Goal: Information Seeking & Learning: Learn about a topic

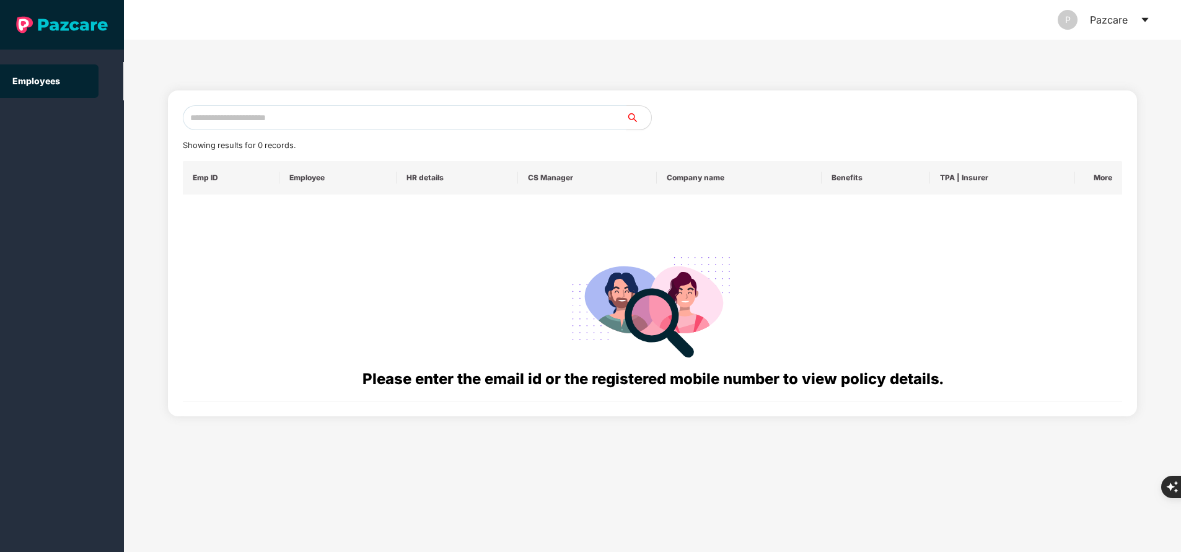
click at [275, 118] on input "text" at bounding box center [405, 117] width 444 height 25
paste input "**********"
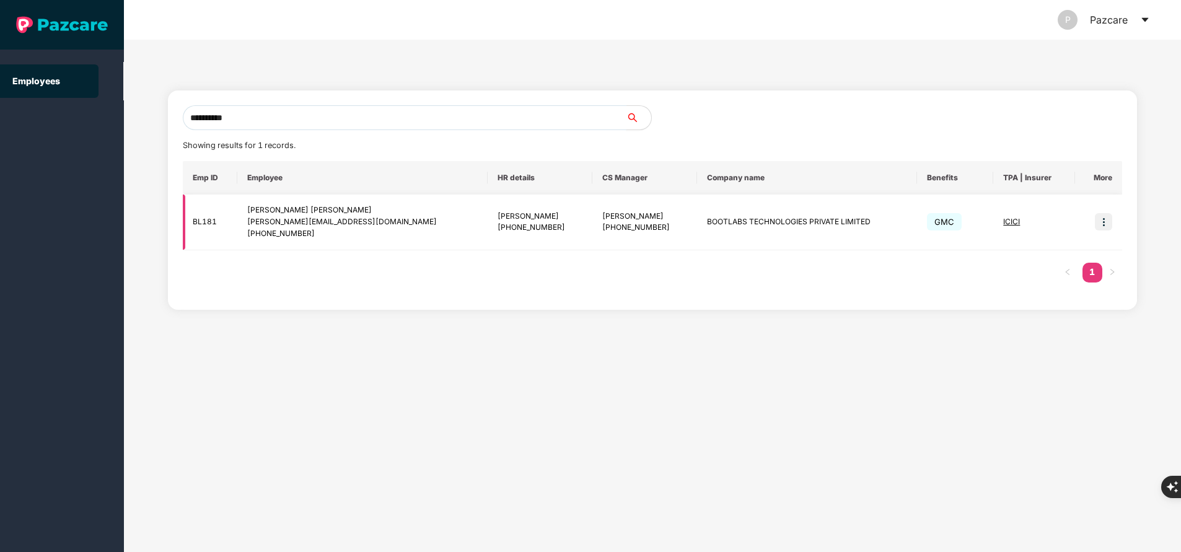
type input "**********"
click at [1103, 226] on img at bounding box center [1103, 221] width 17 height 17
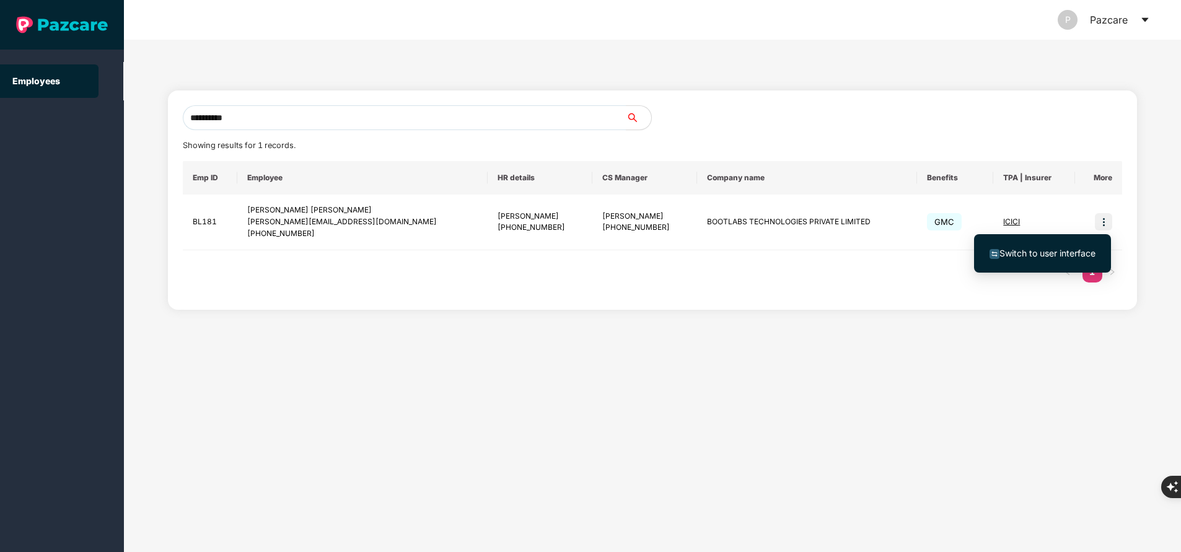
click at [1036, 255] on span "Switch to user interface" at bounding box center [1048, 253] width 96 height 11
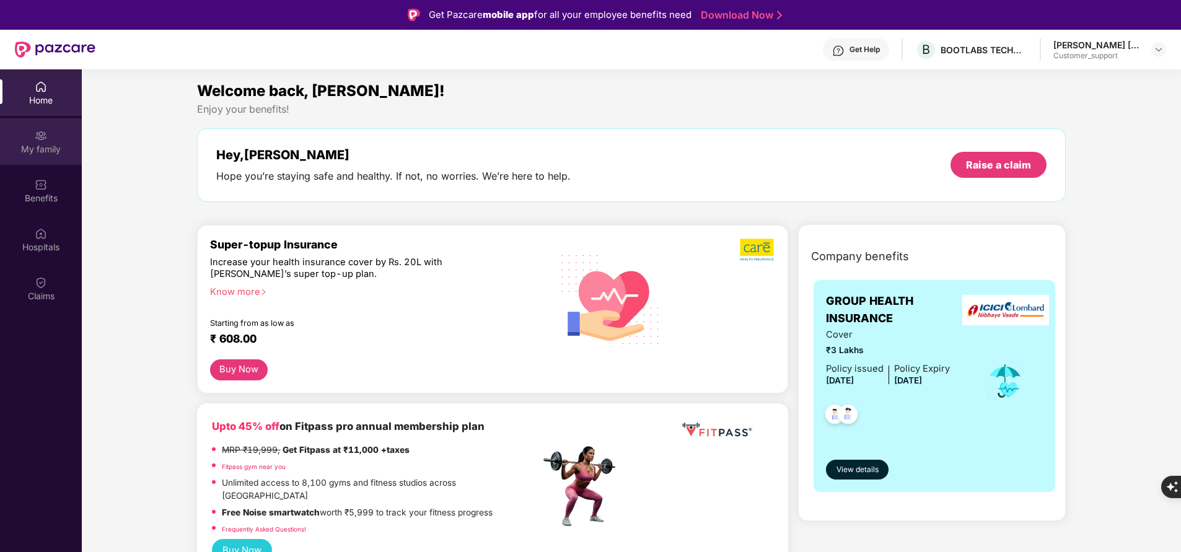
click at [34, 142] on div "My family" at bounding box center [41, 141] width 82 height 46
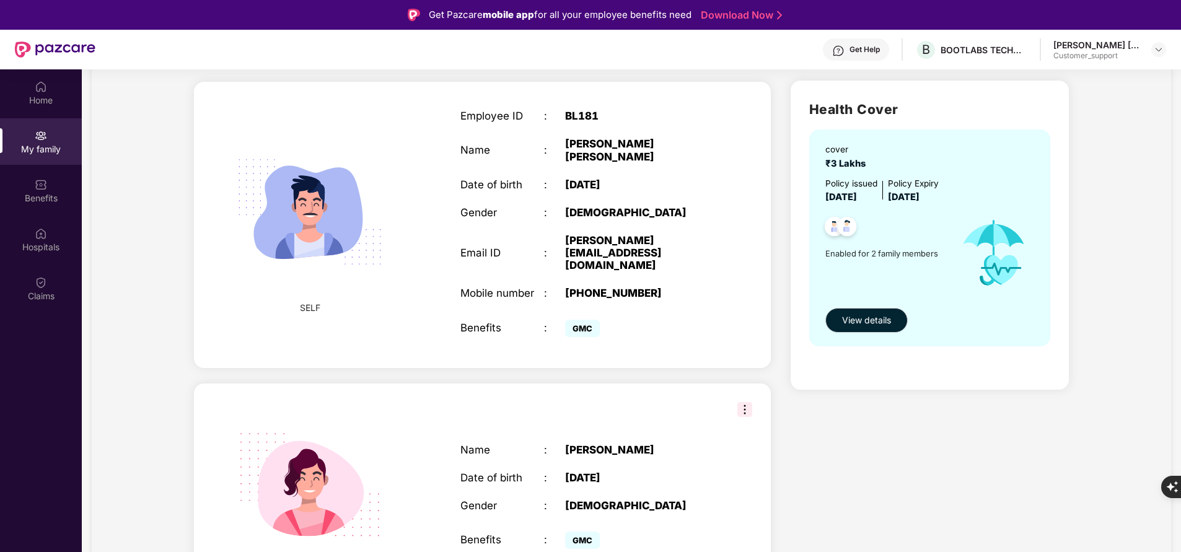
scroll to position [92, 0]
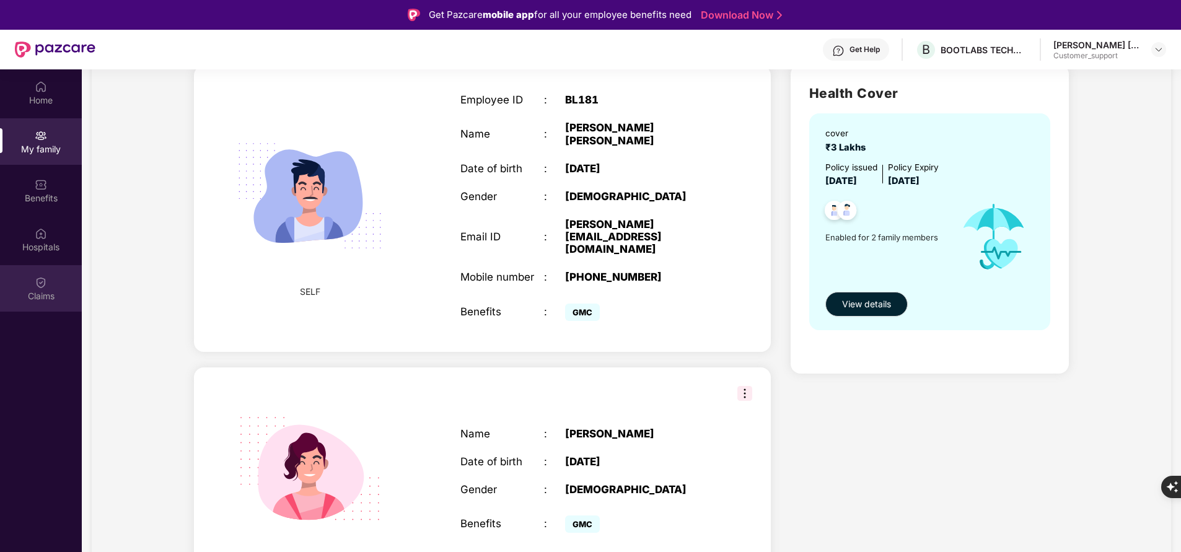
click at [33, 281] on div "Claims" at bounding box center [41, 288] width 82 height 46
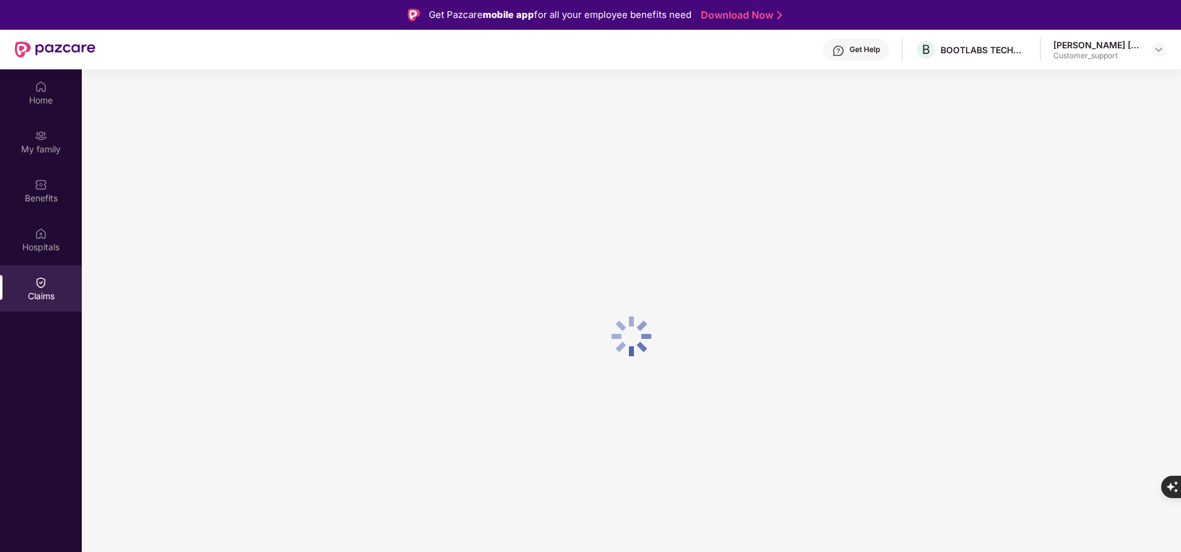
scroll to position [0, 0]
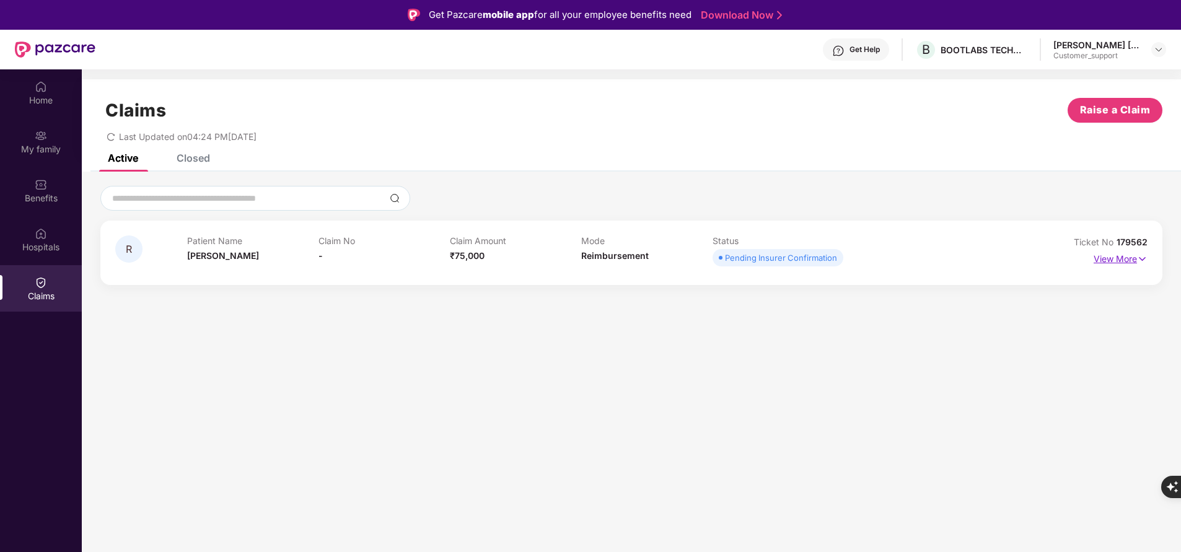
click at [1134, 260] on p "View More" at bounding box center [1121, 257] width 54 height 17
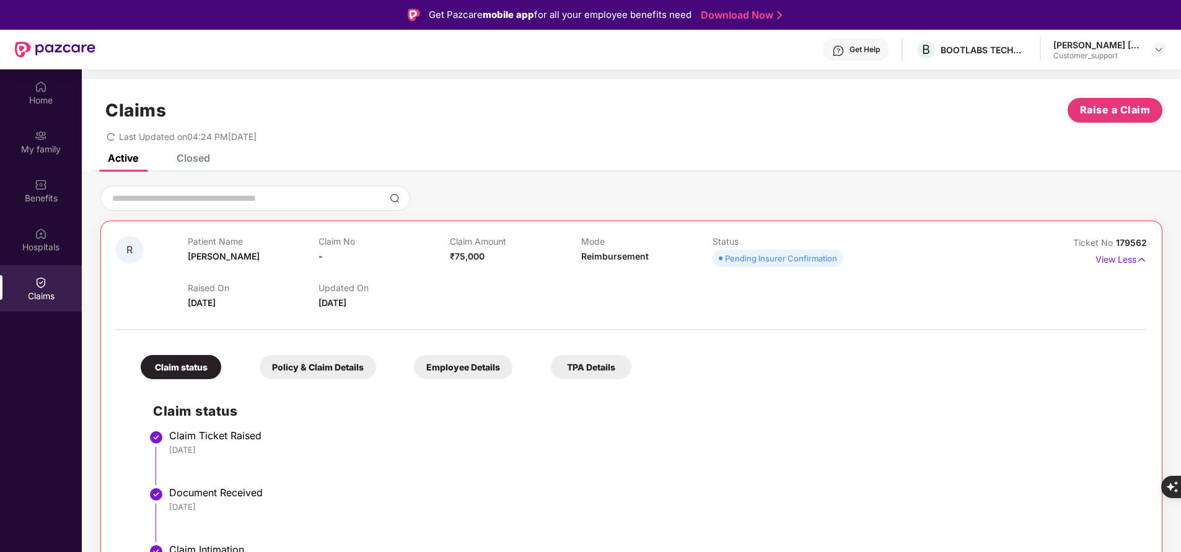
click at [1127, 242] on span "179562" at bounding box center [1131, 242] width 31 height 11
copy div "No 179562"
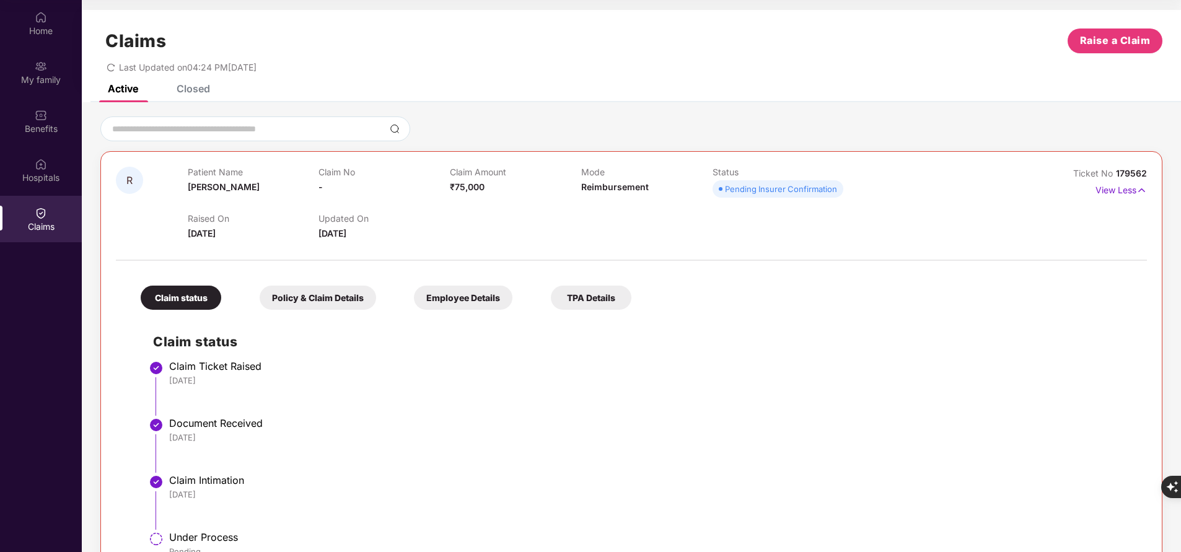
click at [539, 99] on div "Active Closed" at bounding box center [632, 93] width 1100 height 17
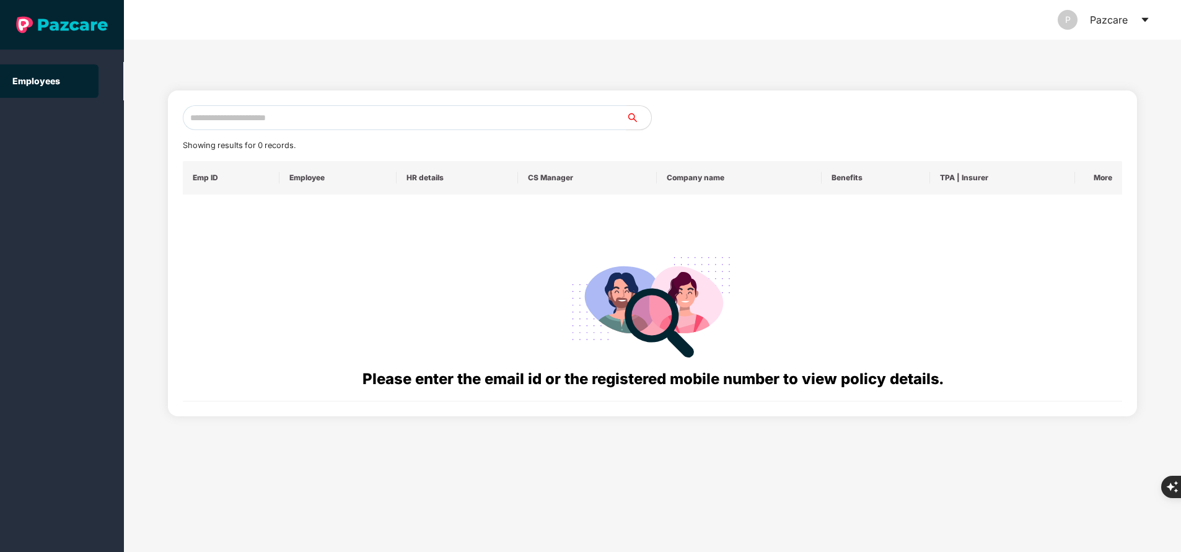
paste input "**********"
click at [281, 120] on input "**********" at bounding box center [405, 117] width 444 height 25
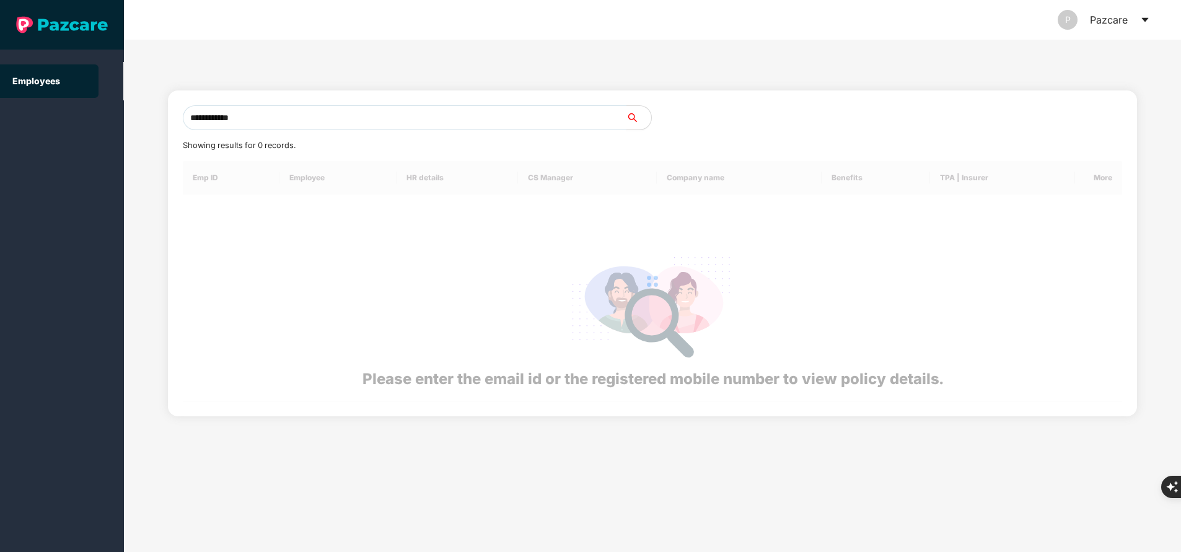
click at [281, 120] on input "**********" at bounding box center [405, 117] width 444 height 25
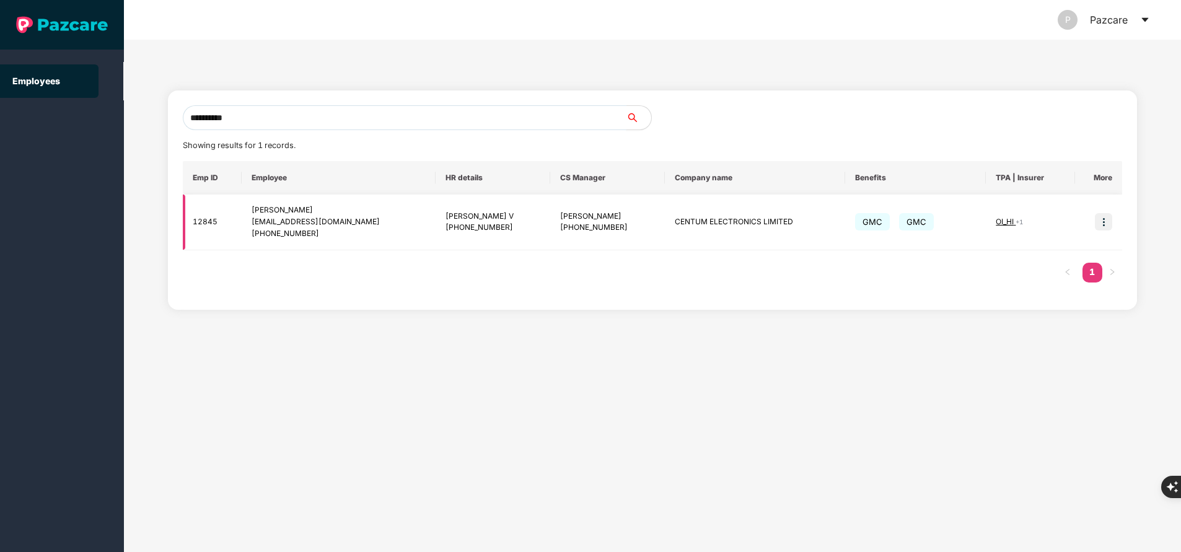
type input "**********"
click at [1108, 217] on img at bounding box center [1103, 221] width 17 height 17
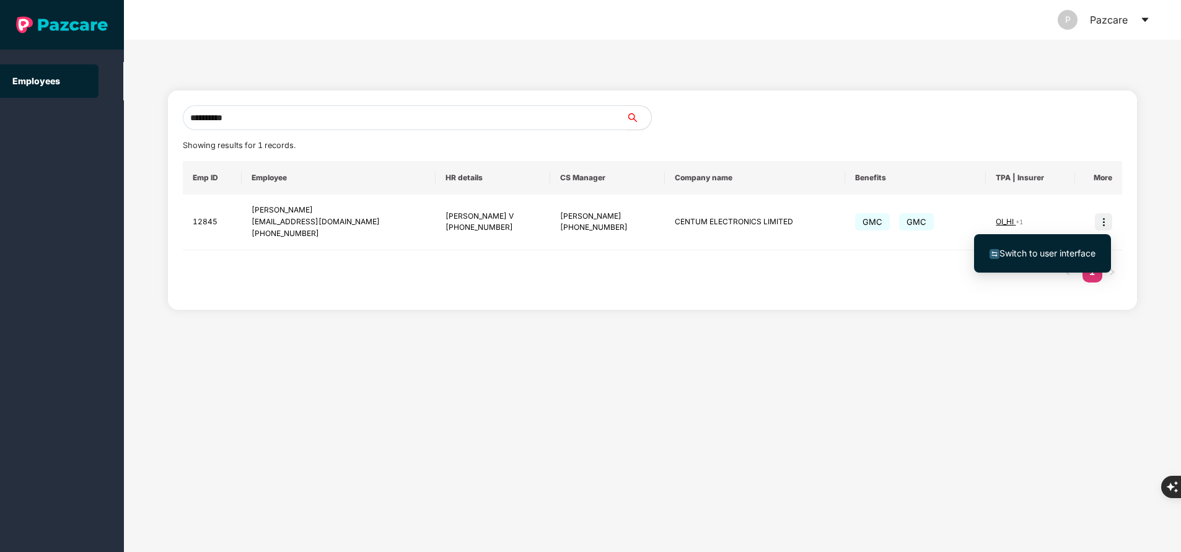
click at [1059, 258] on span "Switch to user interface" at bounding box center [1043, 254] width 106 height 14
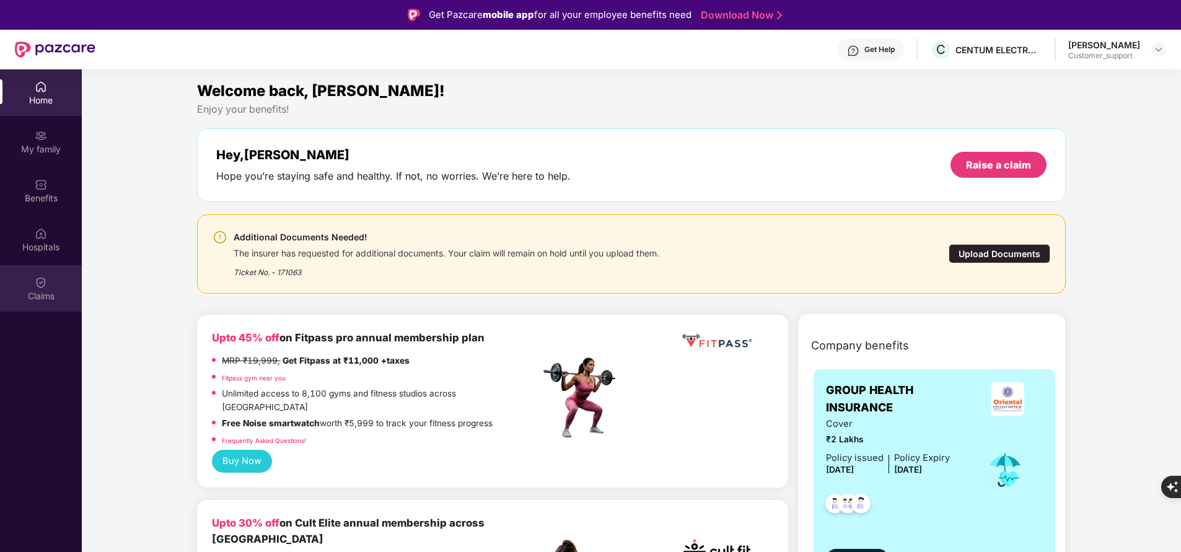
click at [63, 299] on div "Claims" at bounding box center [41, 296] width 82 height 12
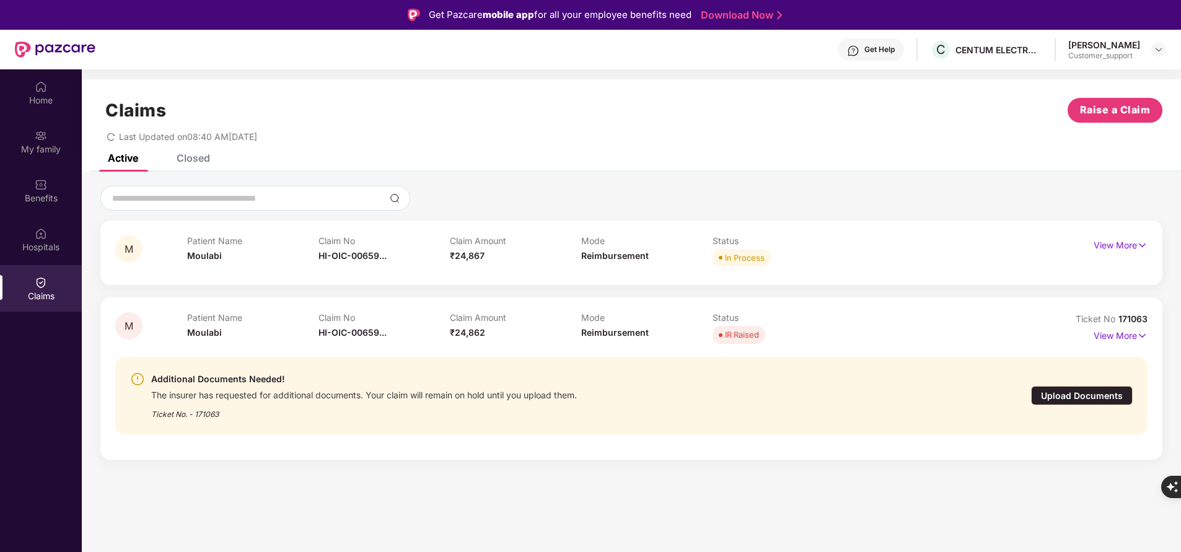
click at [1130, 315] on span "171063" at bounding box center [1133, 319] width 29 height 11
copy div "No 171063"
click at [190, 157] on div "Closed" at bounding box center [193, 158] width 33 height 12
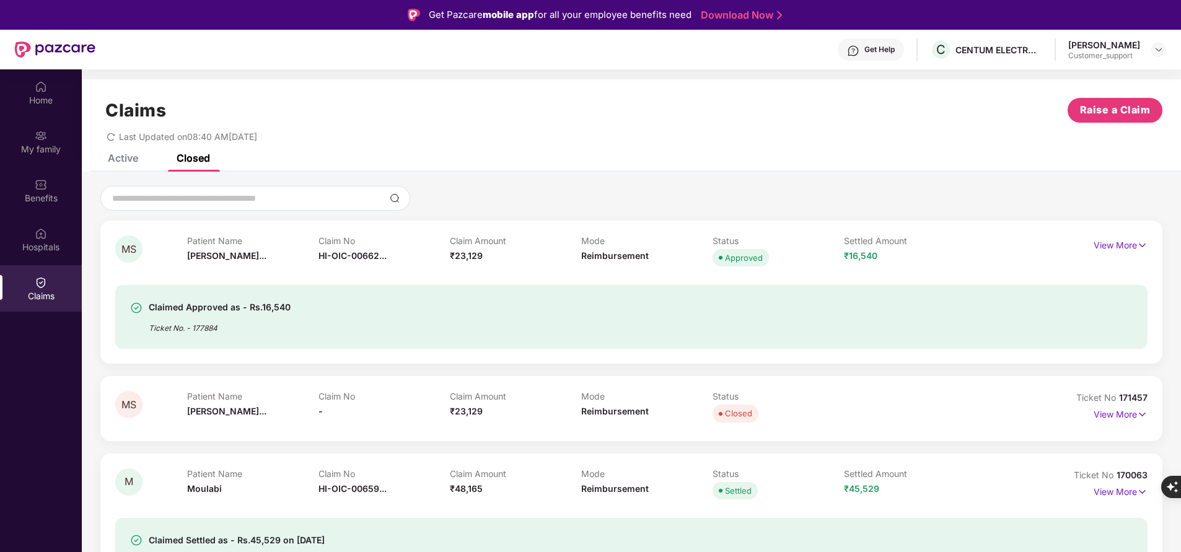
click at [123, 157] on div "Active" at bounding box center [123, 158] width 30 height 12
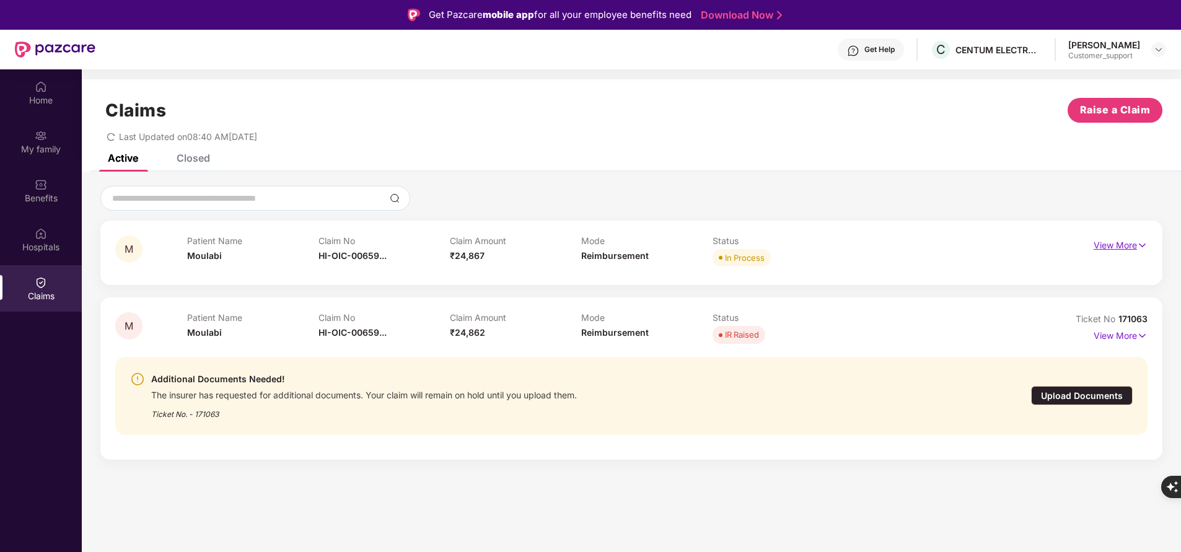
click at [1132, 241] on p "View More" at bounding box center [1121, 244] width 54 height 17
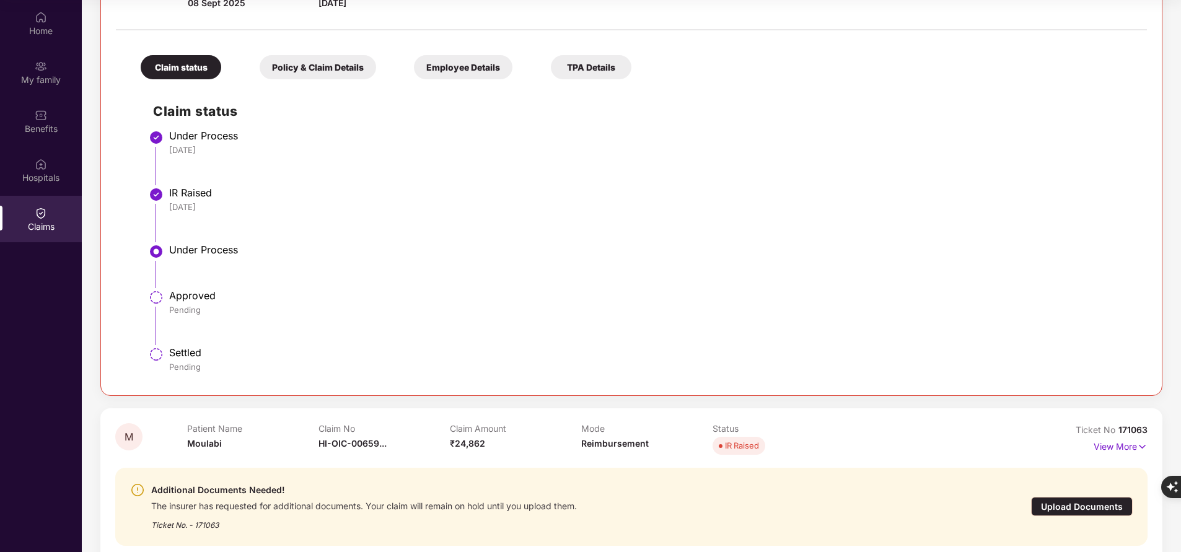
scroll to position [262, 0]
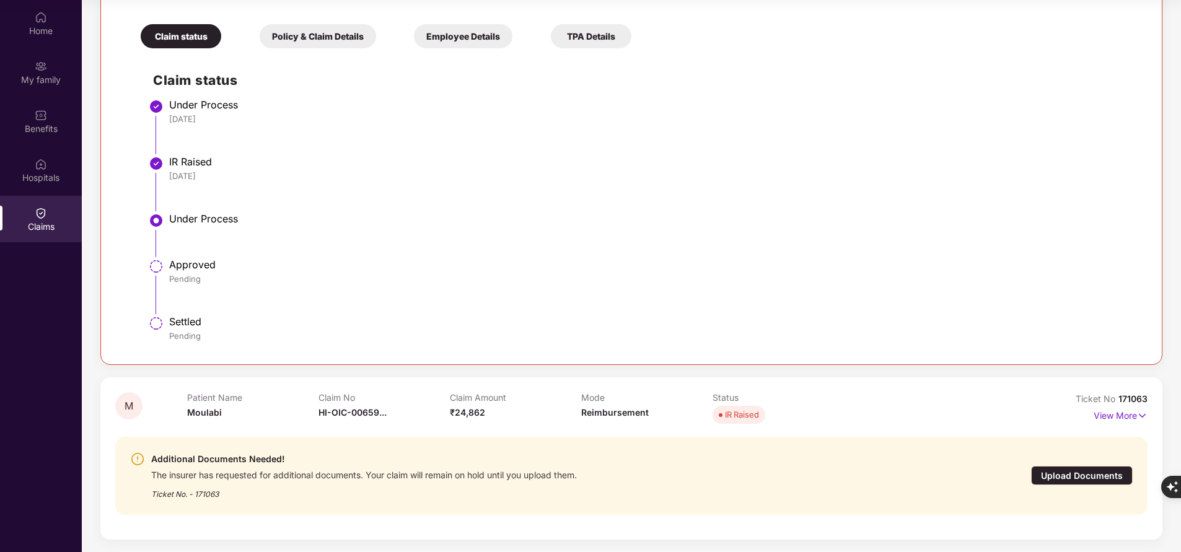
click at [697, 371] on div "M Patient Name Moulabi Claim No HI-OIC-00659... Claim Amount ₹24,867 Mode Reimb…" at bounding box center [631, 215] width 1062 height 650
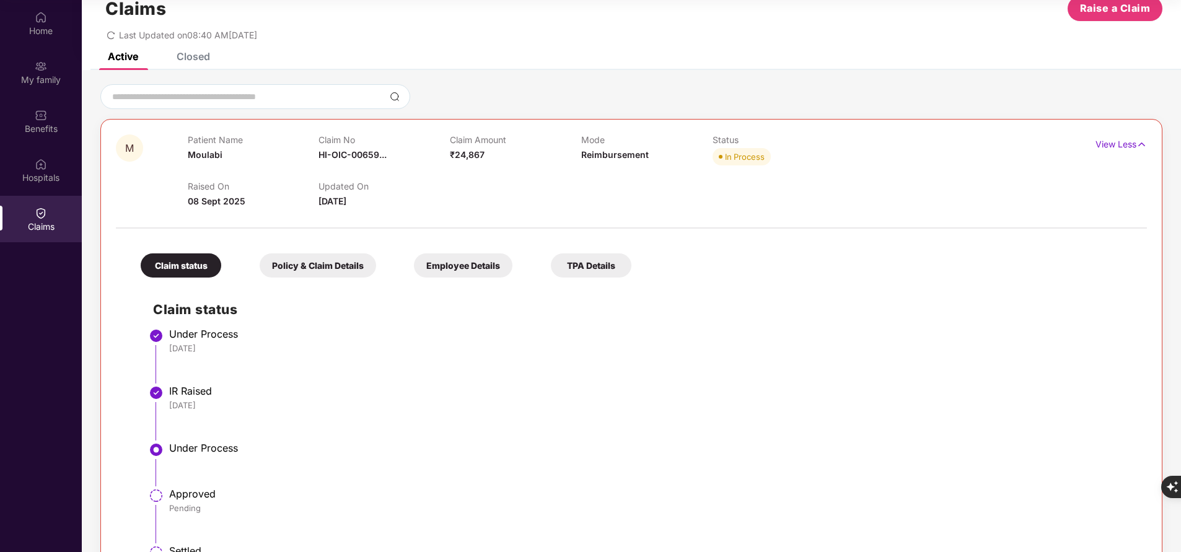
scroll to position [0, 0]
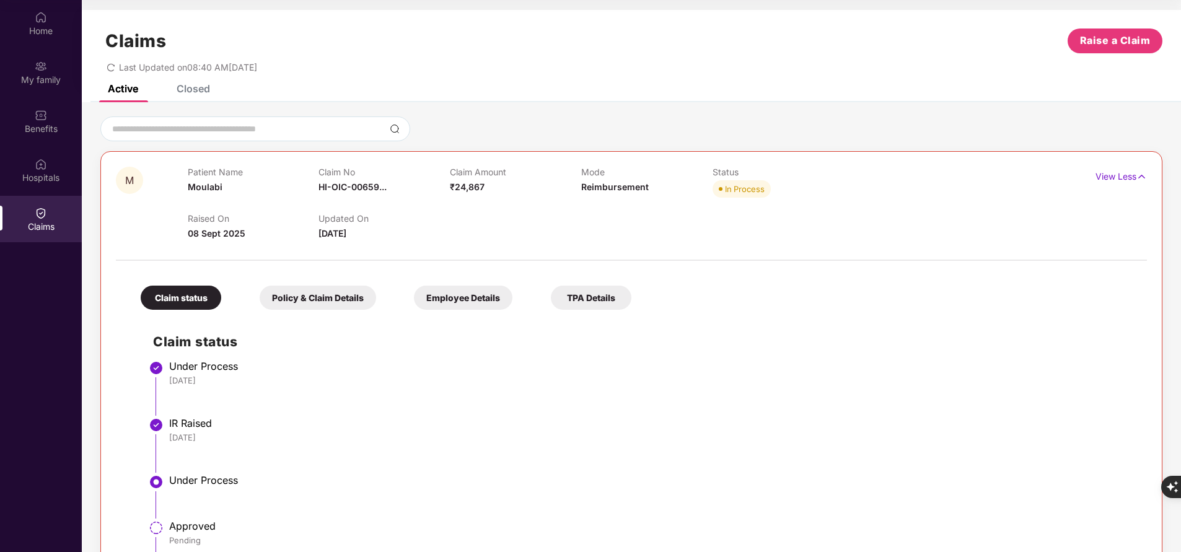
click at [200, 83] on div "Claims Raise a Claim Last Updated on 08:40 AM[DATE]" at bounding box center [632, 47] width 1100 height 75
click at [198, 87] on div "Closed" at bounding box center [193, 88] width 33 height 12
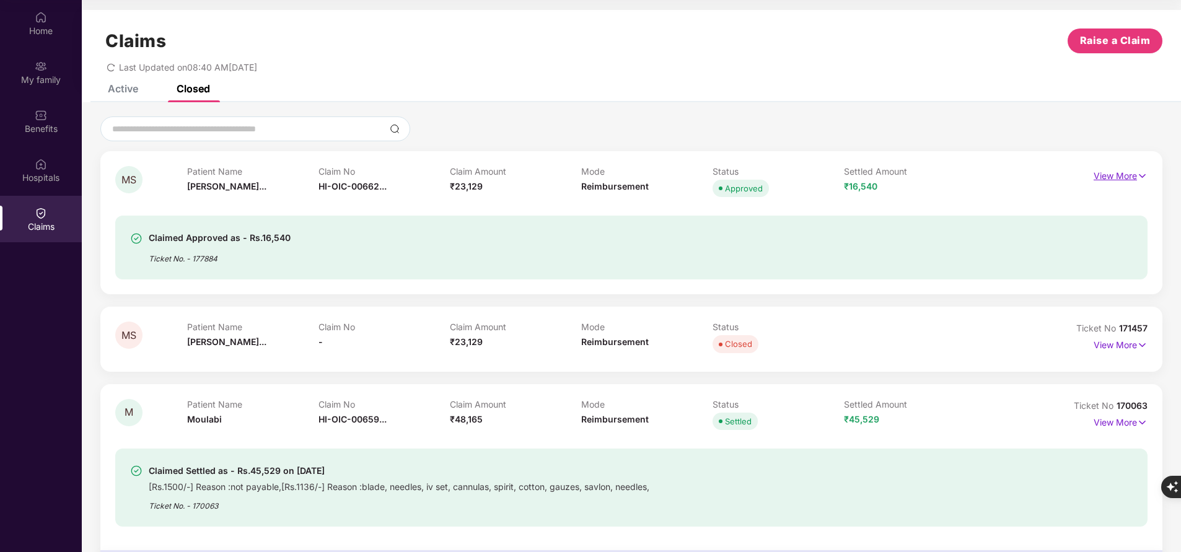
click at [1130, 171] on p "View More" at bounding box center [1121, 174] width 54 height 17
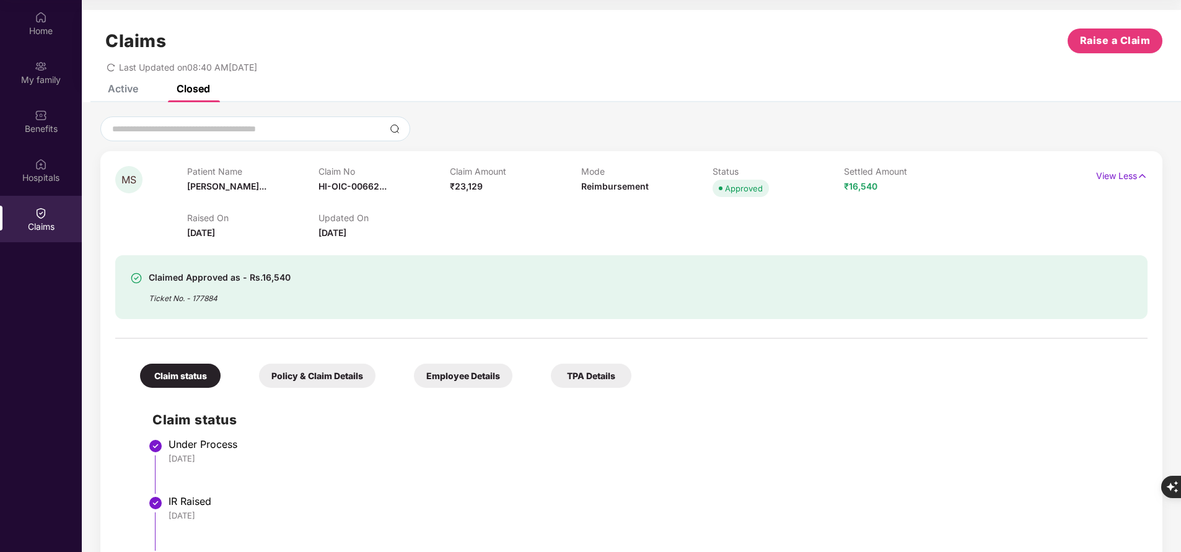
click at [1107, 369] on div "Claim status Policy & Claim Details Employee Details TPA Details Claim status U…" at bounding box center [631, 522] width 1033 height 355
click at [58, 177] on div "Hospitals" at bounding box center [41, 178] width 82 height 12
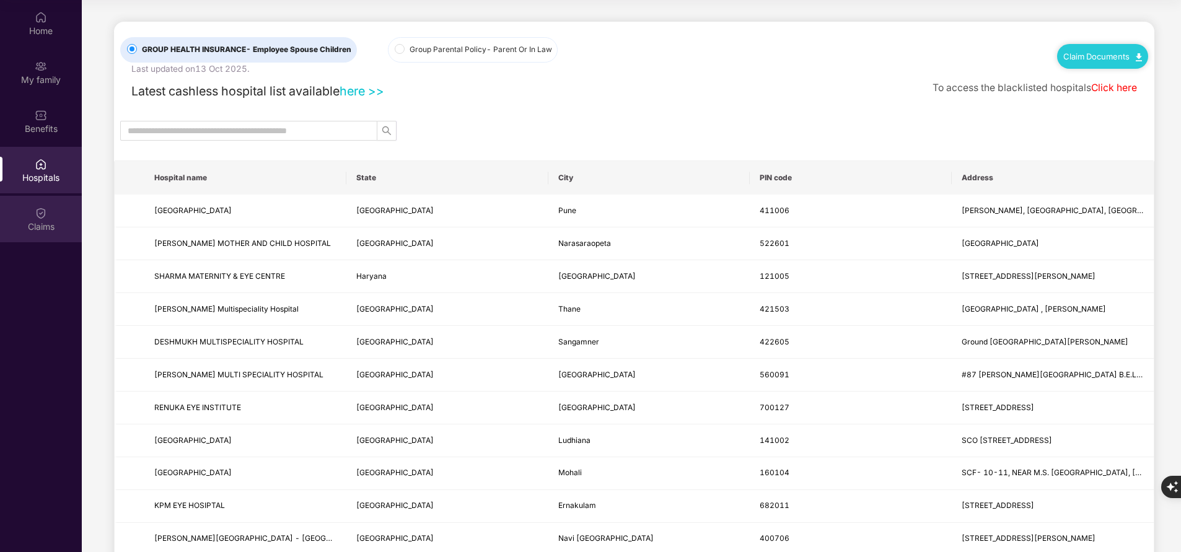
click at [55, 227] on div "Claims" at bounding box center [41, 227] width 82 height 12
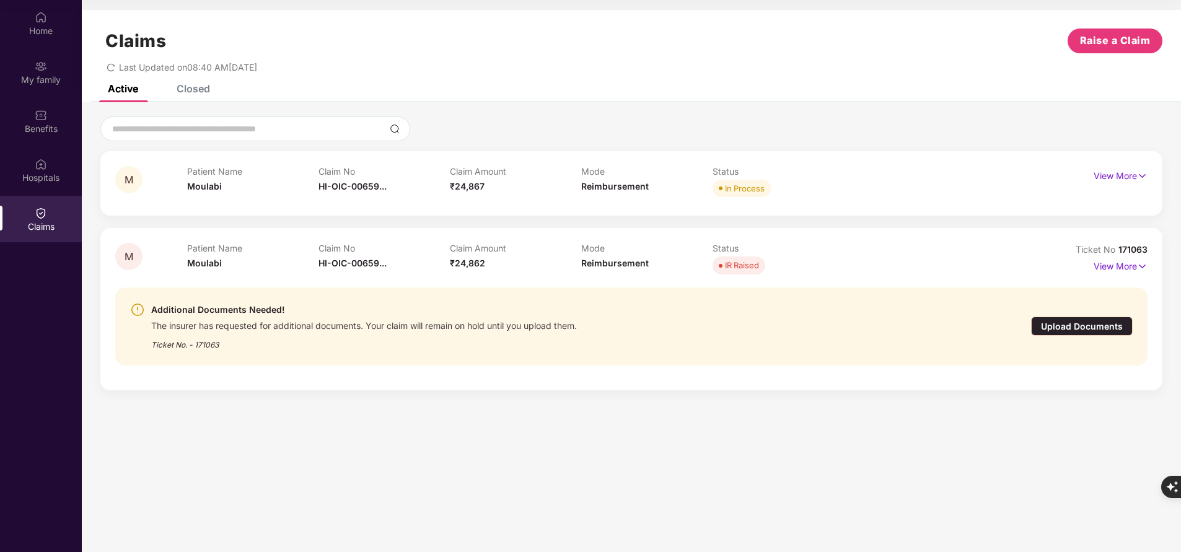
click at [105, 415] on section "Claims Raise a Claim Last Updated on 08:40 AM[DATE] Active Closed M Patient Nam…" at bounding box center [632, 276] width 1100 height 552
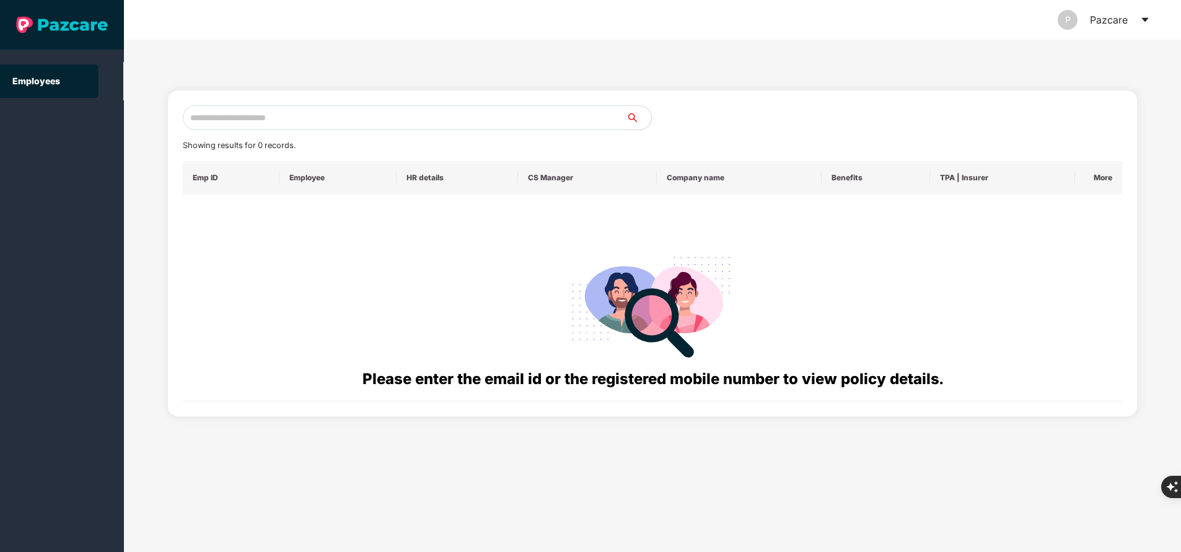
click at [302, 112] on input "text" at bounding box center [405, 117] width 444 height 25
paste input "**********"
type input "**********"
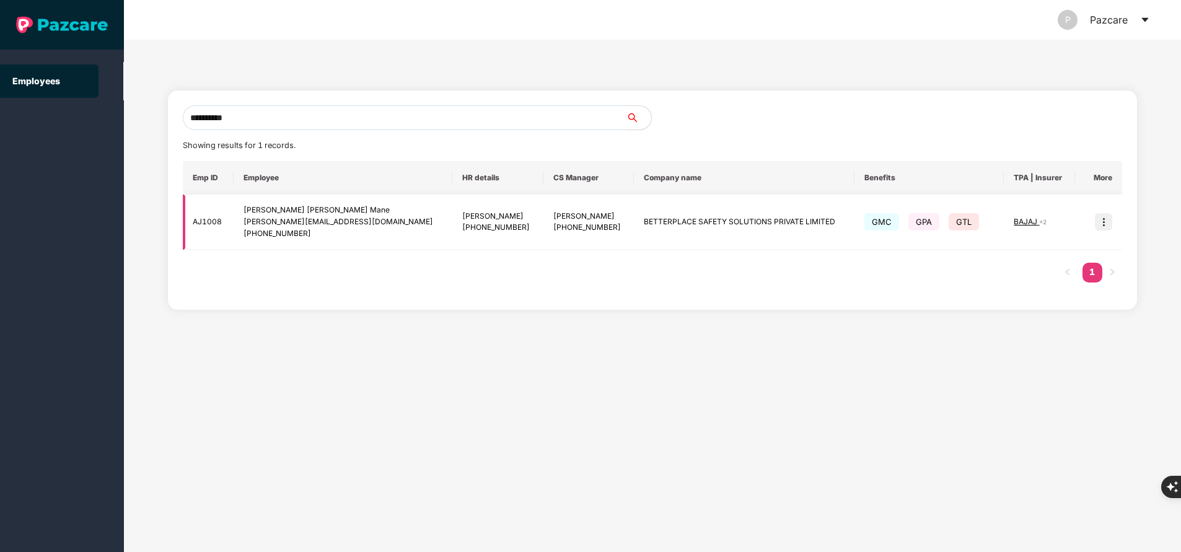
type input "**********"
click at [1103, 219] on img at bounding box center [1103, 221] width 17 height 17
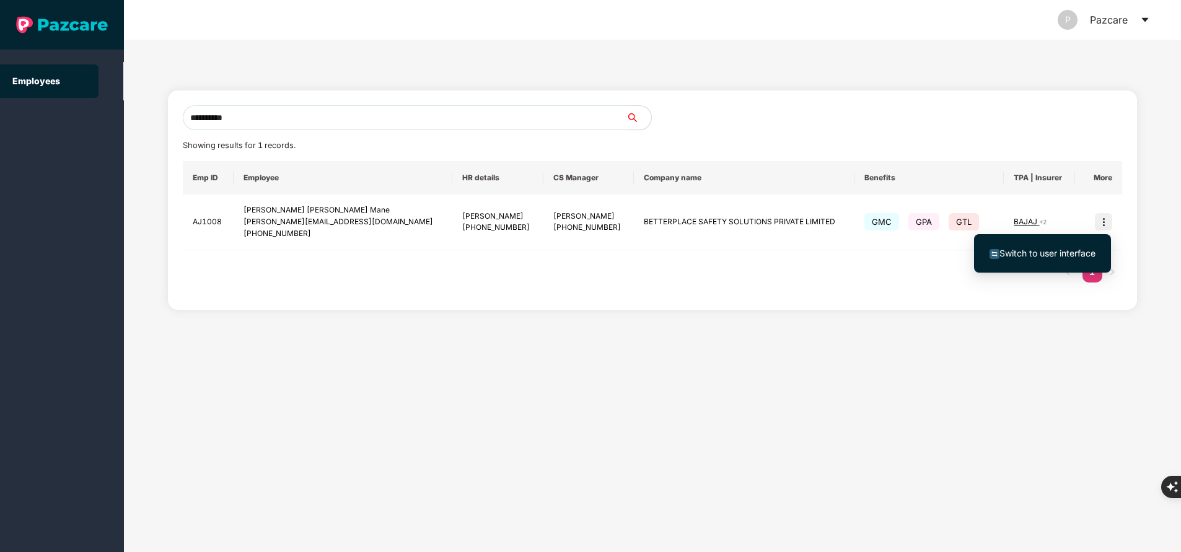
click at [1043, 250] on span "Switch to user interface" at bounding box center [1048, 253] width 96 height 11
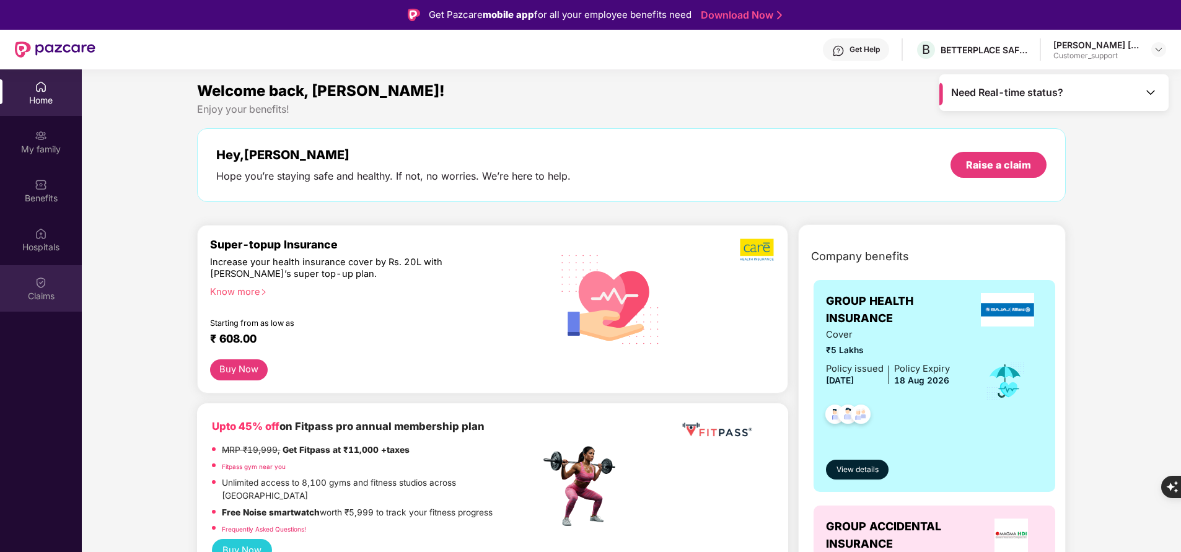
click at [46, 290] on div "Claims" at bounding box center [41, 296] width 82 height 12
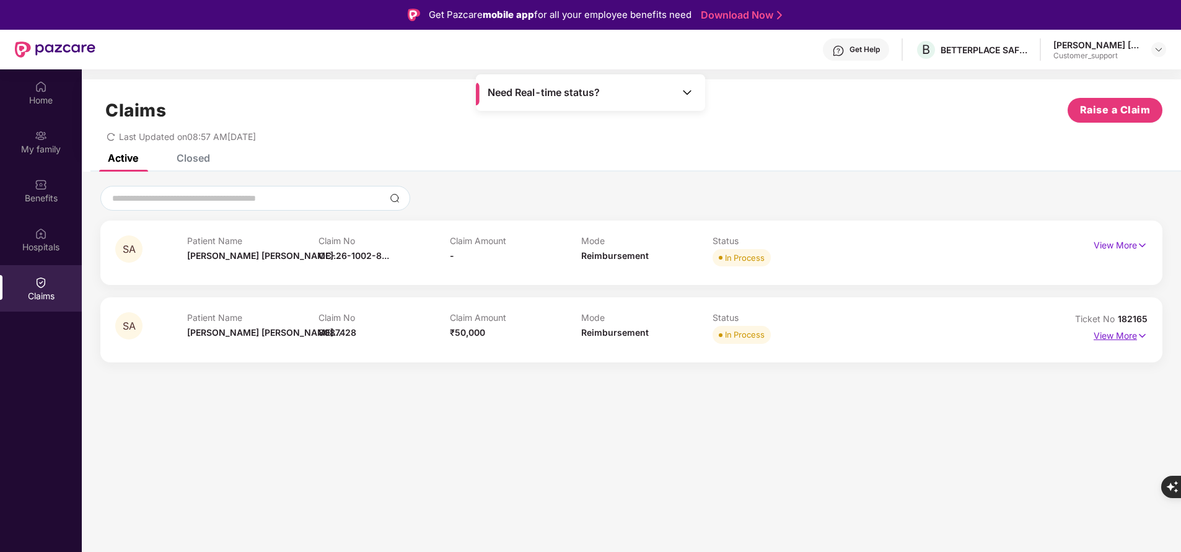
click at [1127, 331] on p "View More" at bounding box center [1121, 334] width 54 height 17
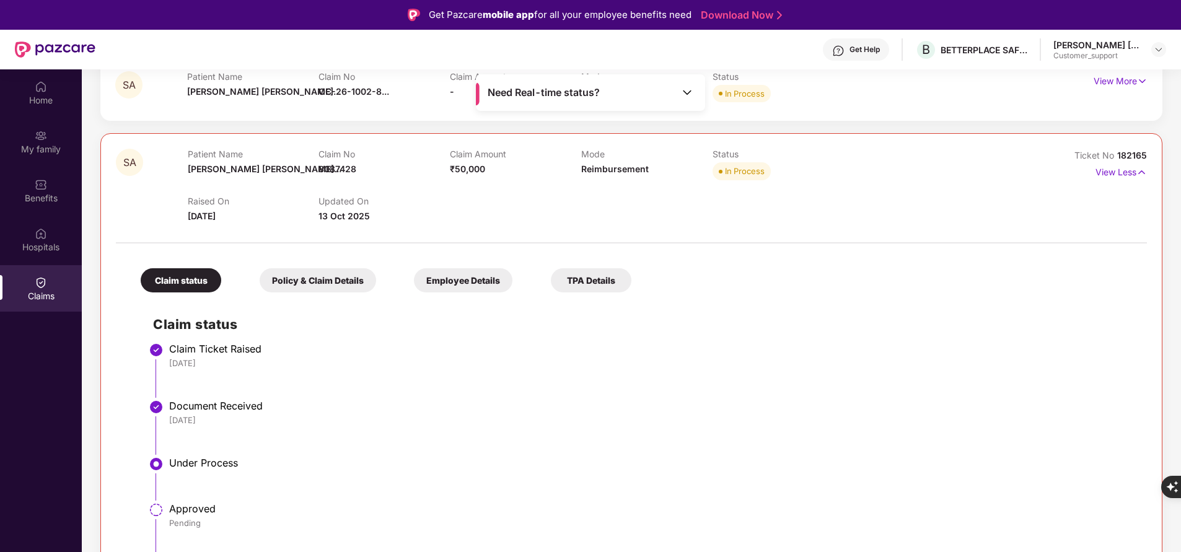
click at [1126, 152] on span "182165" at bounding box center [1133, 155] width 30 height 11
copy div "No 182165"
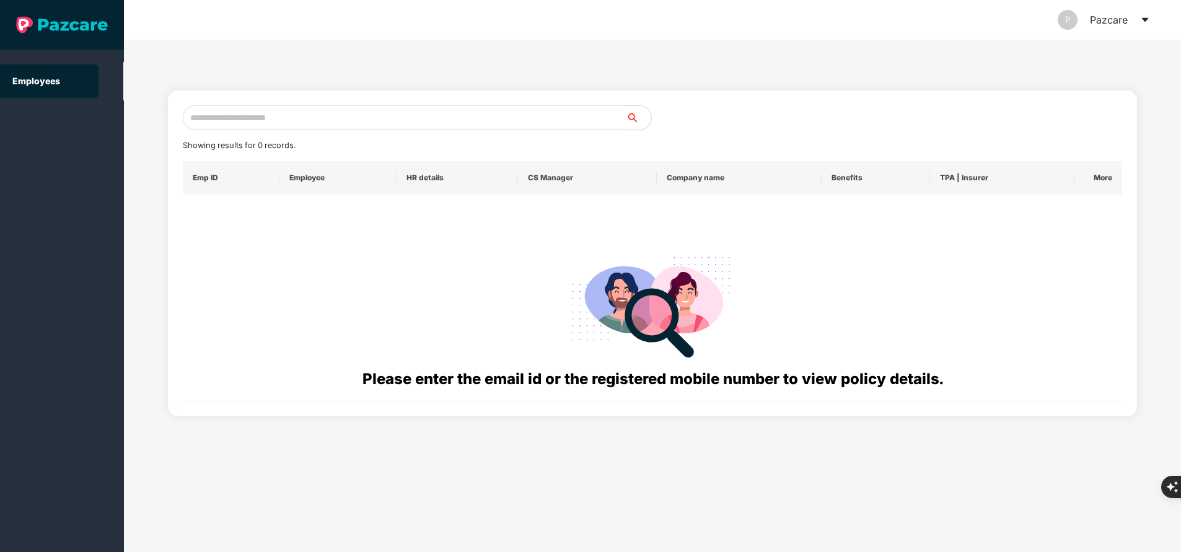
paste input "**********"
click at [371, 112] on input "**********" at bounding box center [405, 117] width 444 height 25
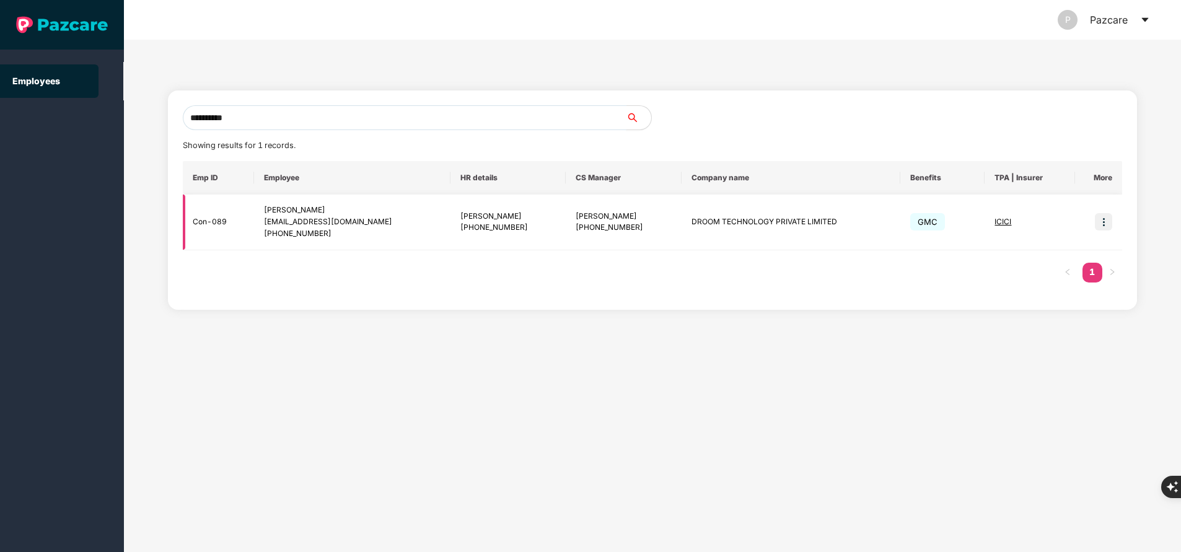
type input "**********"
click at [1109, 221] on img at bounding box center [1103, 221] width 17 height 17
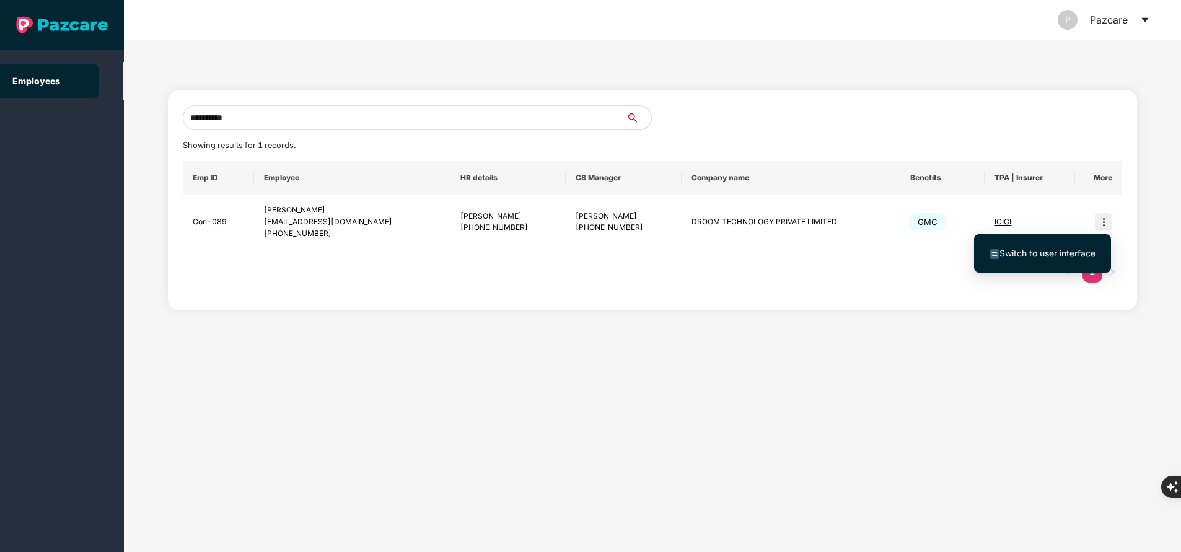
click at [1054, 258] on span "Switch to user interface" at bounding box center [1043, 254] width 106 height 14
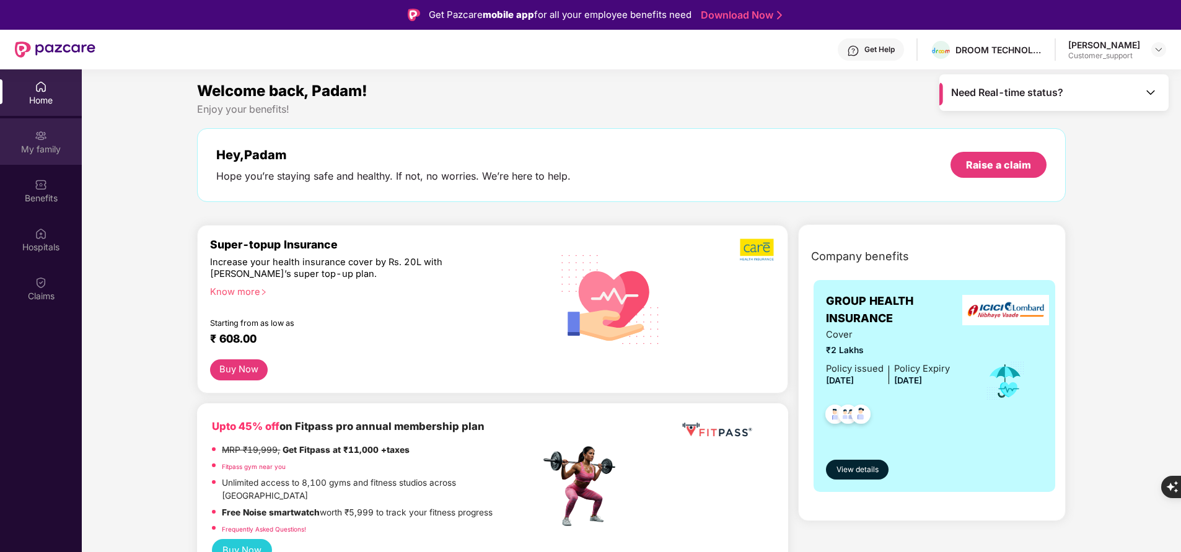
click at [42, 152] on div "My family" at bounding box center [41, 149] width 82 height 12
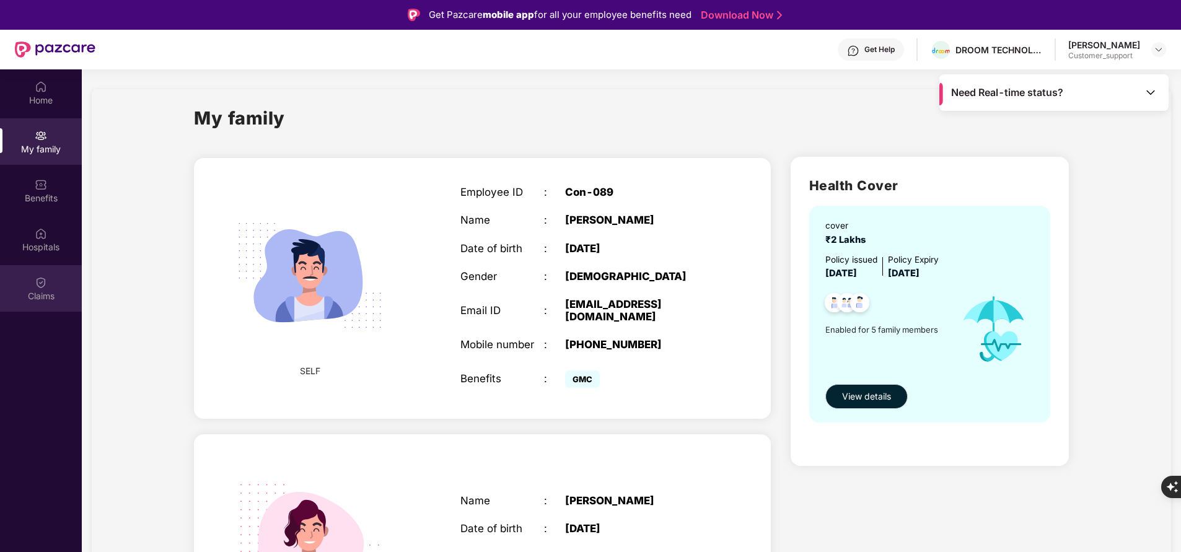
click at [53, 293] on div "Claims" at bounding box center [41, 296] width 82 height 12
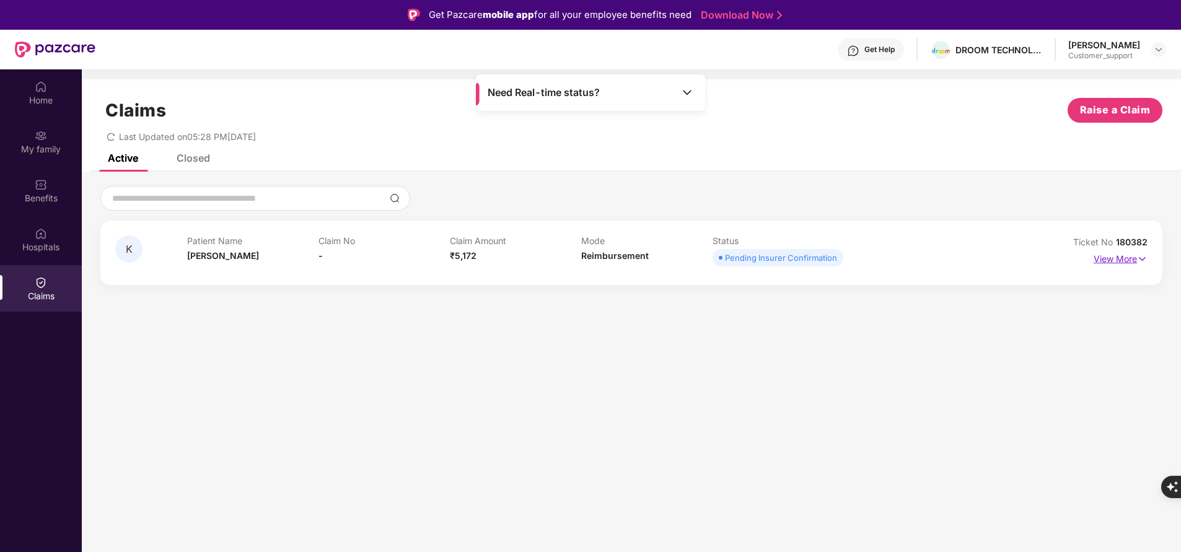
click at [1113, 257] on p "View More" at bounding box center [1121, 257] width 54 height 17
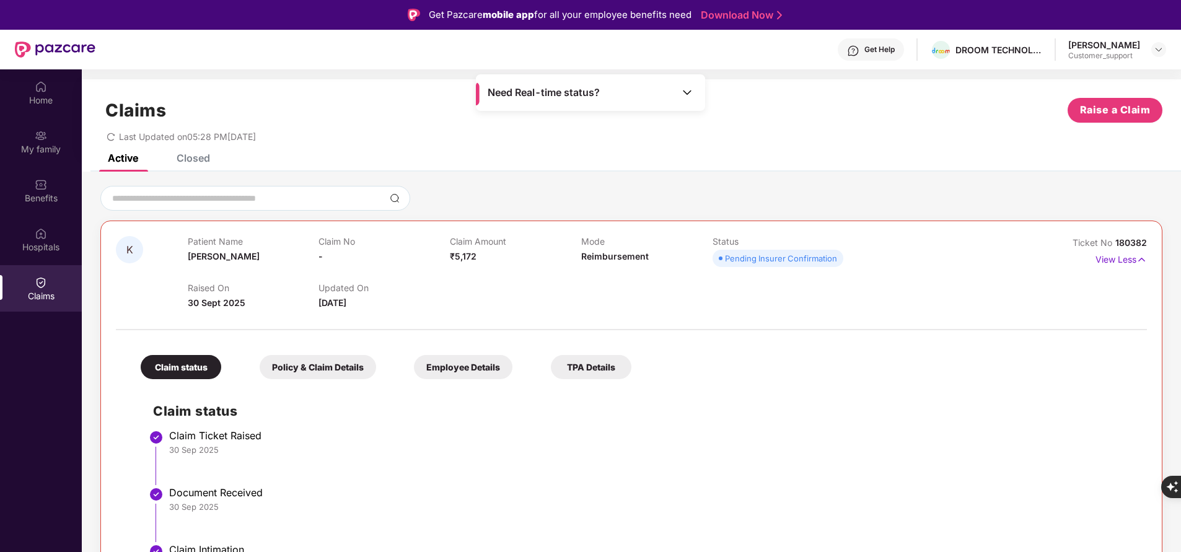
scroll to position [1, 0]
click at [1125, 240] on span "180382" at bounding box center [1132, 241] width 32 height 11
copy div "No 180382"
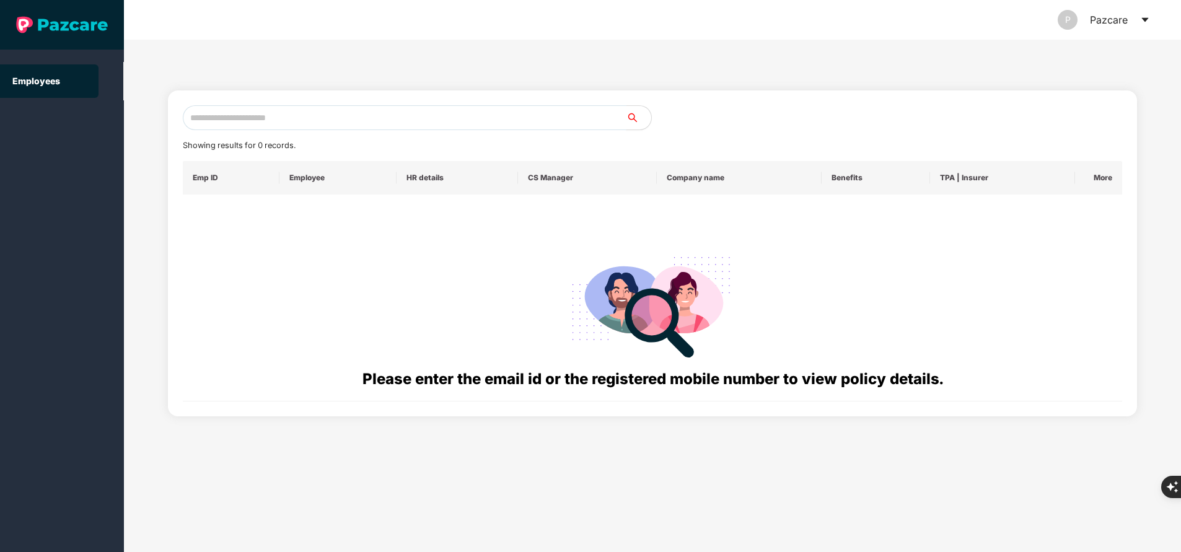
click at [264, 115] on input "text" at bounding box center [405, 117] width 444 height 25
paste input "**********"
type input "**********"
click at [346, 108] on input "**********" at bounding box center [405, 117] width 444 height 25
click at [312, 120] on input "text" at bounding box center [405, 117] width 444 height 25
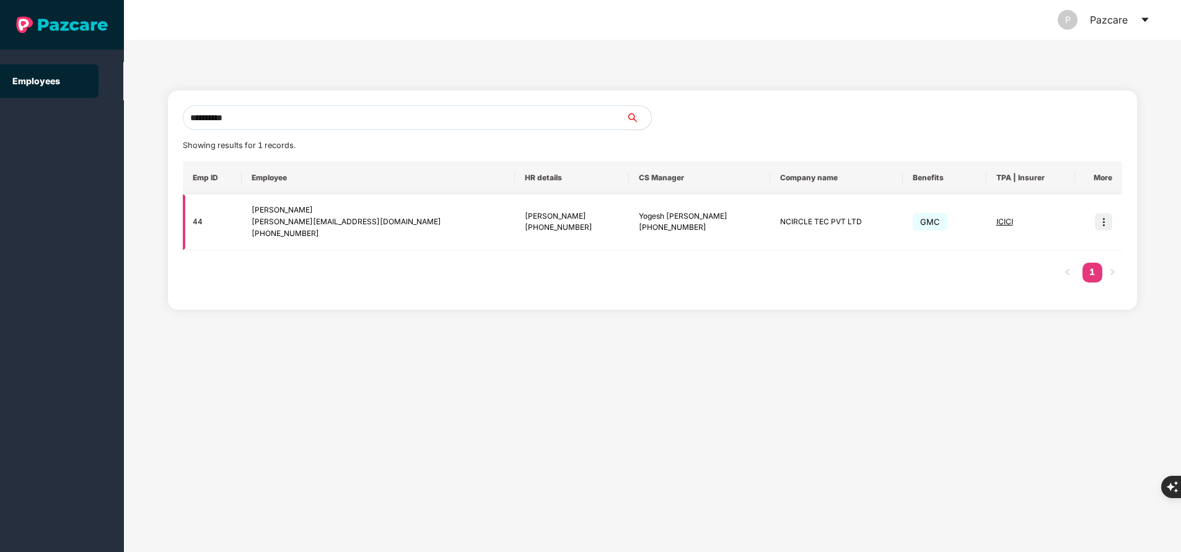
type input "**********"
click at [1106, 218] on img at bounding box center [1103, 221] width 17 height 17
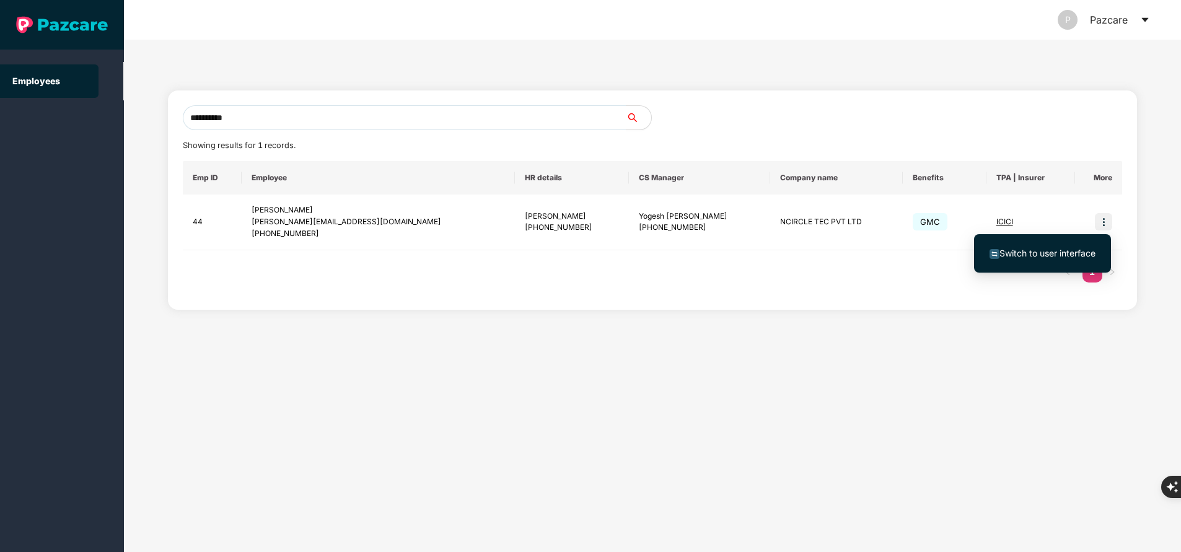
click at [1045, 255] on span "Switch to user interface" at bounding box center [1048, 253] width 96 height 11
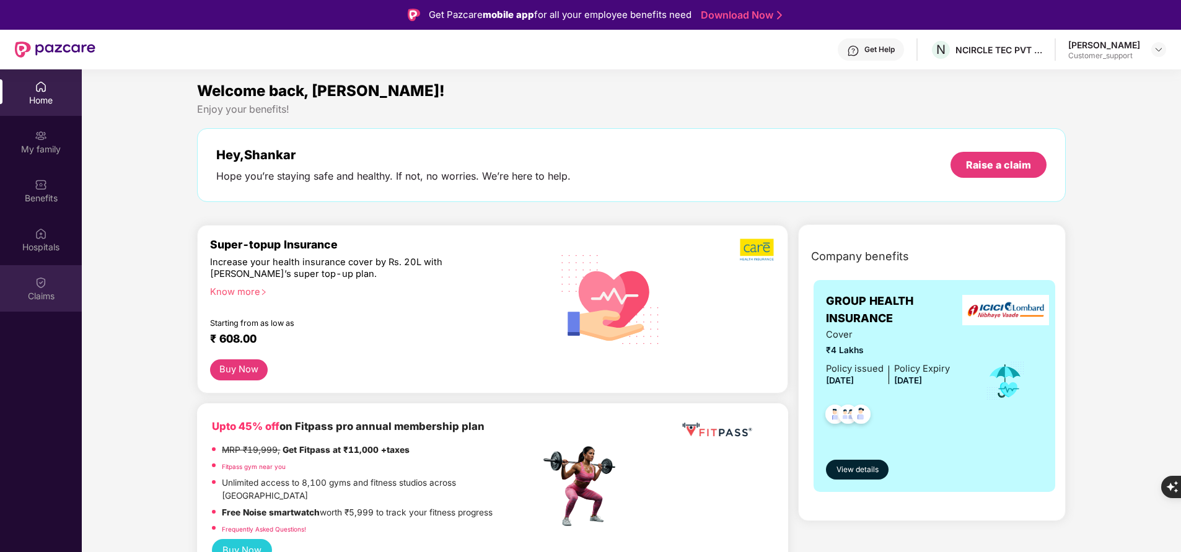
click at [52, 297] on div "Claims" at bounding box center [41, 296] width 82 height 12
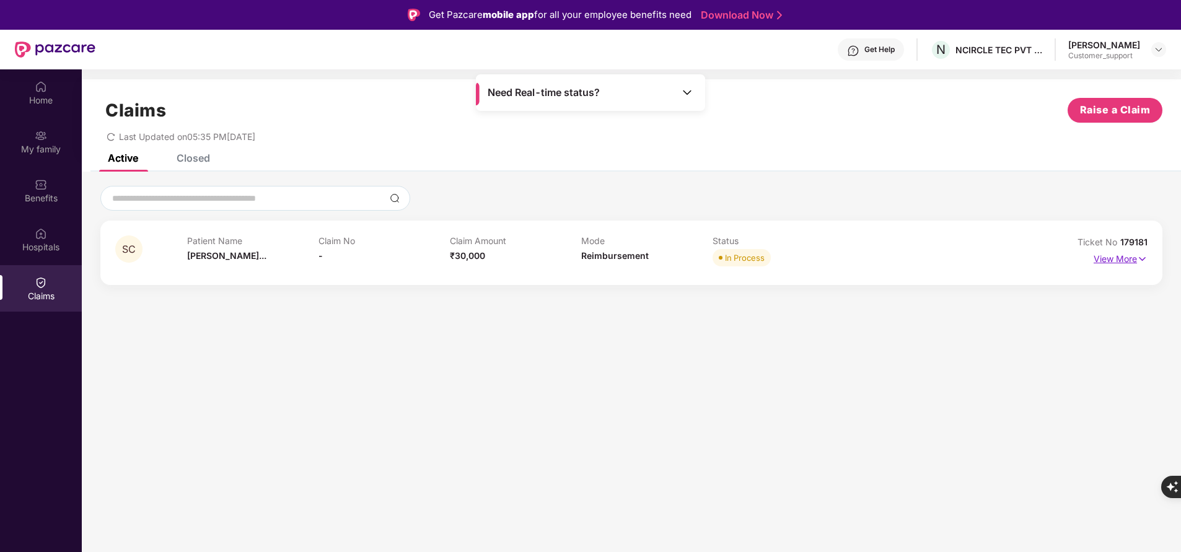
click at [1134, 262] on p "View More" at bounding box center [1121, 257] width 54 height 17
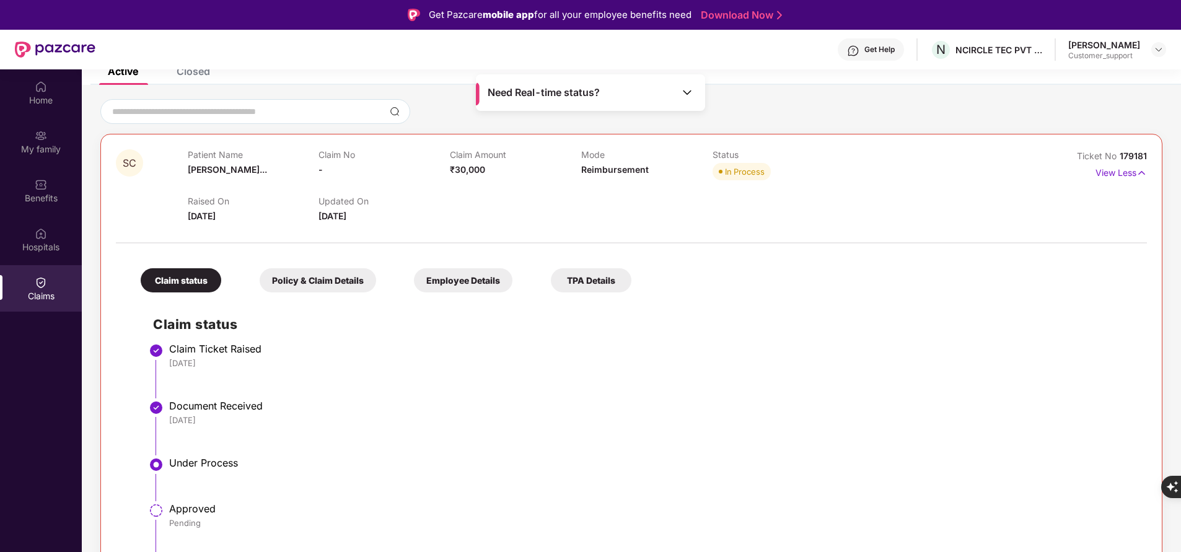
scroll to position [0, 0]
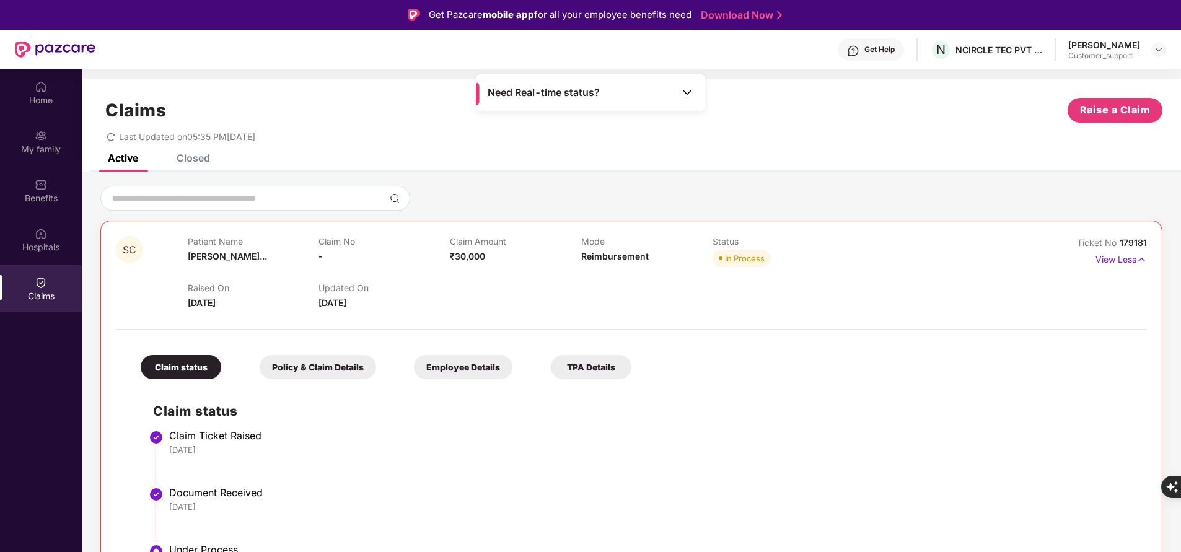
click at [198, 154] on div "Closed" at bounding box center [193, 158] width 33 height 12
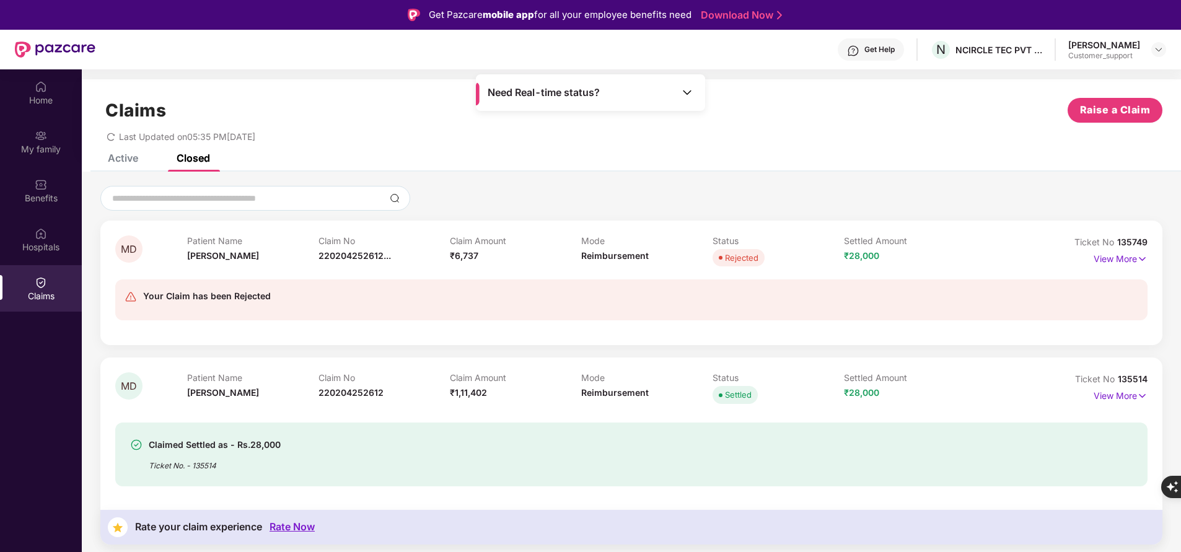
click at [119, 156] on div "Active" at bounding box center [123, 158] width 30 height 12
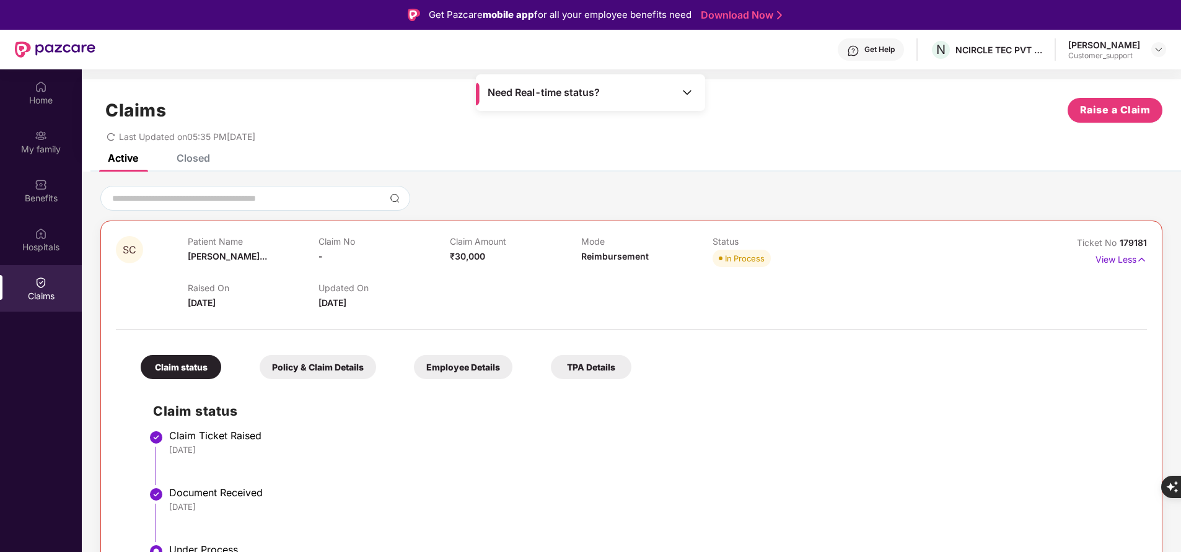
click at [203, 157] on div "Closed" at bounding box center [193, 158] width 33 height 12
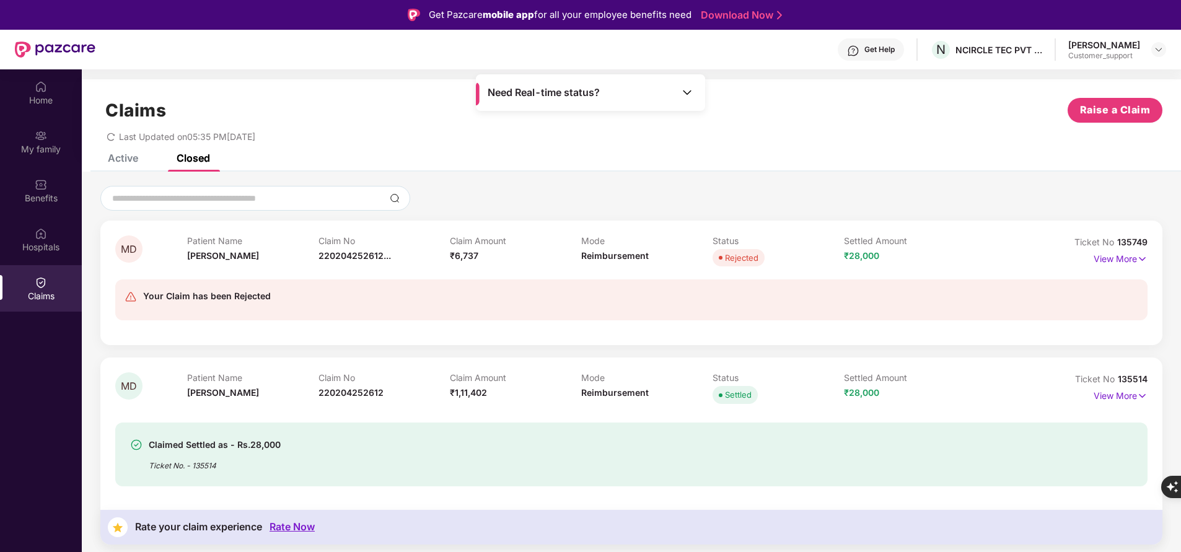
click at [129, 153] on div "Claims Raise a Claim Last Updated on 05:35 PM[DATE]" at bounding box center [632, 116] width 1100 height 75
click at [117, 162] on div "Active" at bounding box center [123, 158] width 30 height 12
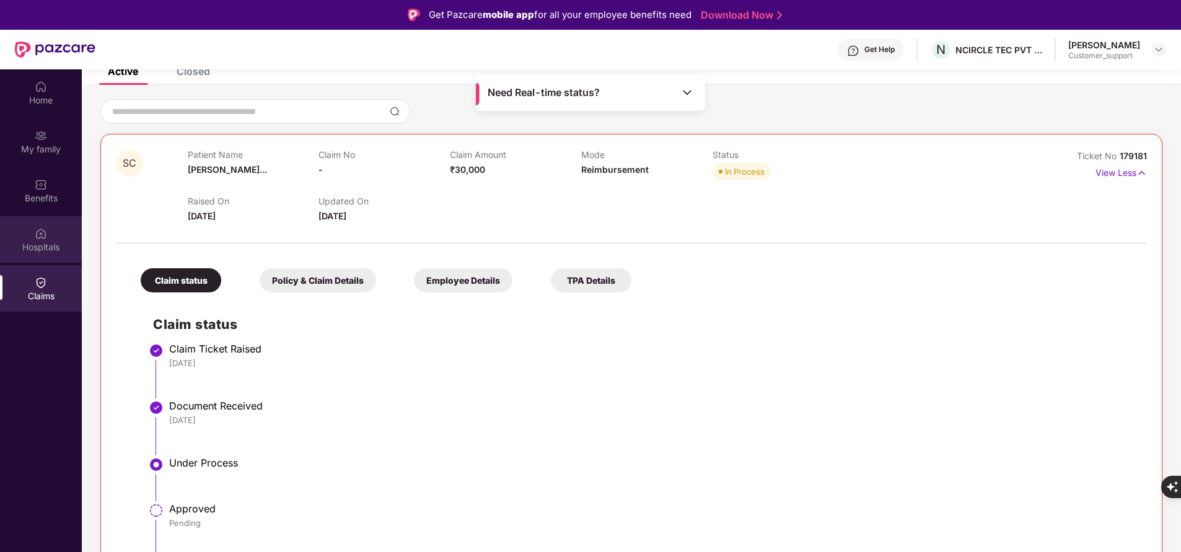
click at [46, 241] on div "Hospitals" at bounding box center [41, 247] width 82 height 12
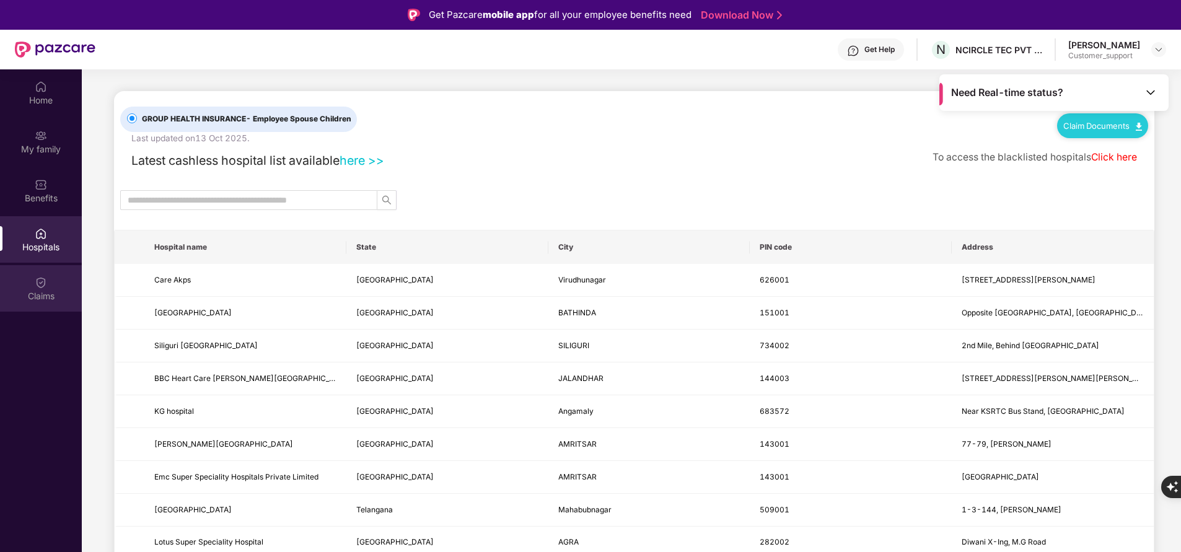
click at [51, 286] on div "Claims" at bounding box center [41, 288] width 82 height 46
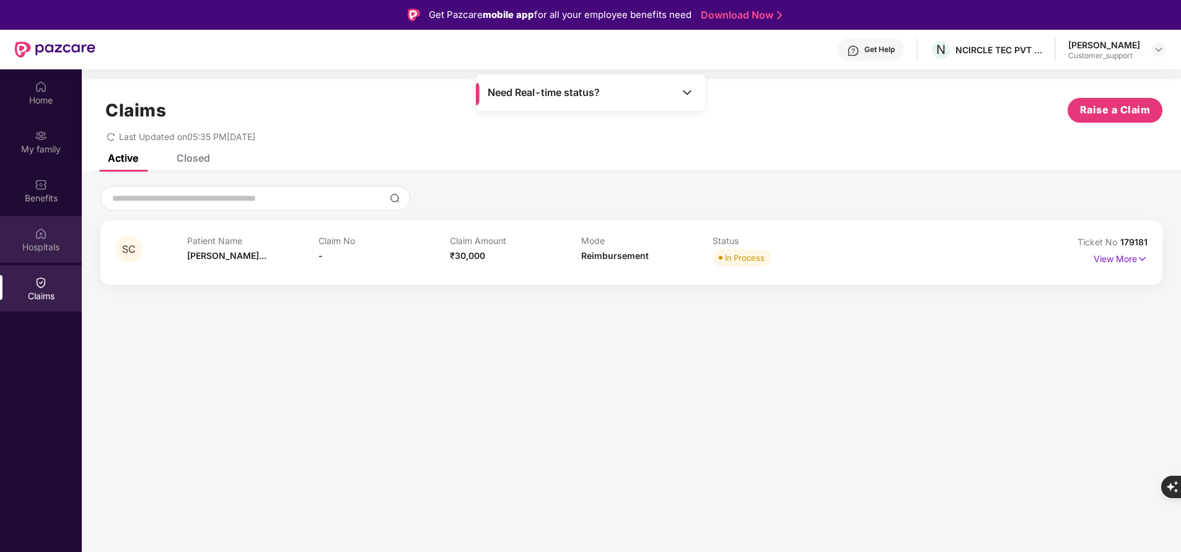
click at [44, 240] on div "Hospitals" at bounding box center [41, 239] width 82 height 46
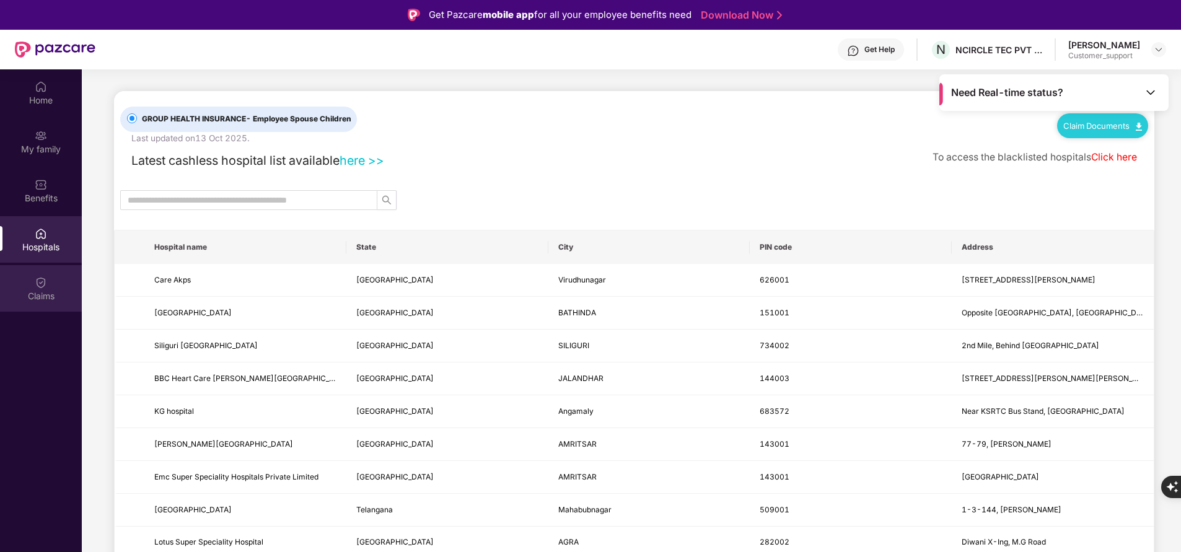
click at [46, 290] on div "Claims" at bounding box center [41, 296] width 82 height 12
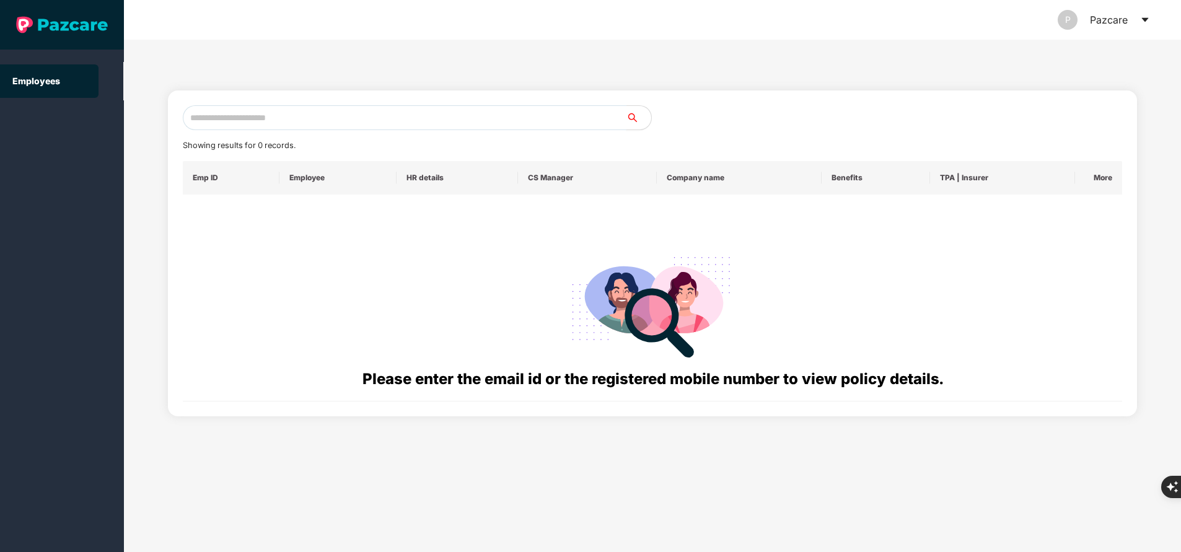
click at [332, 126] on input "text" at bounding box center [405, 117] width 444 height 25
paste input "**********"
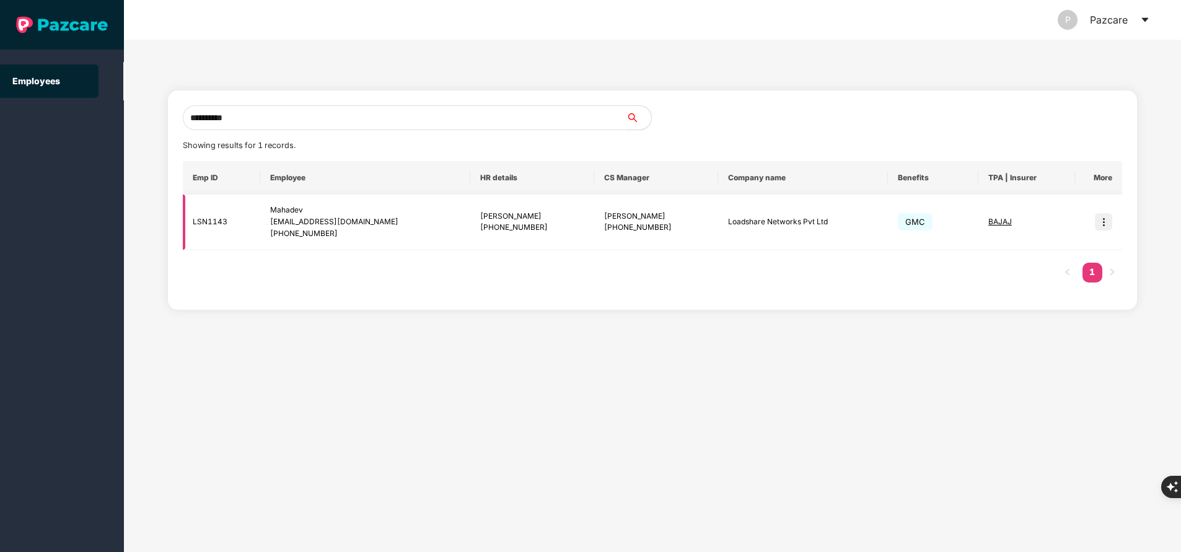
type input "**********"
click at [1117, 224] on td at bounding box center [1098, 223] width 47 height 56
click at [1107, 223] on img at bounding box center [1103, 221] width 17 height 17
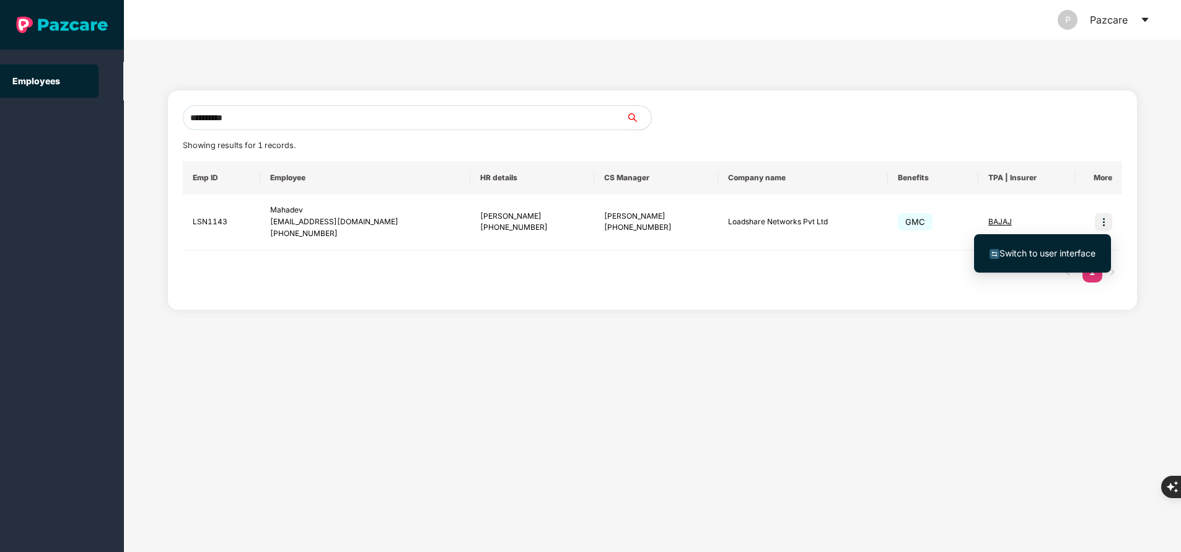
click at [1046, 250] on span "Switch to user interface" at bounding box center [1048, 253] width 96 height 11
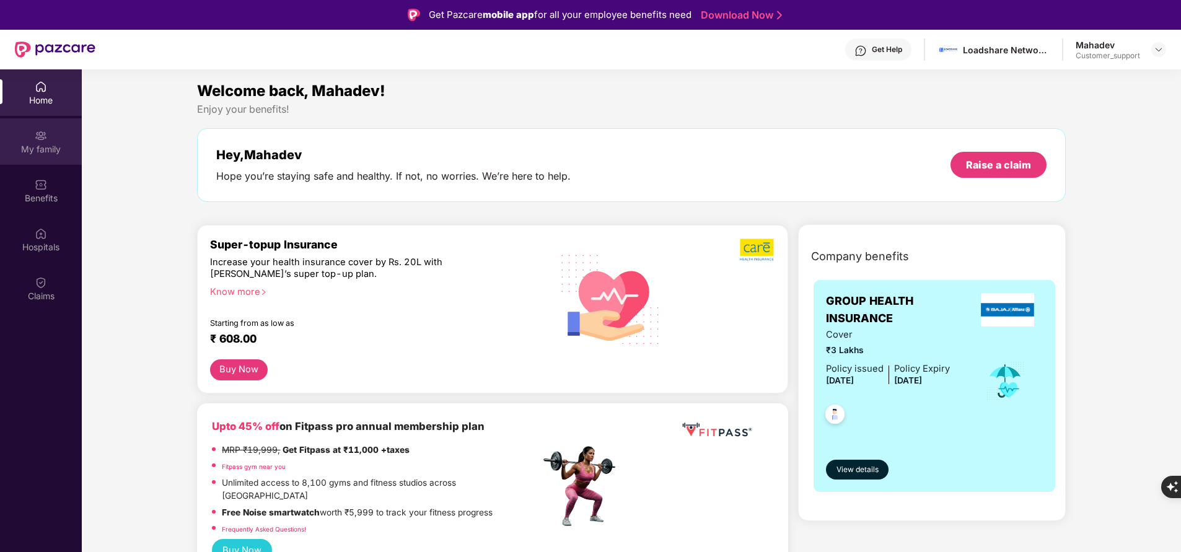
click at [56, 142] on div "My family" at bounding box center [41, 141] width 82 height 46
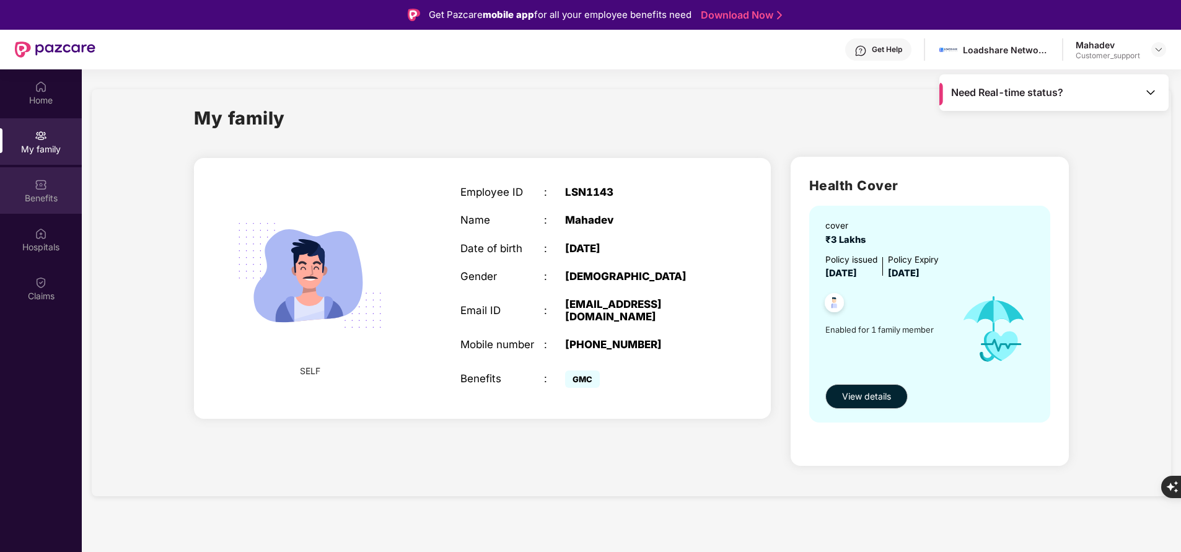
click at [29, 193] on div "Benefits" at bounding box center [41, 198] width 82 height 12
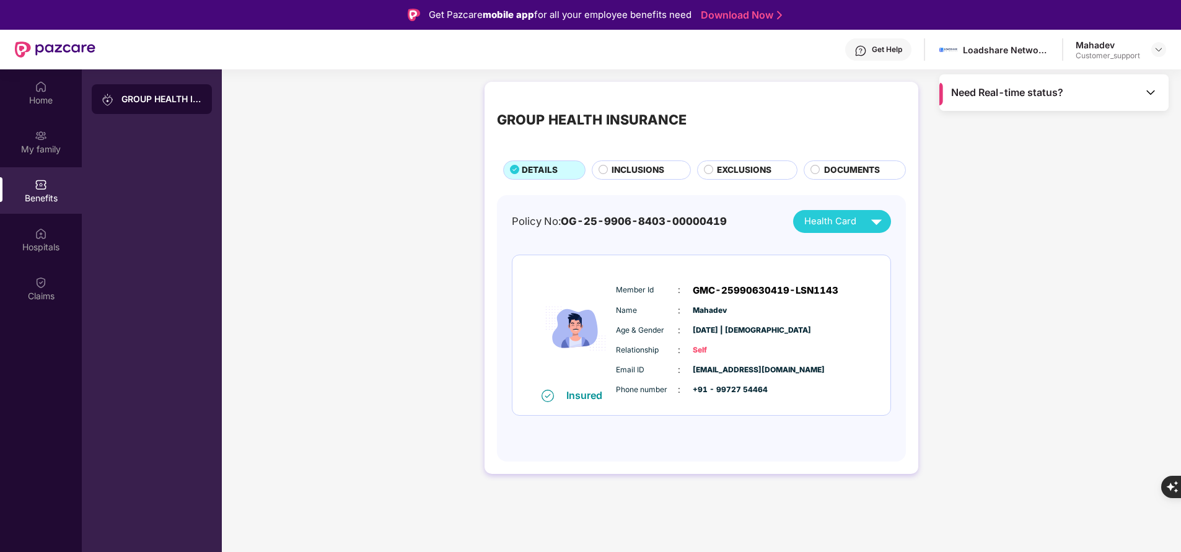
click at [741, 294] on span "GMC-25990630419-LSN1143" at bounding box center [766, 290] width 146 height 15
copy span "GMC-25990630419-LSN1143"
click at [33, 288] on div "Claims" at bounding box center [41, 288] width 82 height 46
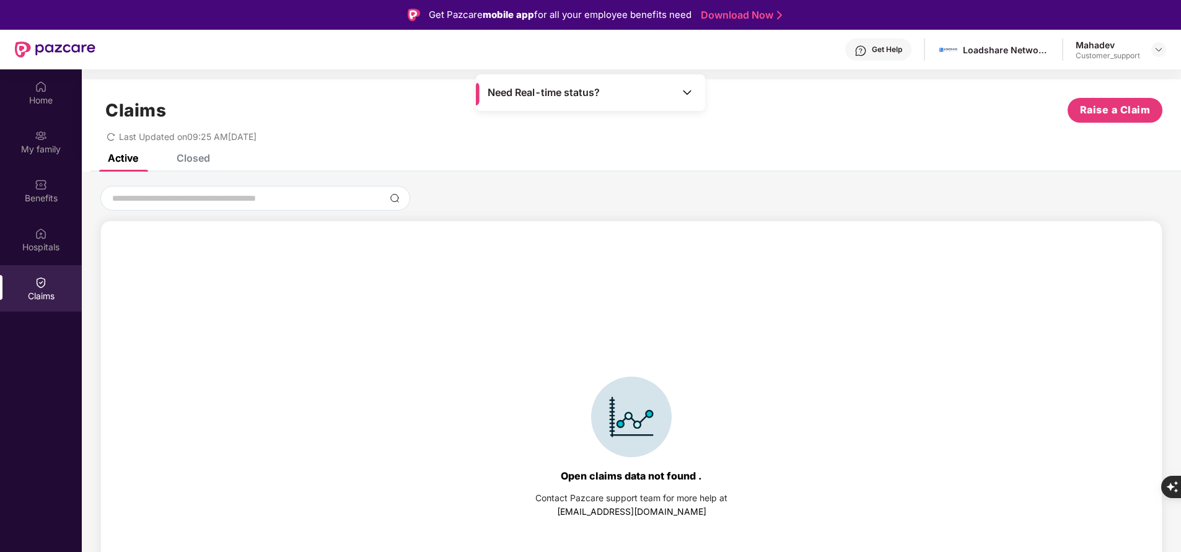
click at [199, 154] on div "Closed" at bounding box center [193, 158] width 33 height 12
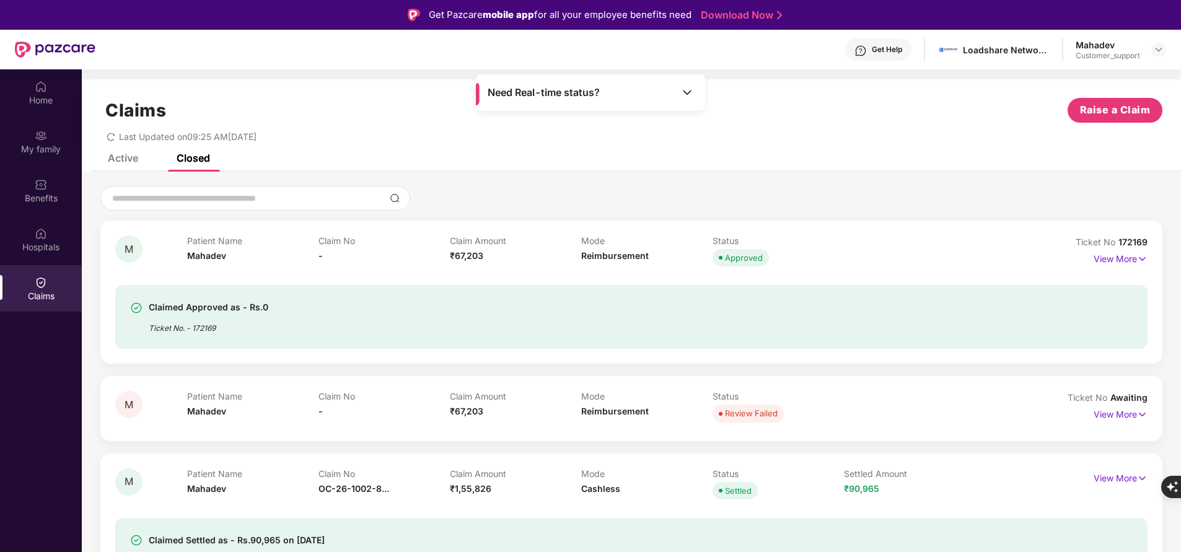
scroll to position [31, 0]
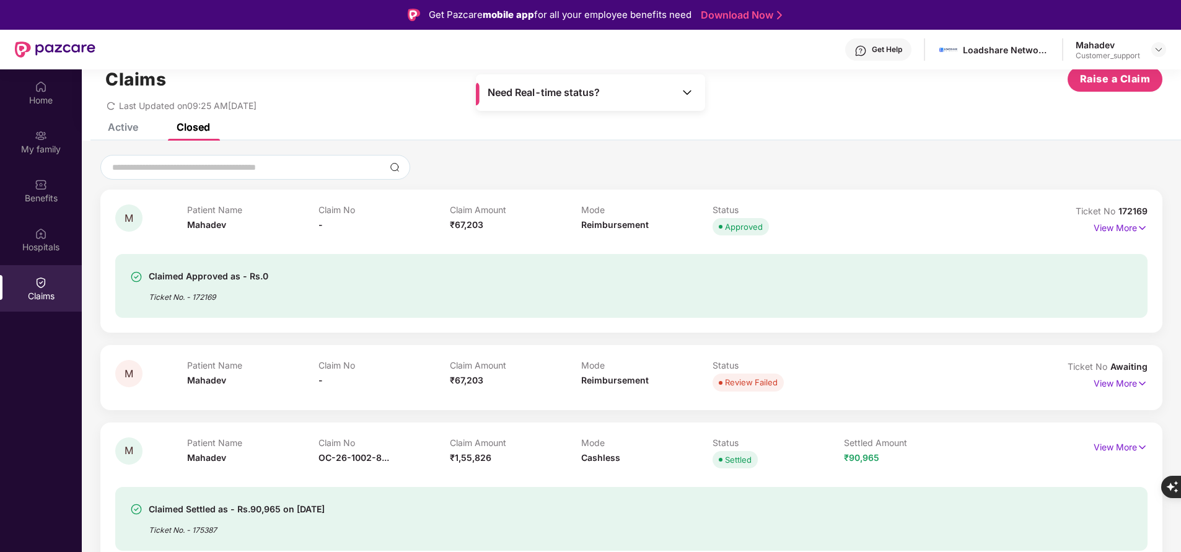
click at [1124, 208] on span "172169" at bounding box center [1133, 211] width 29 height 11
copy div "No 172169"
click at [723, 179] on div at bounding box center [631, 167] width 1062 height 25
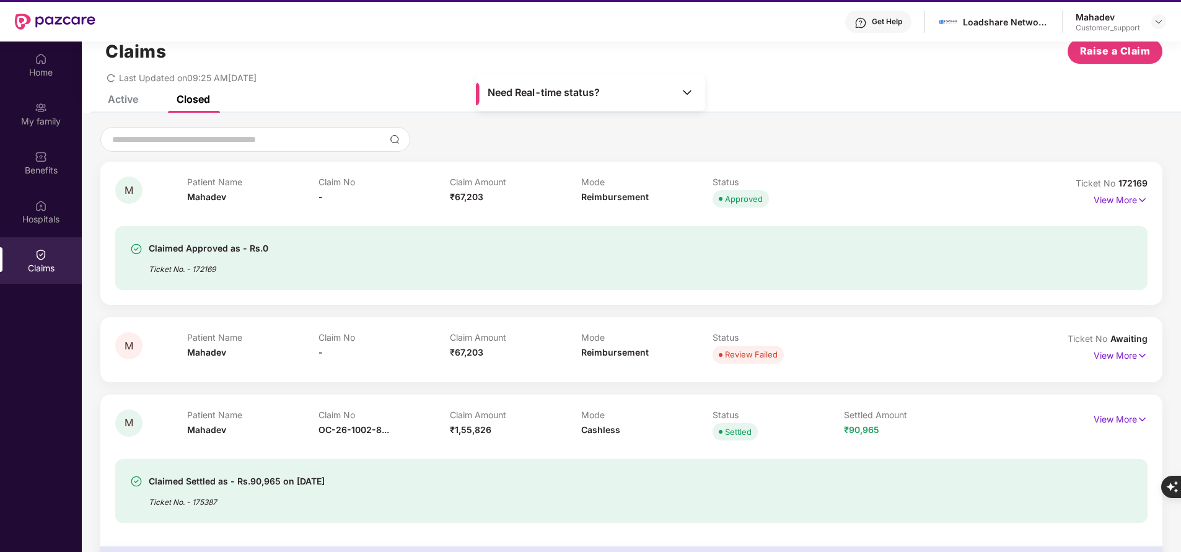
scroll to position [0, 0]
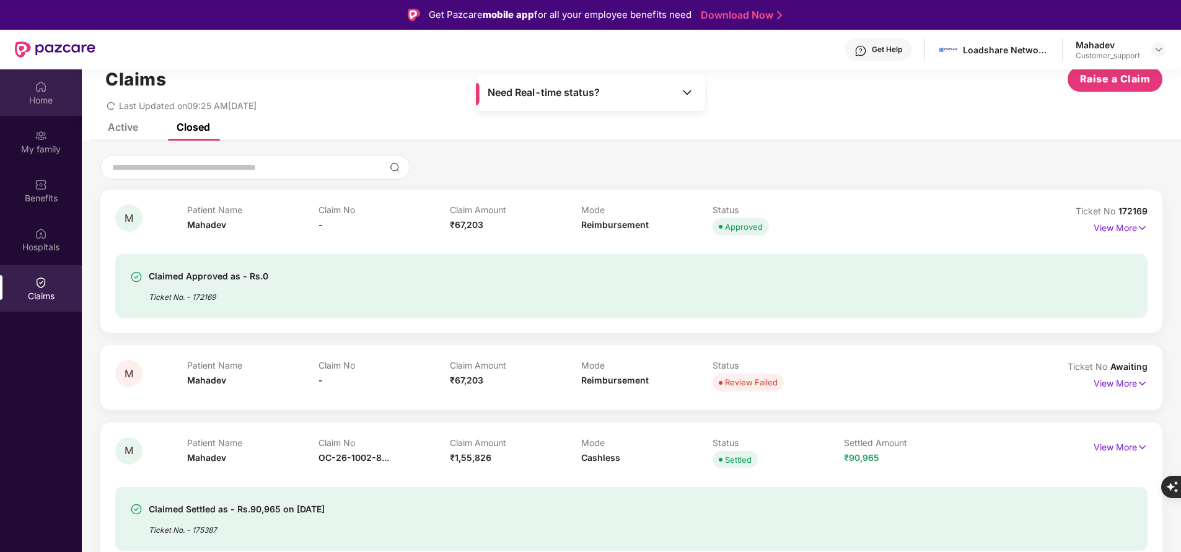
click at [50, 95] on div "Home" at bounding box center [41, 100] width 82 height 12
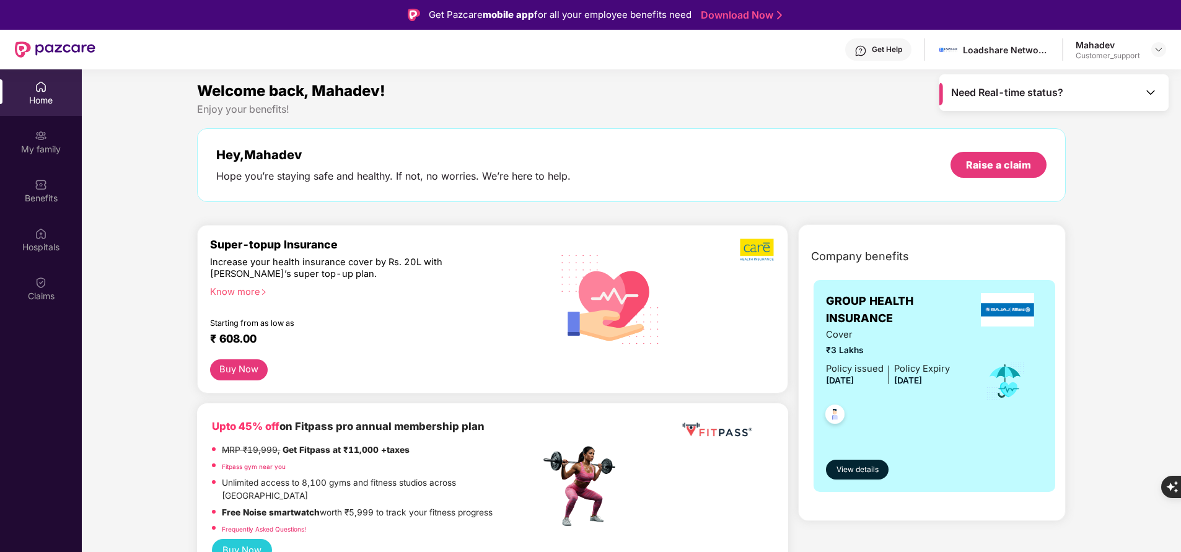
click at [51, 117] on div "Home My family Benefits Hospitals Claims" at bounding box center [41, 191] width 82 height 245
click at [50, 144] on div "My family" at bounding box center [41, 149] width 82 height 12
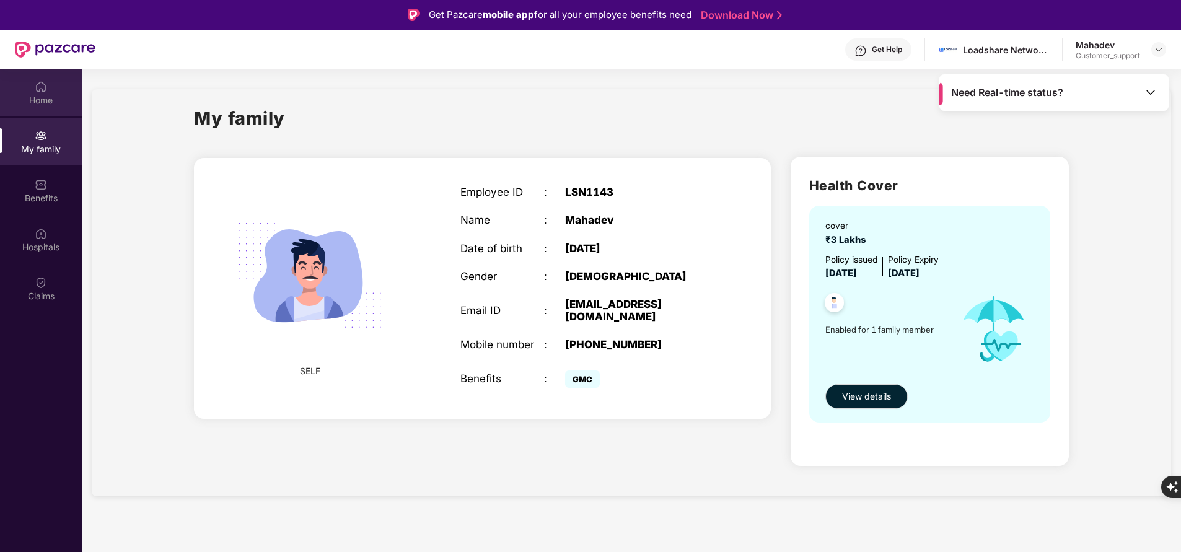
click at [43, 97] on div "Home" at bounding box center [41, 100] width 82 height 12
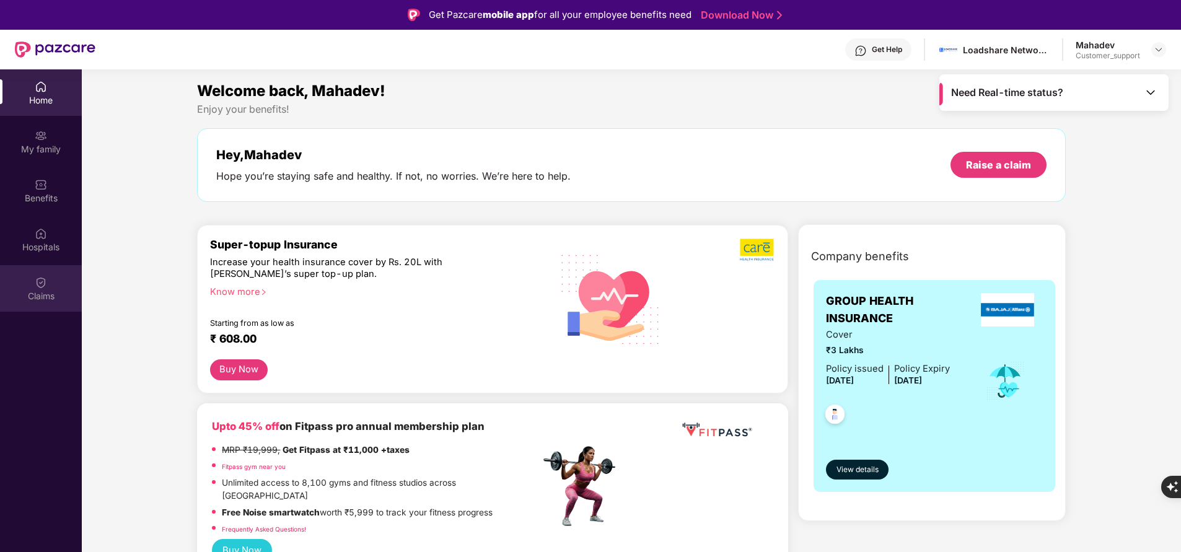
click at [52, 296] on div "Claims" at bounding box center [41, 296] width 82 height 12
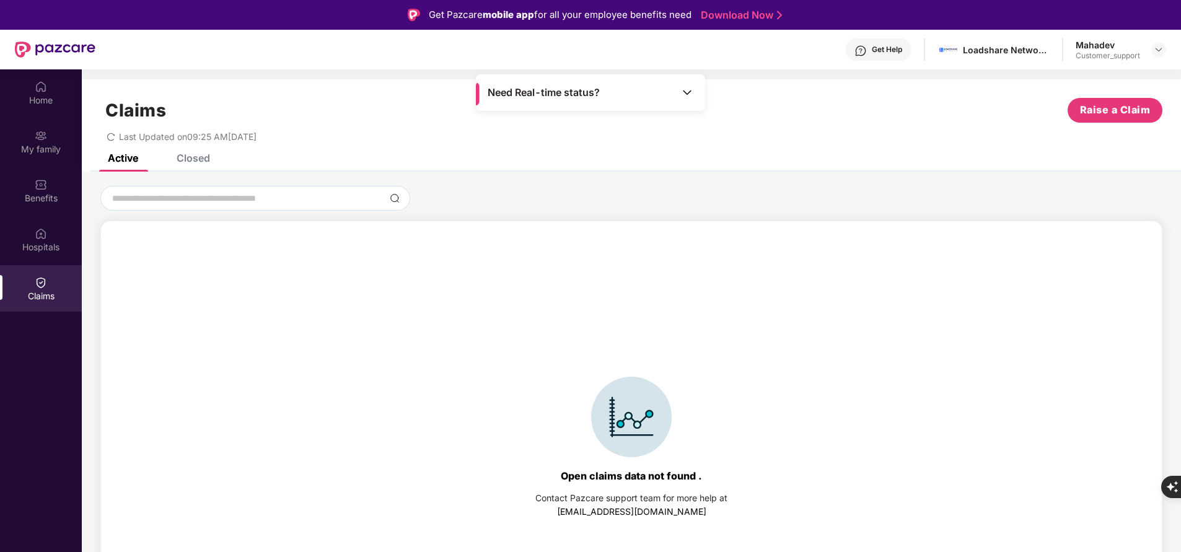
click at [203, 158] on div "Closed" at bounding box center [193, 158] width 33 height 12
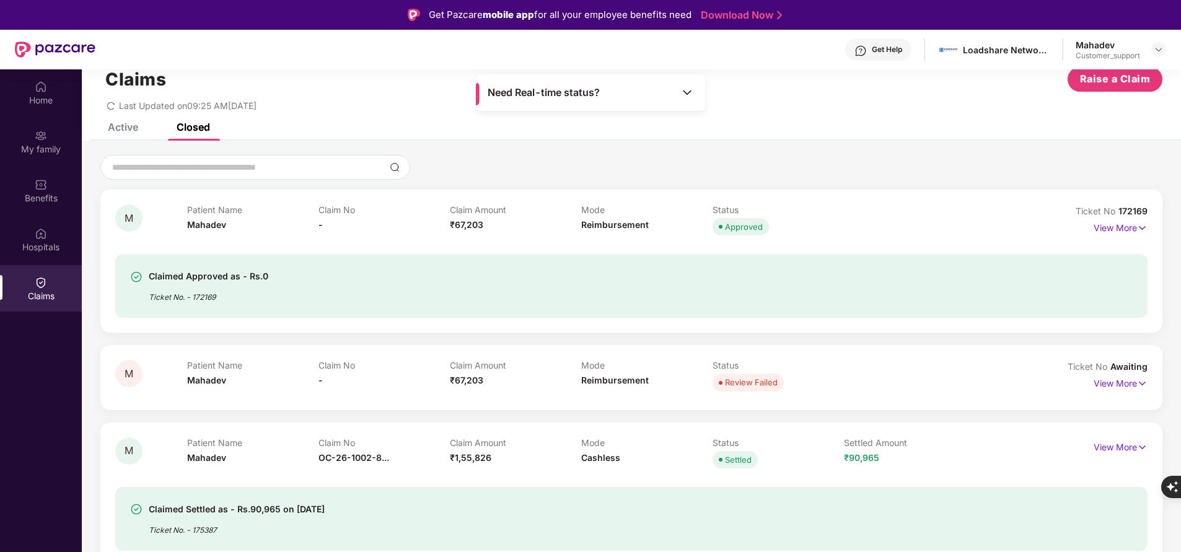
scroll to position [30, 0]
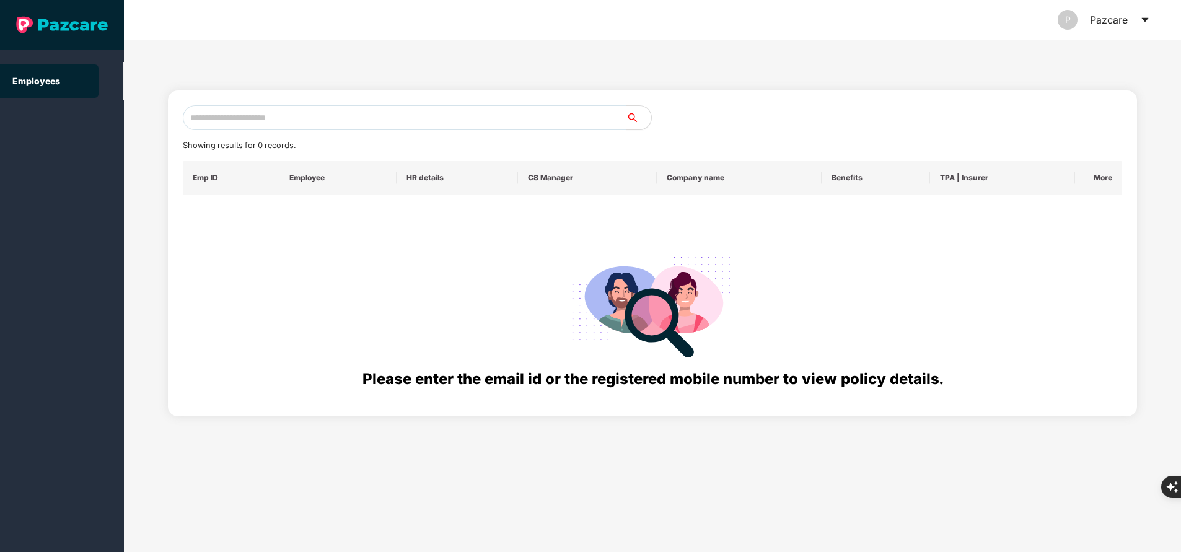
click at [422, 117] on input "text" at bounding box center [405, 117] width 444 height 25
paste input "**********"
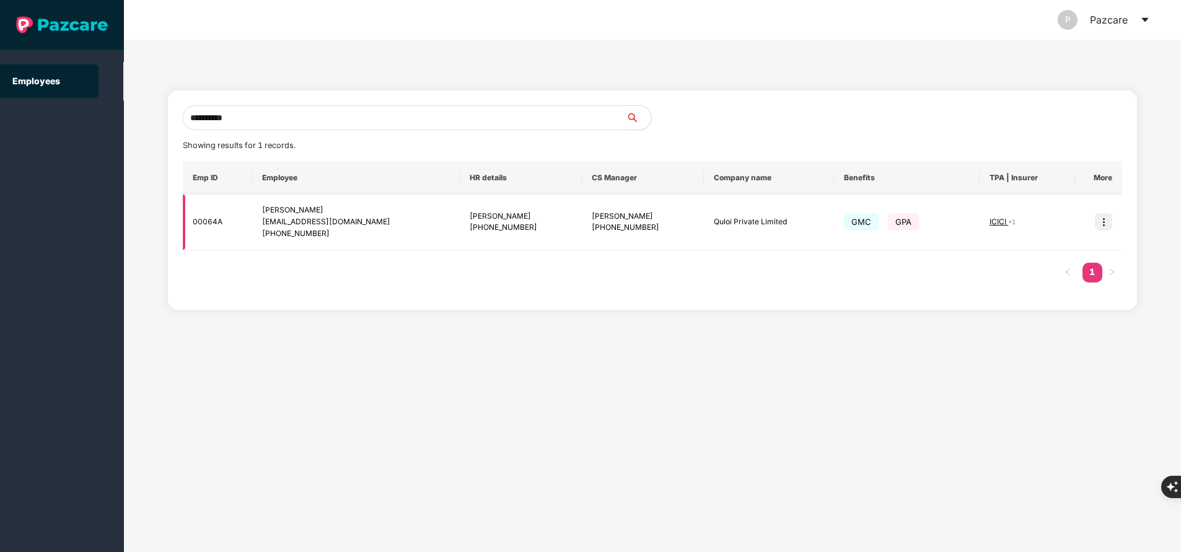
type input "**********"
click at [1106, 216] on img at bounding box center [1103, 221] width 17 height 17
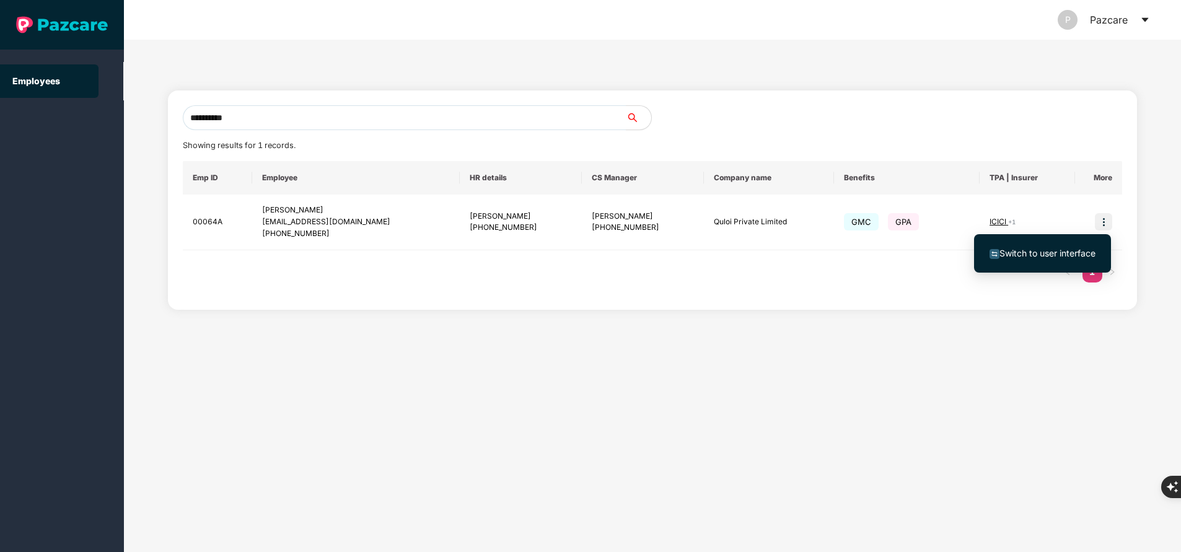
click at [1039, 253] on span "Switch to user interface" at bounding box center [1048, 253] width 96 height 11
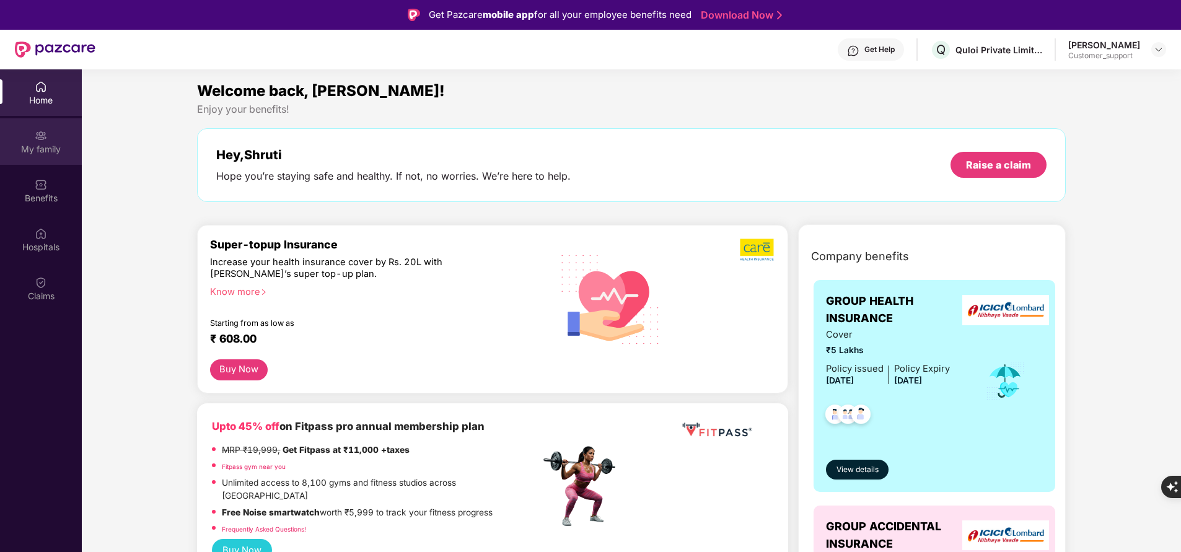
click at [50, 143] on div "My family" at bounding box center [41, 149] width 82 height 12
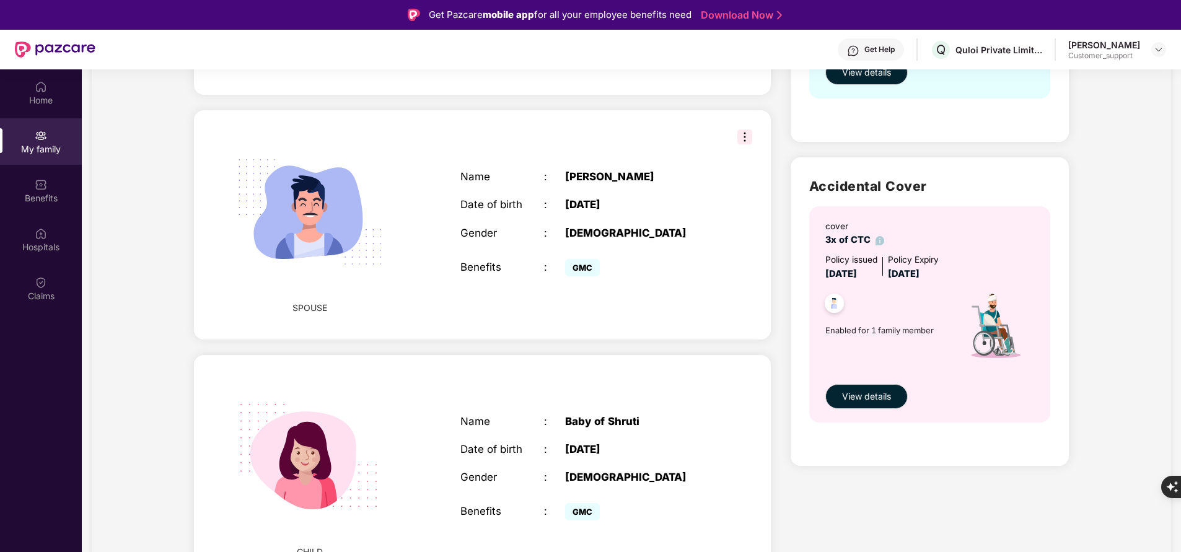
scroll to position [69, 0]
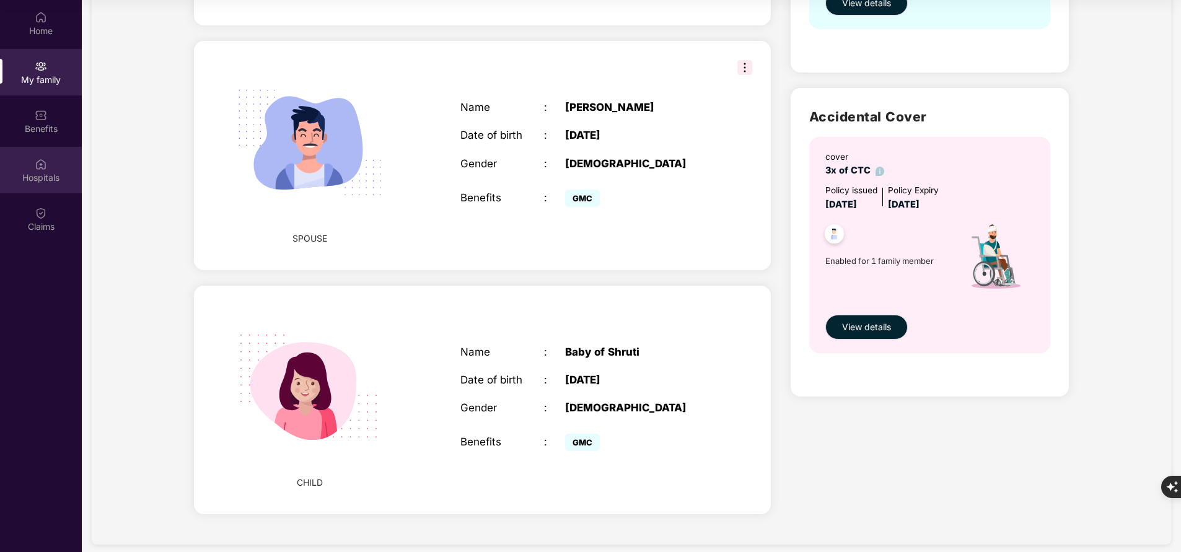
click at [50, 188] on div "Hospitals" at bounding box center [41, 170] width 82 height 46
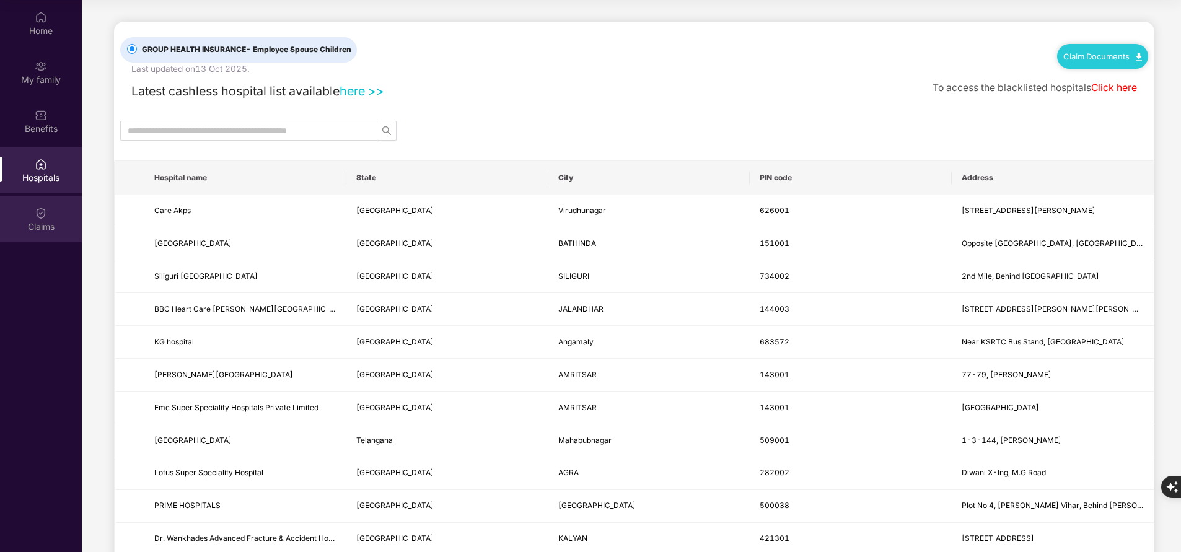
click at [47, 229] on div "Claims" at bounding box center [41, 227] width 82 height 12
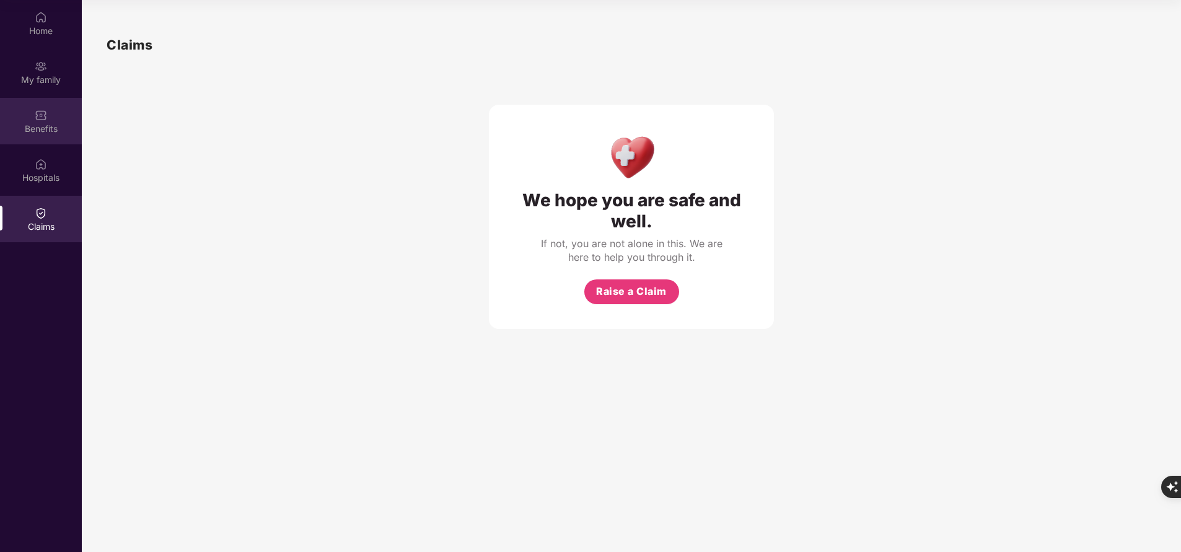
click at [44, 123] on div "Benefits" at bounding box center [41, 129] width 82 height 12
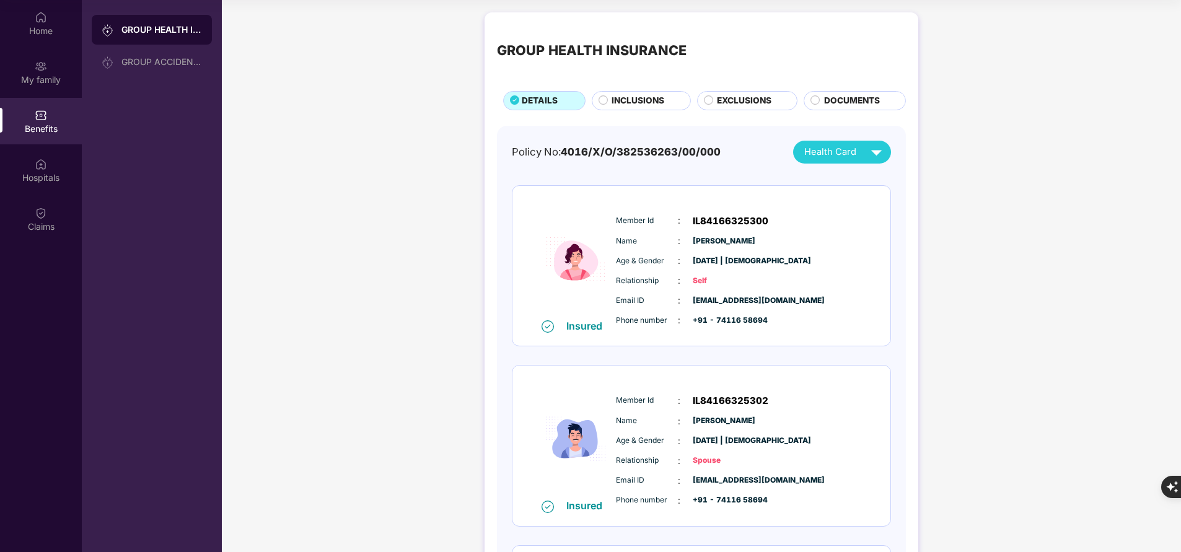
click at [614, 91] on div "INCLUSIONS" at bounding box center [641, 100] width 99 height 19
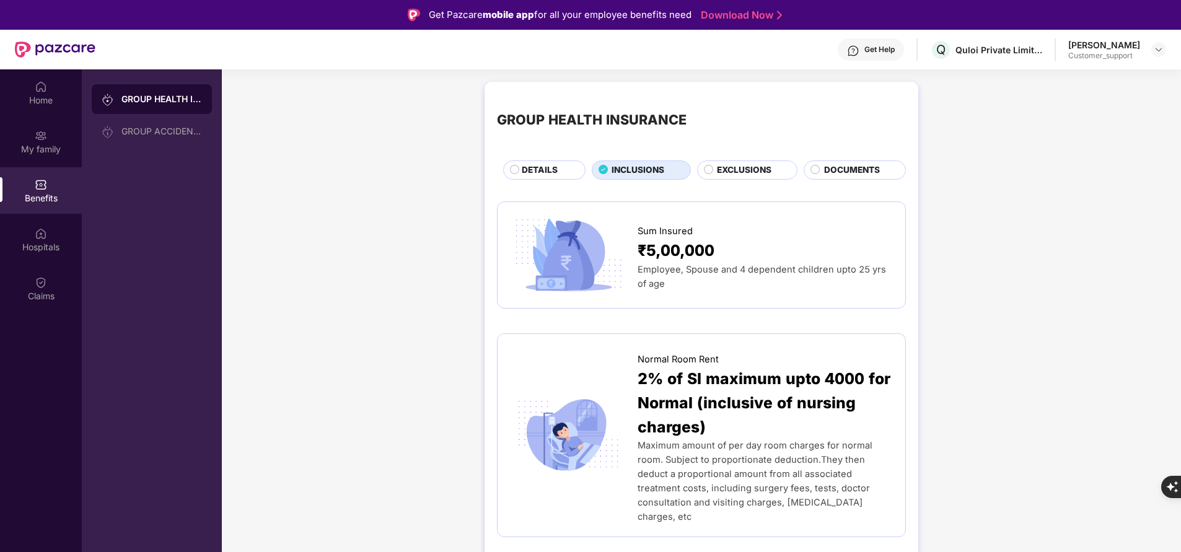
click at [717, 165] on span "EXCLUSIONS" at bounding box center [744, 170] width 55 height 13
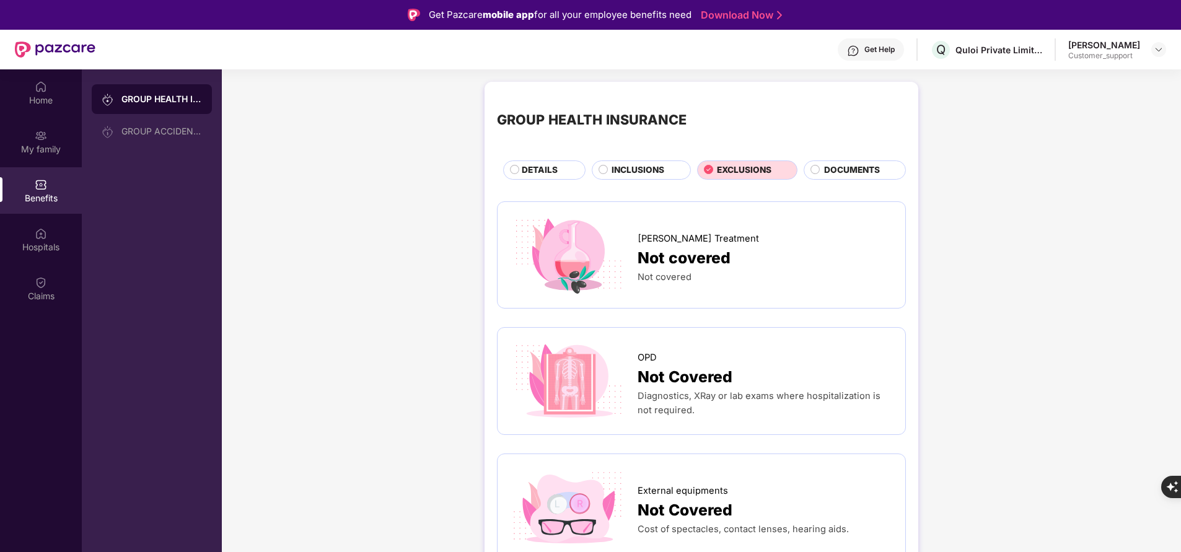
click at [643, 168] on span "INCLUSIONS" at bounding box center [638, 170] width 53 height 13
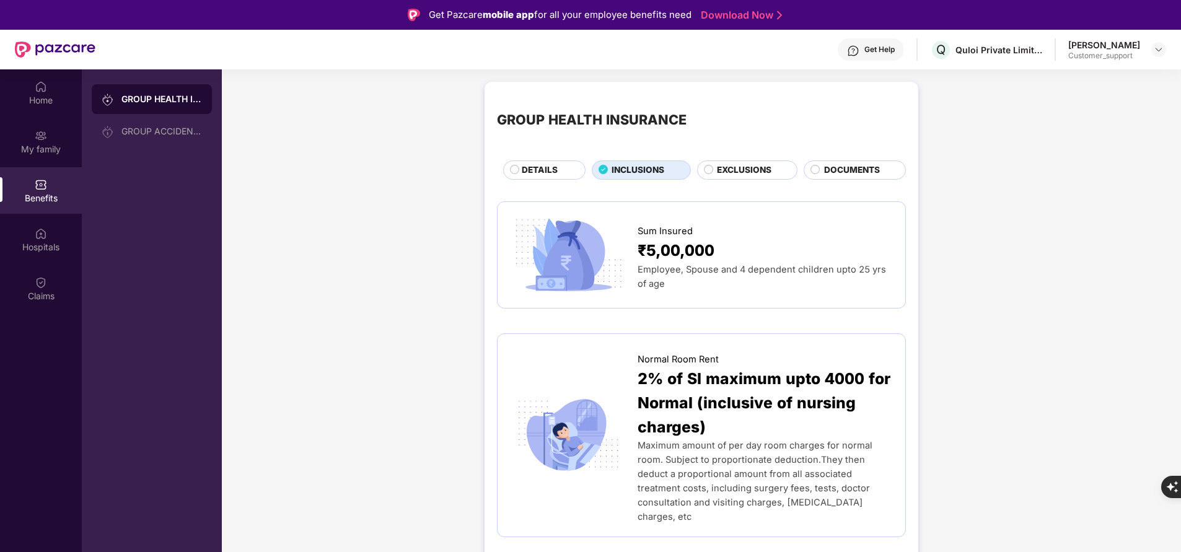
click at [723, 167] on span "EXCLUSIONS" at bounding box center [744, 170] width 55 height 13
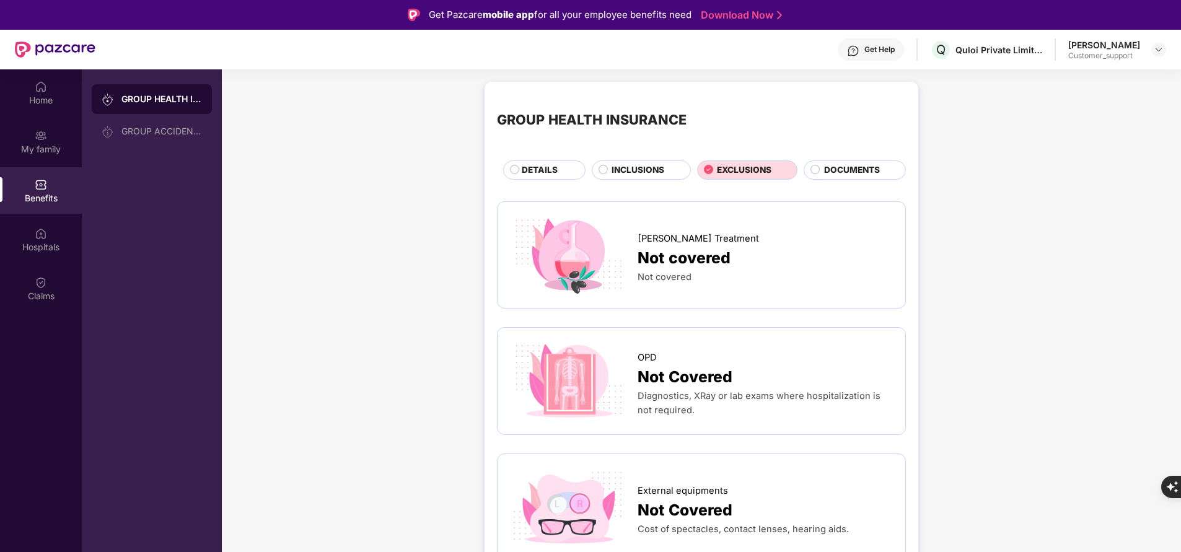
click at [833, 174] on span "DOCUMENTS" at bounding box center [852, 170] width 56 height 13
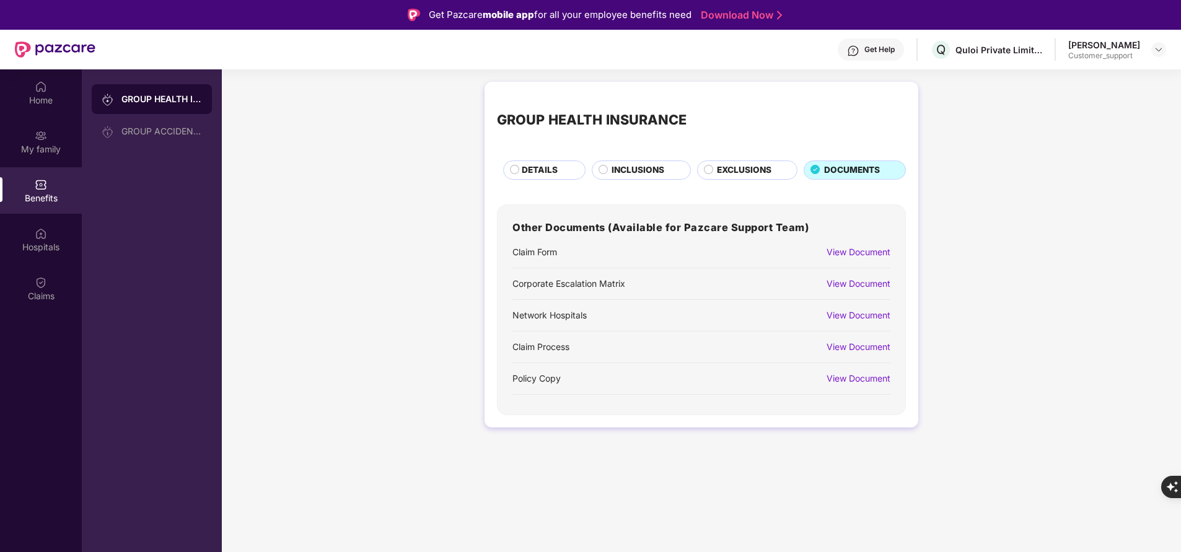
click at [738, 165] on span "EXCLUSIONS" at bounding box center [744, 170] width 55 height 13
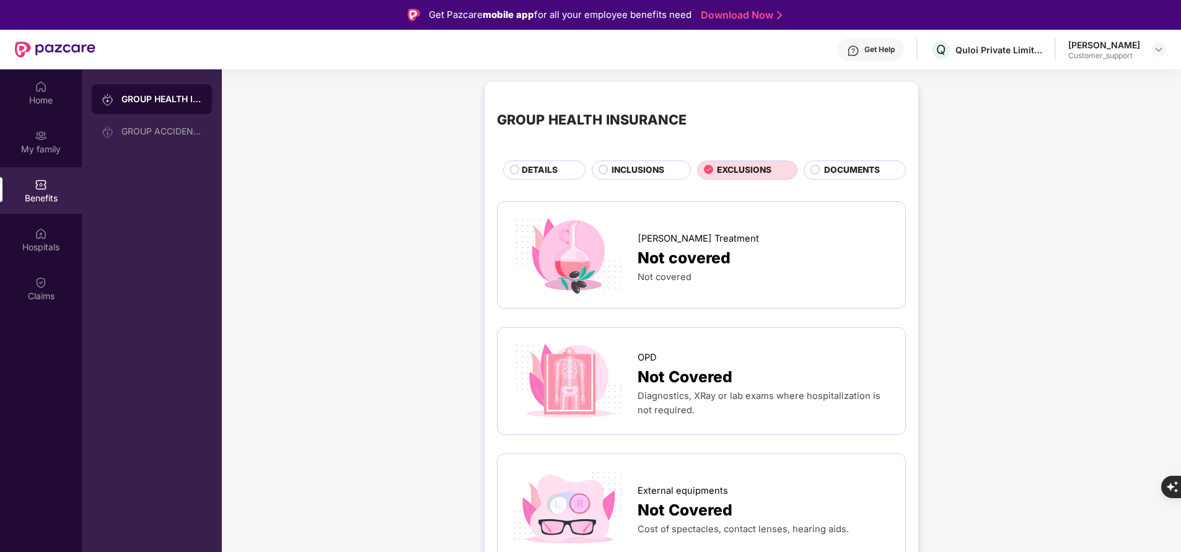
click at [643, 167] on span "INCLUSIONS" at bounding box center [638, 170] width 53 height 13
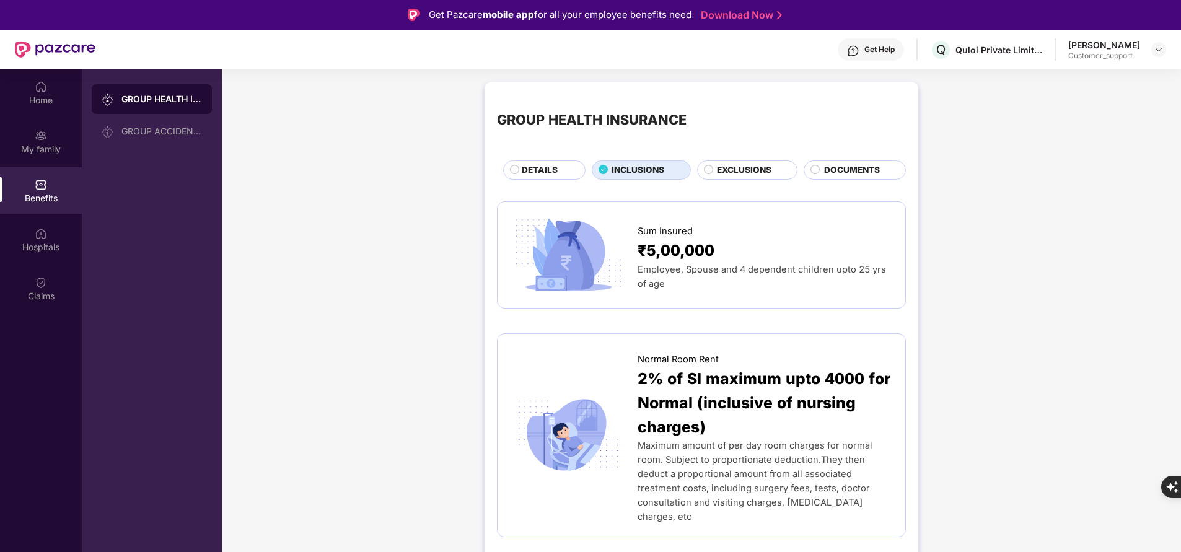
click at [553, 174] on span "DETAILS" at bounding box center [540, 170] width 36 height 13
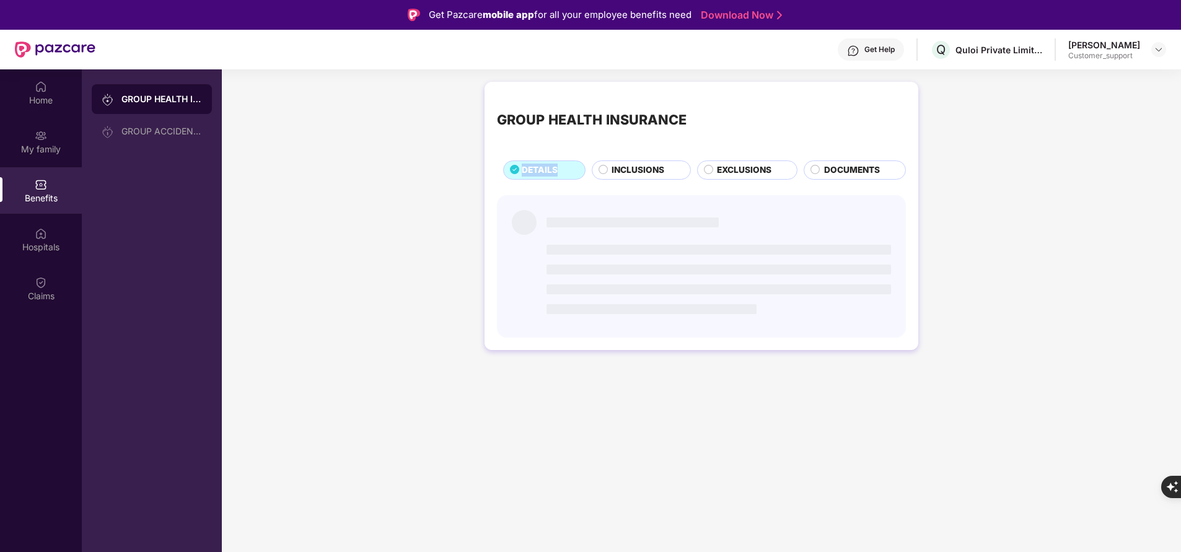
click at [553, 174] on span "DETAILS" at bounding box center [540, 170] width 36 height 13
click at [620, 174] on span "INCLUSIONS" at bounding box center [638, 170] width 53 height 13
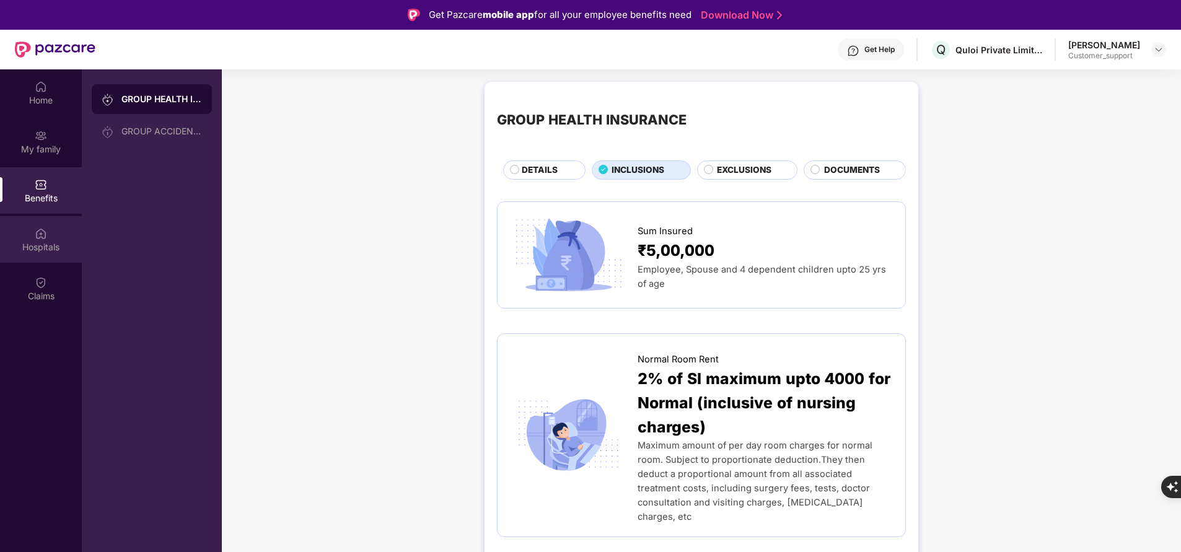
click at [48, 254] on div "Hospitals" at bounding box center [41, 239] width 82 height 46
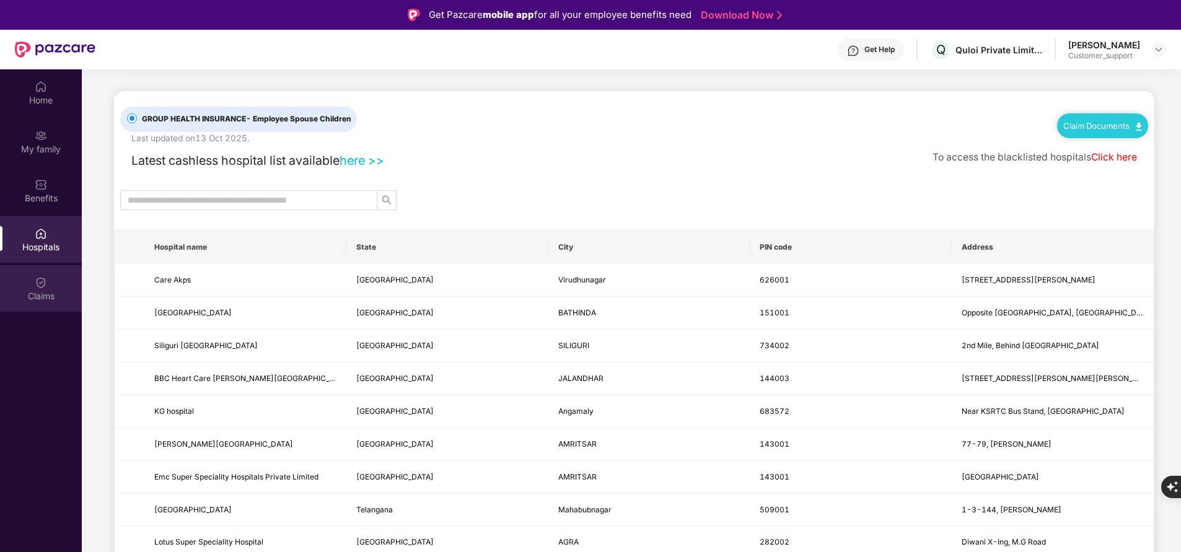
click at [52, 286] on div "Claims" at bounding box center [41, 288] width 82 height 46
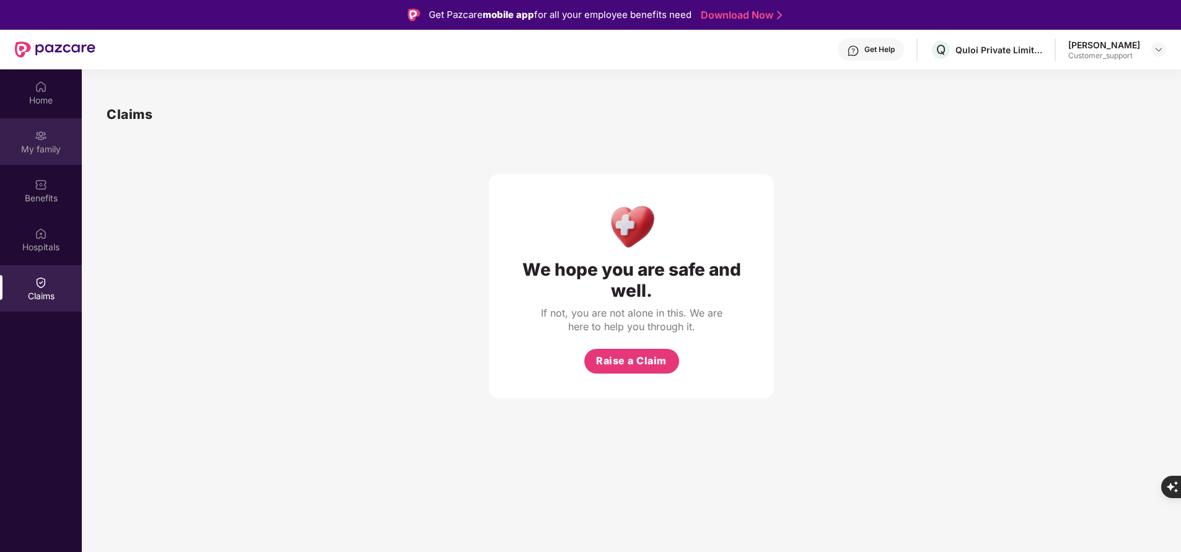
click at [50, 146] on div "My family" at bounding box center [41, 149] width 82 height 12
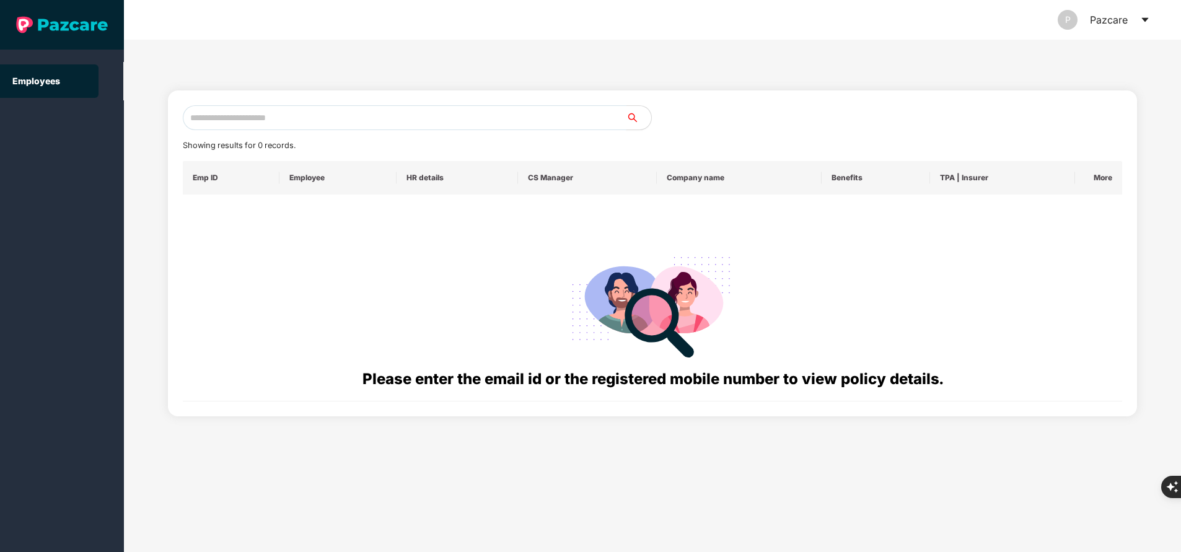
click at [315, 123] on input "text" at bounding box center [405, 117] width 444 height 25
paste input "**********"
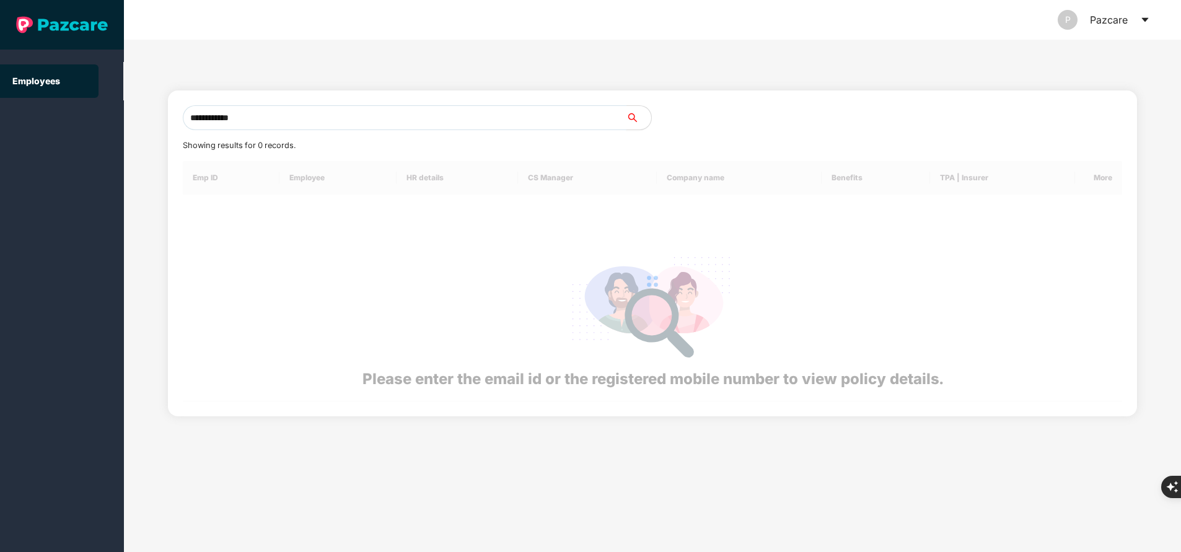
click at [315, 123] on input "**********" at bounding box center [405, 117] width 444 height 25
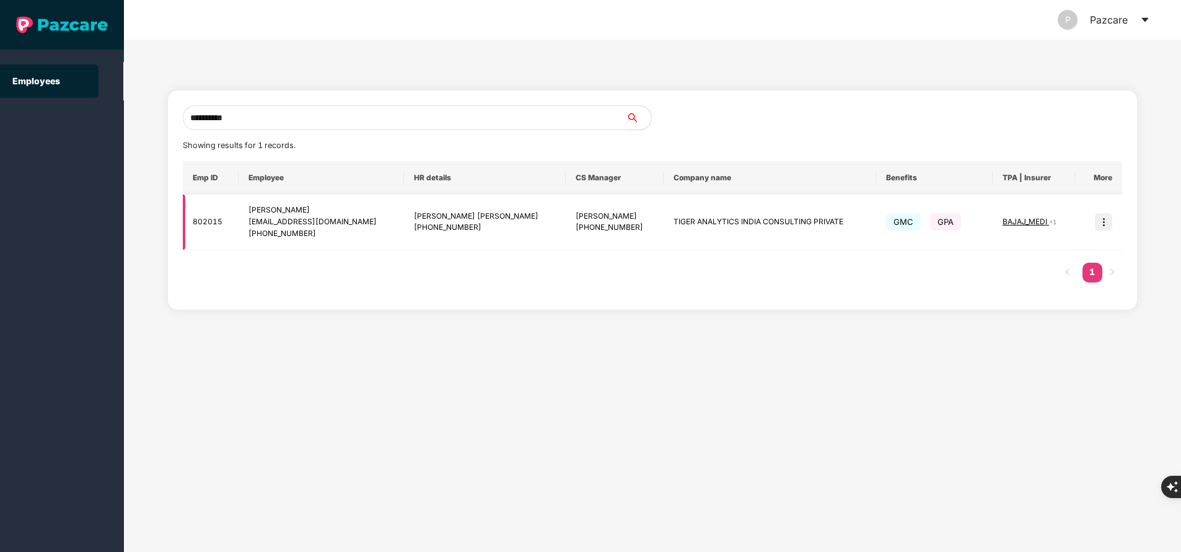
type input "**********"
click at [1104, 233] on td at bounding box center [1098, 223] width 47 height 56
click at [1104, 227] on img at bounding box center [1103, 221] width 17 height 17
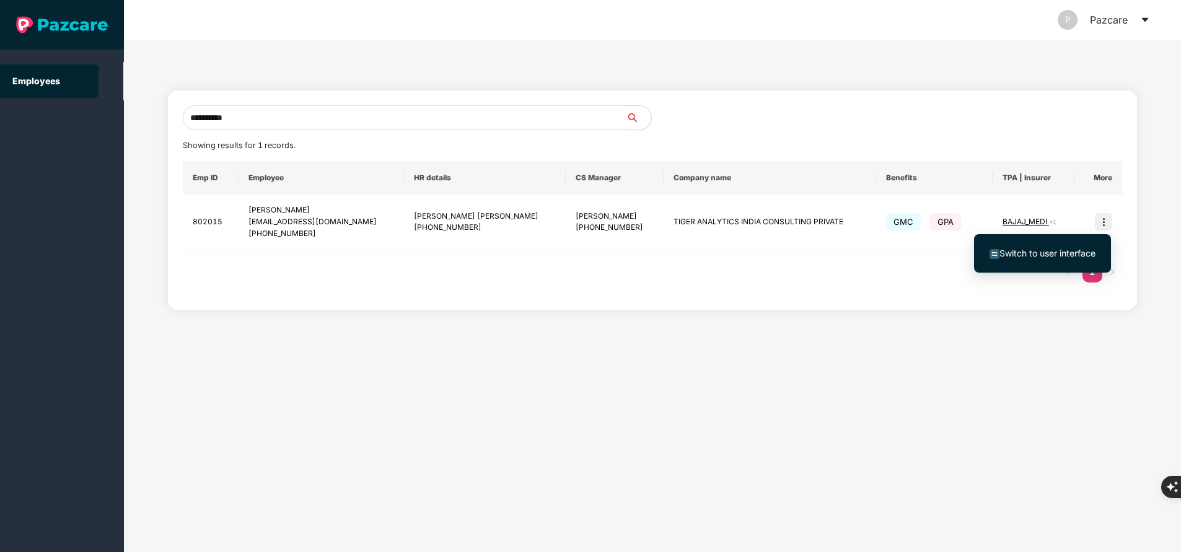
click at [1072, 257] on span "Switch to user interface" at bounding box center [1048, 253] width 96 height 11
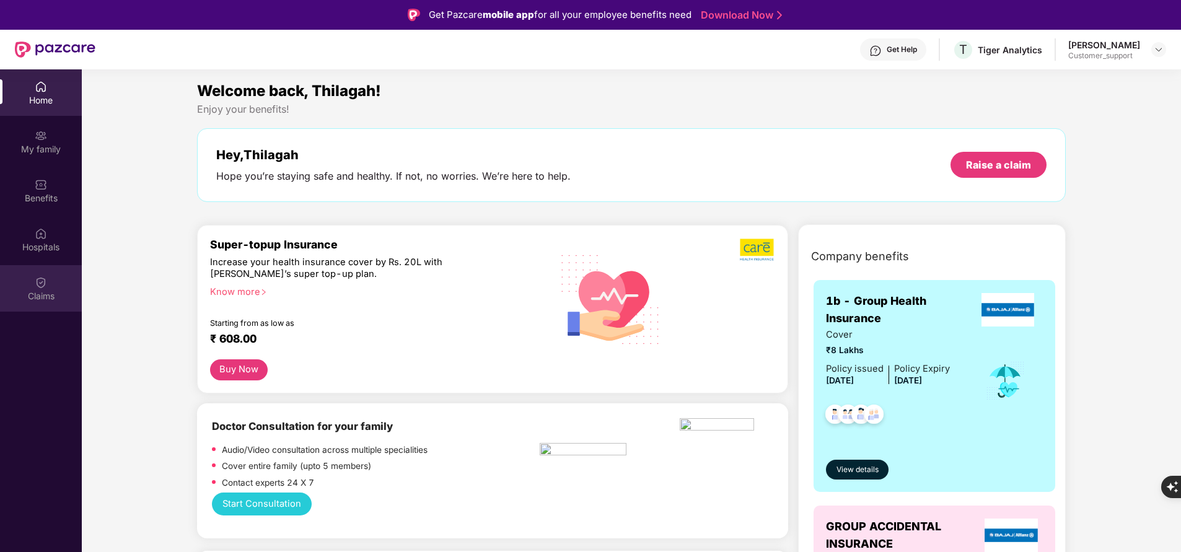
click at [37, 286] on img at bounding box center [41, 282] width 12 height 12
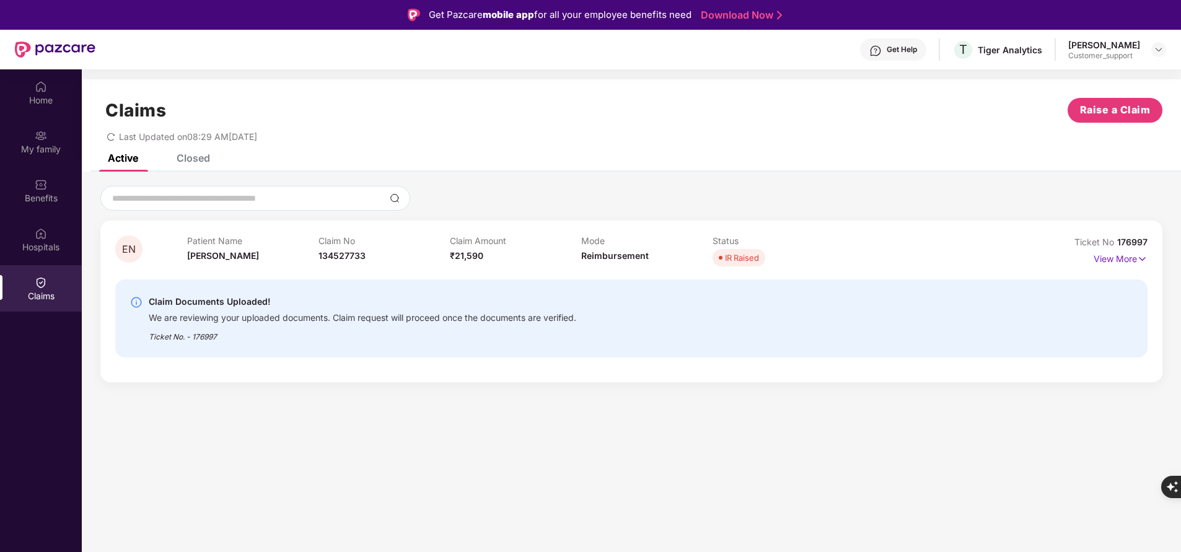
click at [1139, 242] on span "176997" at bounding box center [1133, 242] width 30 height 11
copy div "No 176997"
click at [196, 141] on span "Last Updated on 08:29 AM[DATE]" at bounding box center [188, 136] width 138 height 11
click at [197, 159] on div "Closed" at bounding box center [193, 158] width 33 height 12
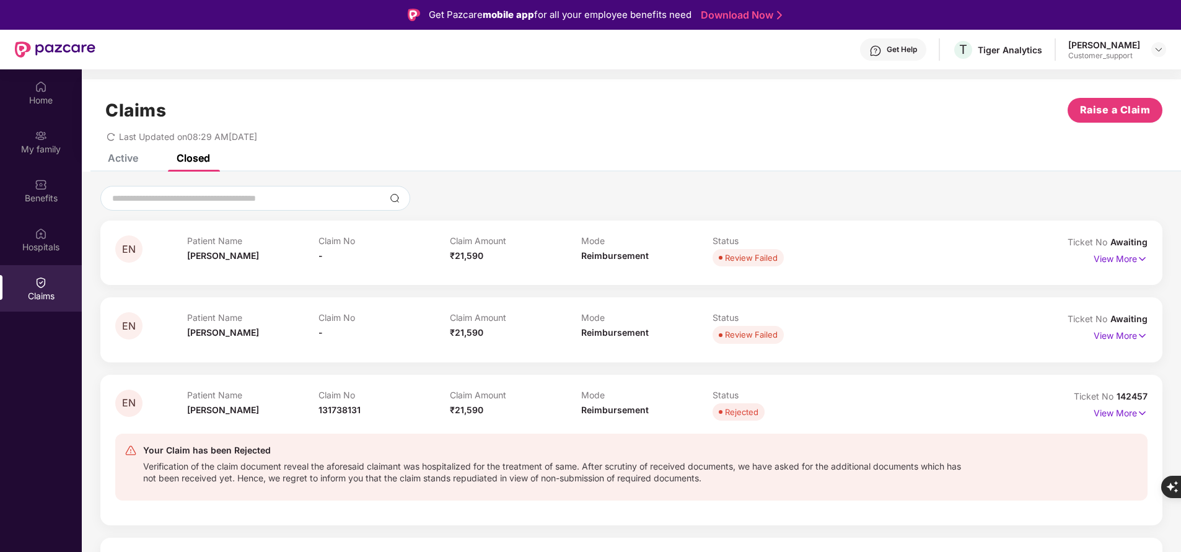
click at [128, 165] on div "Active" at bounding box center [113, 157] width 49 height 27
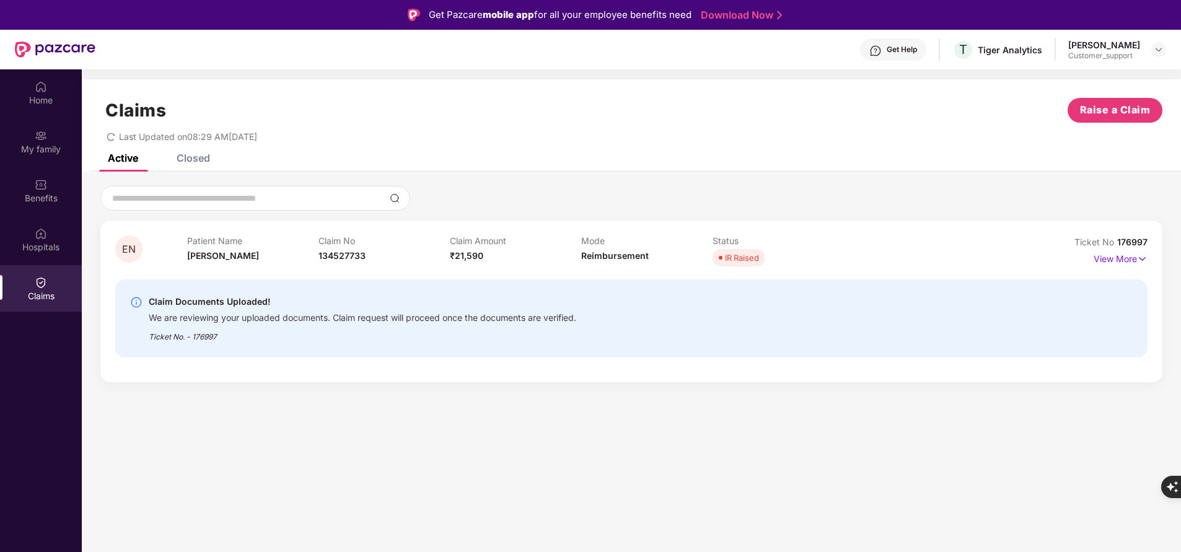
click at [1137, 237] on span "176997" at bounding box center [1133, 242] width 30 height 11
copy div "No 176997"
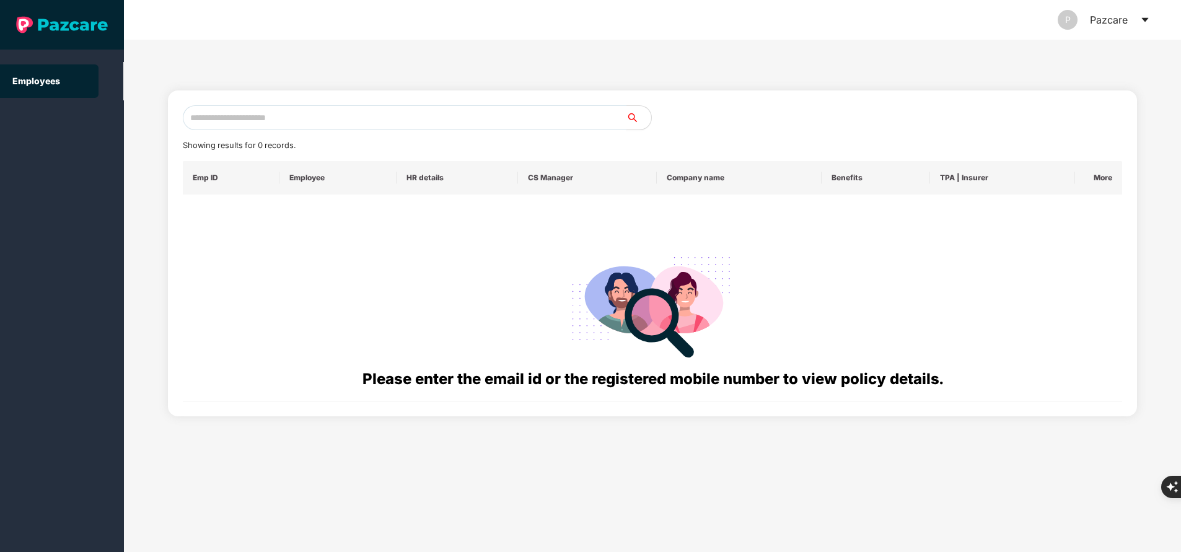
click at [309, 108] on input "text" at bounding box center [405, 117] width 444 height 25
paste input "**********"
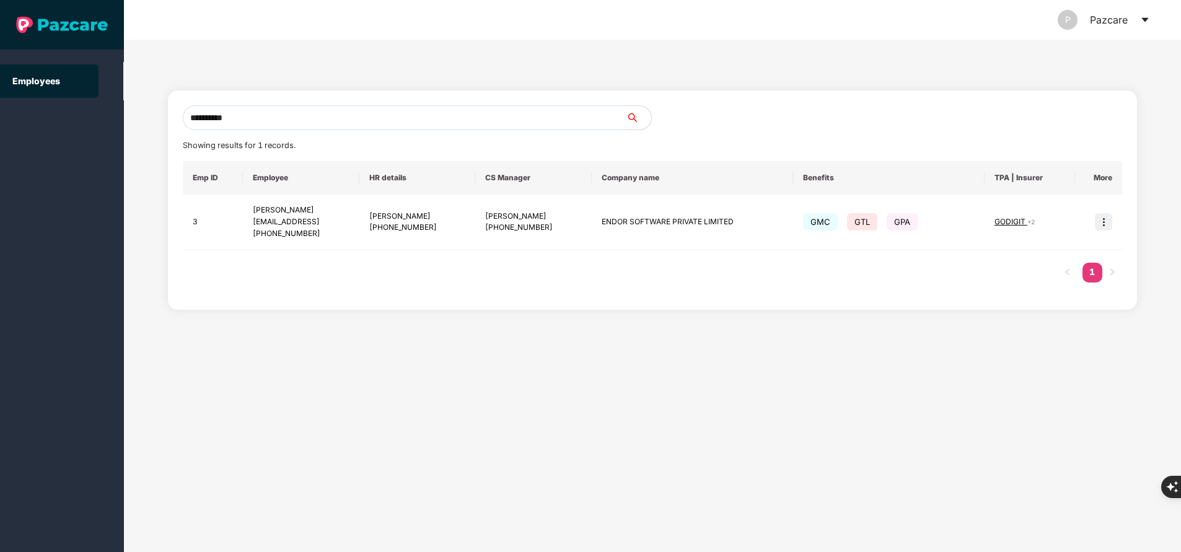
type input "**********"
click at [1103, 222] on img at bounding box center [1103, 221] width 17 height 17
click at [1051, 252] on span "Switch to user interface" at bounding box center [1048, 253] width 96 height 11
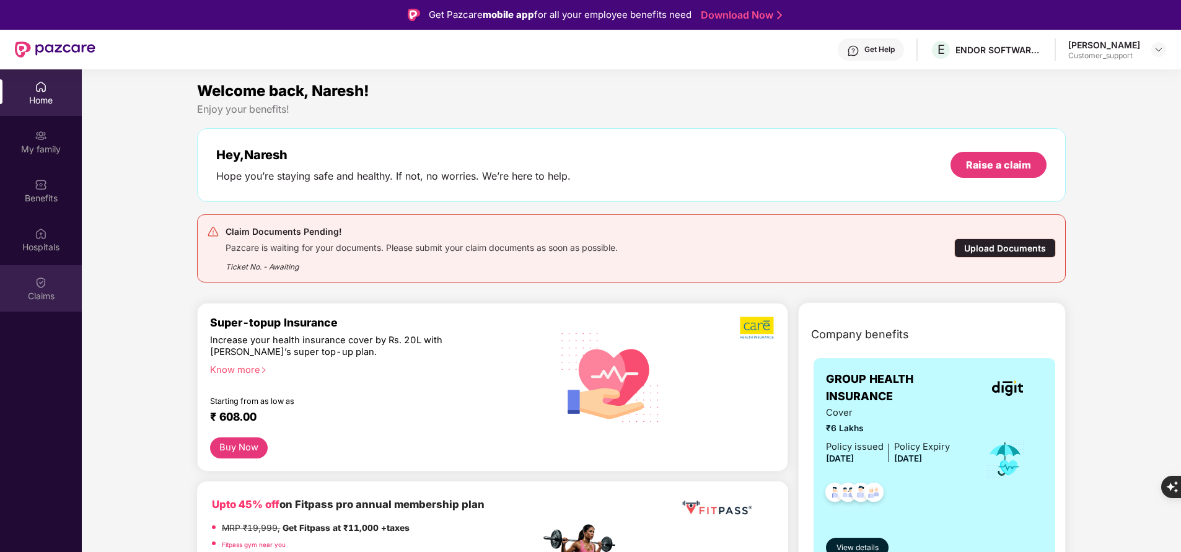
click at [36, 297] on div "Claims" at bounding box center [41, 296] width 82 height 12
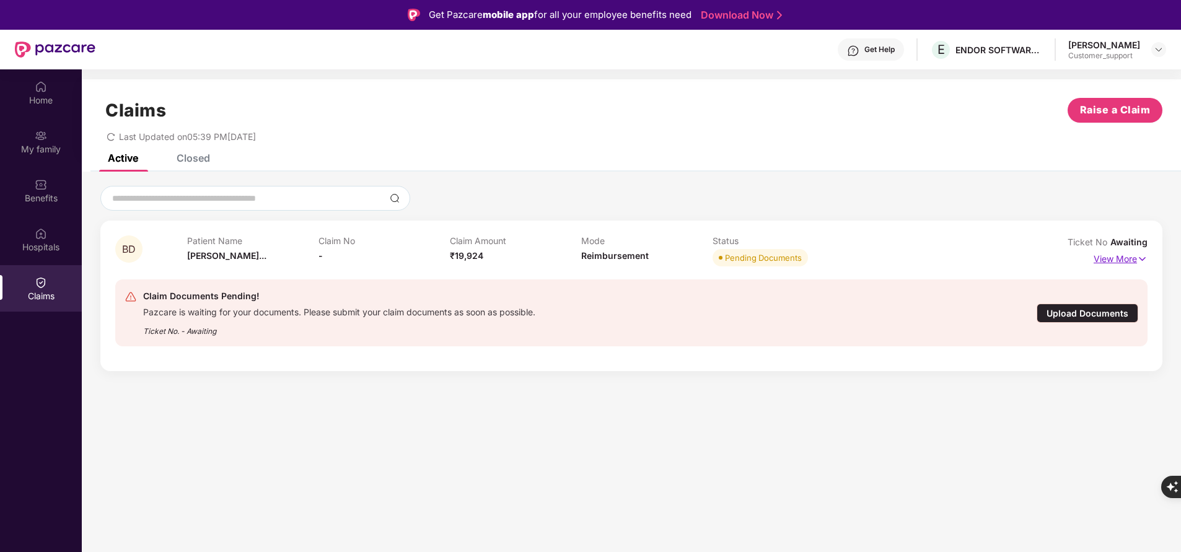
click at [1108, 262] on p "View More" at bounding box center [1121, 257] width 54 height 17
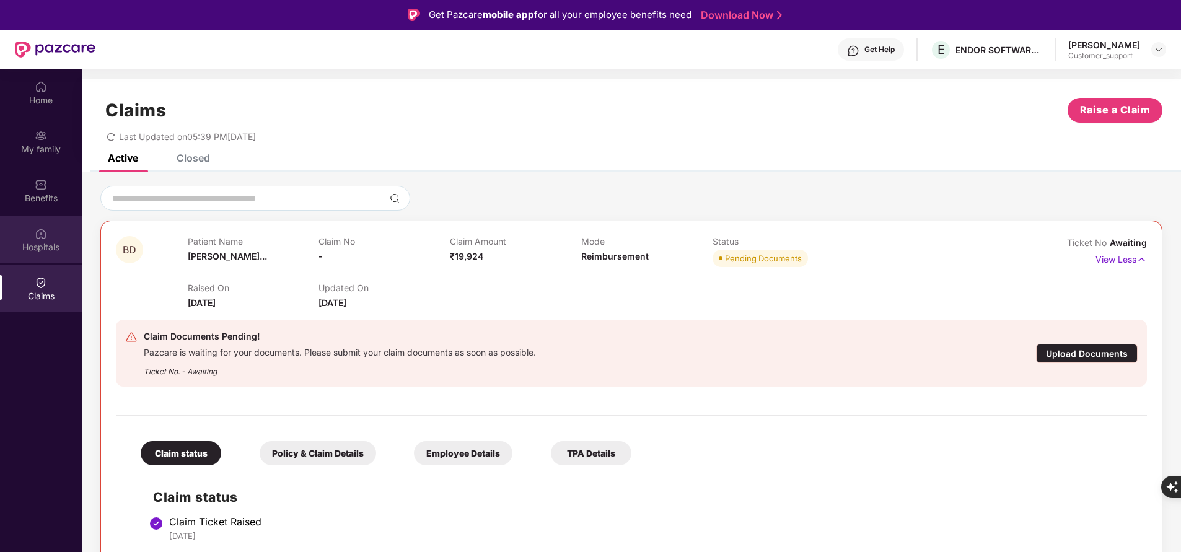
click at [37, 241] on div "Hospitals" at bounding box center [41, 247] width 82 height 12
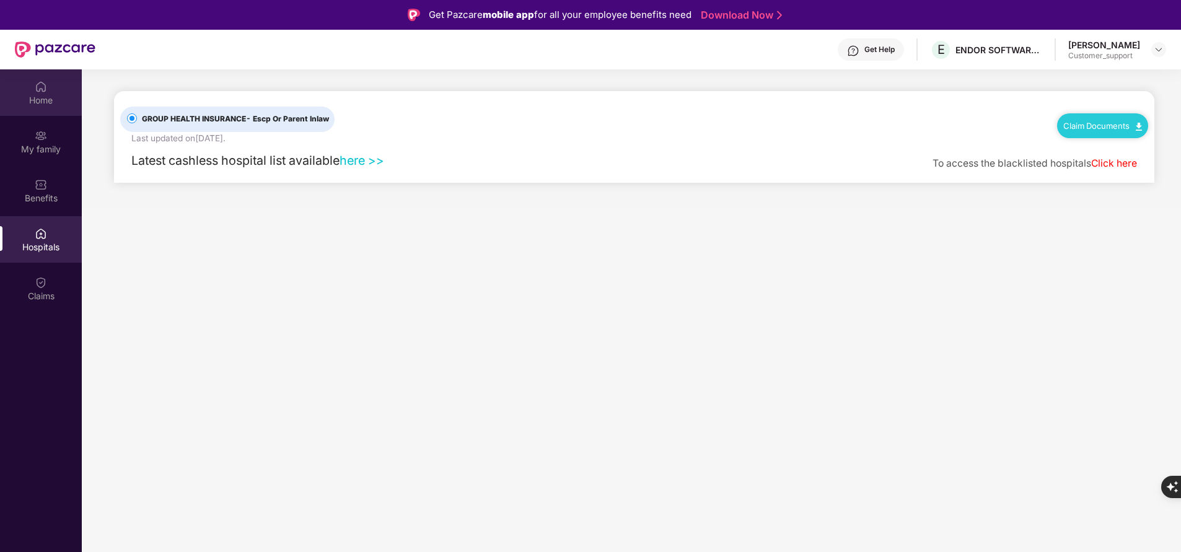
click at [45, 104] on div "Home" at bounding box center [41, 100] width 82 height 12
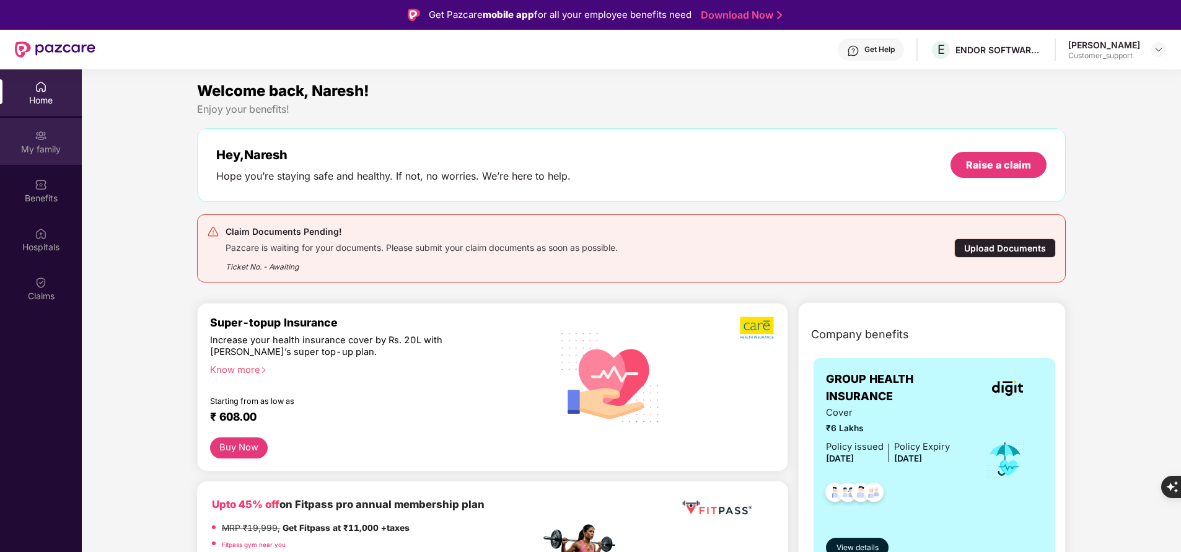
click at [47, 136] on div "My family" at bounding box center [41, 141] width 82 height 46
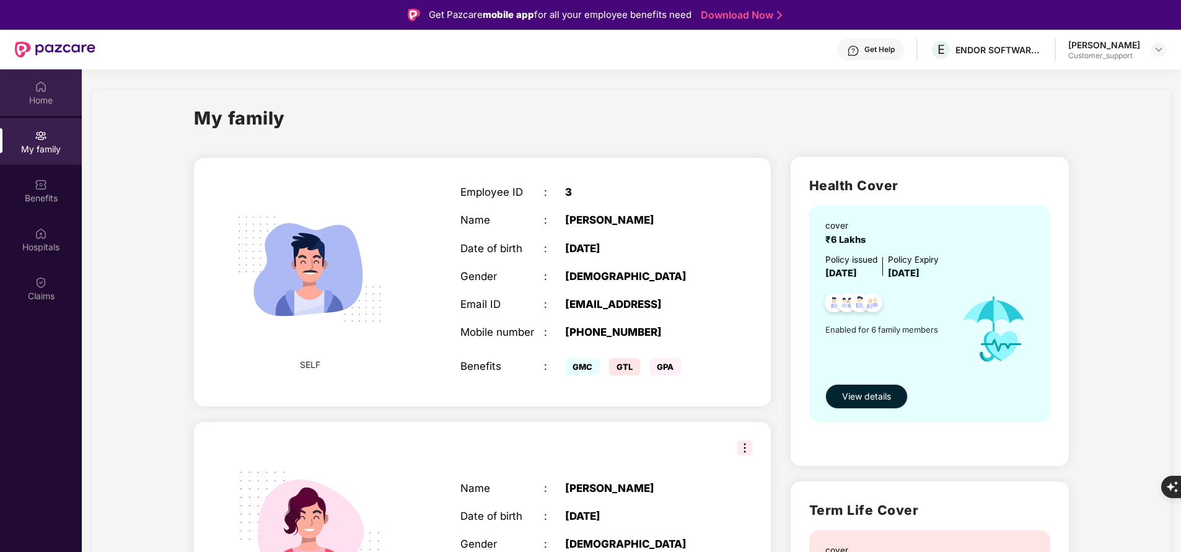
click at [46, 91] on img at bounding box center [41, 87] width 12 height 12
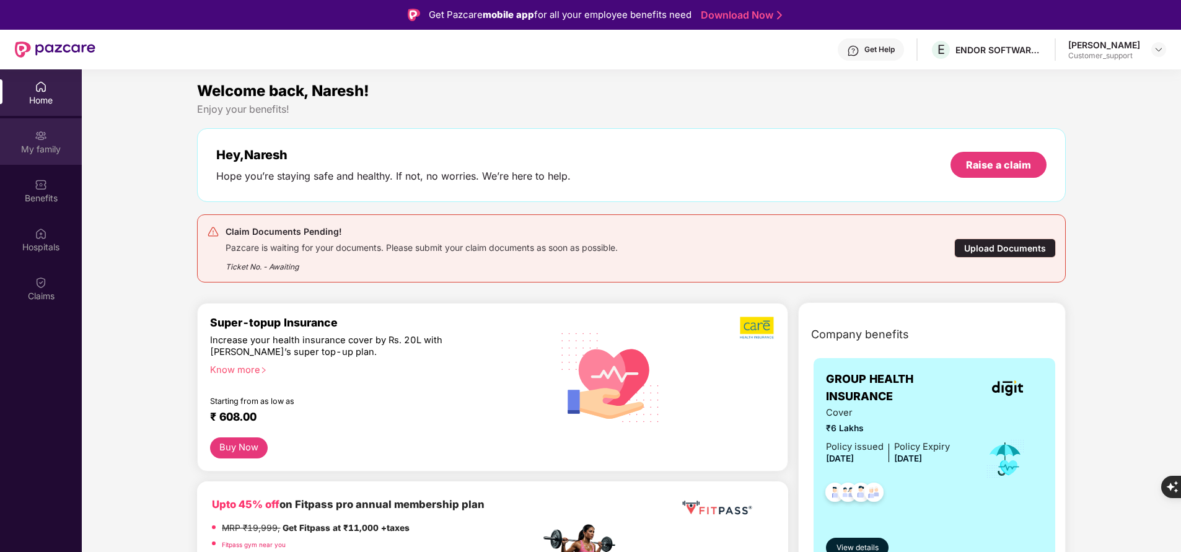
click at [48, 136] on div "My family" at bounding box center [41, 141] width 82 height 46
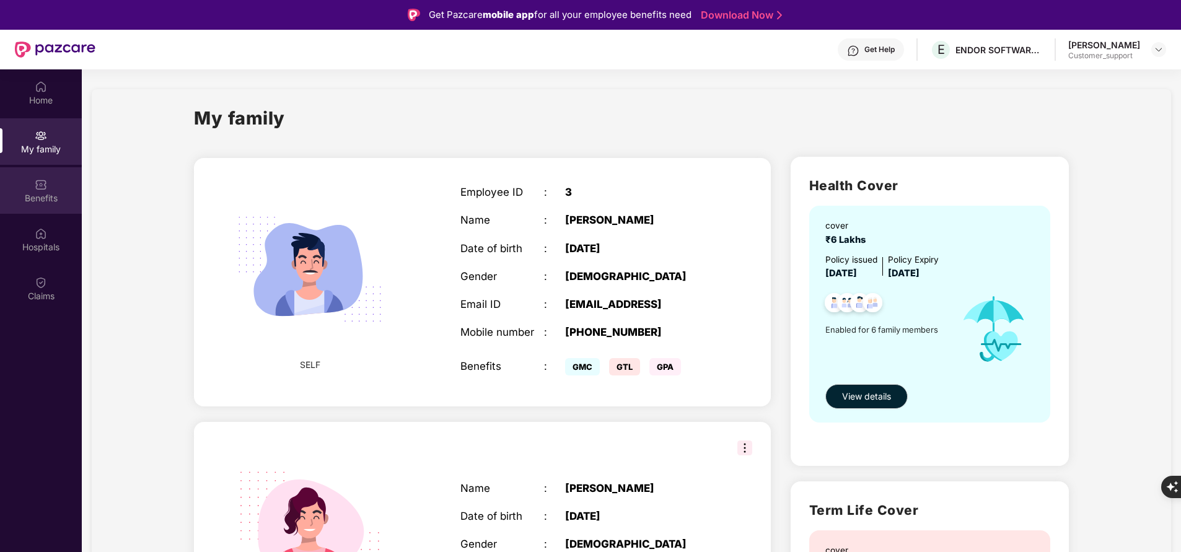
click at [57, 189] on div "Benefits" at bounding box center [41, 190] width 82 height 46
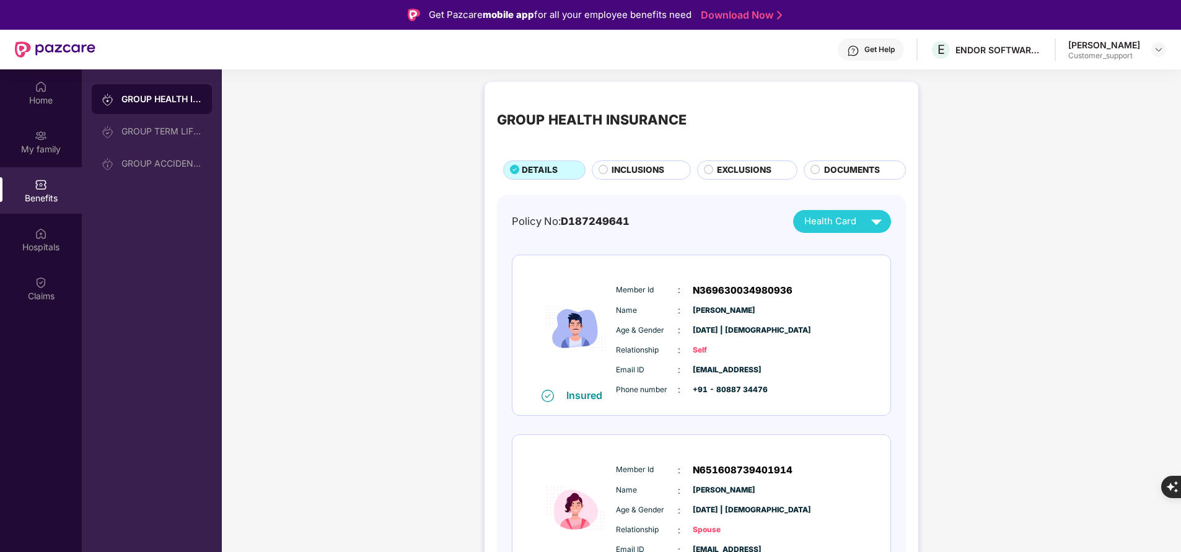
click at [651, 171] on span "INCLUSIONS" at bounding box center [638, 170] width 53 height 13
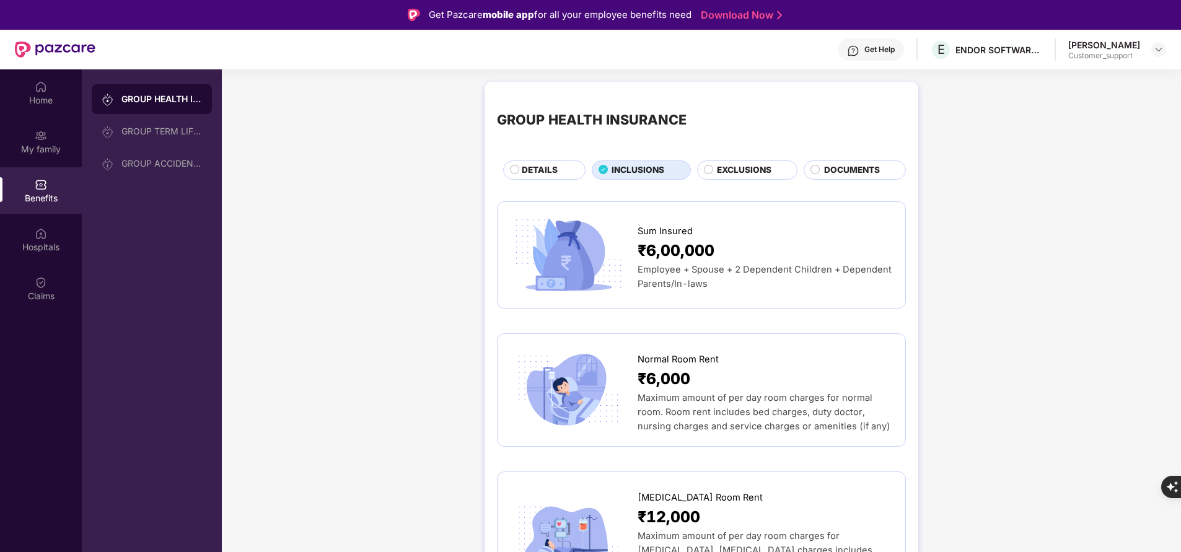
click at [728, 165] on span "EXCLUSIONS" at bounding box center [744, 170] width 55 height 13
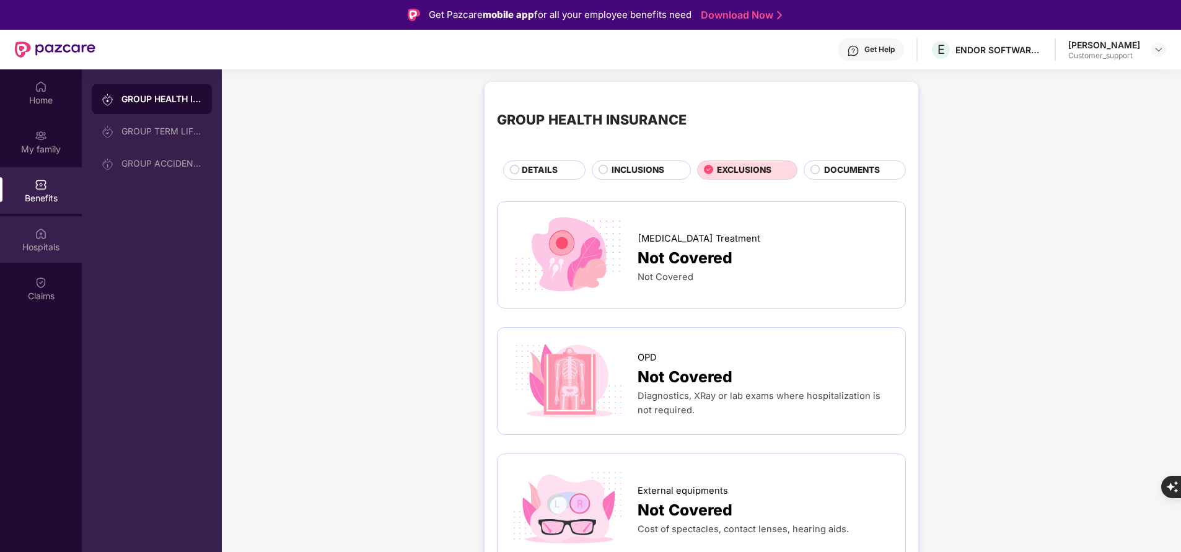
click at [27, 241] on div "Hospitals" at bounding box center [41, 247] width 82 height 12
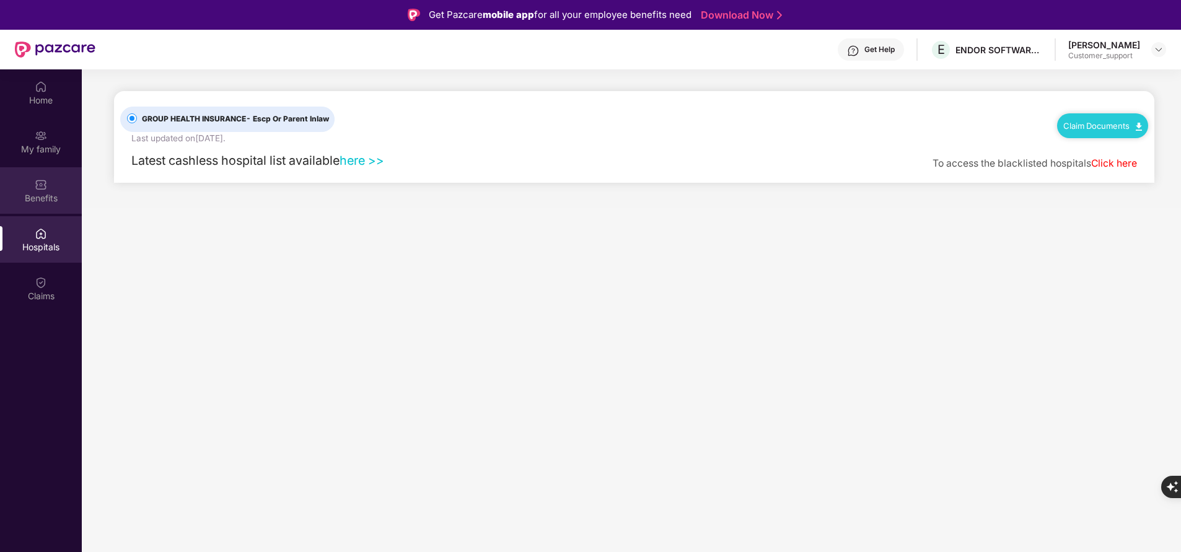
click at [50, 195] on div "Benefits" at bounding box center [41, 198] width 82 height 12
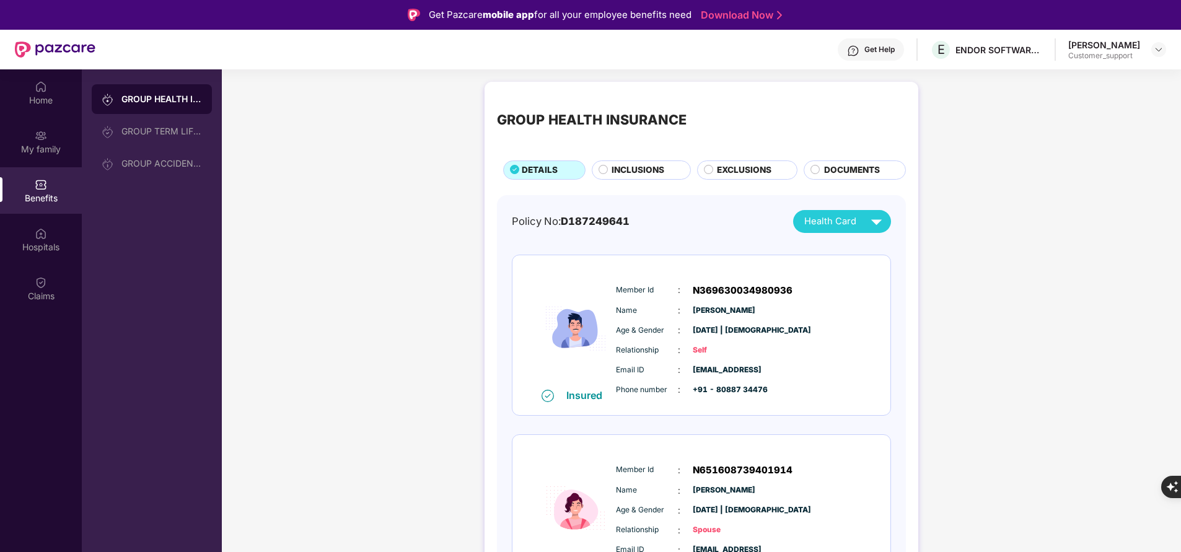
click at [846, 167] on span "DOCUMENTS" at bounding box center [852, 170] width 56 height 13
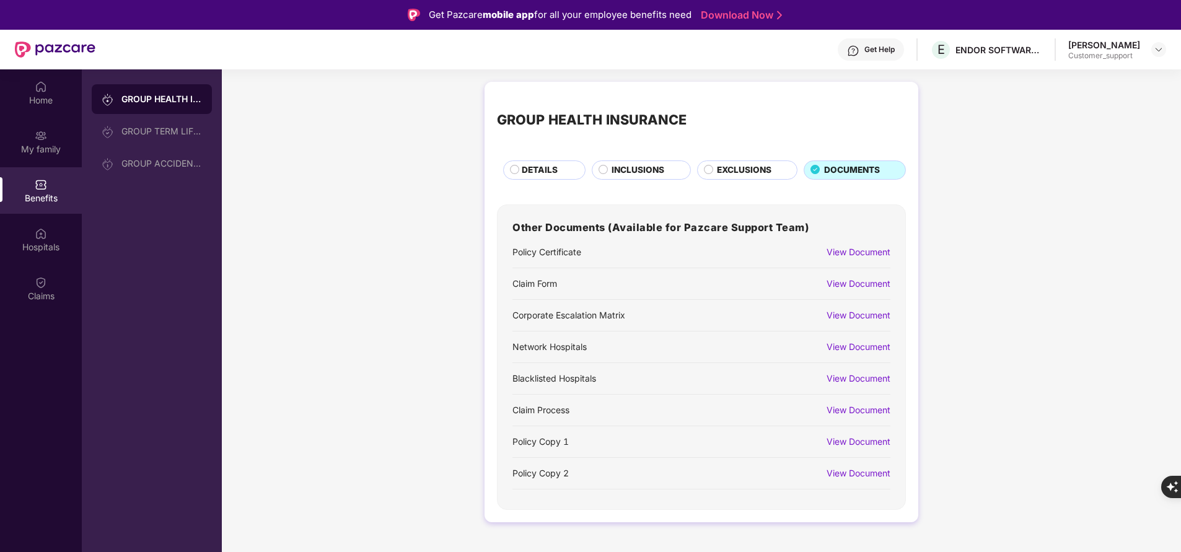
click at [881, 282] on div "View Document" at bounding box center [859, 284] width 64 height 14
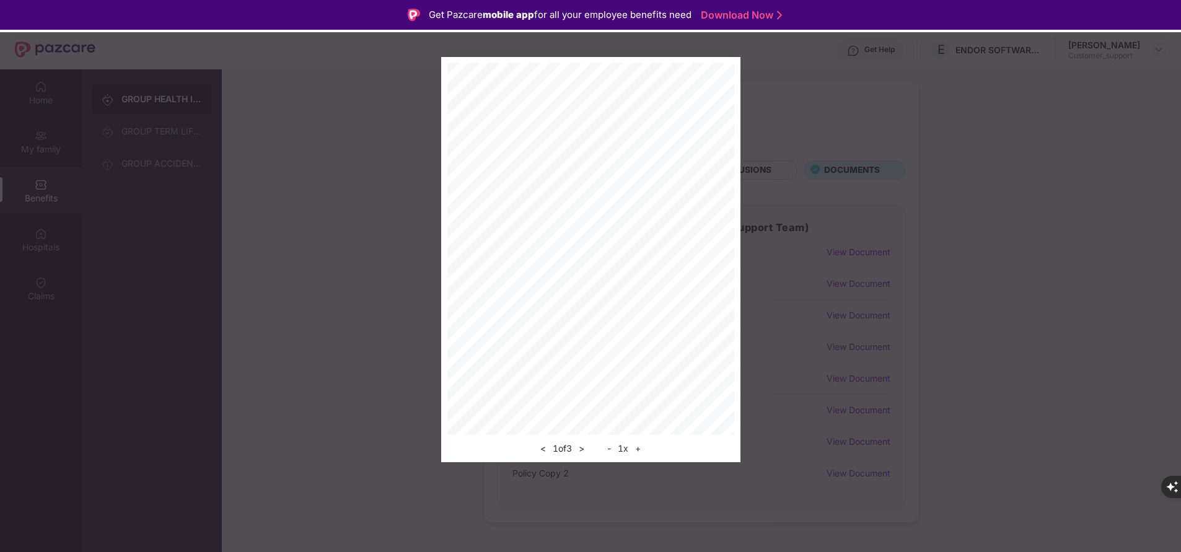
scroll to position [69, 0]
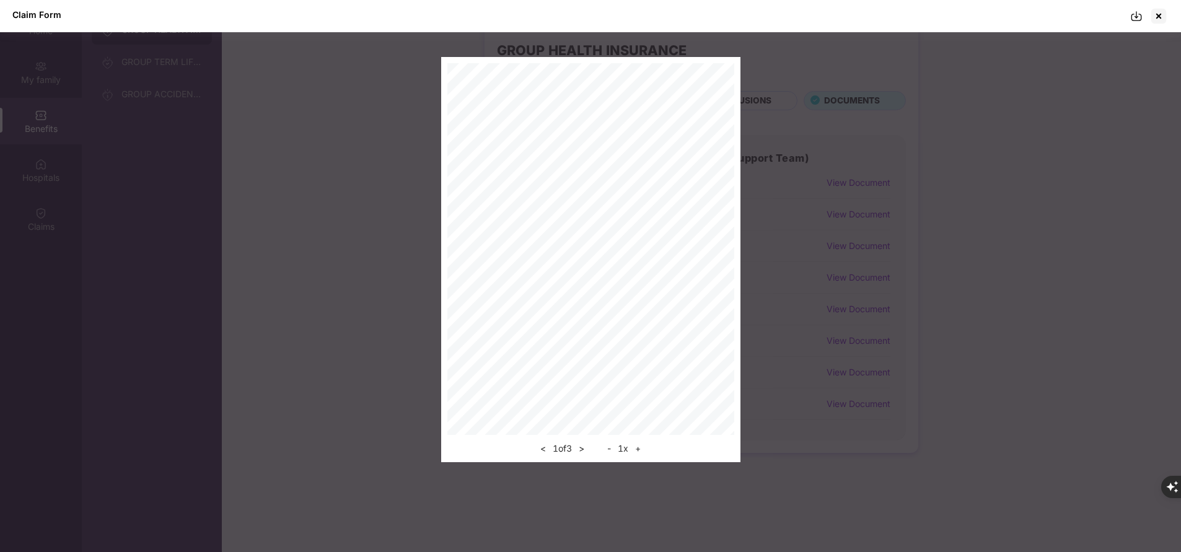
click at [1133, 19] on img at bounding box center [1137, 16] width 12 height 12
click at [1162, 24] on div at bounding box center [1159, 16] width 20 height 20
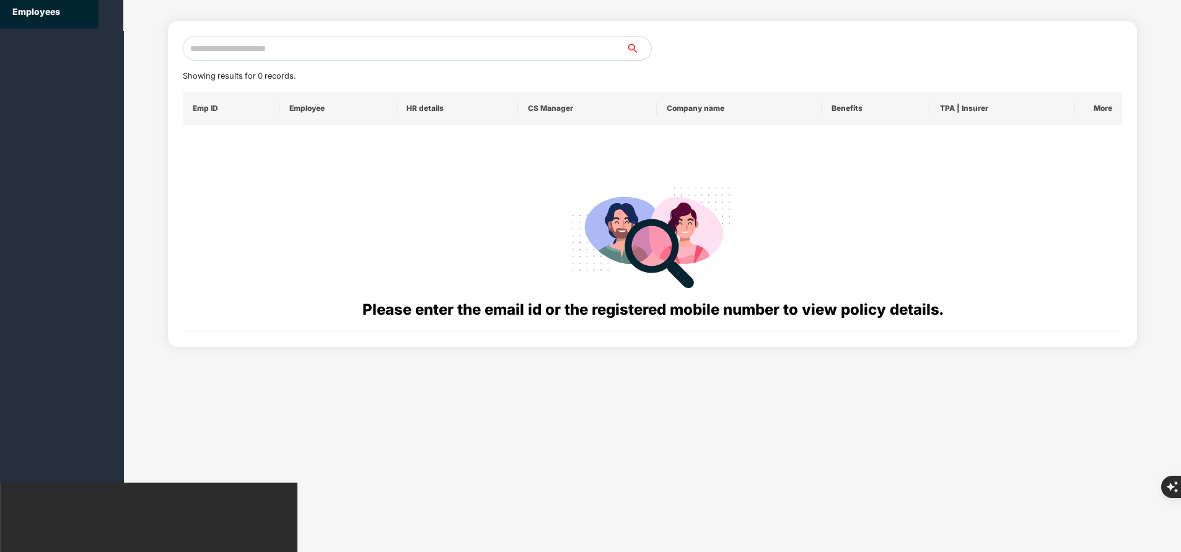
scroll to position [0, 0]
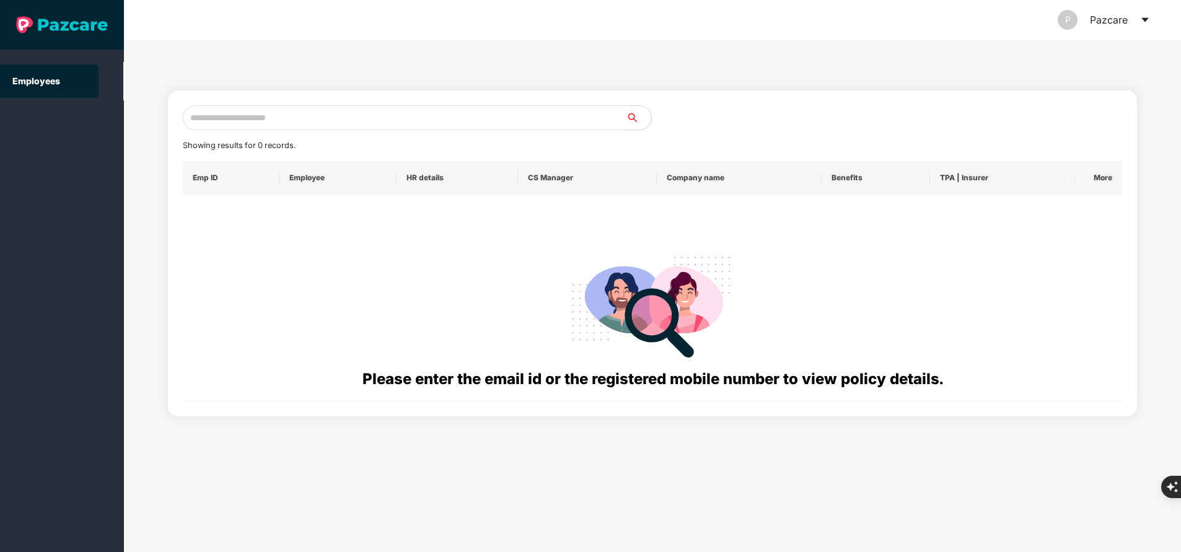
click at [337, 114] on input "text" at bounding box center [405, 117] width 444 height 25
paste input "**********"
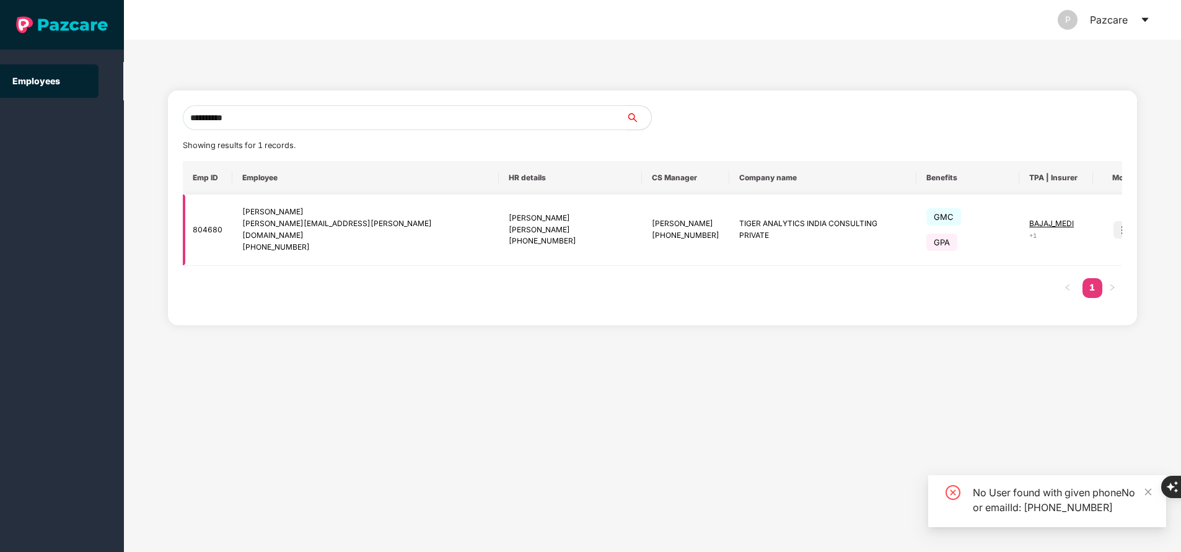
type input "**********"
click at [1114, 210] on td at bounding box center [1117, 230] width 48 height 71
click at [1114, 221] on img at bounding box center [1122, 229] width 17 height 17
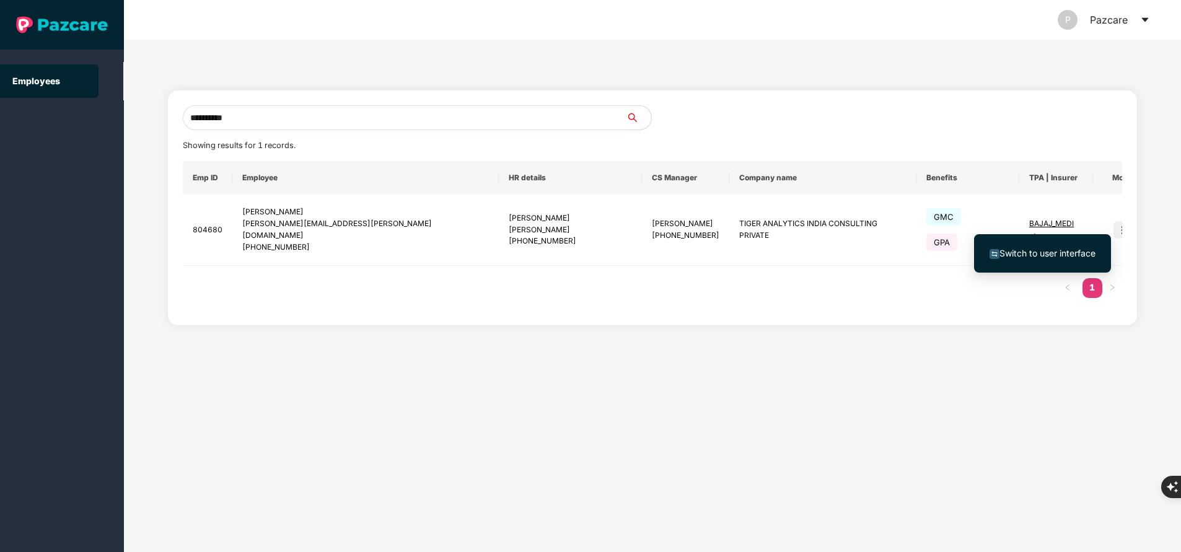
click at [1068, 253] on span "Switch to user interface" at bounding box center [1048, 253] width 96 height 11
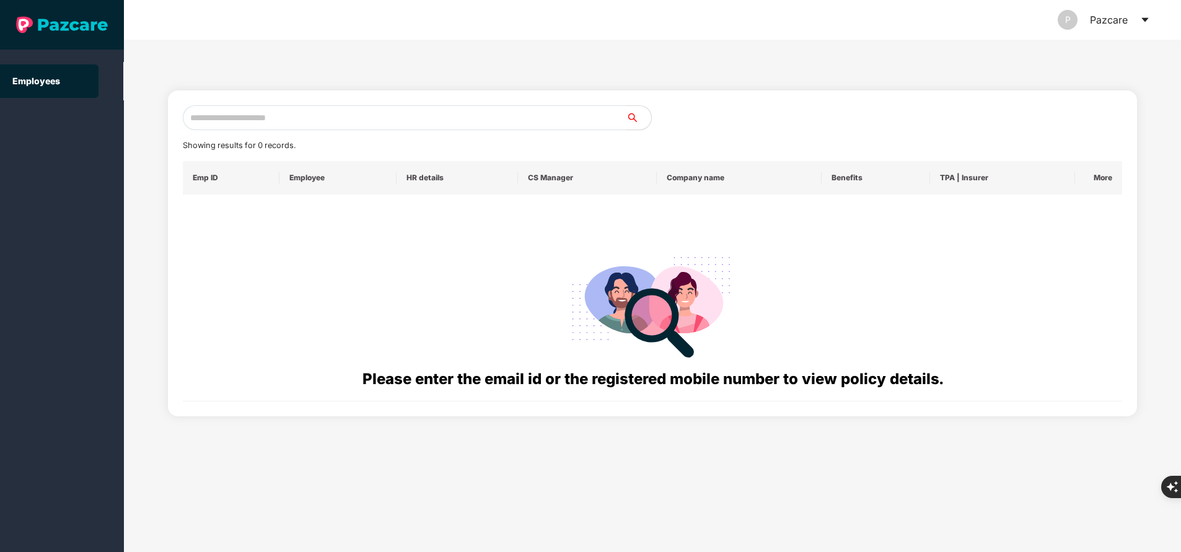
click at [305, 125] on input "text" at bounding box center [405, 117] width 444 height 25
paste input "**********"
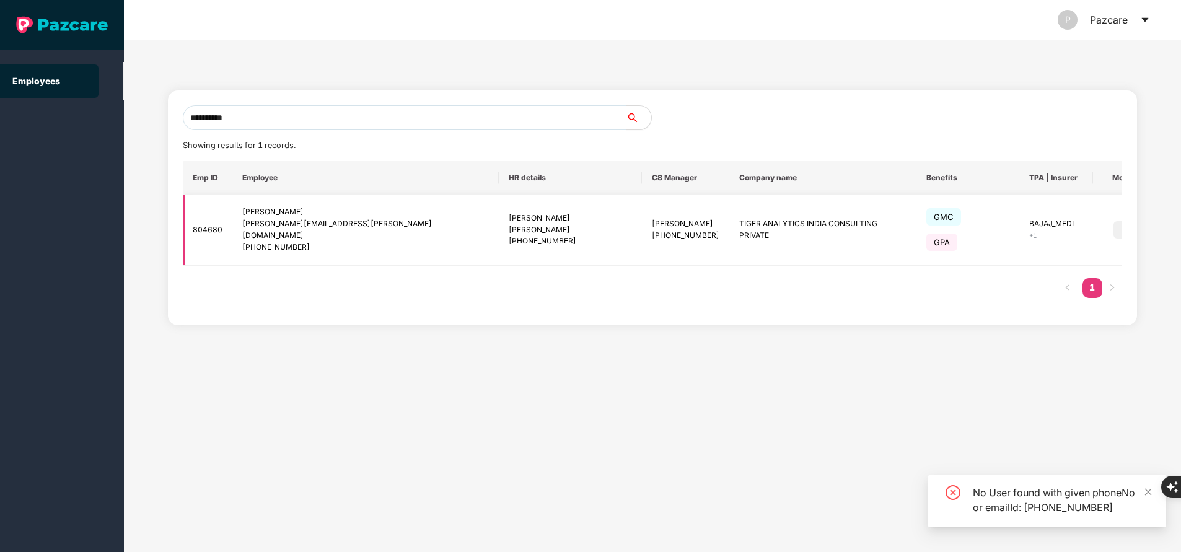
type input "**********"
click at [1114, 221] on img at bounding box center [1122, 229] width 17 height 17
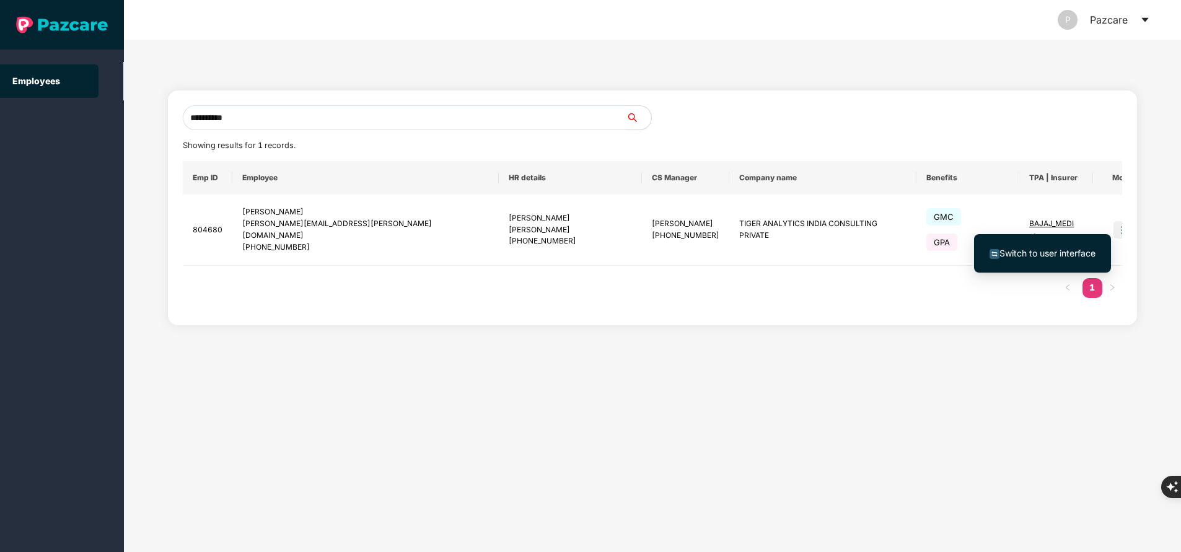
click at [1079, 253] on span "Switch to user interface" at bounding box center [1048, 253] width 96 height 11
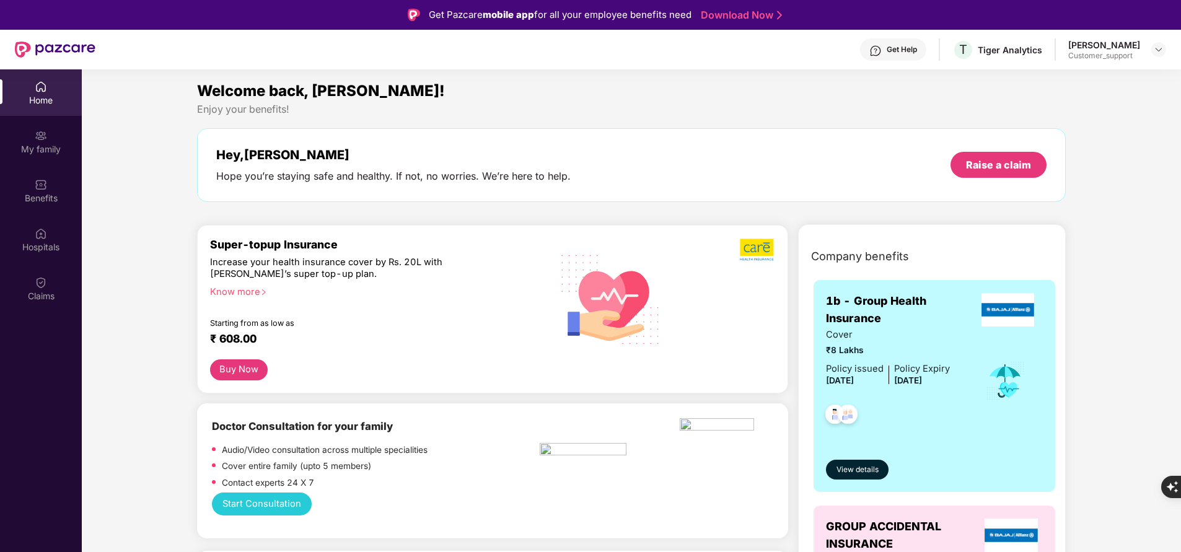
click at [44, 158] on div "My family" at bounding box center [41, 141] width 82 height 46
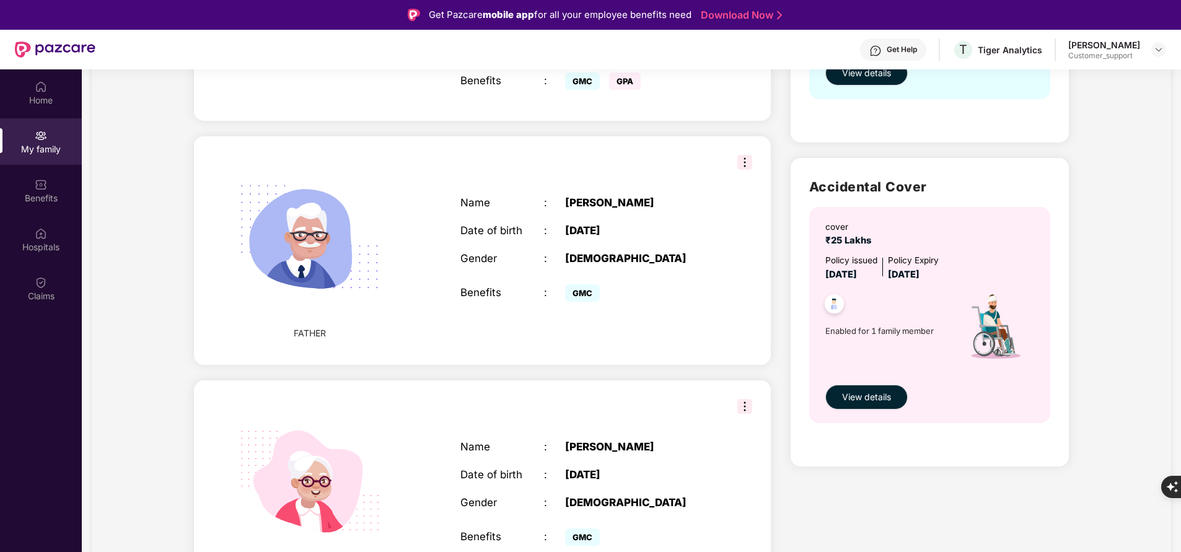
scroll to position [325, 0]
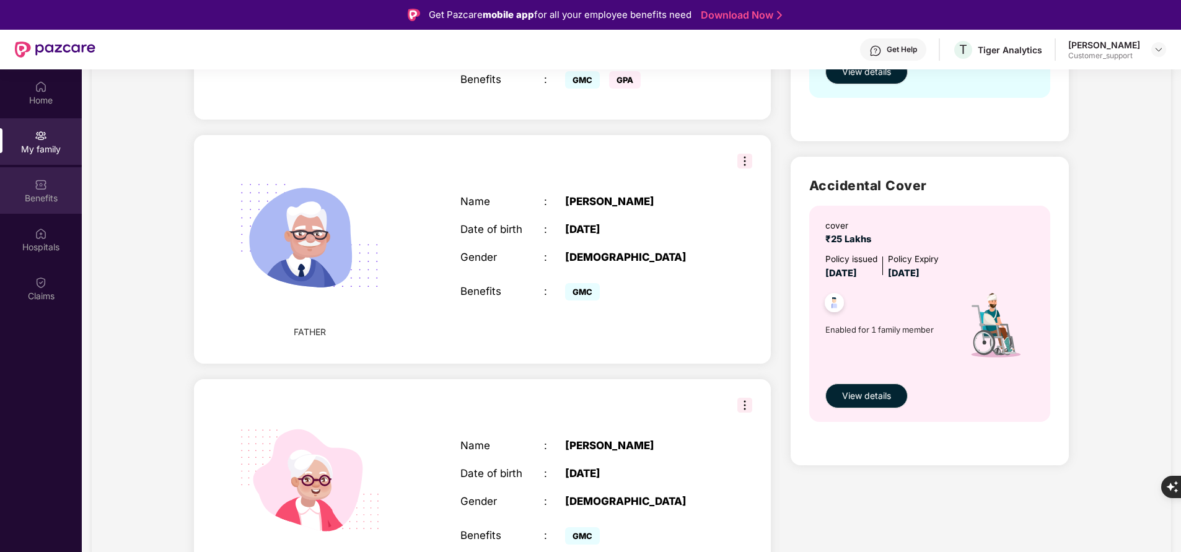
click at [60, 177] on div "Benefits" at bounding box center [41, 190] width 82 height 46
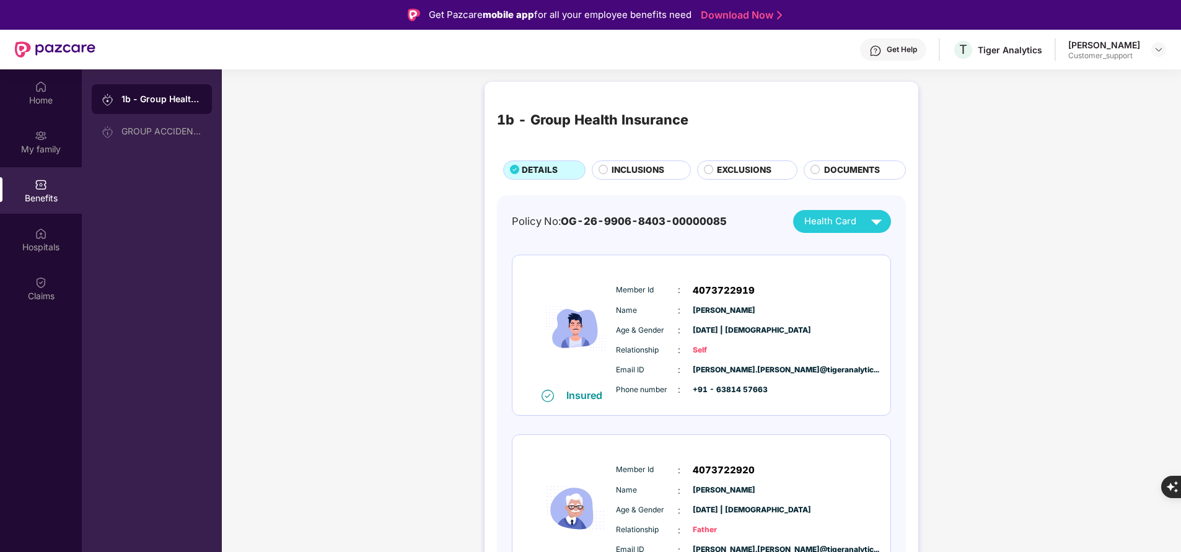
scroll to position [231, 0]
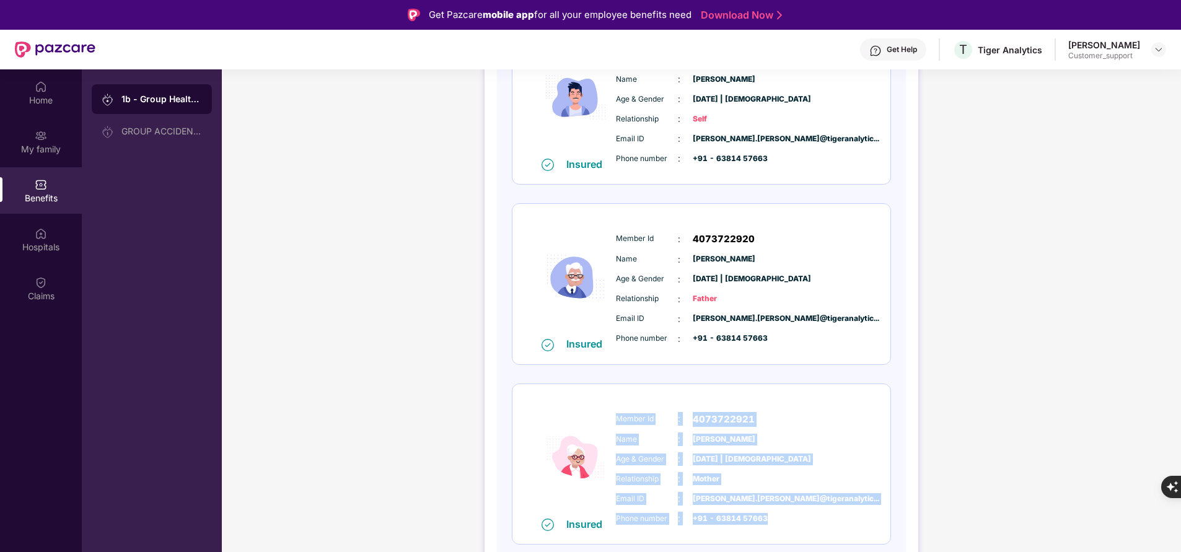
drag, startPoint x: 614, startPoint y: 420, endPoint x: 790, endPoint y: 523, distance: 203.7
click at [790, 523] on div "Member Id : 4073722921 Name : [PERSON_NAME] Age & Gender : [DATE] | [DEMOGRAPHI…" at bounding box center [739, 469] width 252 height 126
copy div "Member Id : 4073722921 Name : [PERSON_NAME] Age & Gender : [DATE] | [DEMOGRAPHI…"
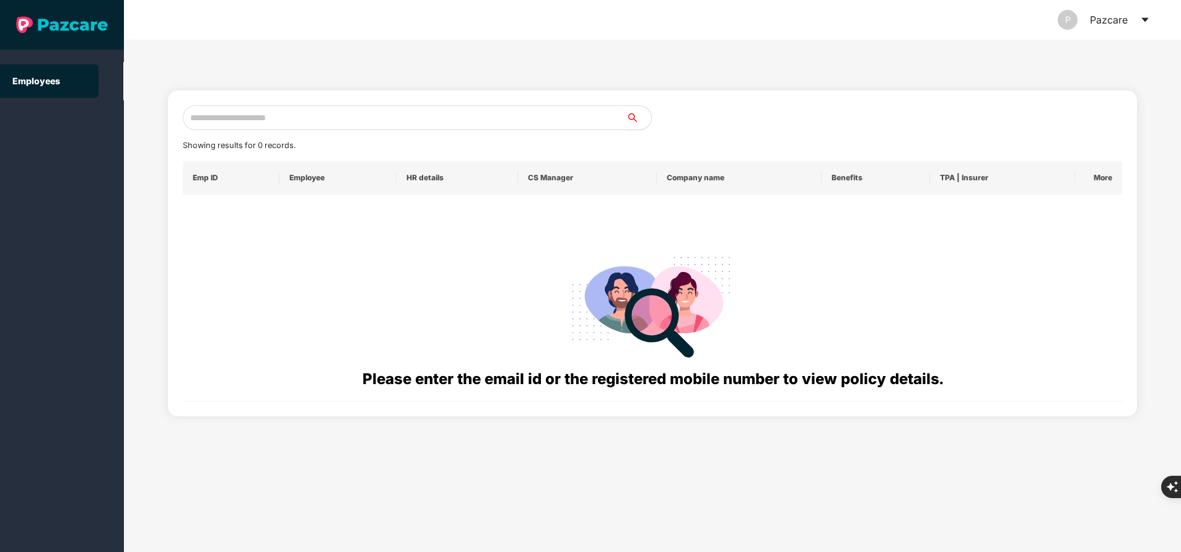
click at [277, 110] on input "text" at bounding box center [405, 117] width 444 height 25
paste input "**********"
type input "**********"
click at [371, 139] on div "**********" at bounding box center [653, 253] width 940 height 296
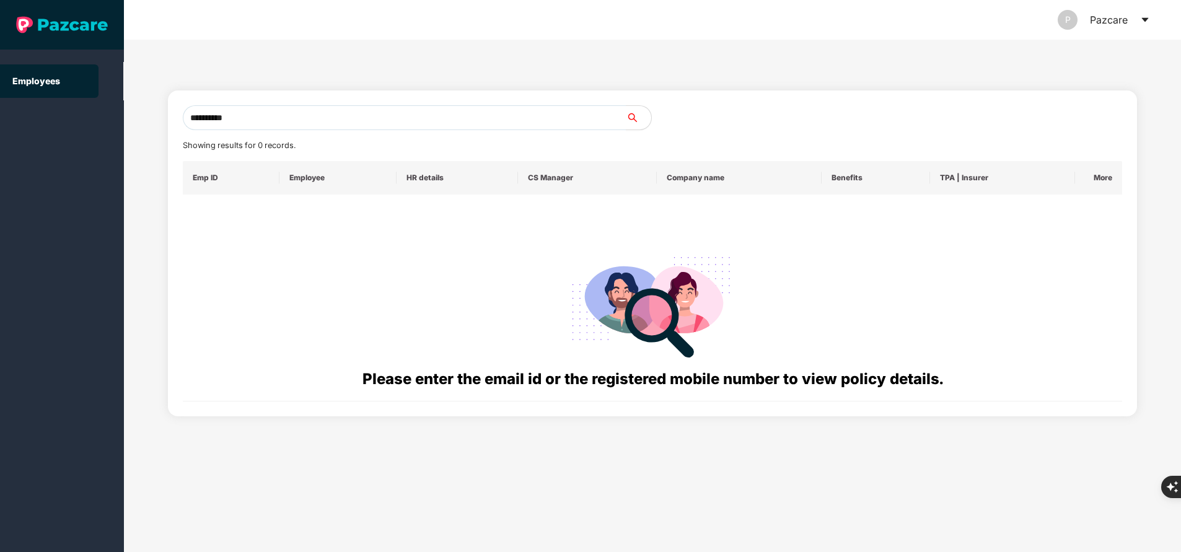
click at [382, 101] on div "**********" at bounding box center [652, 253] width 969 height 326
click at [376, 121] on input "**********" at bounding box center [405, 117] width 444 height 25
paste input "**********"
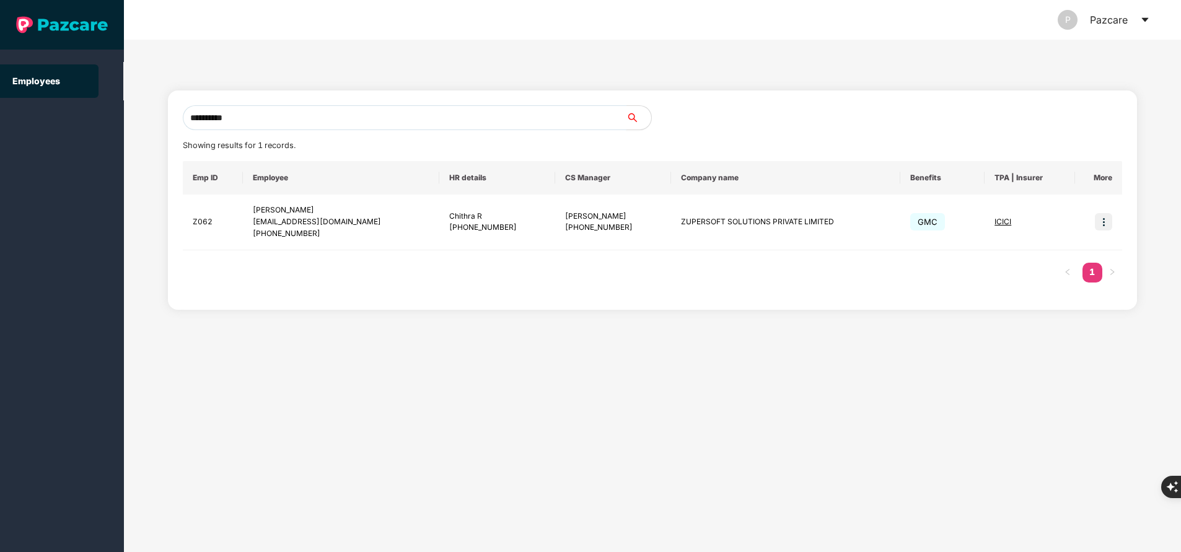
click at [363, 113] on input "**********" at bounding box center [405, 117] width 444 height 25
type input "**********"
paste input "**********"
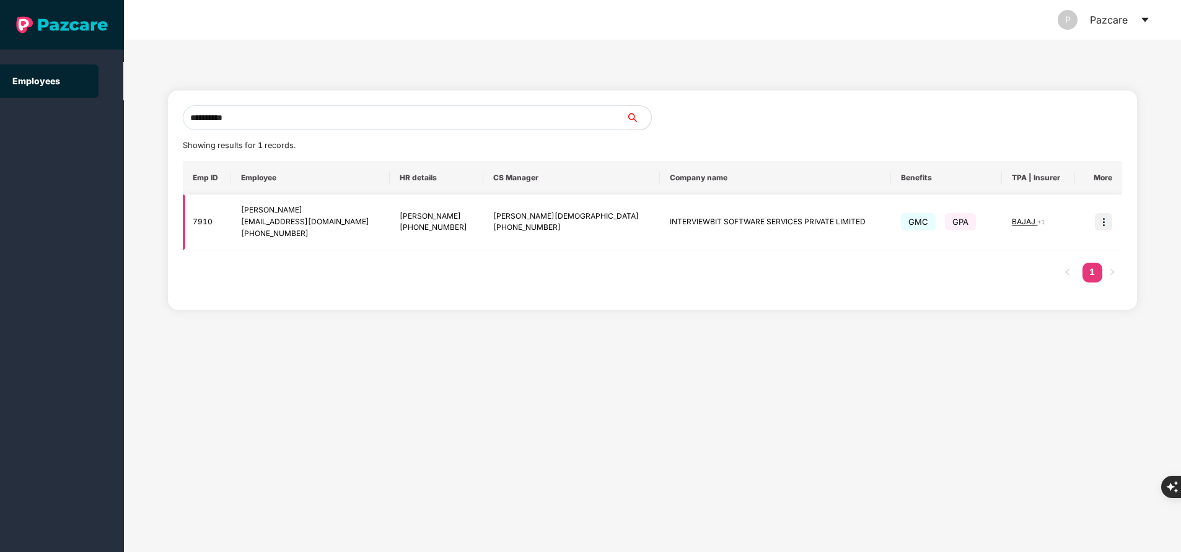
type input "**********"
click at [1106, 221] on img at bounding box center [1103, 221] width 17 height 17
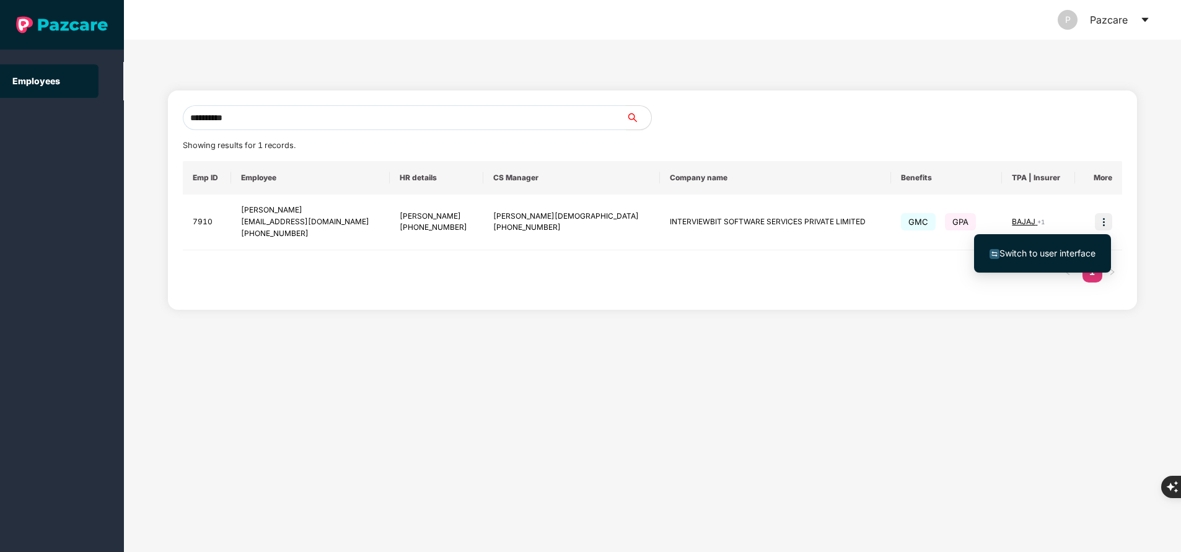
click at [1070, 252] on span "Switch to user interface" at bounding box center [1048, 253] width 96 height 11
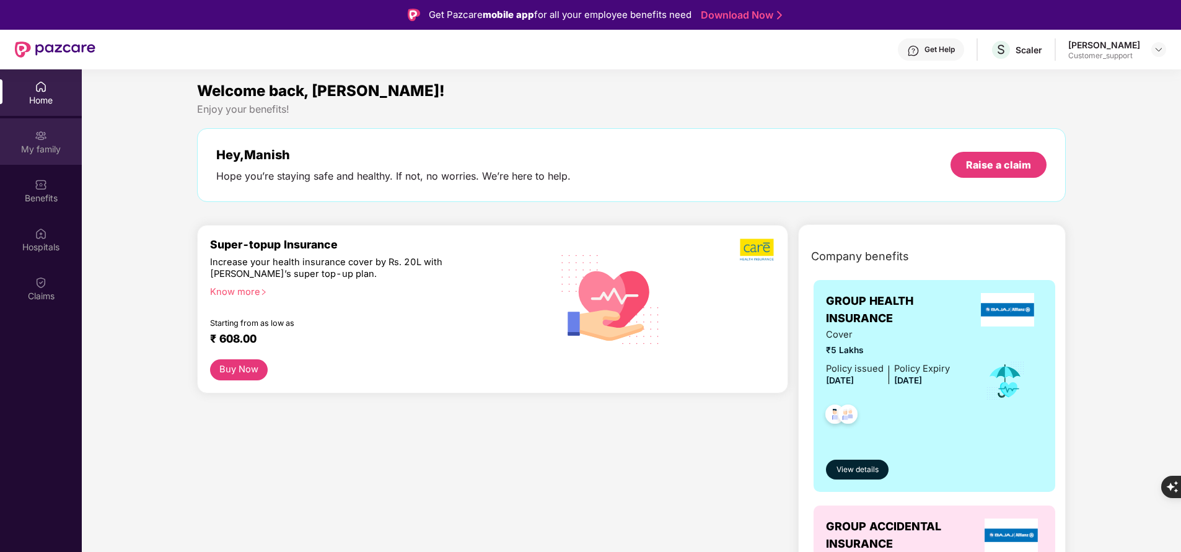
click at [55, 157] on div "My family" at bounding box center [41, 141] width 82 height 46
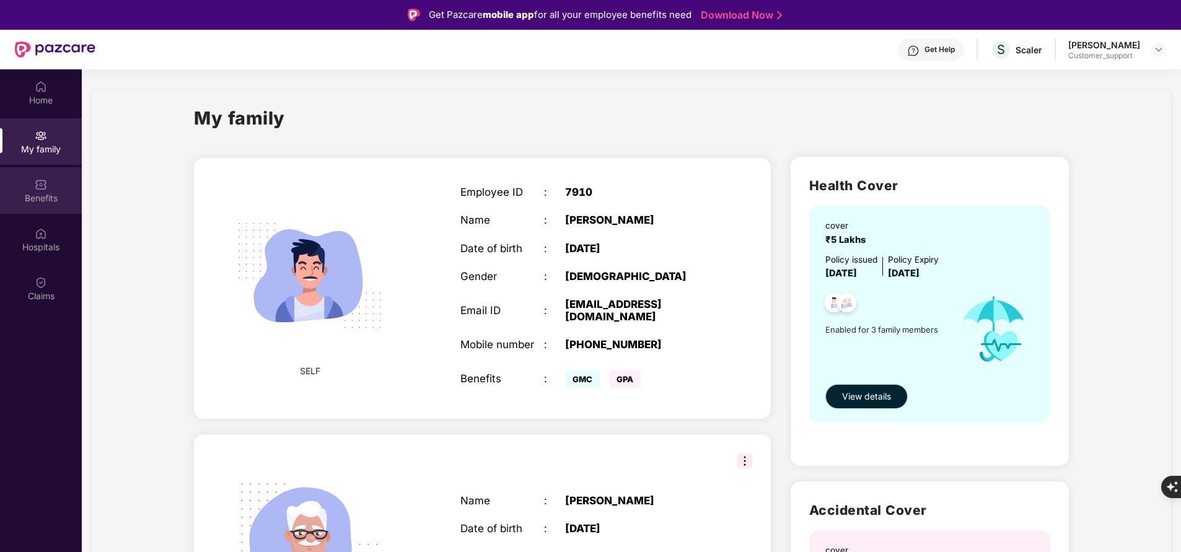
click at [47, 194] on div "Benefits" at bounding box center [41, 198] width 82 height 12
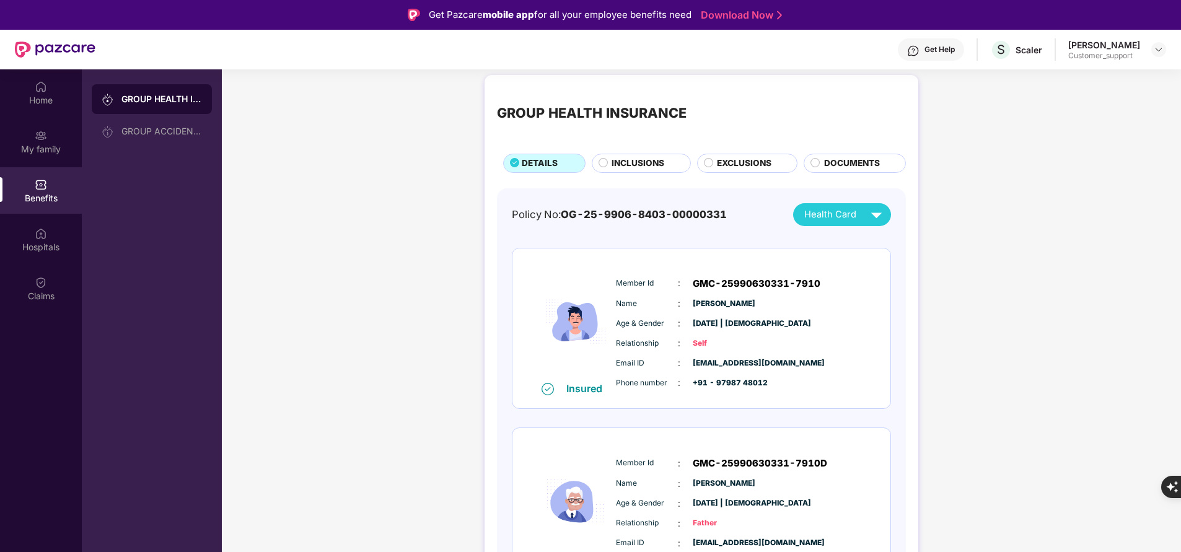
scroll to position [0, 0]
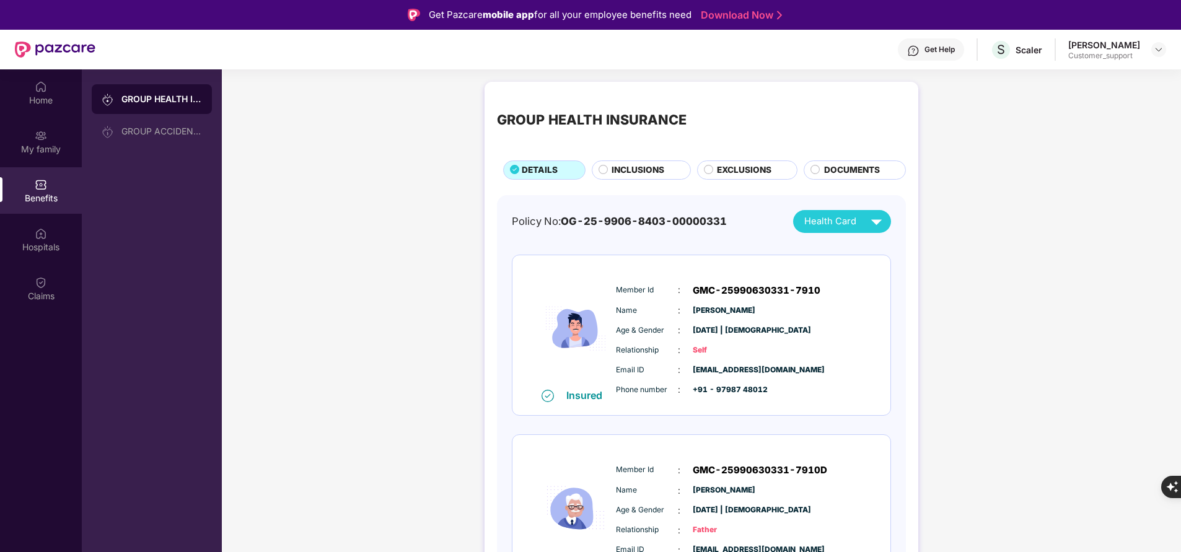
click at [641, 174] on span "INCLUSIONS" at bounding box center [638, 170] width 53 height 13
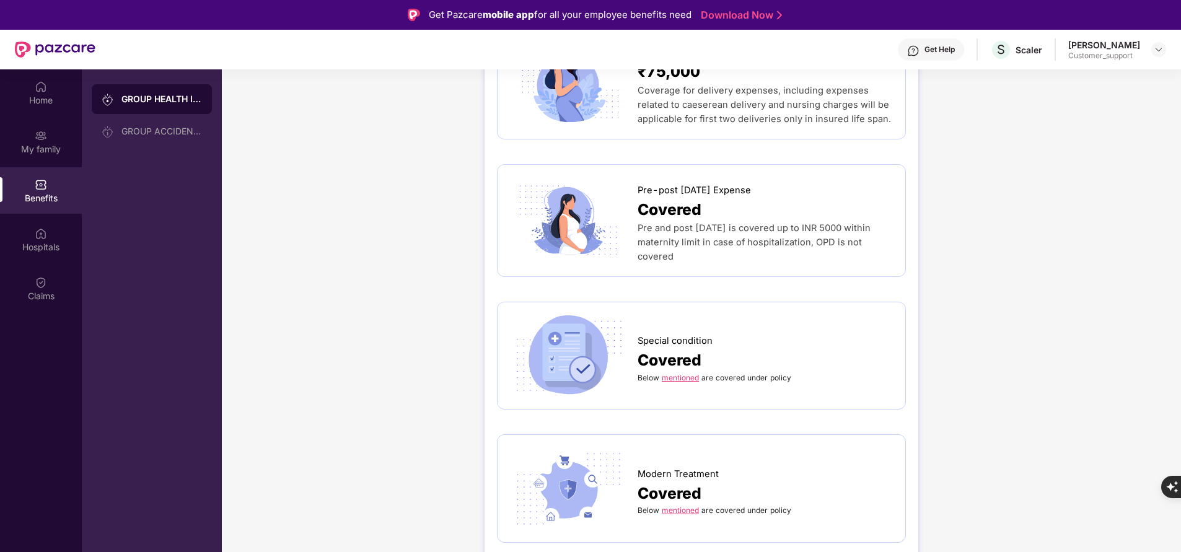
scroll to position [1487, 0]
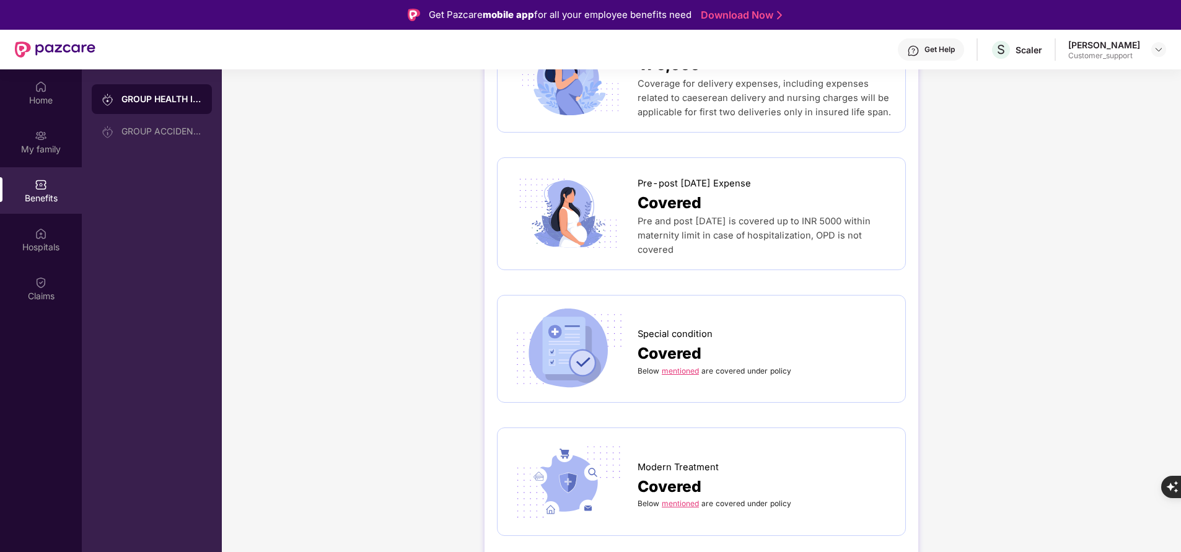
click at [680, 366] on link "mentioned" at bounding box center [680, 370] width 37 height 9
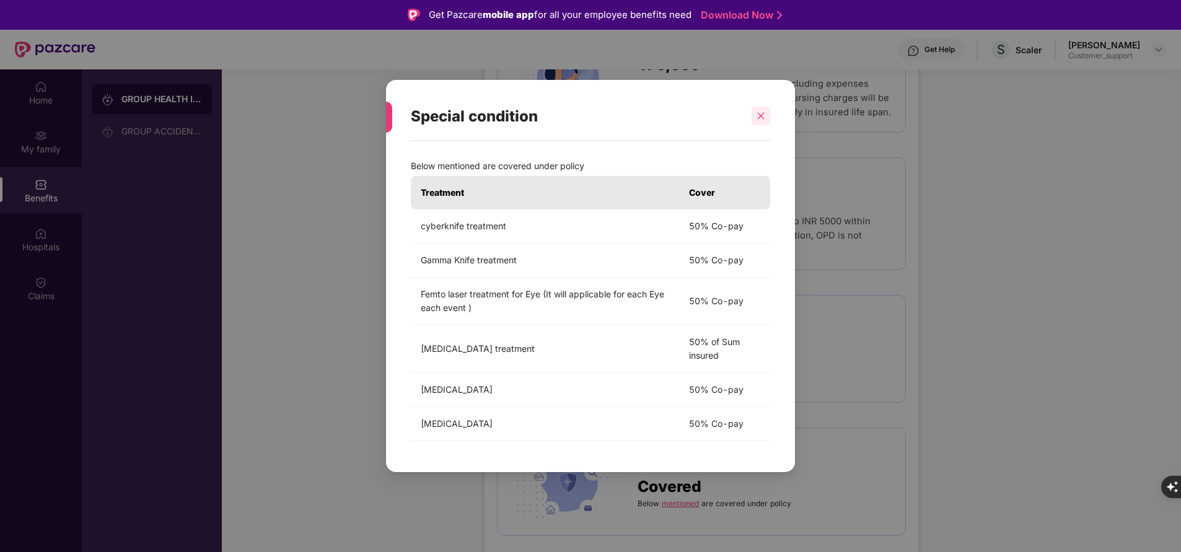
click at [762, 107] on div at bounding box center [761, 116] width 19 height 19
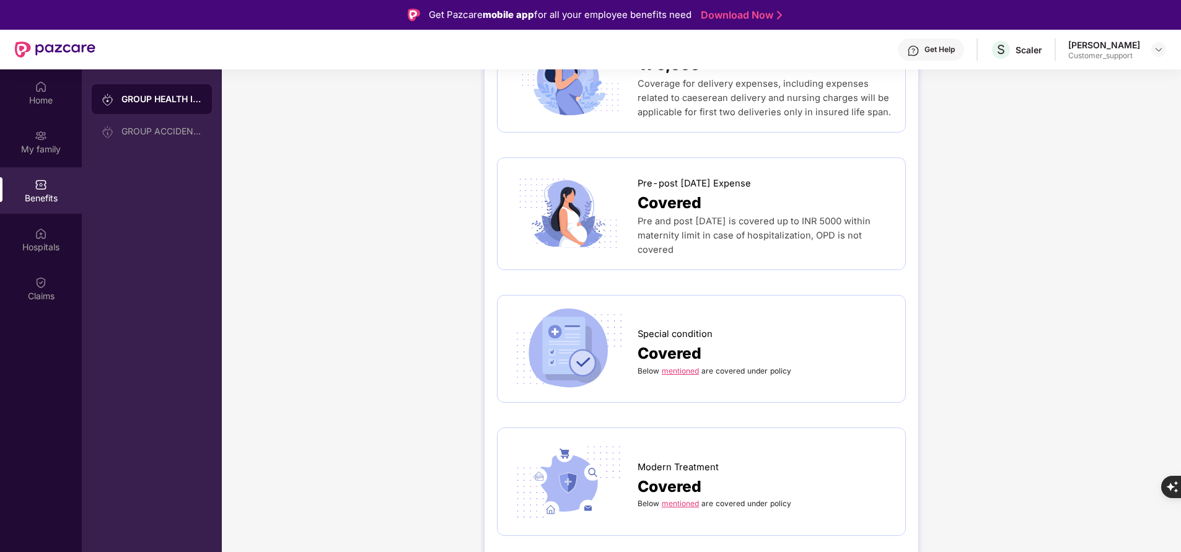
click at [682, 366] on link "mentioned" at bounding box center [680, 370] width 37 height 9
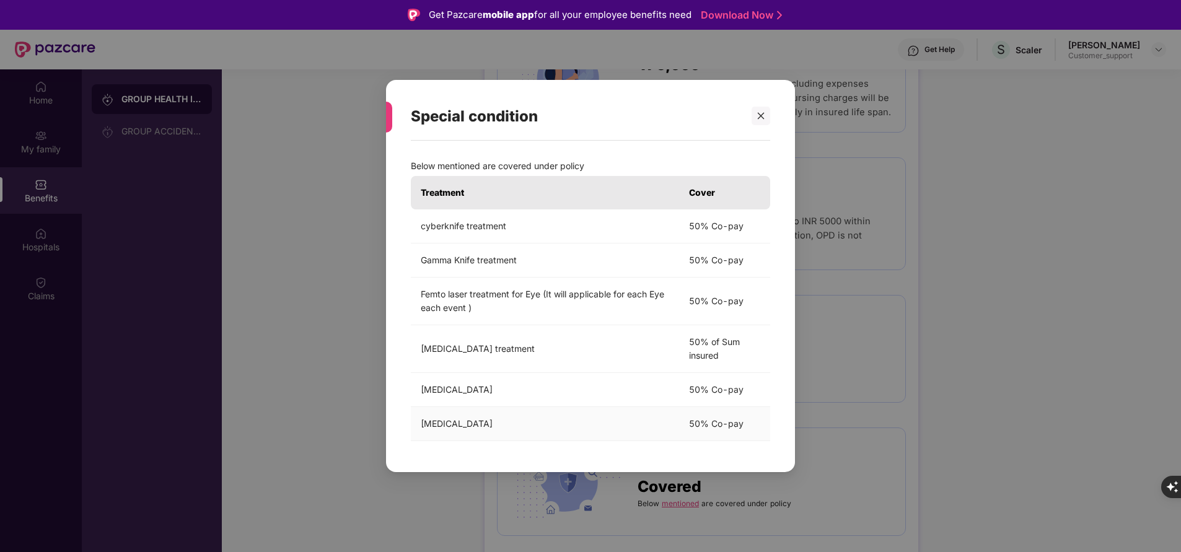
scroll to position [69, 0]
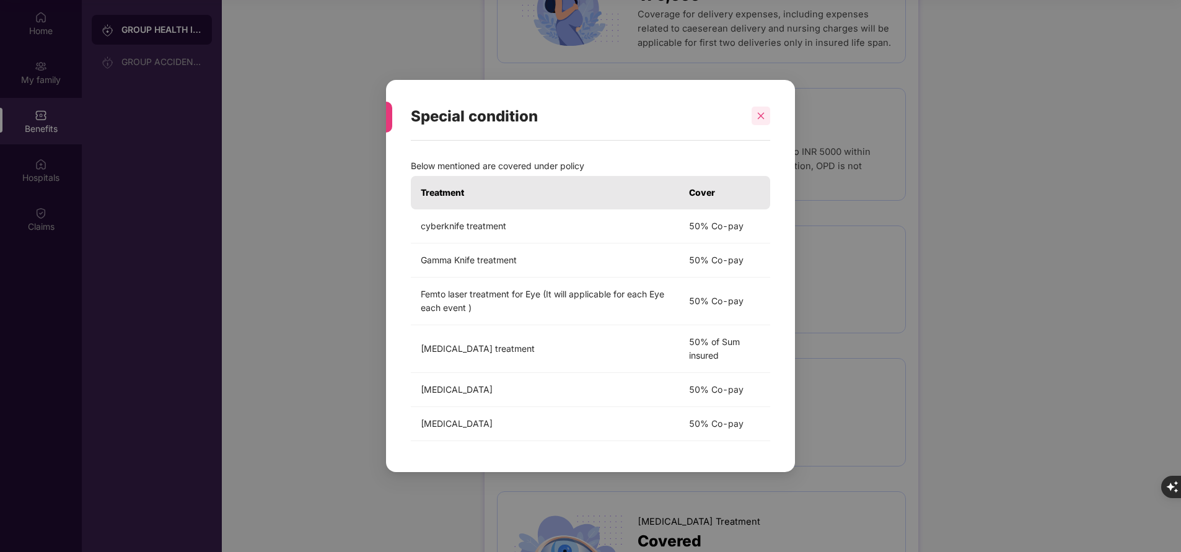
click at [758, 117] on icon "close" at bounding box center [761, 116] width 9 height 9
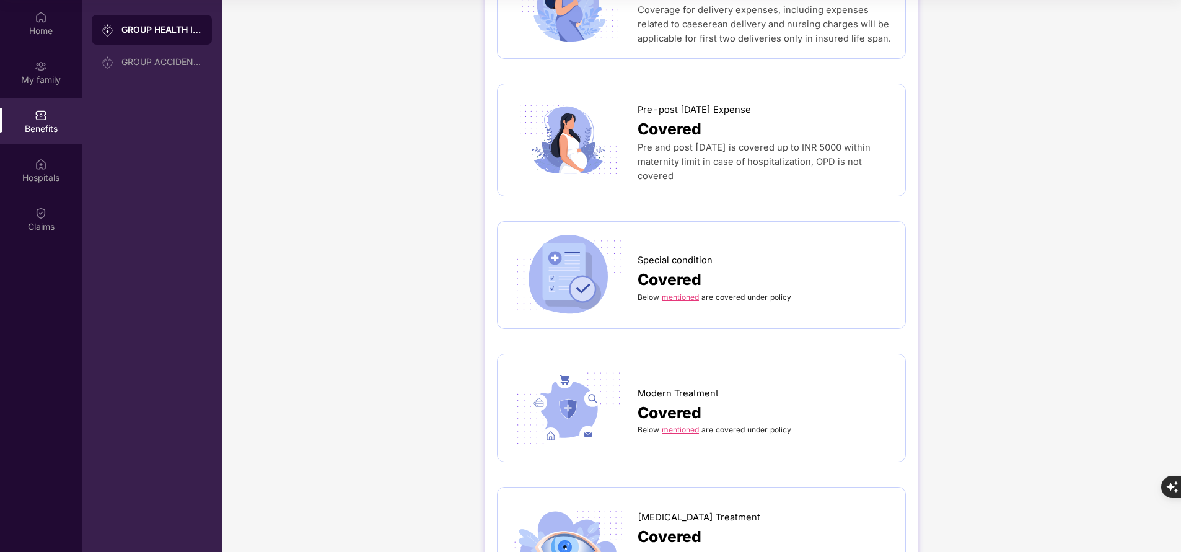
scroll to position [1489, 0]
click at [687, 427] on link "mentioned" at bounding box center [680, 431] width 37 height 9
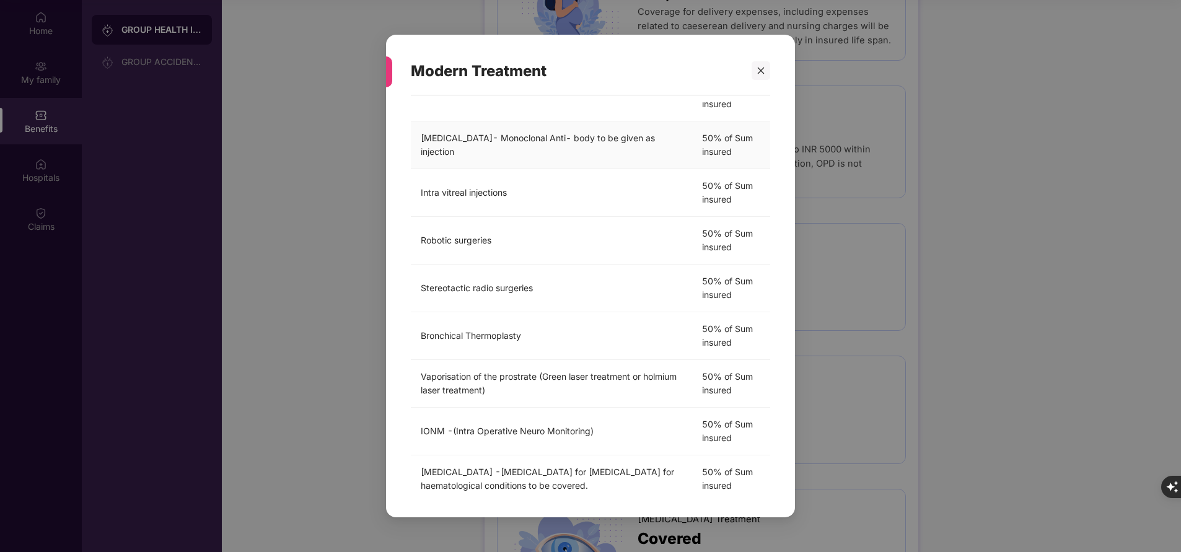
scroll to position [232, 0]
click at [765, 74] on div at bounding box center [761, 70] width 19 height 19
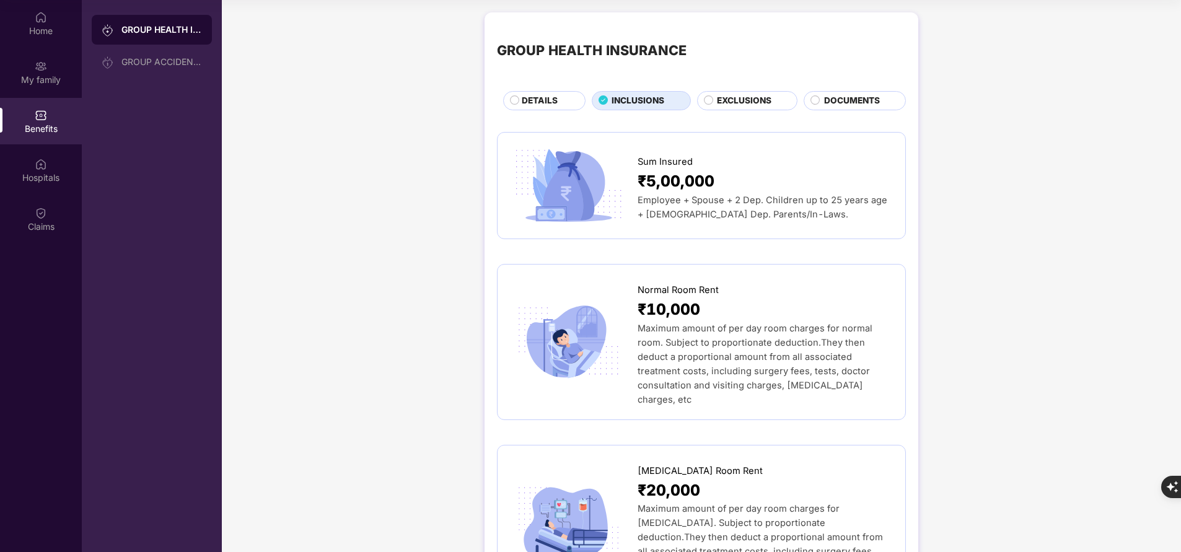
scroll to position [0, 0]
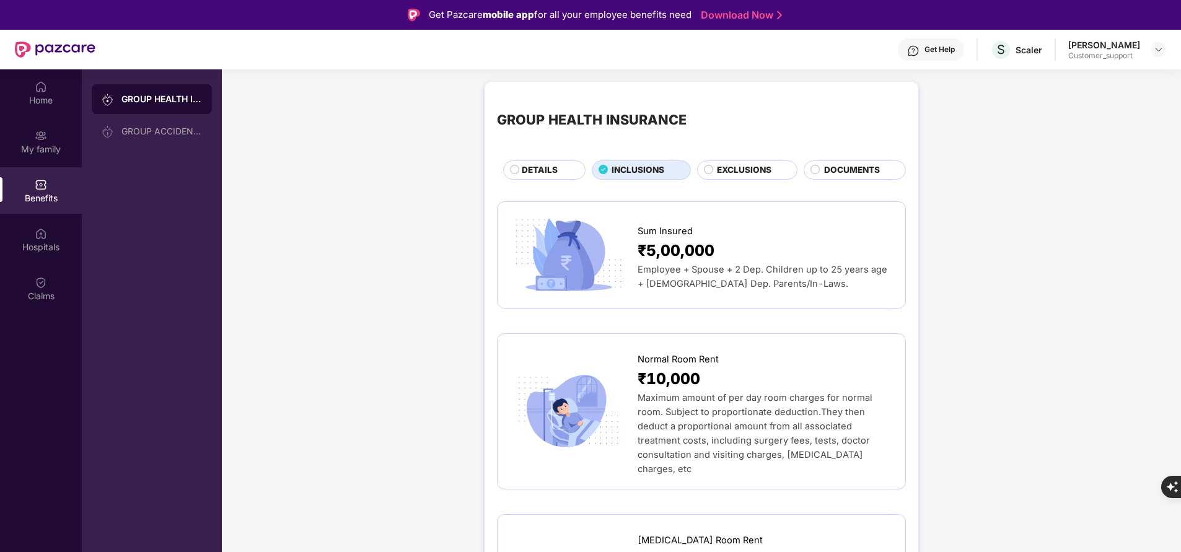
click at [547, 174] on span "DETAILS" at bounding box center [540, 170] width 36 height 13
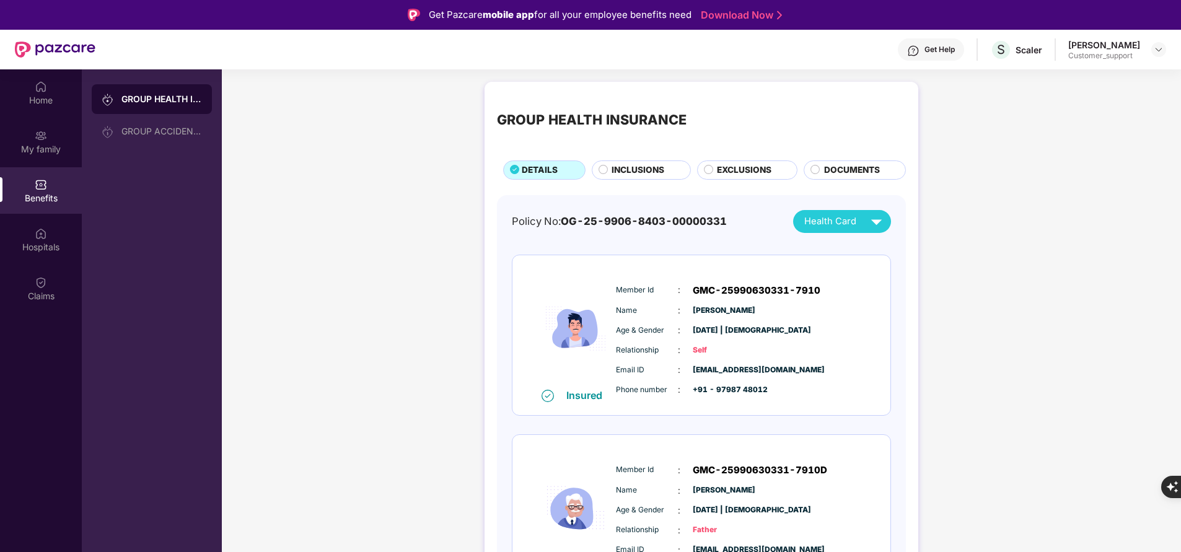
click at [612, 168] on span "INCLUSIONS" at bounding box center [638, 170] width 53 height 13
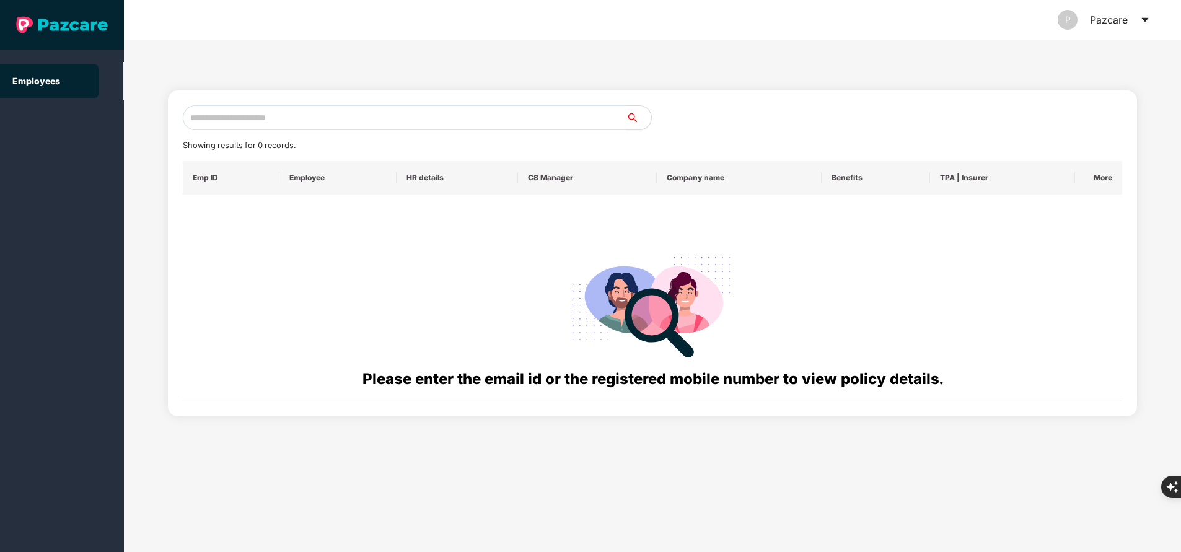
click at [325, 125] on input "text" at bounding box center [405, 117] width 444 height 25
paste input "**********"
type input "**********"
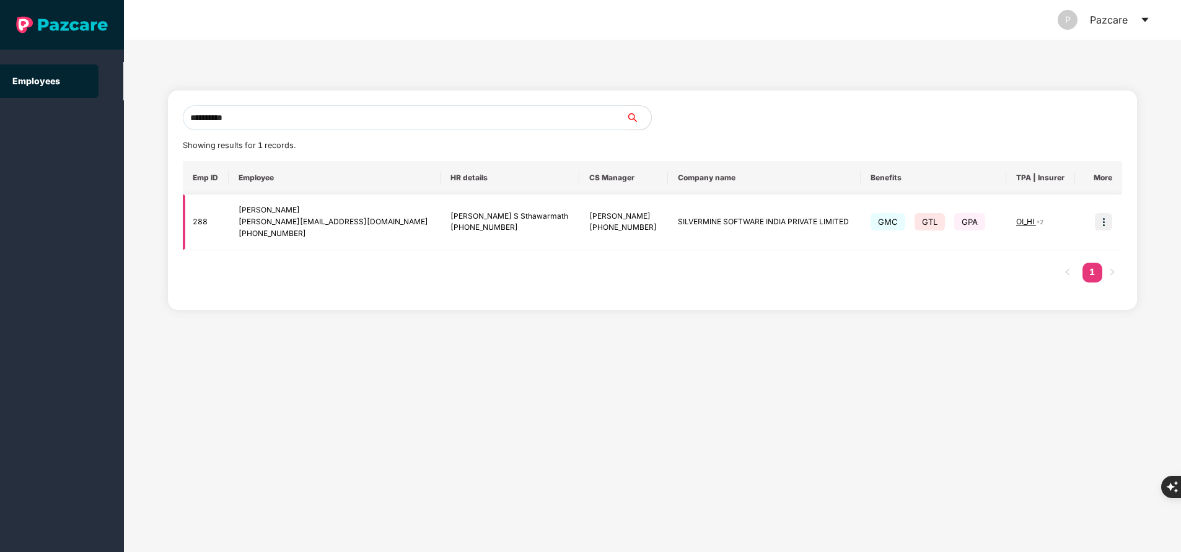
type input "**********"
click at [1098, 220] on img at bounding box center [1103, 221] width 17 height 17
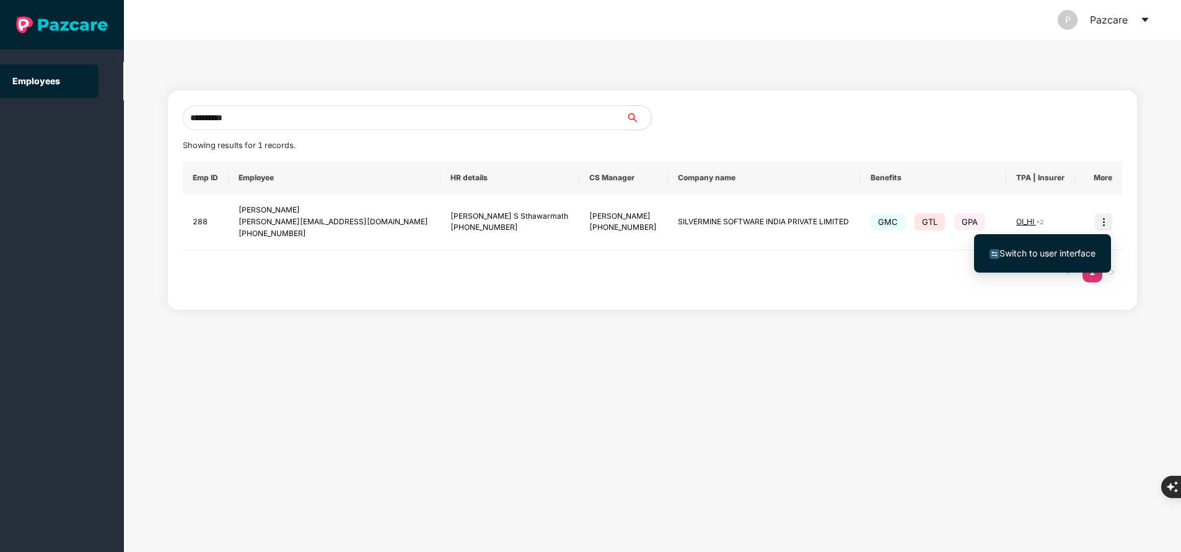
click at [1067, 250] on span "Switch to user interface" at bounding box center [1048, 253] width 96 height 11
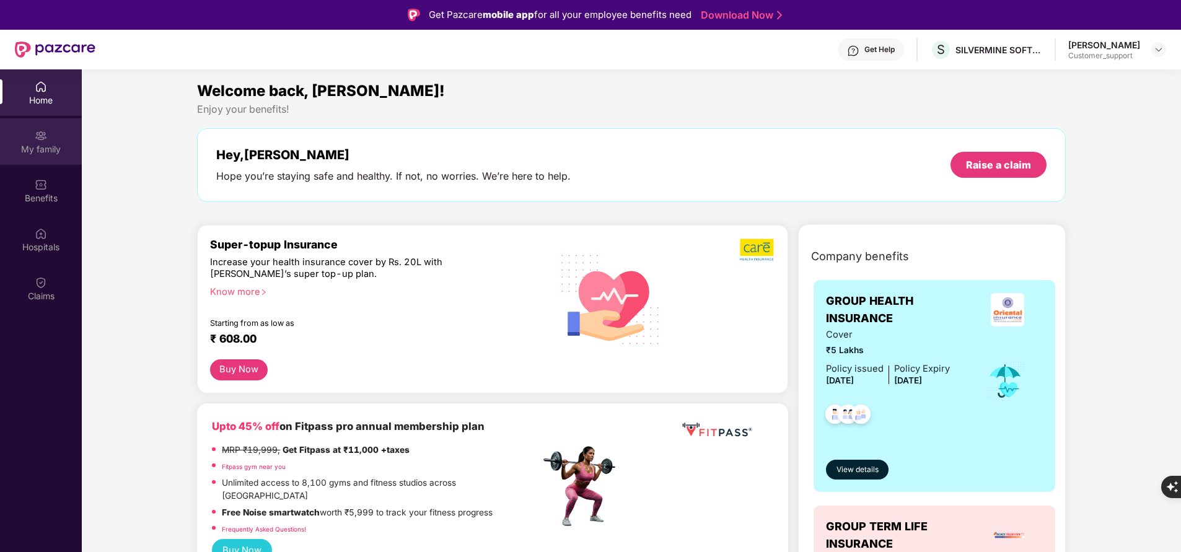
click at [39, 141] on img at bounding box center [41, 136] width 12 height 12
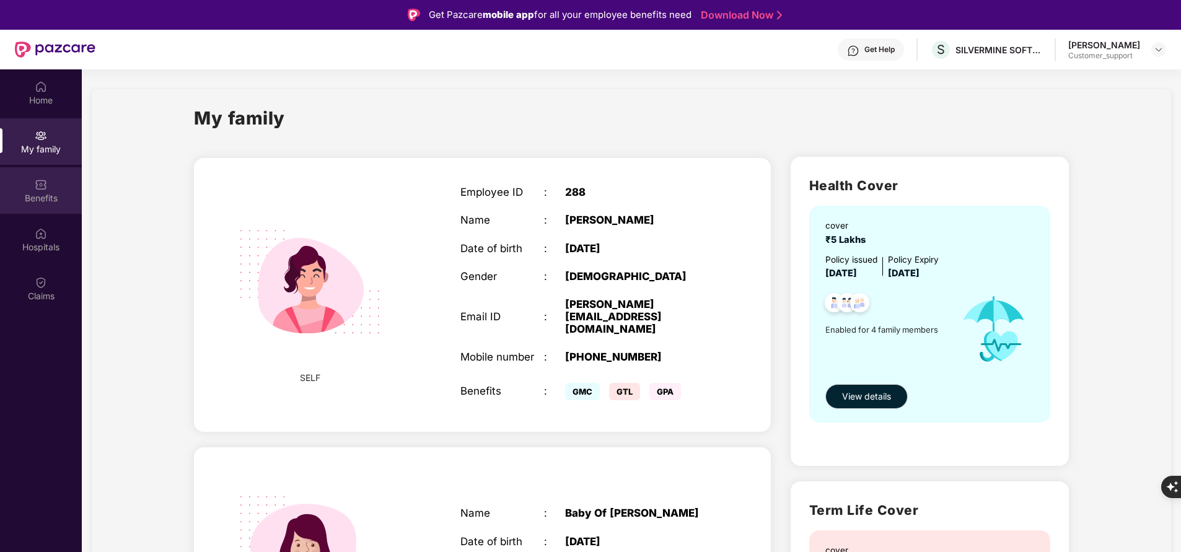
click at [49, 200] on div "Benefits" at bounding box center [41, 198] width 82 height 12
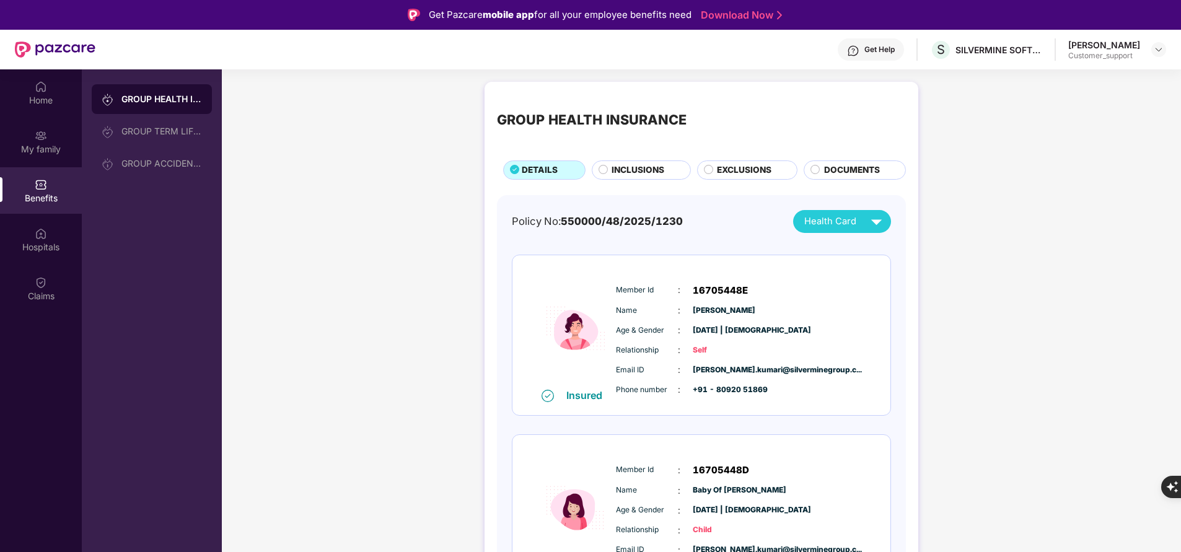
click at [637, 173] on span "INCLUSIONS" at bounding box center [638, 170] width 53 height 13
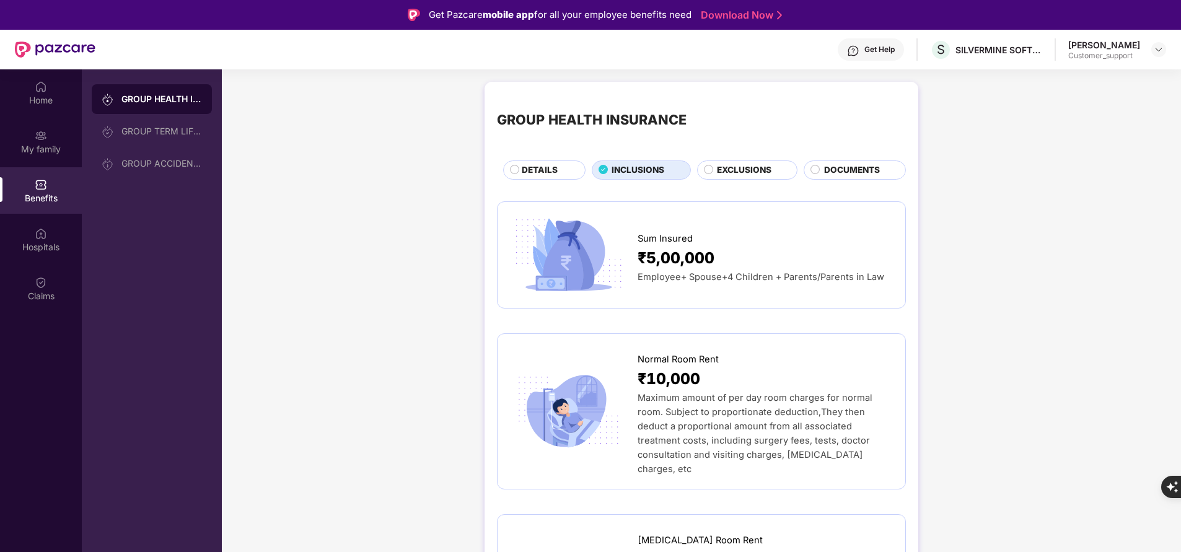
click at [734, 178] on div "EXCLUSIONS" at bounding box center [751, 171] width 80 height 15
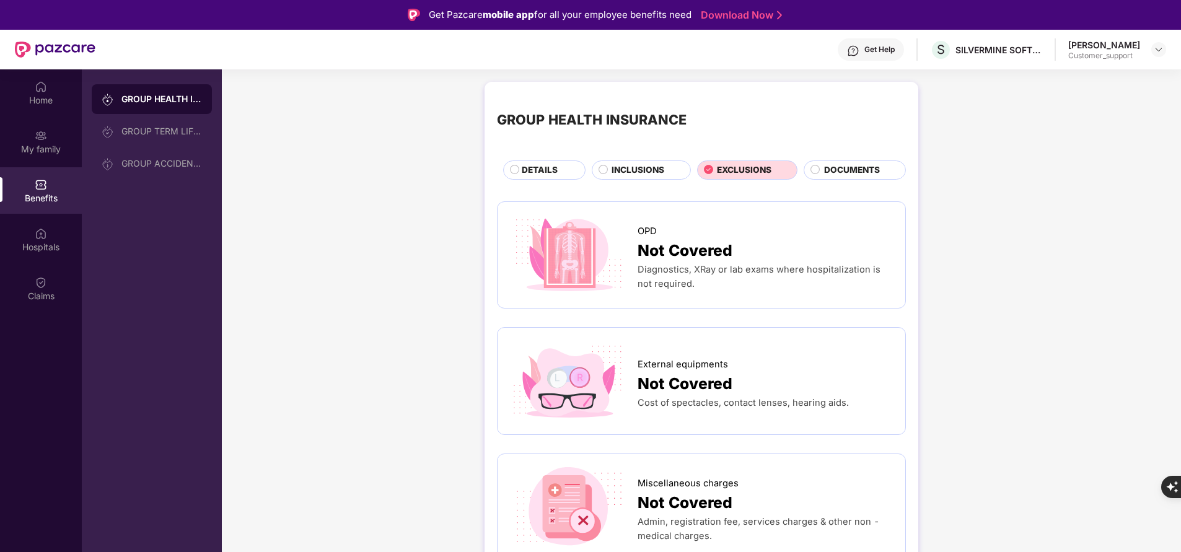
click at [639, 176] on span "INCLUSIONS" at bounding box center [638, 170] width 53 height 13
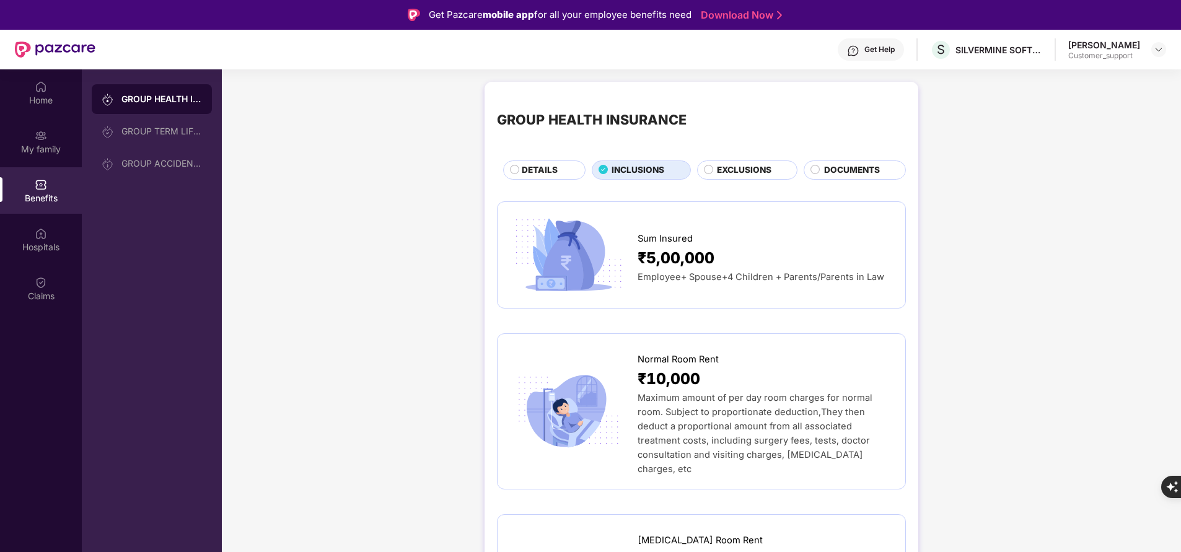
click at [546, 169] on span "DETAILS" at bounding box center [540, 170] width 36 height 13
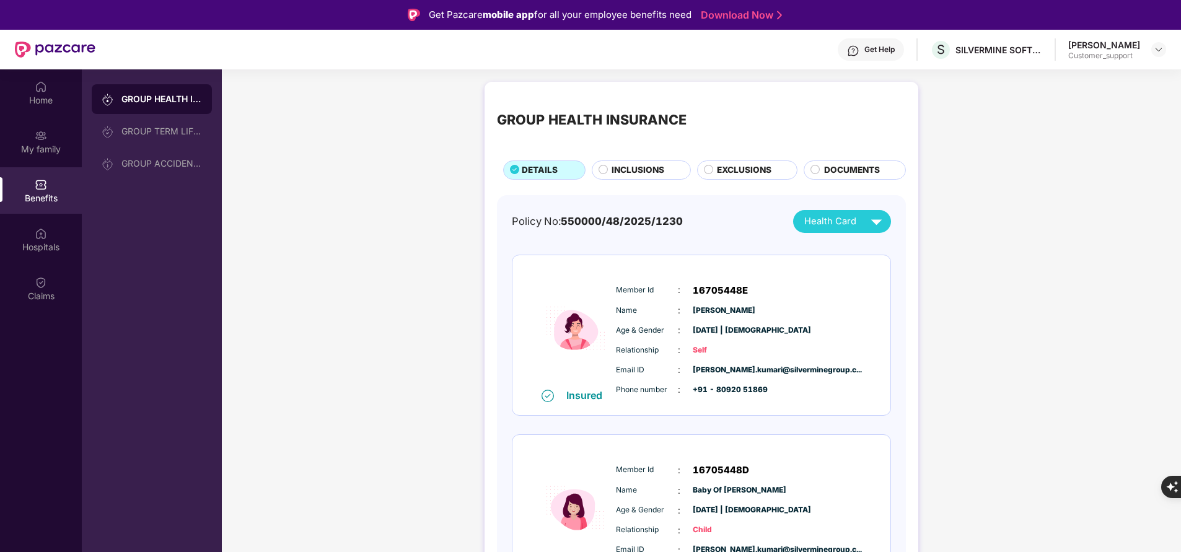
click at [642, 175] on span "INCLUSIONS" at bounding box center [638, 170] width 53 height 13
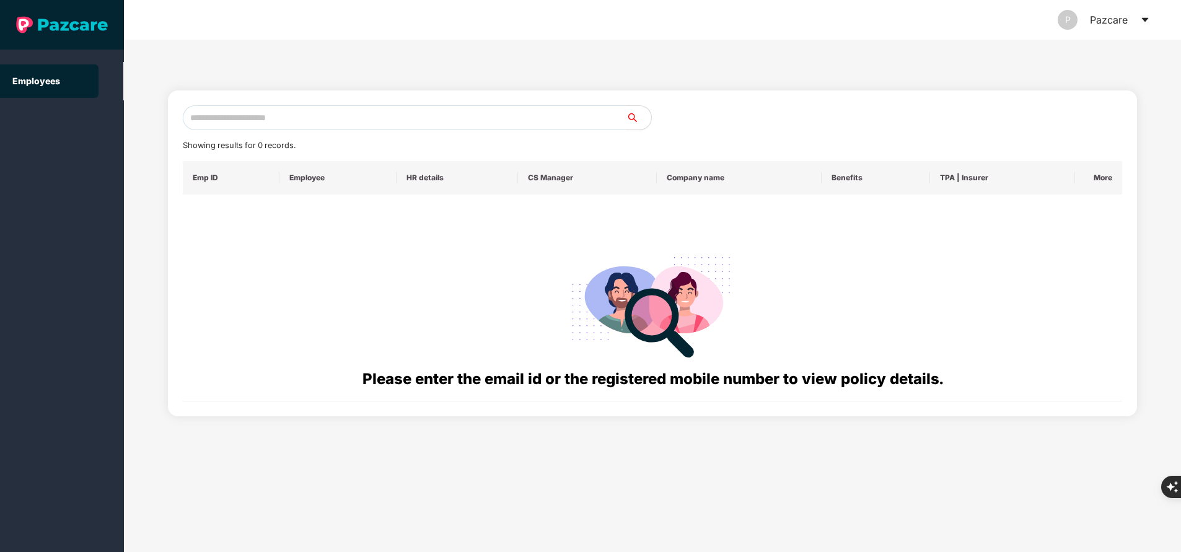
click at [363, 114] on input "text" at bounding box center [405, 117] width 444 height 25
paste input "**********"
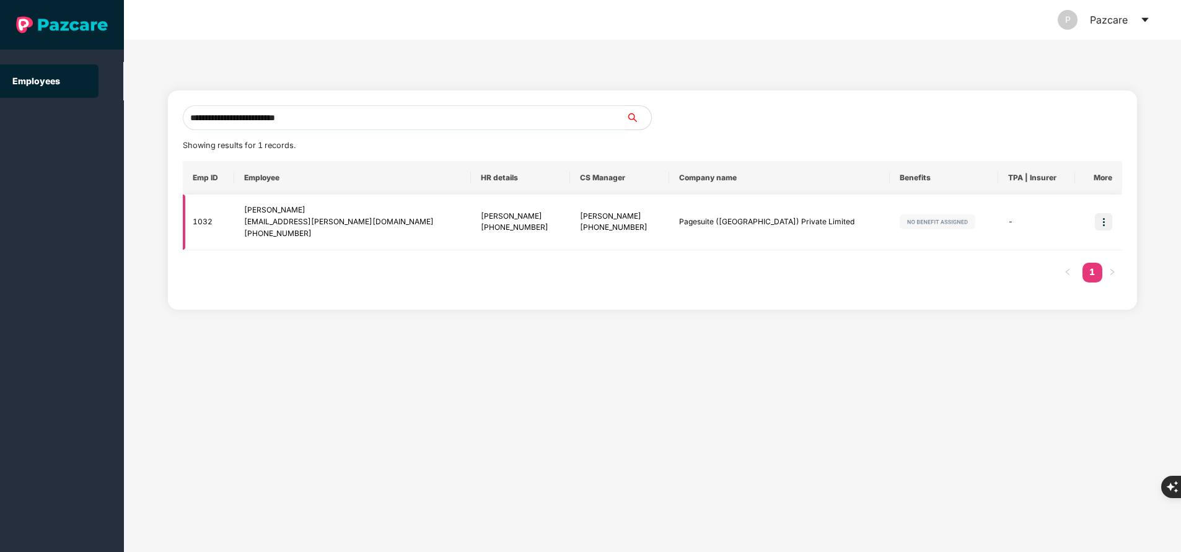
type input "**********"
click at [1105, 214] on img at bounding box center [1103, 221] width 17 height 17
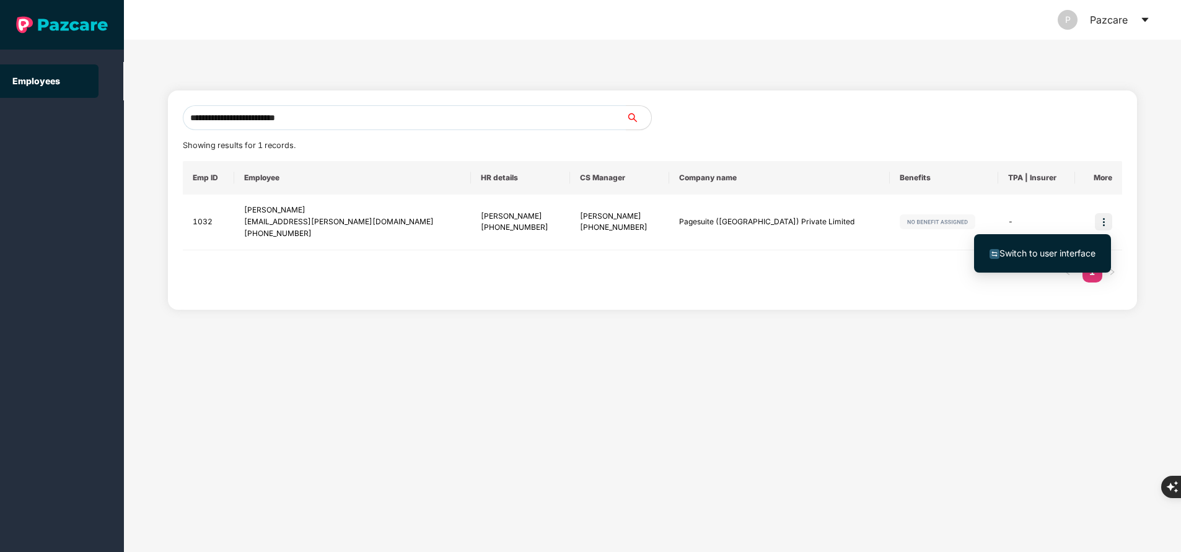
click at [1029, 250] on span "Switch to user interface" at bounding box center [1048, 253] width 96 height 11
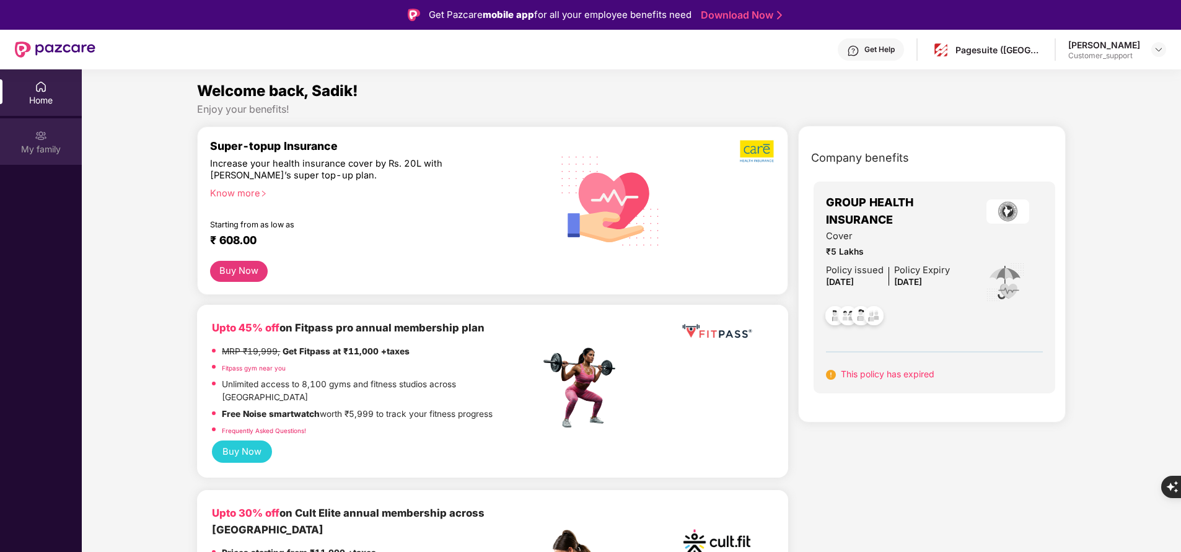
click at [41, 150] on div "My family" at bounding box center [41, 149] width 82 height 12
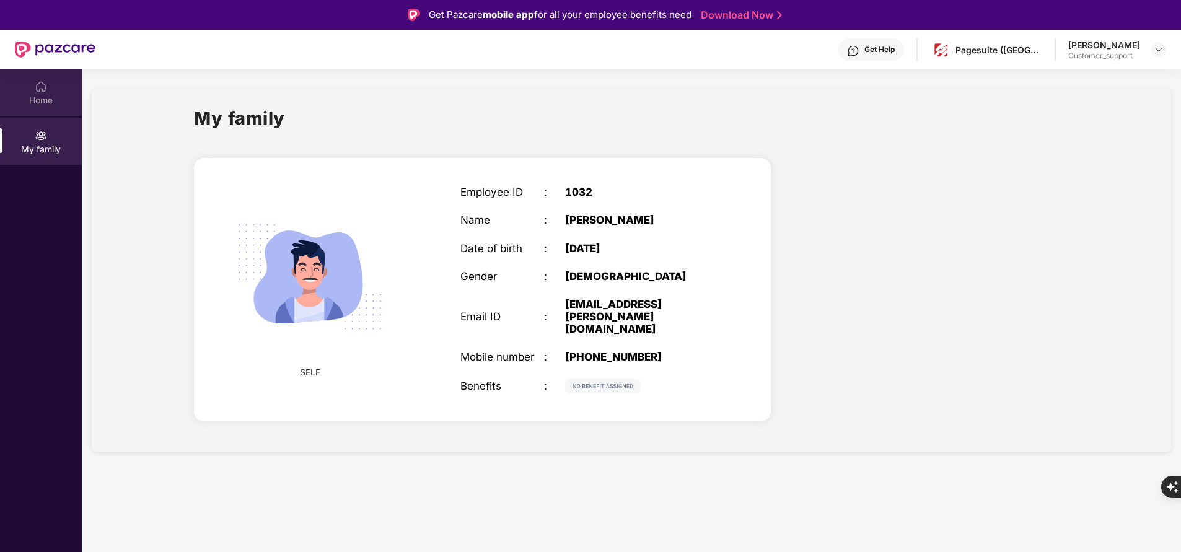
click at [53, 97] on div "Home" at bounding box center [41, 100] width 82 height 12
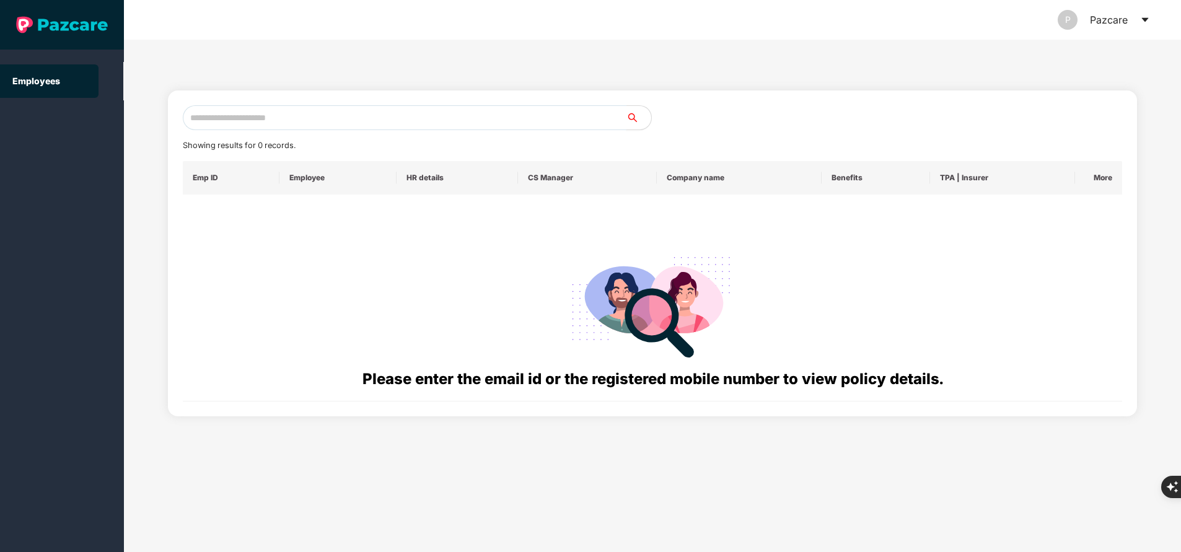
click at [418, 115] on input "text" at bounding box center [405, 117] width 444 height 25
paste input "**********"
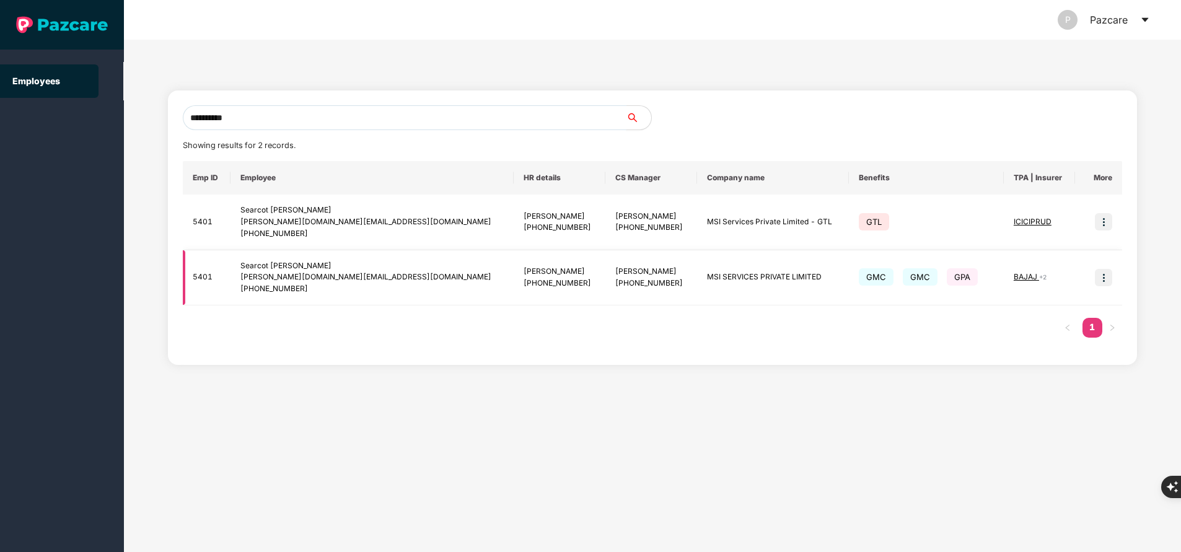
type input "**********"
click at [1018, 276] on span "BAJAJ" at bounding box center [1026, 276] width 25 height 9
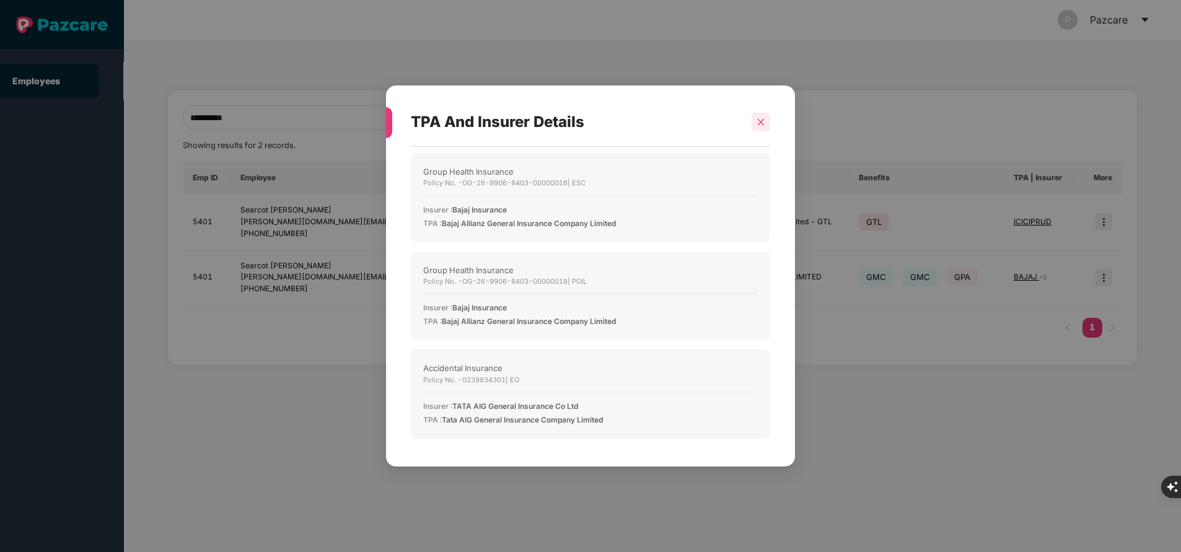
click at [768, 121] on div at bounding box center [761, 122] width 19 height 19
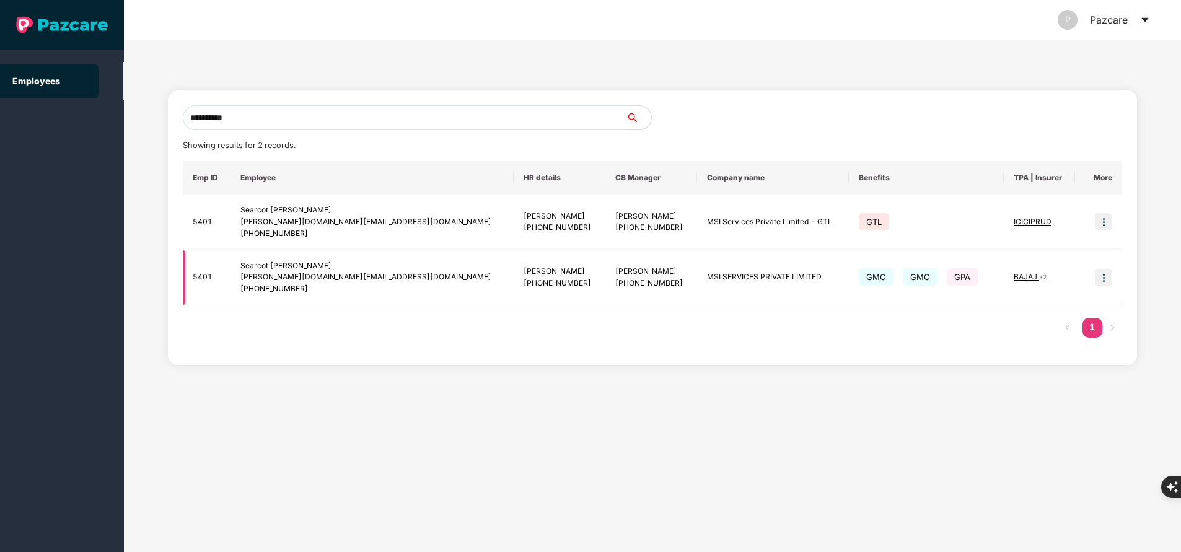
click at [1098, 280] on img at bounding box center [1103, 277] width 17 height 17
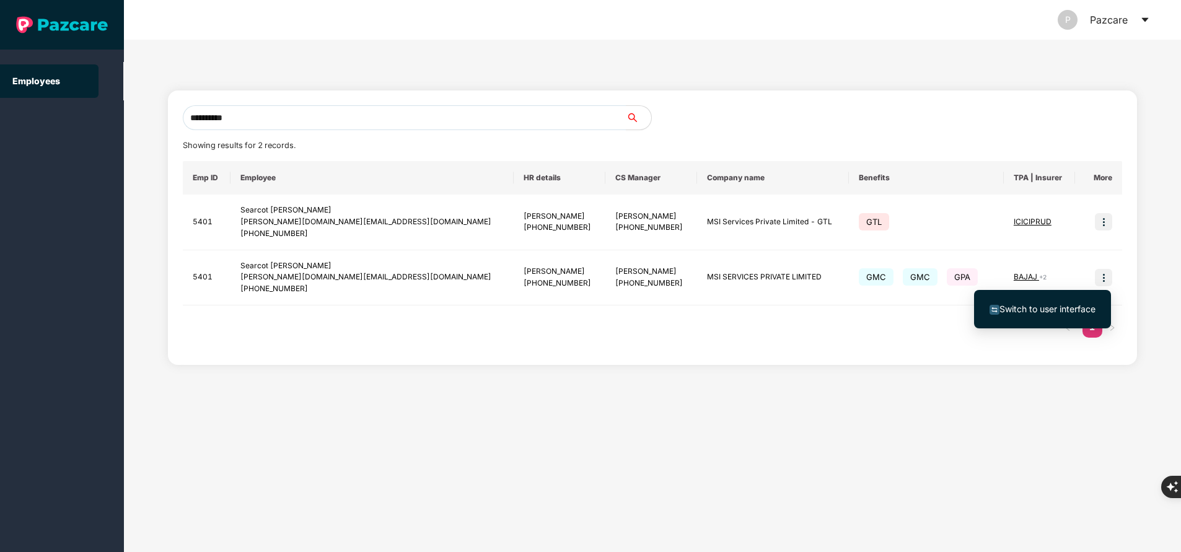
click at [1066, 303] on span "Switch to user interface" at bounding box center [1043, 309] width 106 height 14
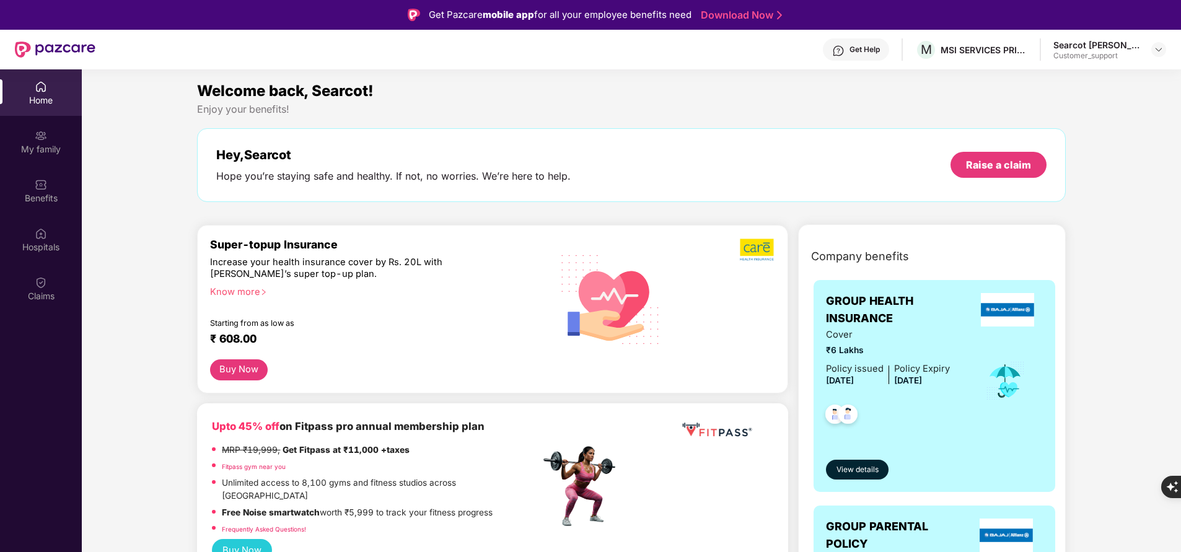
click at [58, 151] on div "My family" at bounding box center [41, 149] width 82 height 12
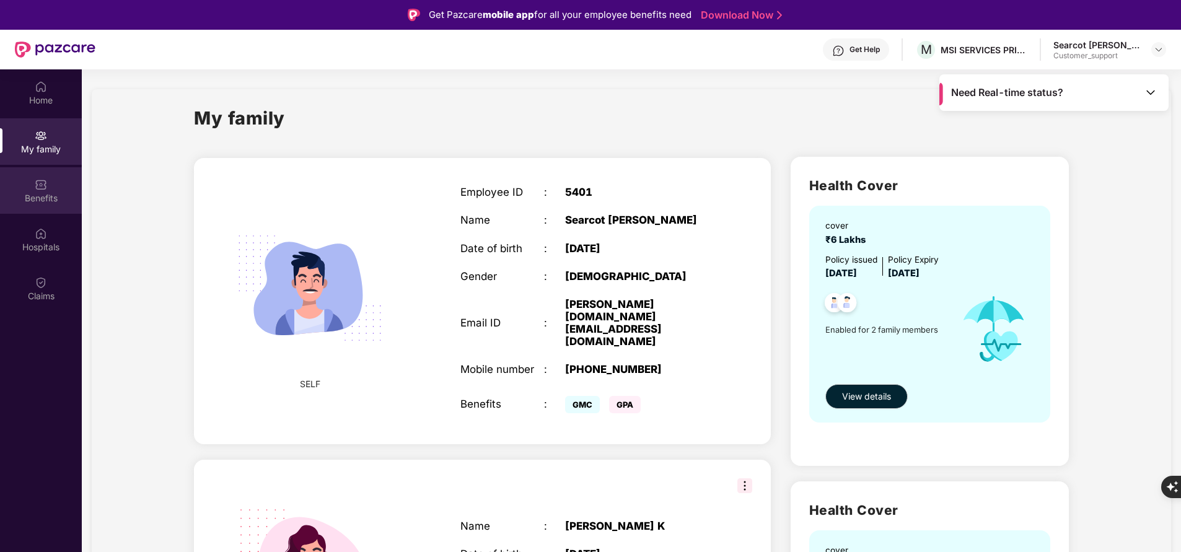
click at [26, 201] on div "Benefits" at bounding box center [41, 198] width 82 height 12
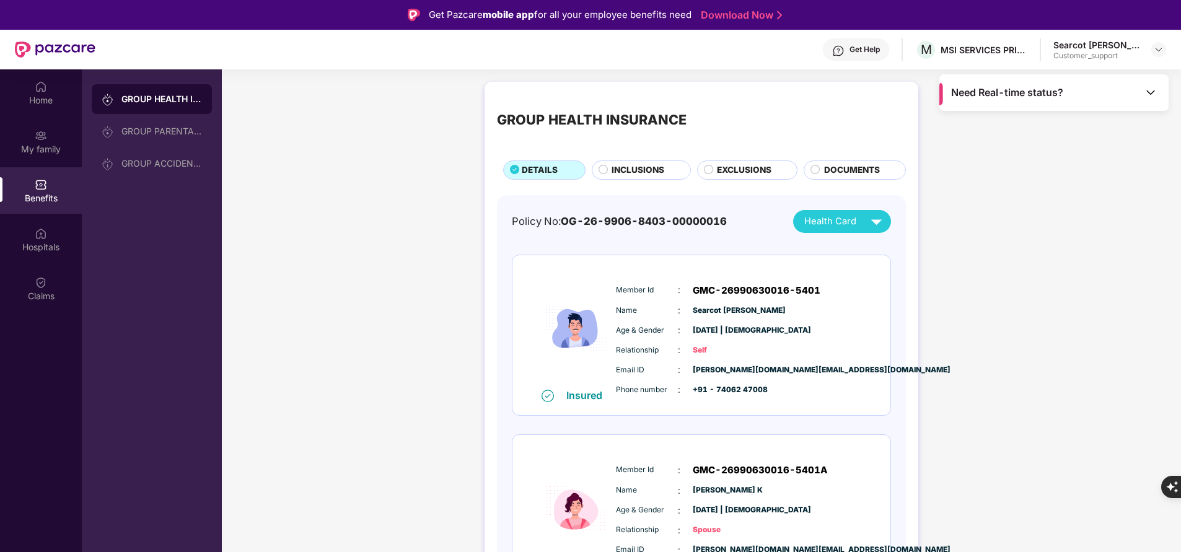
scroll to position [51, 0]
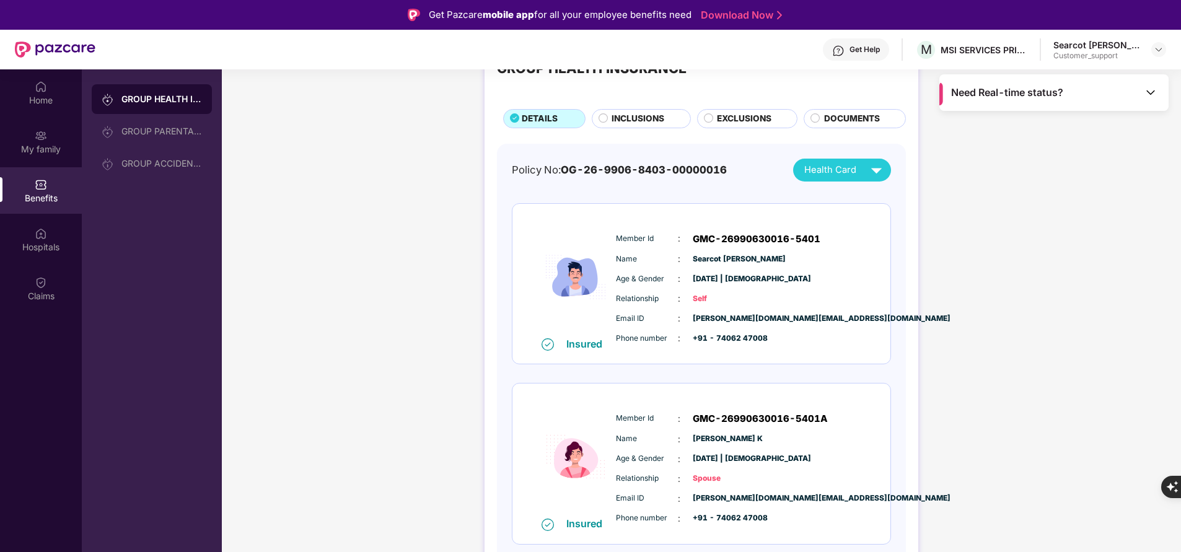
click at [721, 417] on span "GMC-26990630016-5401A" at bounding box center [760, 419] width 135 height 15
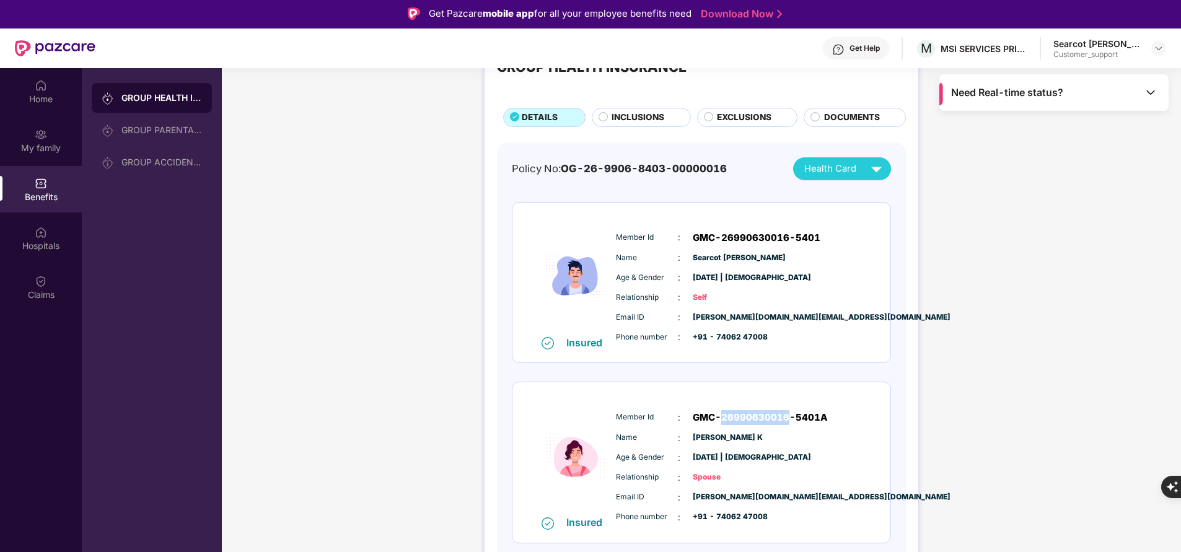
scroll to position [0, 0]
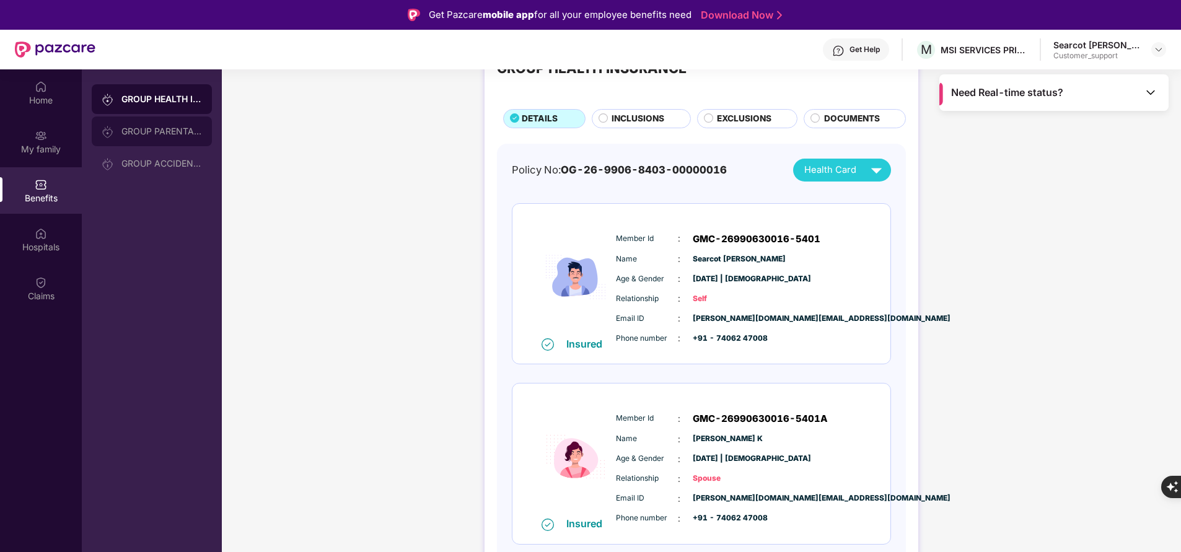
click at [187, 130] on div "GROUP PARENTAL POLICY" at bounding box center [161, 131] width 81 height 10
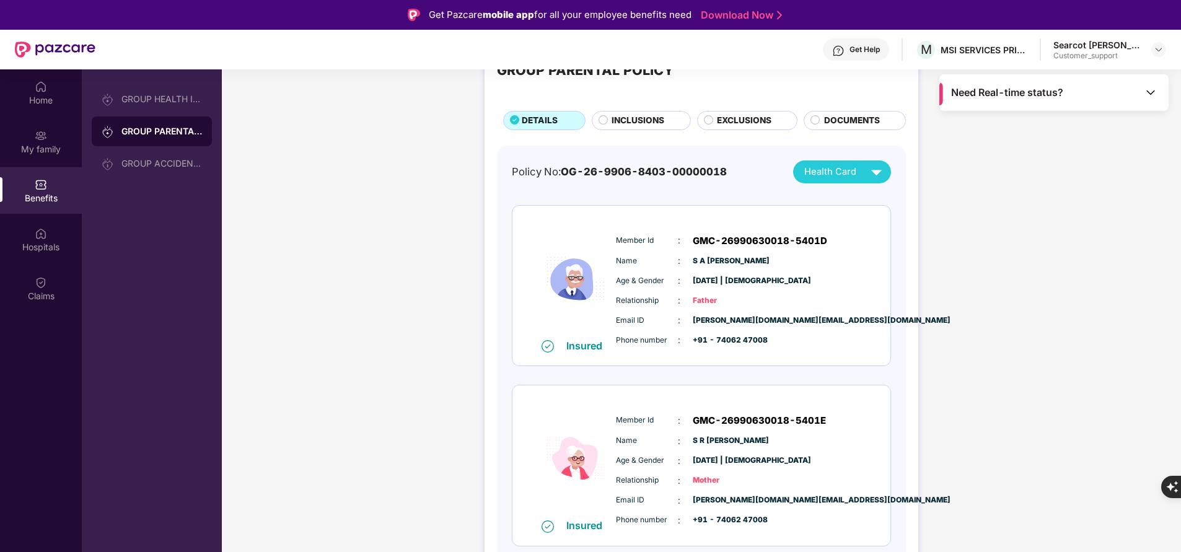
click at [778, 423] on span "GMC-26990630018-5401E" at bounding box center [759, 420] width 133 height 15
copy span "GMC-26990630018-5401E"
click at [628, 423] on span "Member Id" at bounding box center [647, 421] width 62 height 12
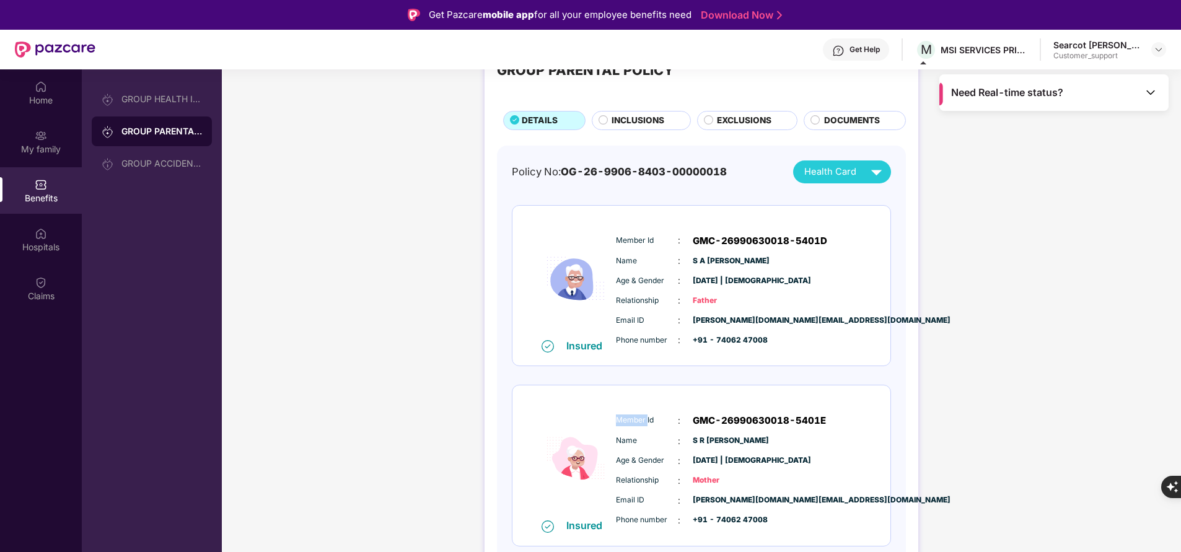
click at [628, 423] on span "Member Id" at bounding box center [647, 421] width 62 height 12
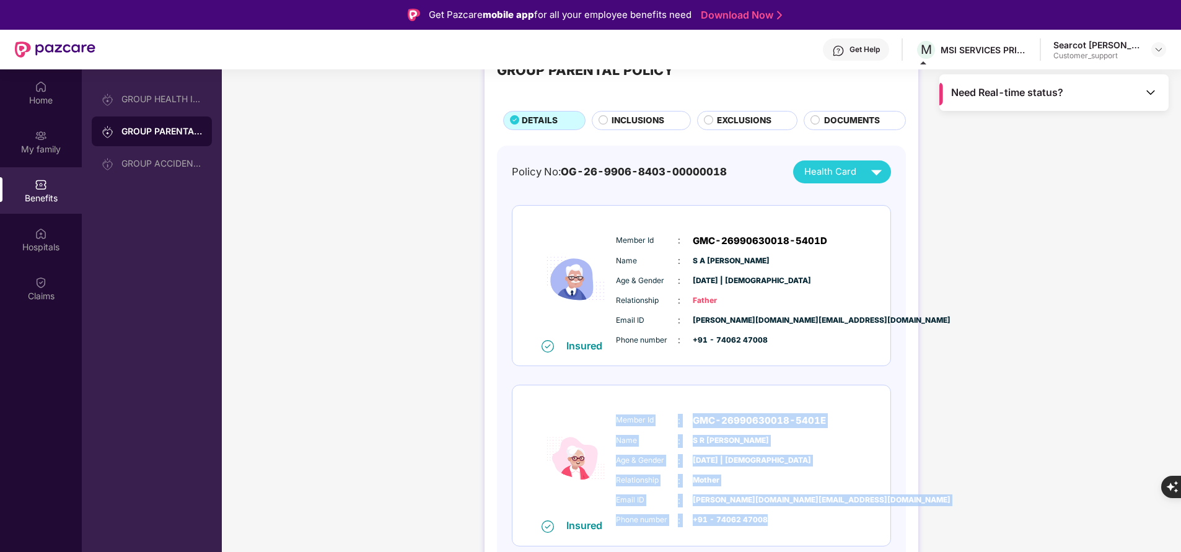
copy div "Member Id : GMC-26990630018-5401E Name : S R Hamsa Veni Age & Gender : 15 Dec 1…"
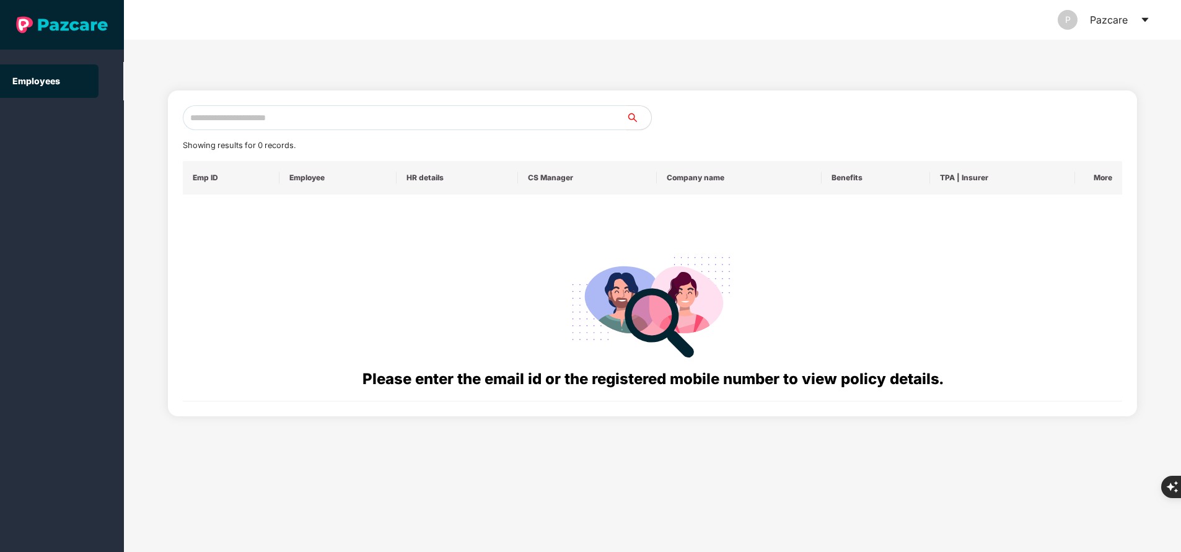
click at [373, 111] on input "text" at bounding box center [405, 117] width 444 height 25
paste input "**********"
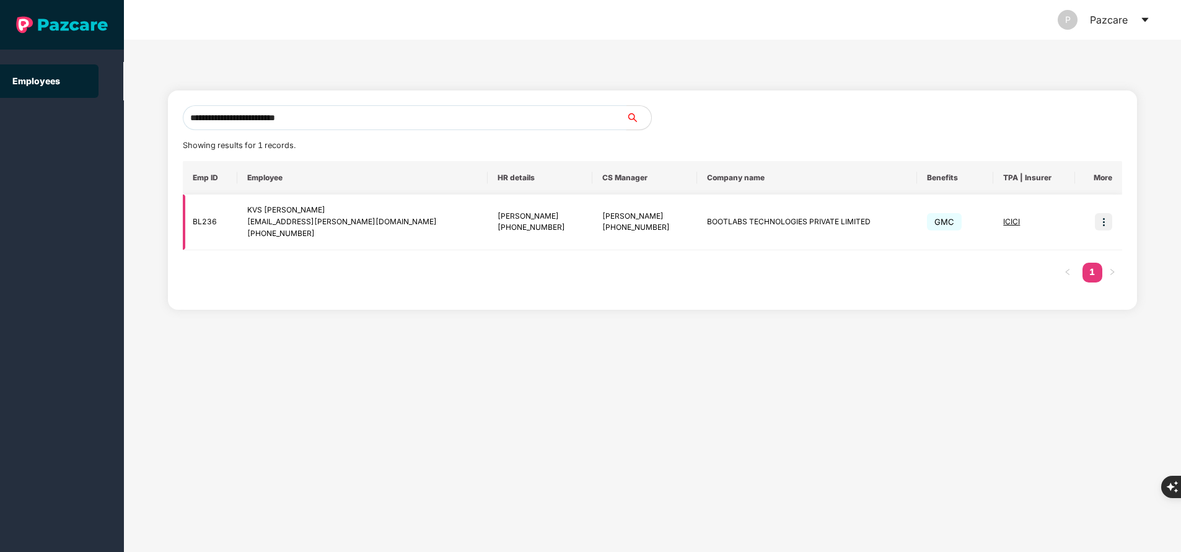
type input "**********"
click at [1102, 224] on img at bounding box center [1103, 221] width 17 height 17
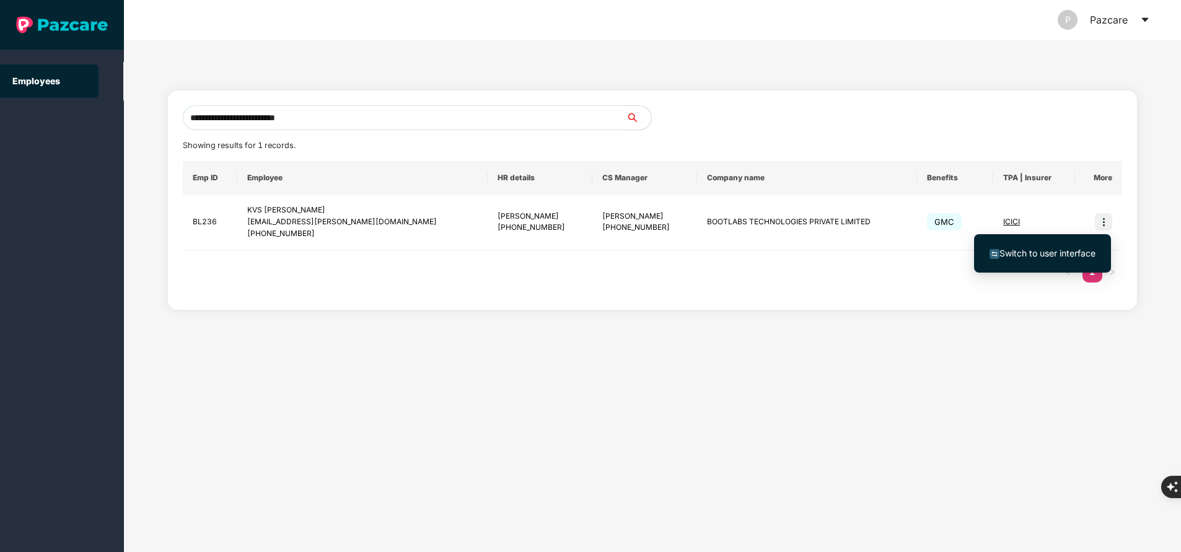
click at [1062, 252] on span "Switch to user interface" at bounding box center [1048, 253] width 96 height 11
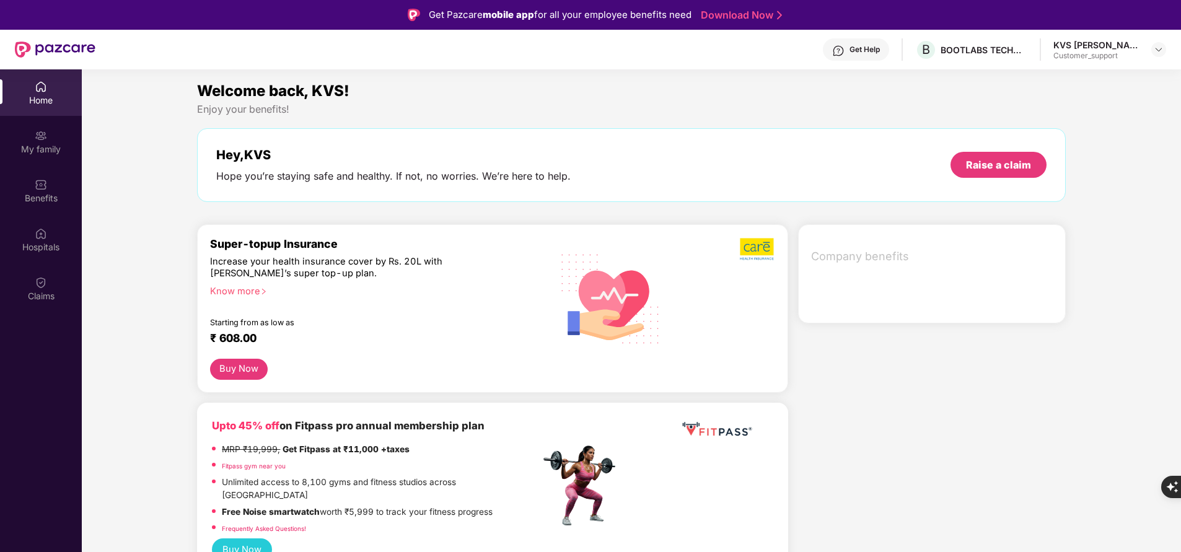
click at [33, 141] on div "My family" at bounding box center [41, 141] width 82 height 46
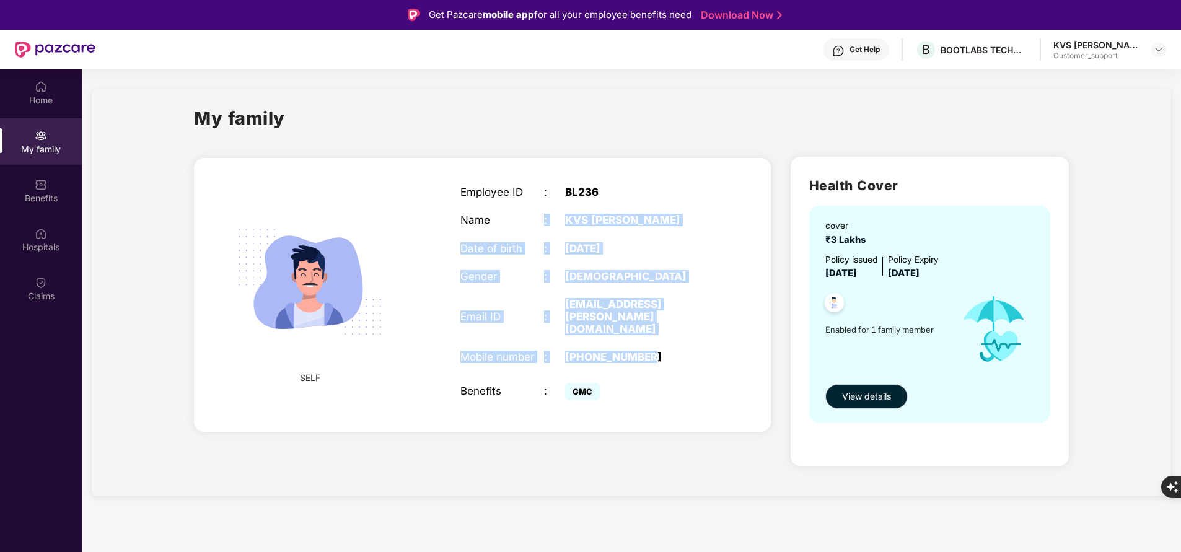
drag, startPoint x: 534, startPoint y: 268, endPoint x: 674, endPoint y: 350, distance: 162.8
click at [674, 350] on div "Employee ID : BL236 Name : KVS Goutam Date of birth : 01 Mar 1999 Gender : MALE…" at bounding box center [586, 294] width 276 height 249
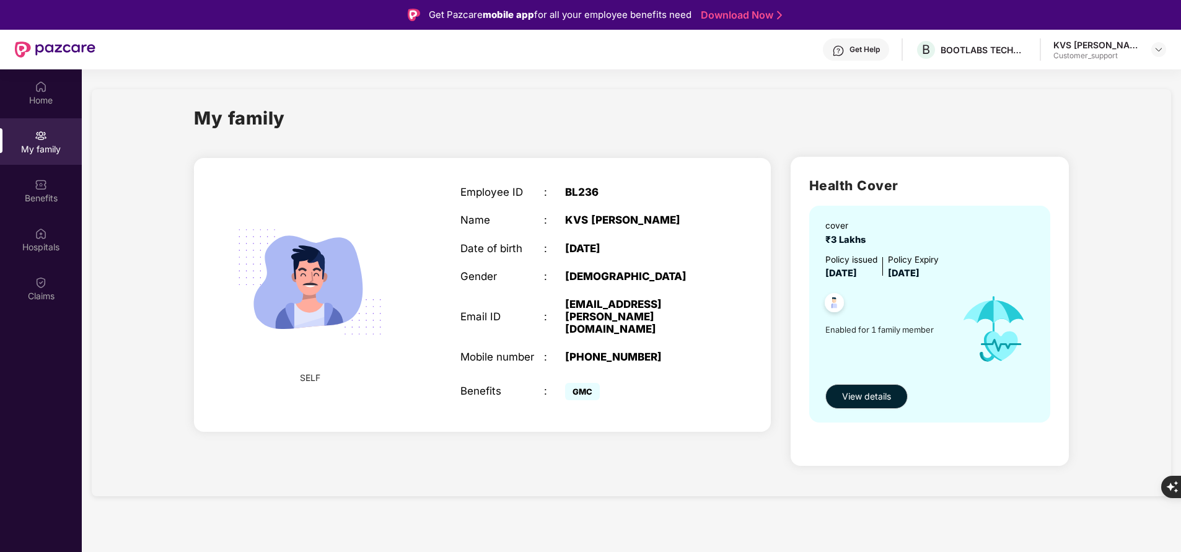
click at [475, 189] on div "Employee ID" at bounding box center [503, 192] width 84 height 12
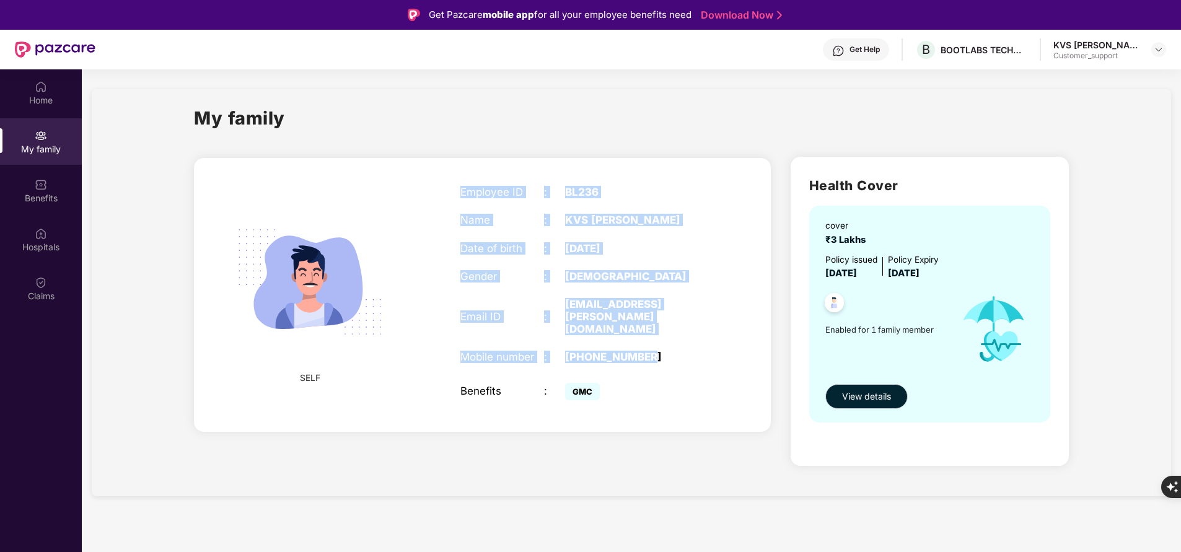
copy div "Employee ID : BL236 Name : KVS Goutam Date of birth : 01 Mar 1999 Gender : MALE…"
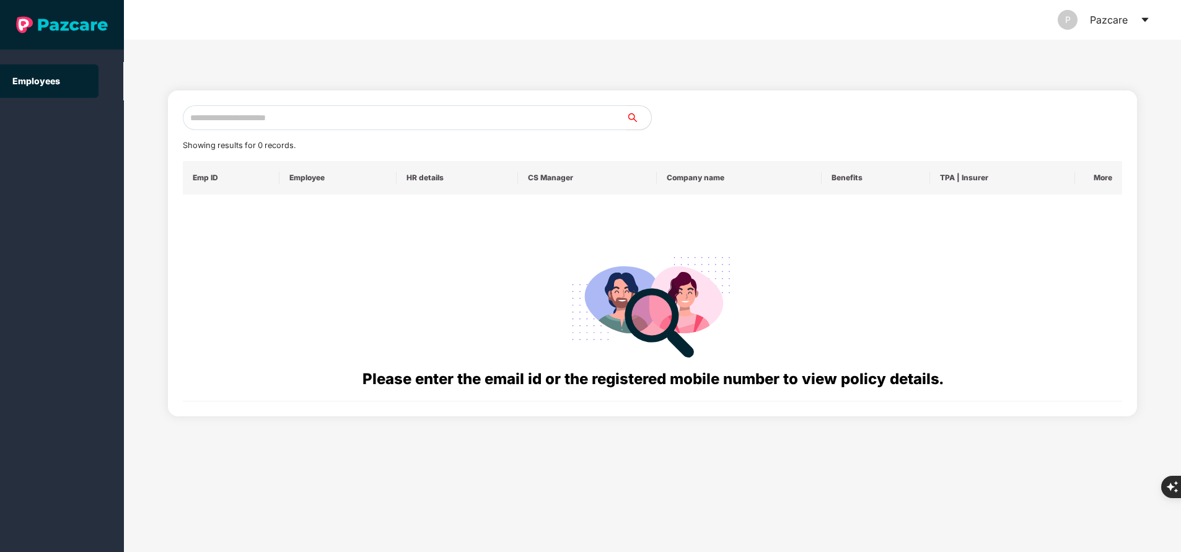
click at [336, 107] on input "text" at bounding box center [405, 117] width 444 height 25
paste input "**********"
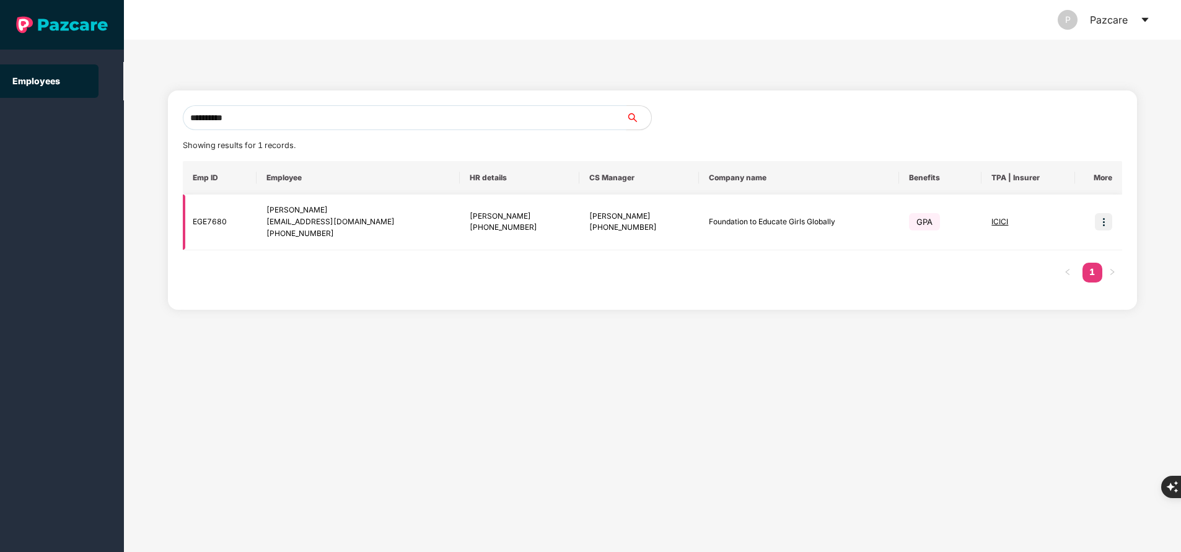
type input "**********"
click at [1108, 227] on img at bounding box center [1103, 221] width 17 height 17
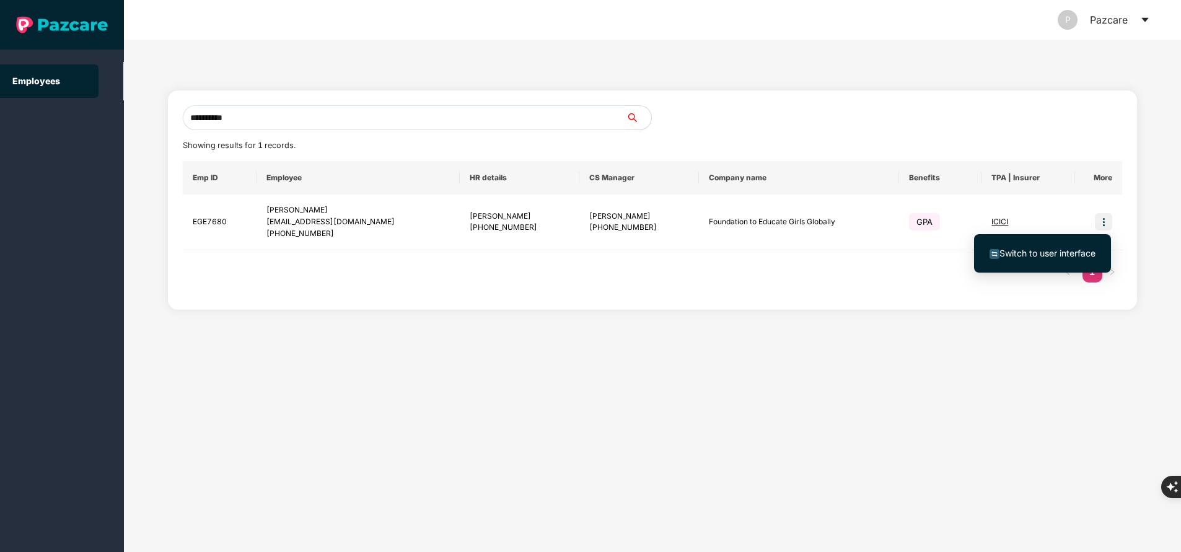
click at [1050, 256] on span "Switch to user interface" at bounding box center [1048, 253] width 96 height 11
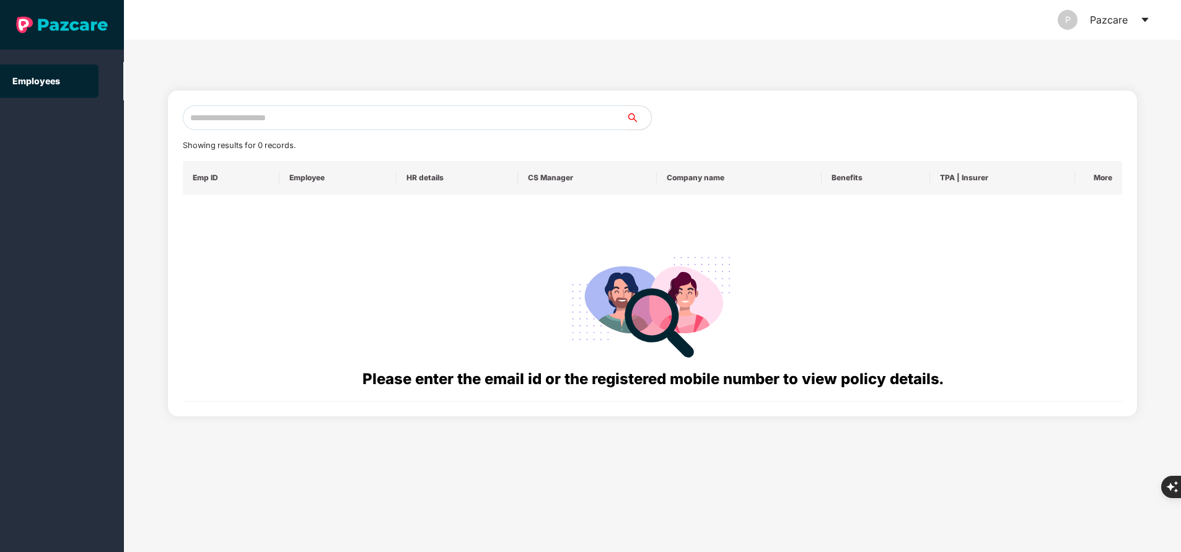
paste input "**********"
click at [380, 117] on input "**********" at bounding box center [405, 117] width 444 height 25
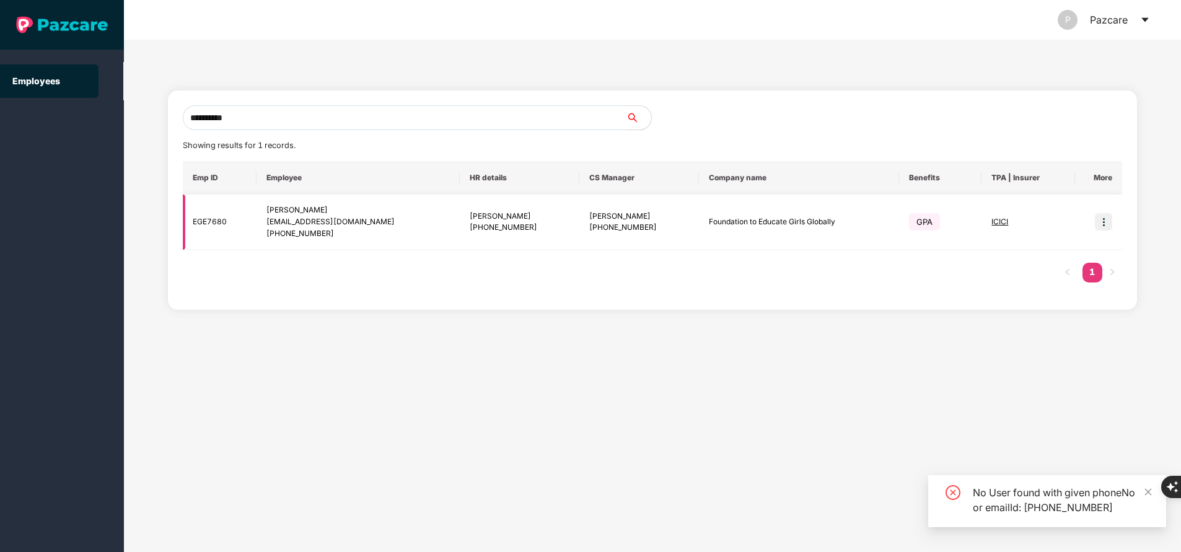
type input "**********"
click at [1100, 226] on img at bounding box center [1103, 221] width 17 height 17
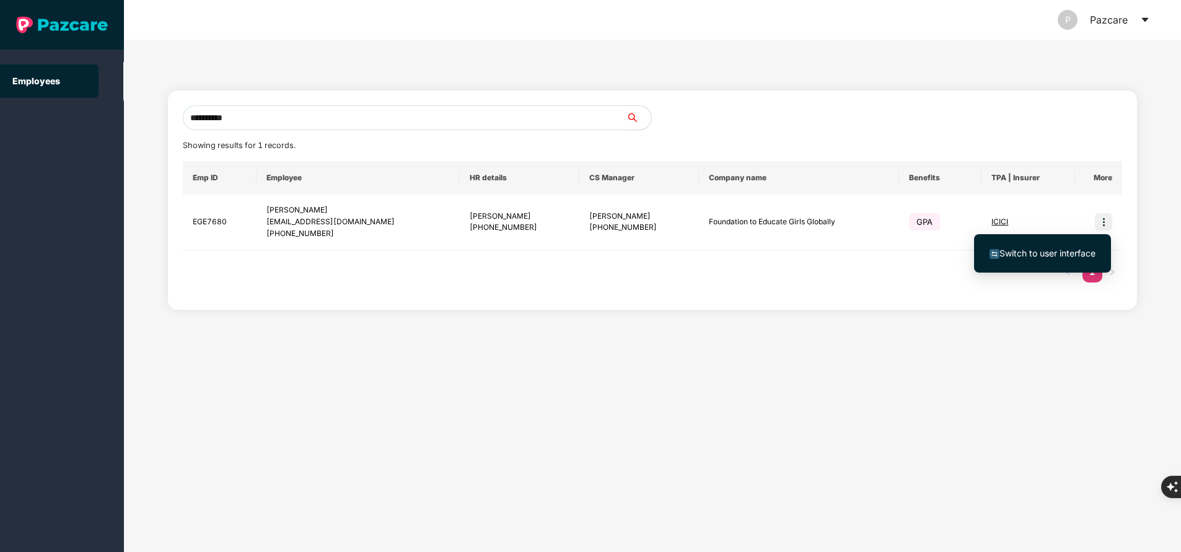
click at [1078, 237] on ul "Switch to user interface" at bounding box center [1042, 253] width 137 height 38
click at [1073, 250] on span "Switch to user interface" at bounding box center [1048, 253] width 96 height 11
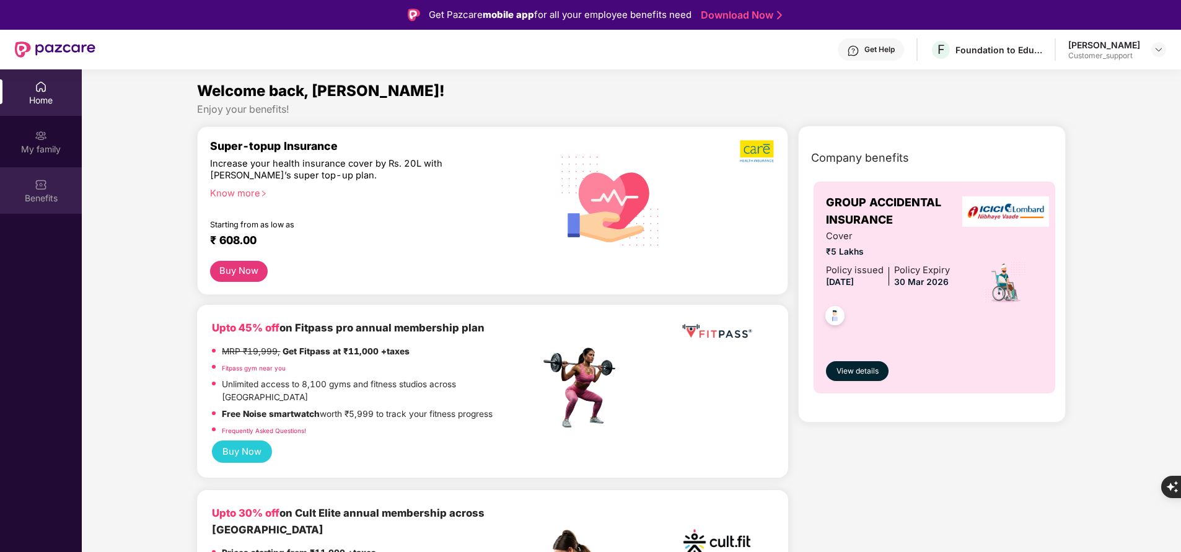
click at [41, 183] on img at bounding box center [41, 185] width 12 height 12
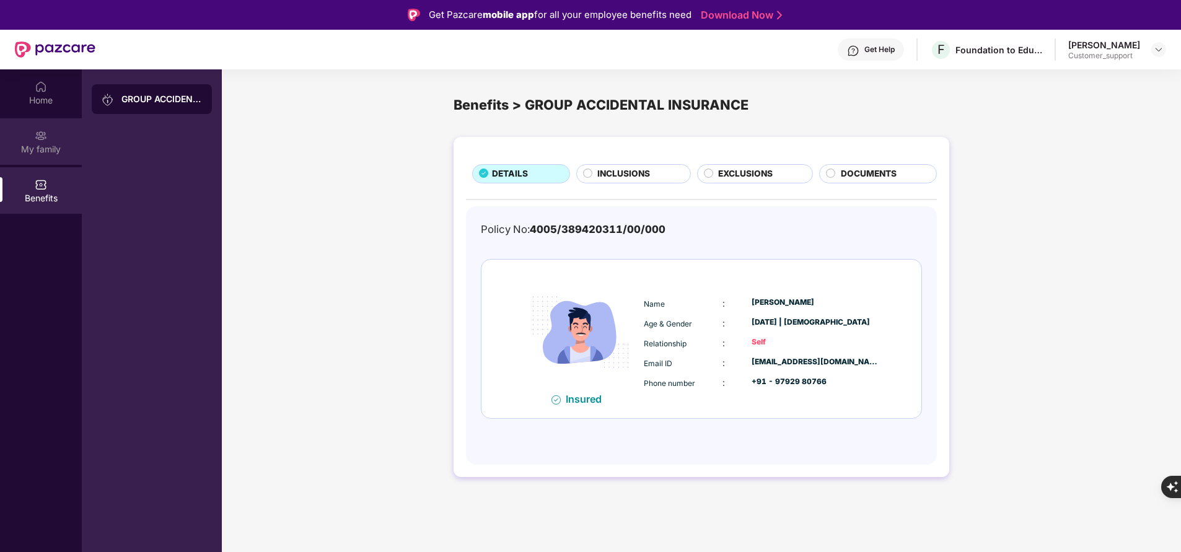
click at [55, 142] on div "My family" at bounding box center [41, 141] width 82 height 46
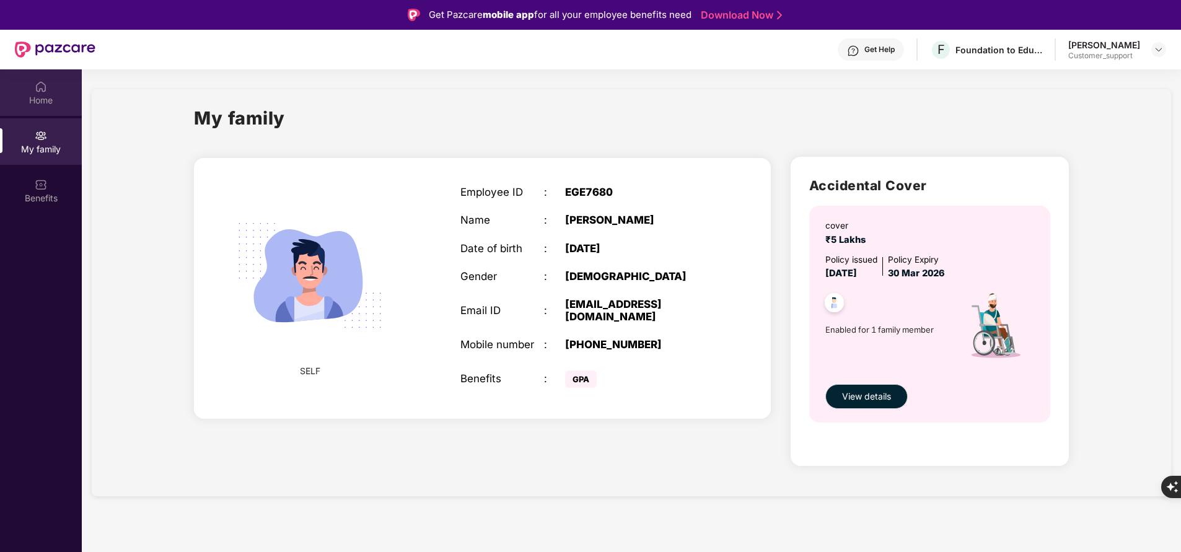
click at [48, 98] on div "Home" at bounding box center [41, 100] width 82 height 12
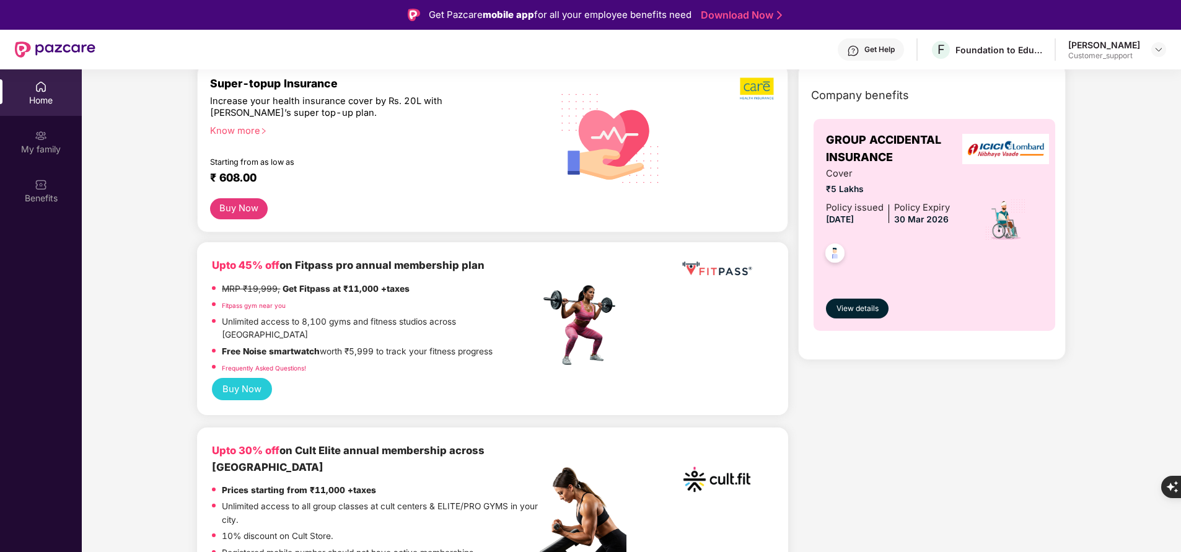
scroll to position [20, 0]
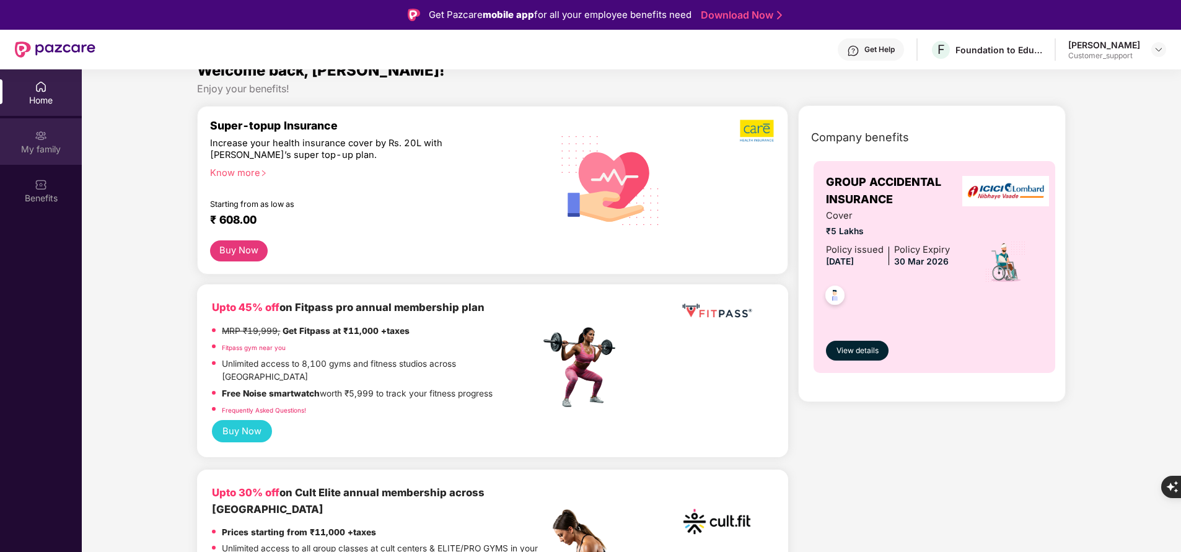
click at [37, 146] on div "My family" at bounding box center [41, 149] width 82 height 12
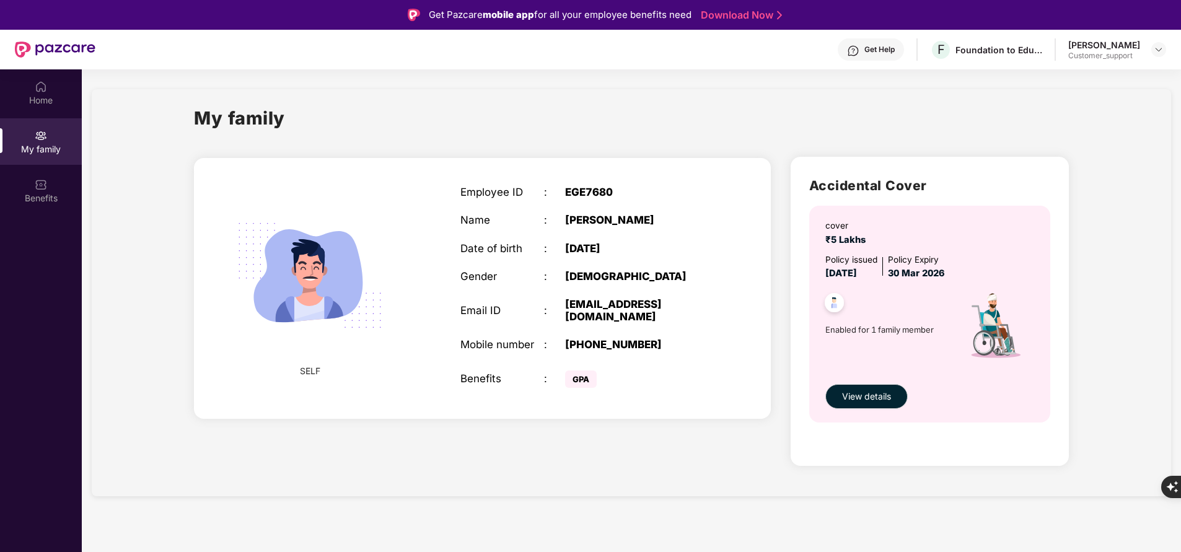
click at [638, 304] on div "shani.prakash@educategirls.ngo" at bounding box center [638, 310] width 146 height 25
copy div "shani.prakash@educategirls.ngo"
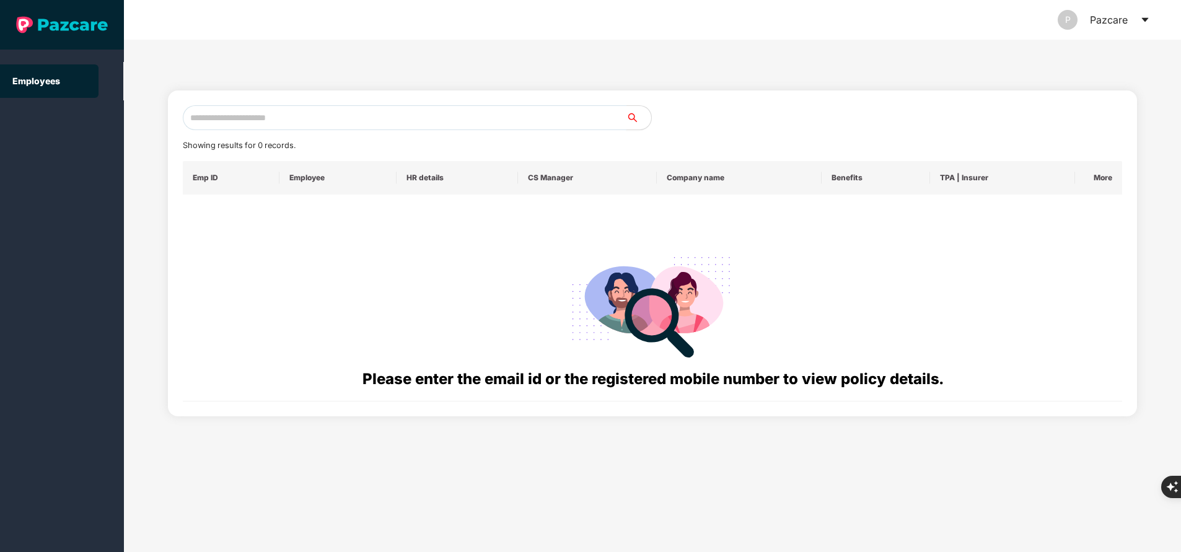
click at [218, 108] on input "text" at bounding box center [405, 117] width 444 height 25
paste input "**********"
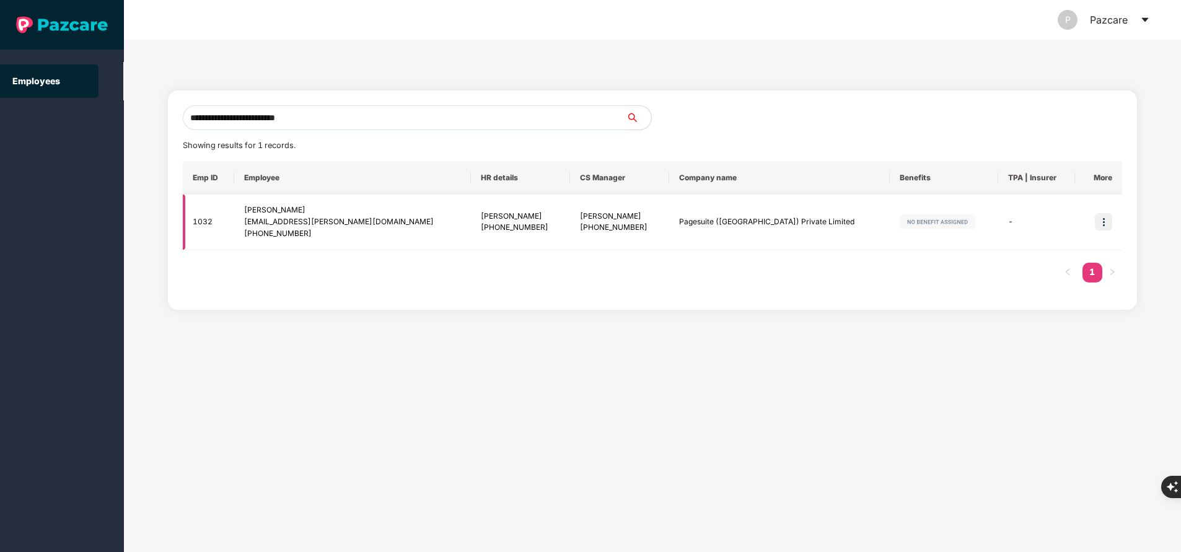
type input "**********"
click at [1104, 223] on img at bounding box center [1103, 221] width 17 height 17
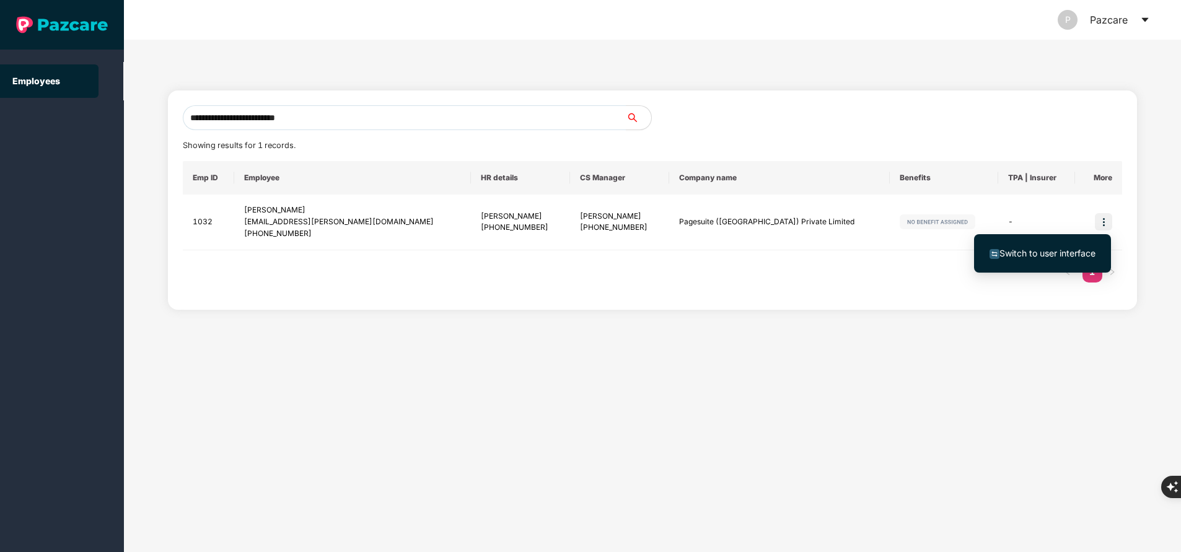
click at [1046, 250] on span "Switch to user interface" at bounding box center [1048, 253] width 96 height 11
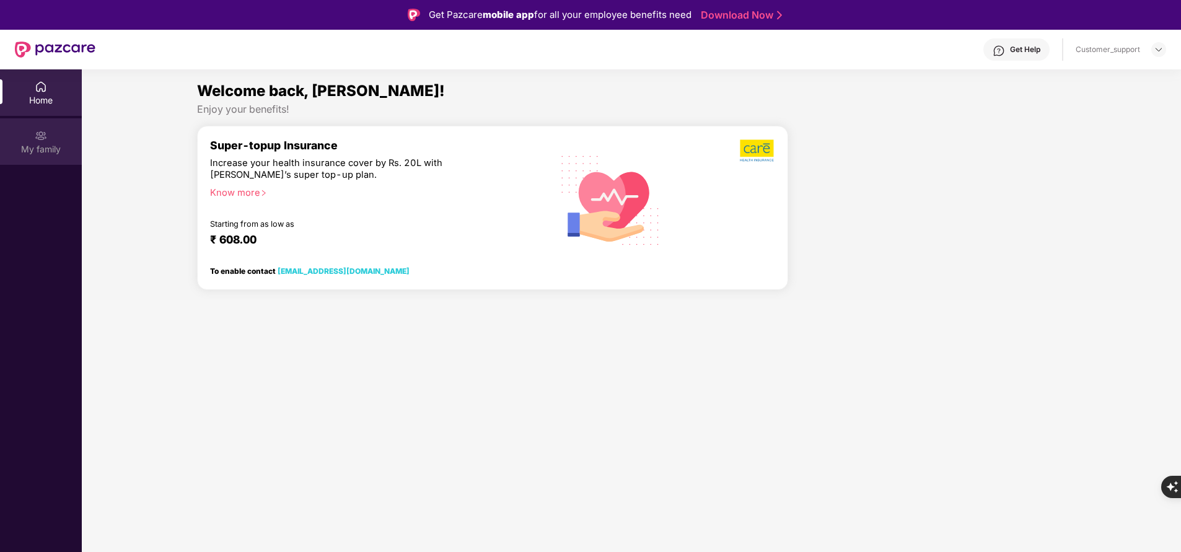
click at [42, 142] on div "My family" at bounding box center [41, 141] width 82 height 46
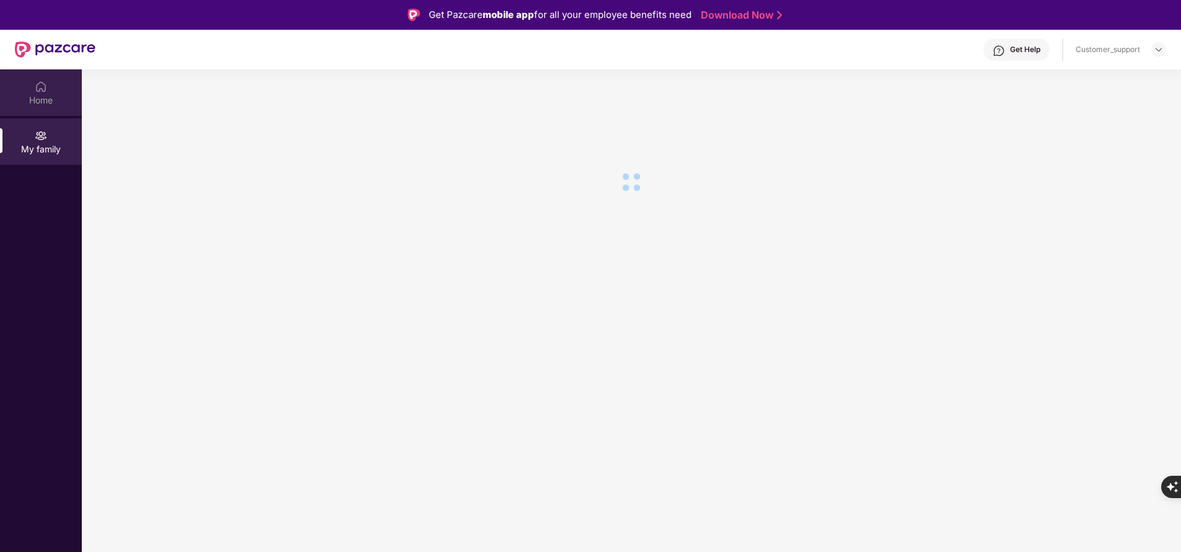
click at [53, 86] on div "Home" at bounding box center [41, 92] width 82 height 46
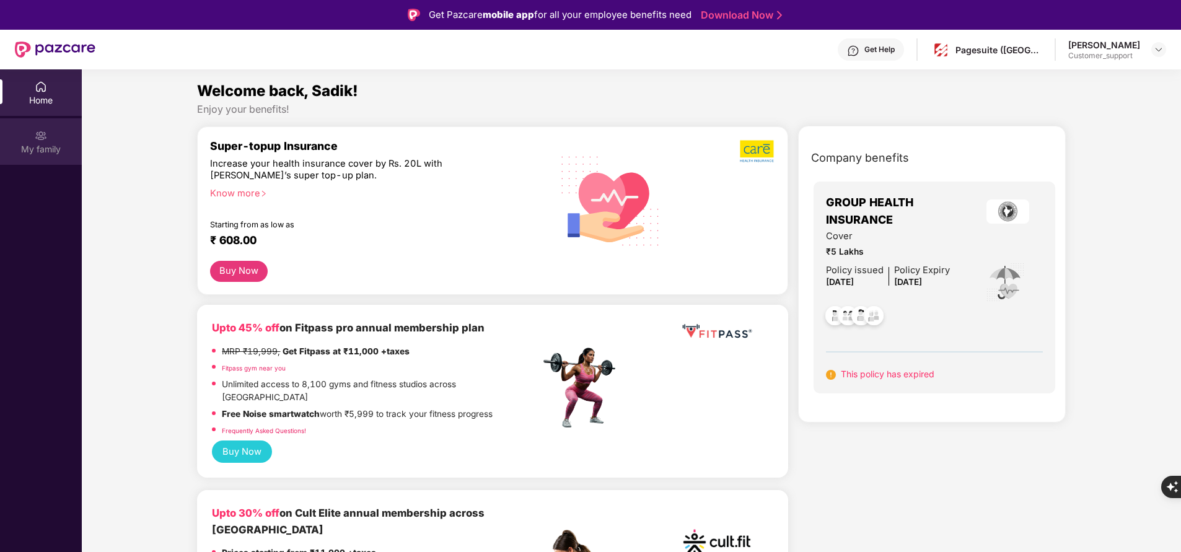
click at [31, 153] on div "My family" at bounding box center [41, 149] width 82 height 12
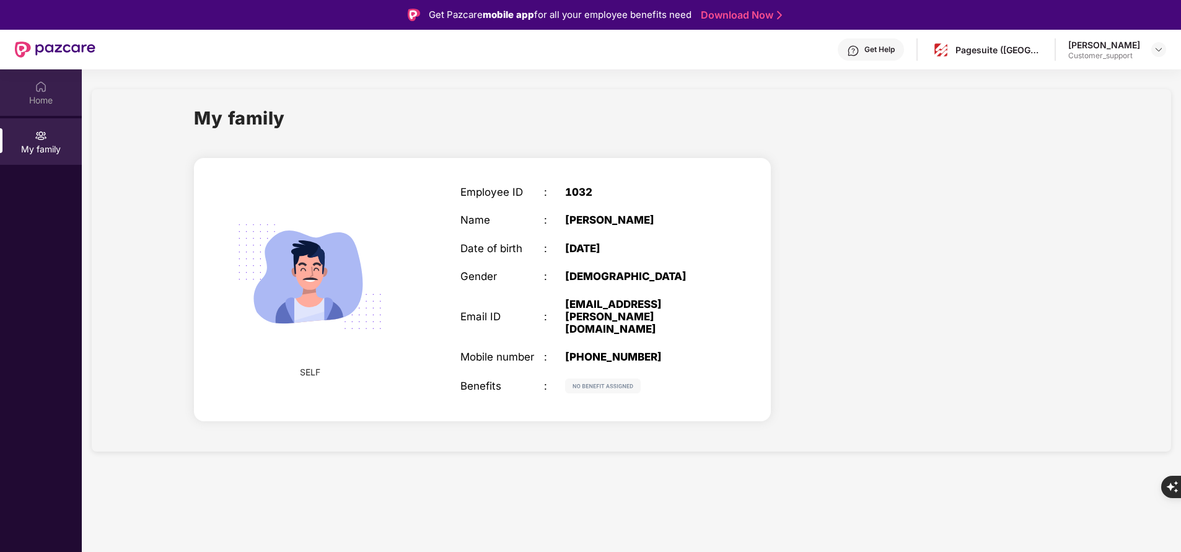
click at [32, 105] on div "Home" at bounding box center [41, 100] width 82 height 12
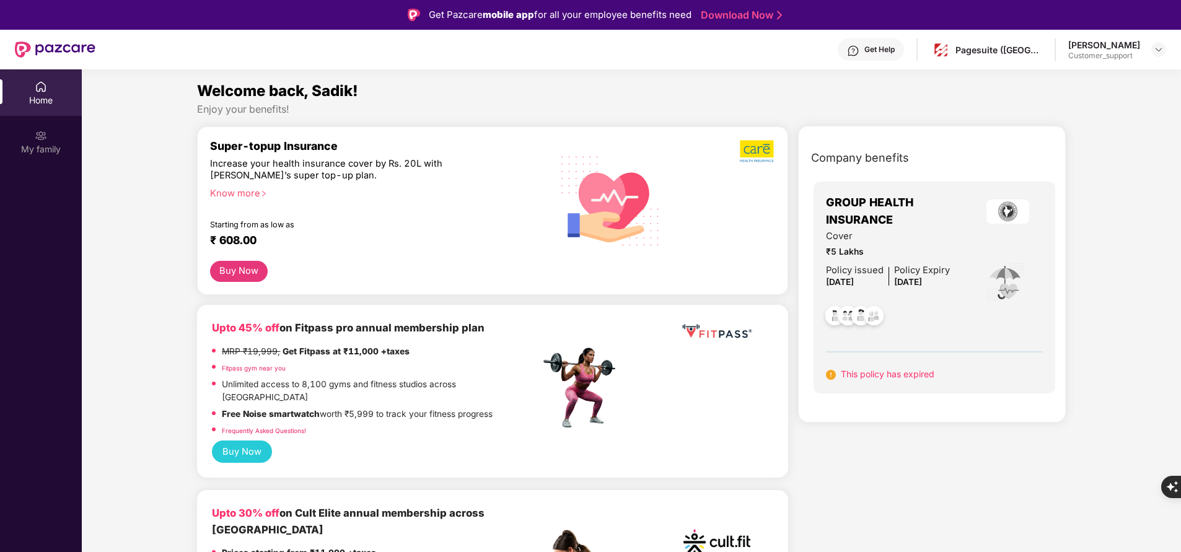
click at [888, 52] on div "Get Help" at bounding box center [880, 50] width 30 height 10
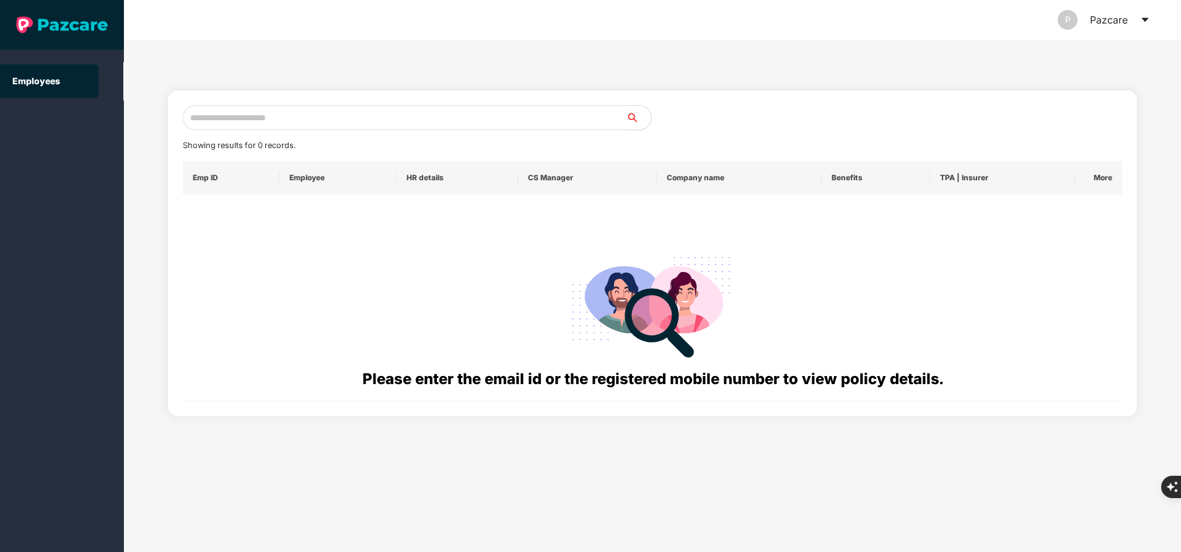
click at [417, 126] on input "text" at bounding box center [405, 117] width 444 height 25
paste input "**********"
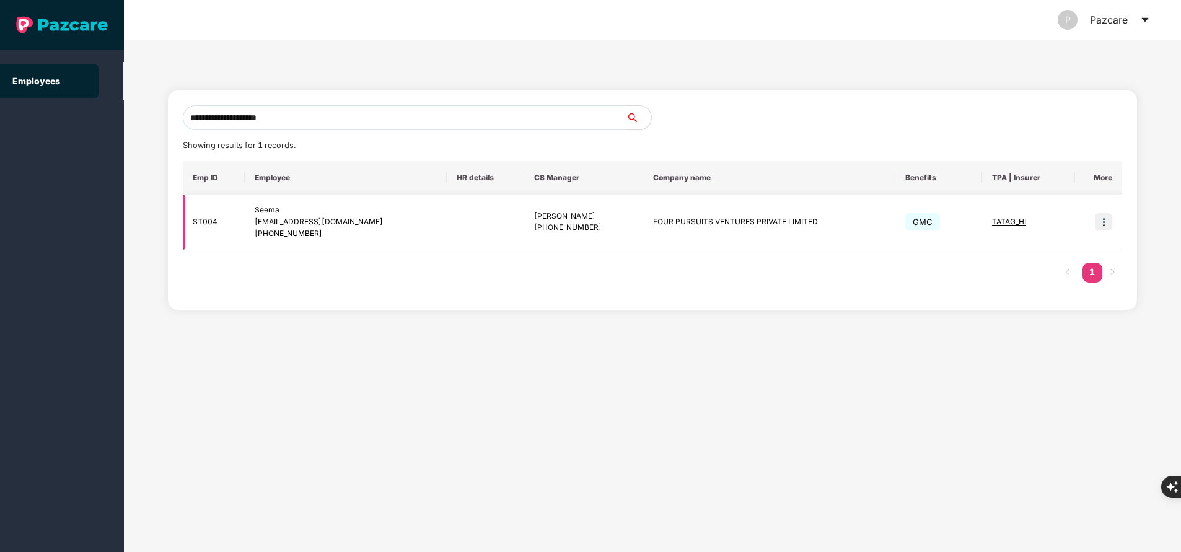
type input "**********"
click at [1003, 221] on span "TATAG_HI" at bounding box center [1009, 221] width 34 height 9
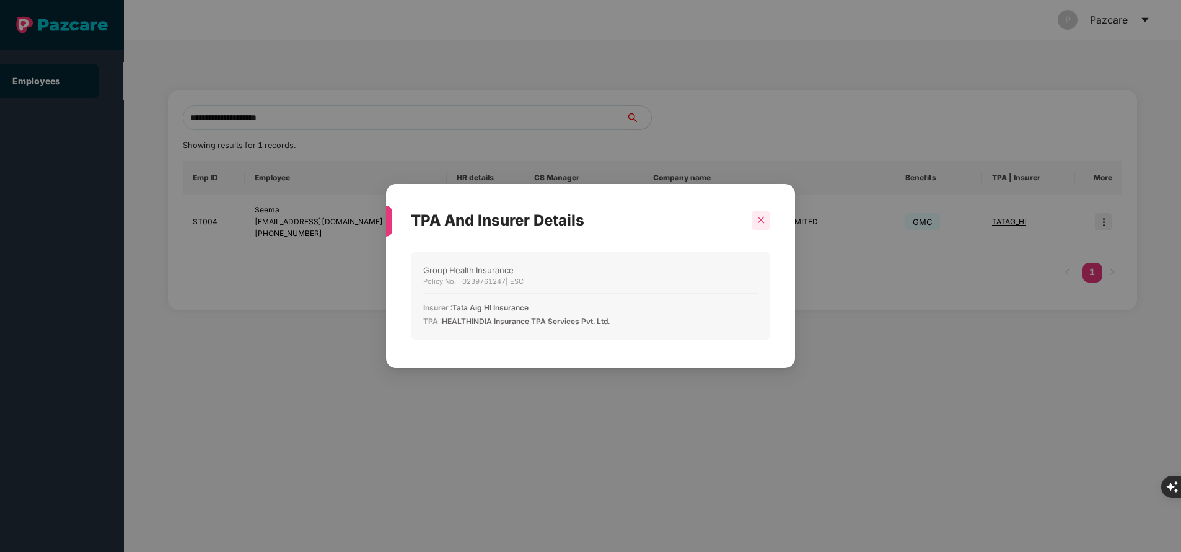
click at [758, 216] on icon "close" at bounding box center [761, 220] width 9 height 9
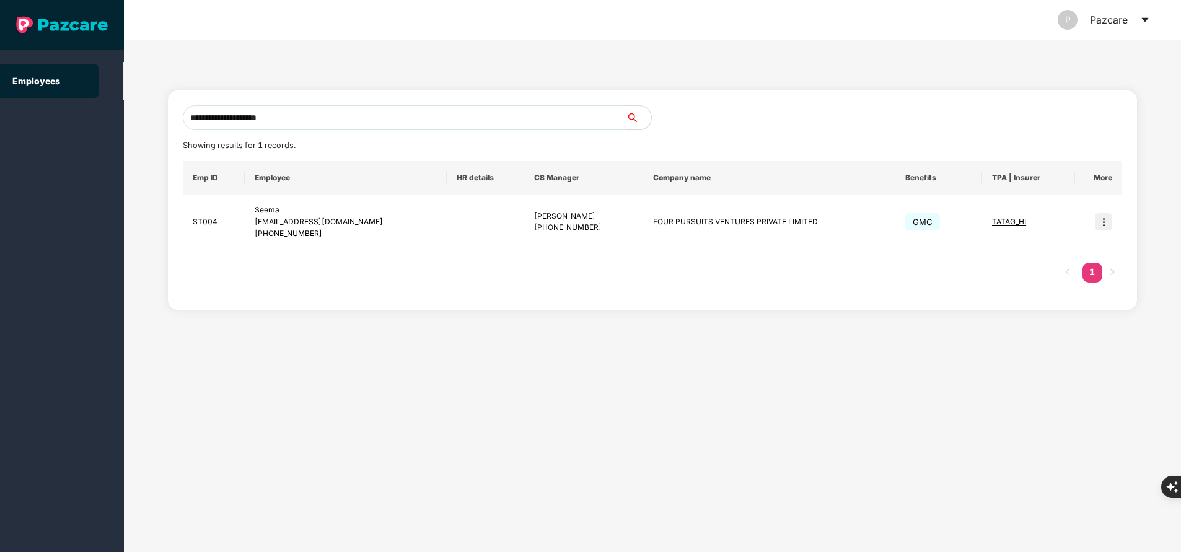
click at [315, 125] on input "**********" at bounding box center [405, 117] width 444 height 25
paste input "**********"
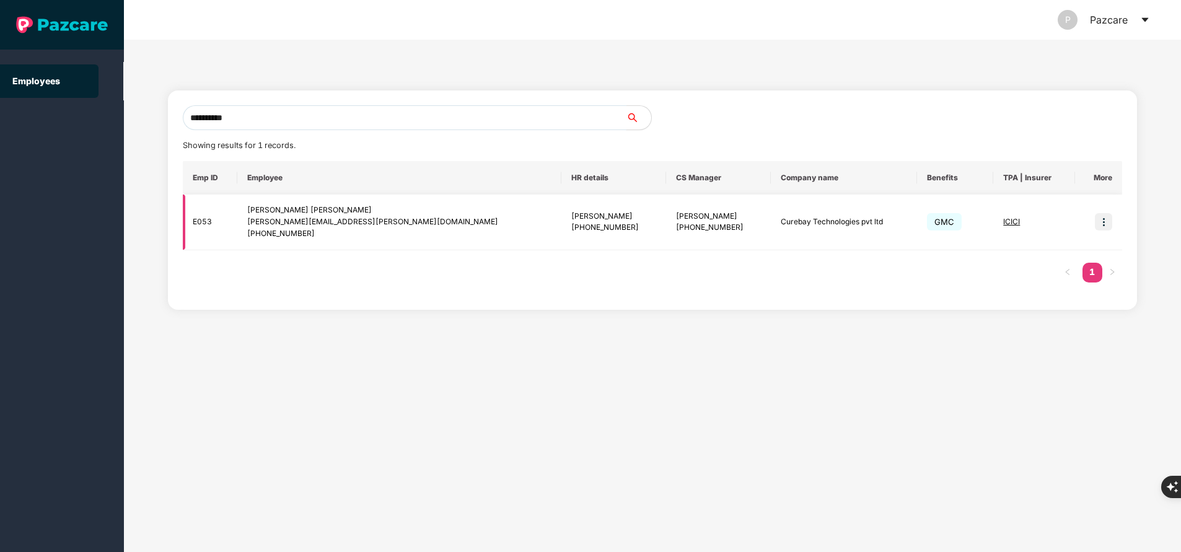
type input "**********"
click at [1108, 227] on img at bounding box center [1103, 221] width 17 height 17
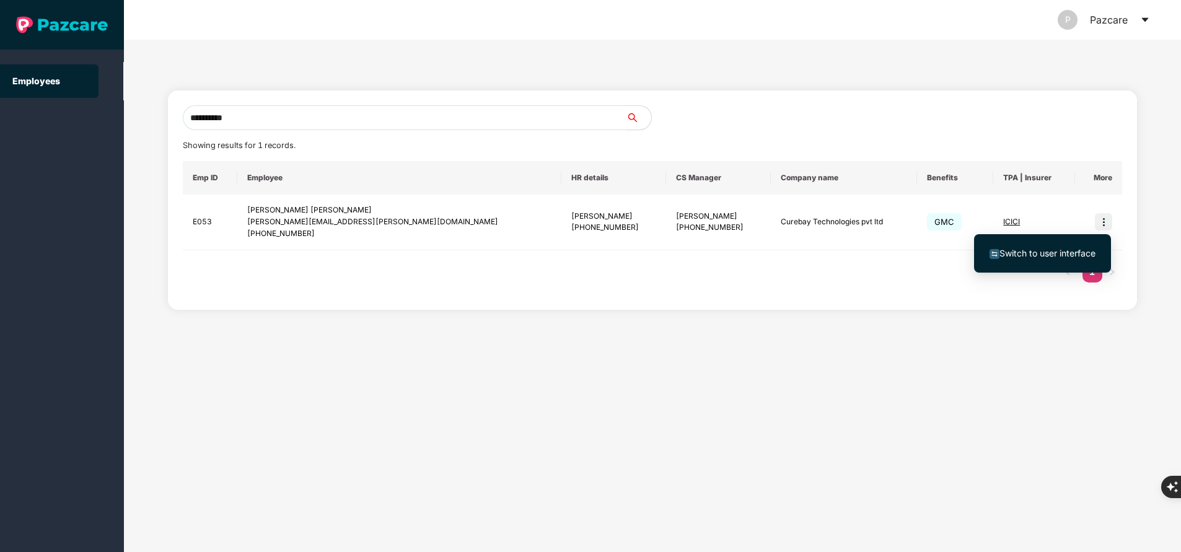
click at [1051, 250] on span "Switch to user interface" at bounding box center [1048, 253] width 96 height 11
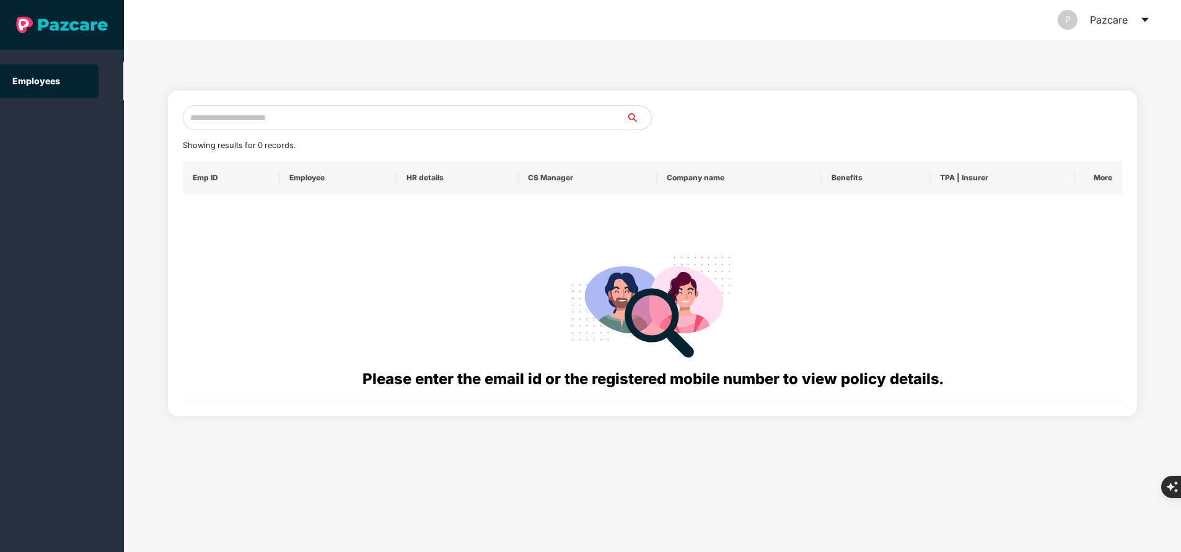
click at [306, 107] on input "text" at bounding box center [405, 117] width 444 height 25
paste input "**********"
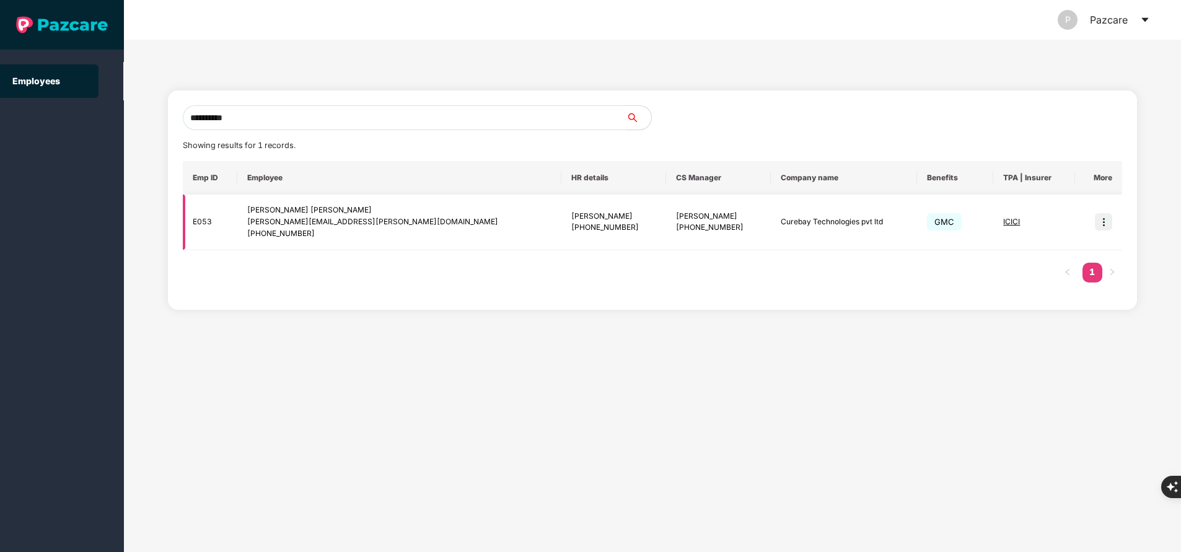
type input "**********"
click at [1108, 226] on img at bounding box center [1103, 221] width 17 height 17
click at [1107, 222] on img at bounding box center [1103, 221] width 17 height 17
click at [1105, 226] on img at bounding box center [1103, 221] width 17 height 17
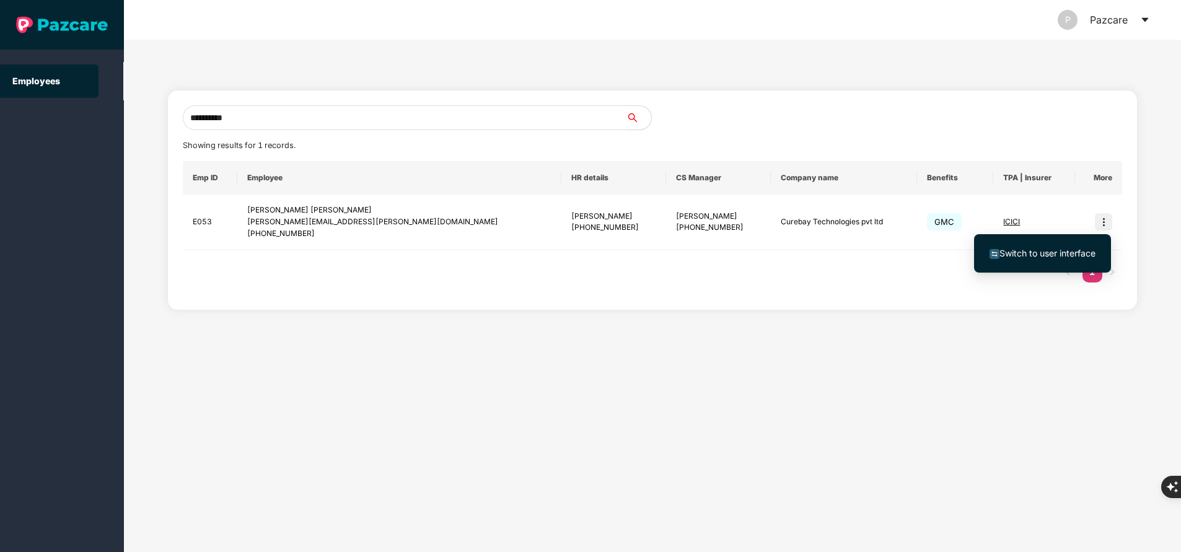
click at [1023, 251] on span "Switch to user interface" at bounding box center [1048, 253] width 96 height 11
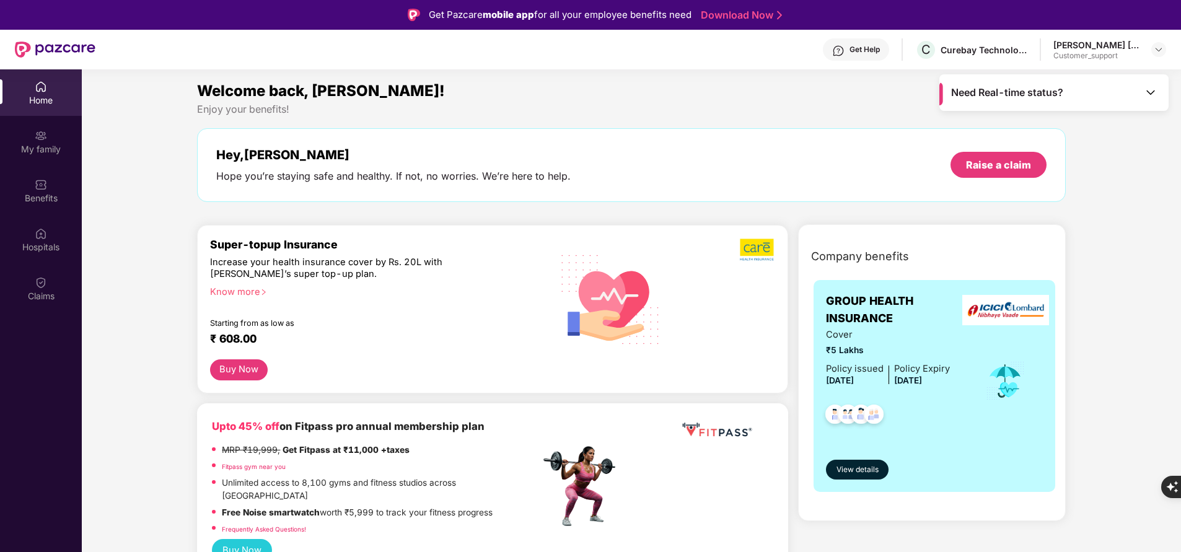
click at [0, 436] on html "Get Pazcare mobile app for all your employee benefits need Download Now Get Hel…" at bounding box center [590, 276] width 1181 height 552
click at [39, 143] on div "My family" at bounding box center [41, 149] width 82 height 12
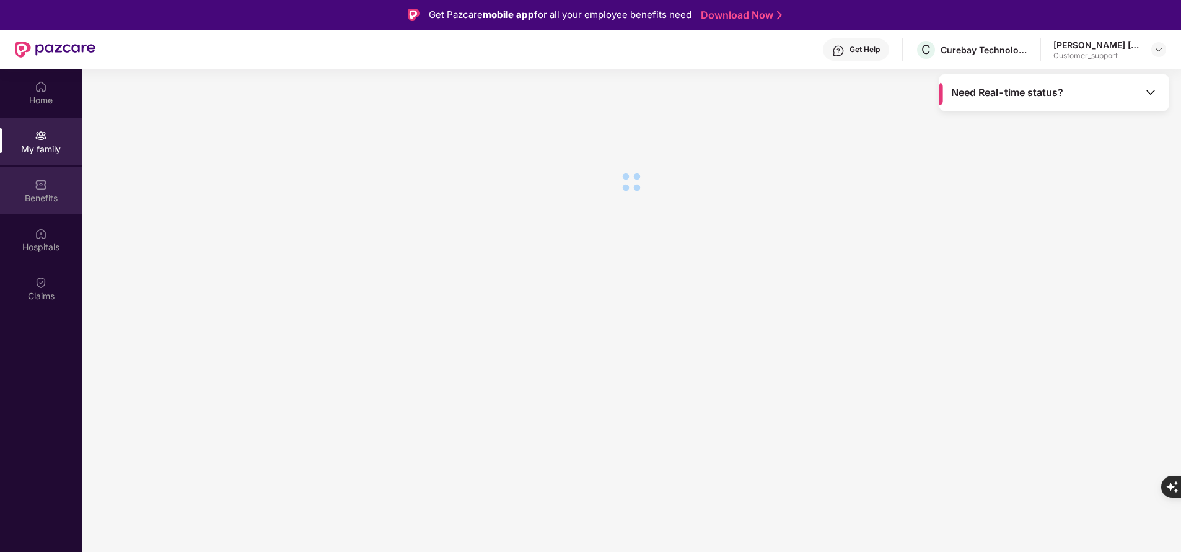
click at [57, 196] on div "Benefits" at bounding box center [41, 198] width 82 height 12
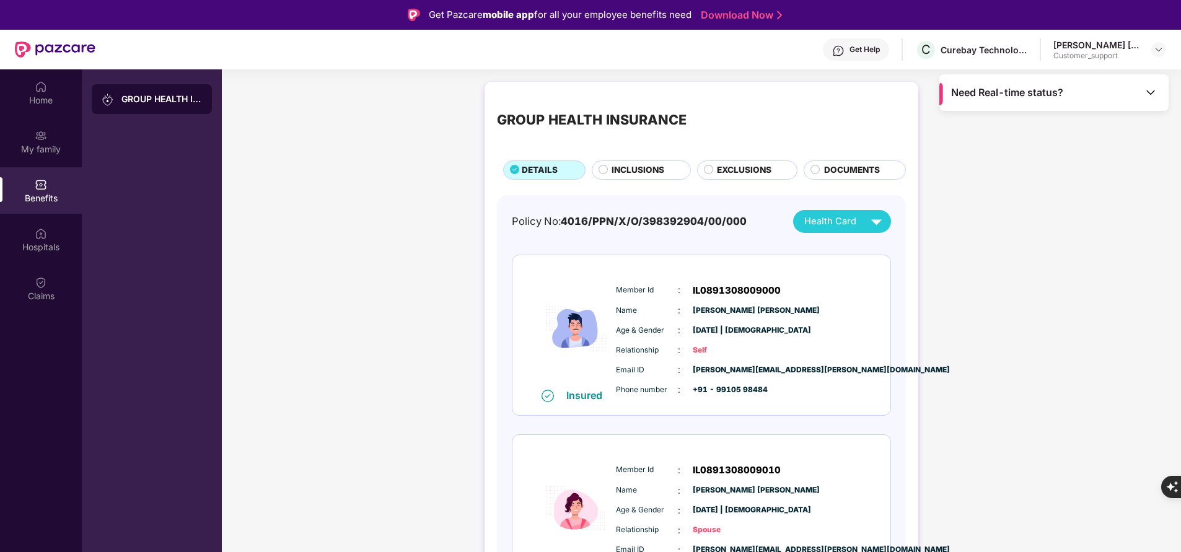
click at [54, 186] on div "Benefits" at bounding box center [41, 190] width 82 height 46
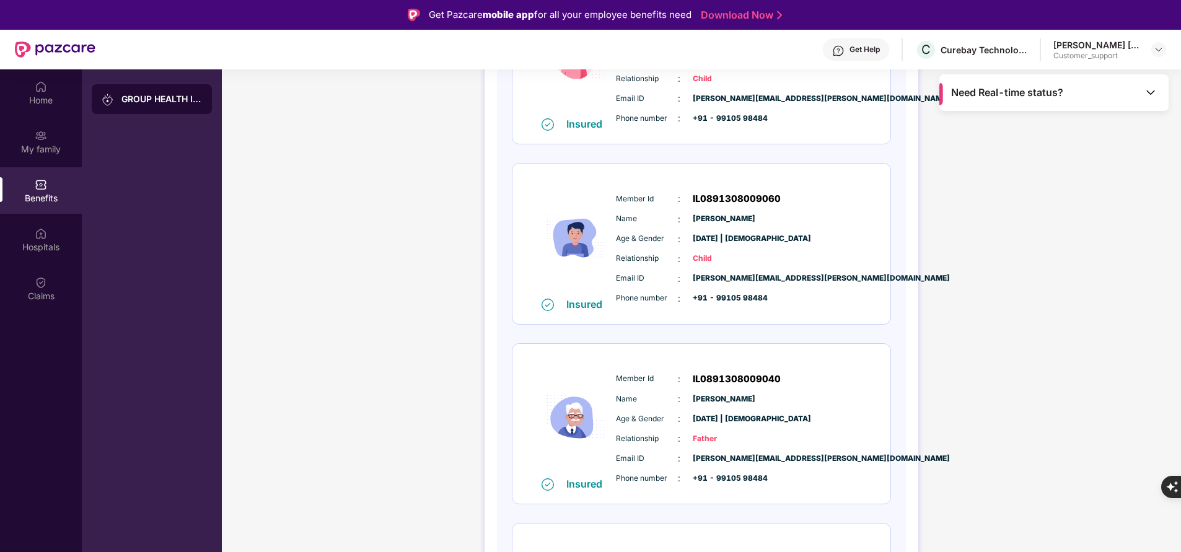
scroll to position [636, 0]
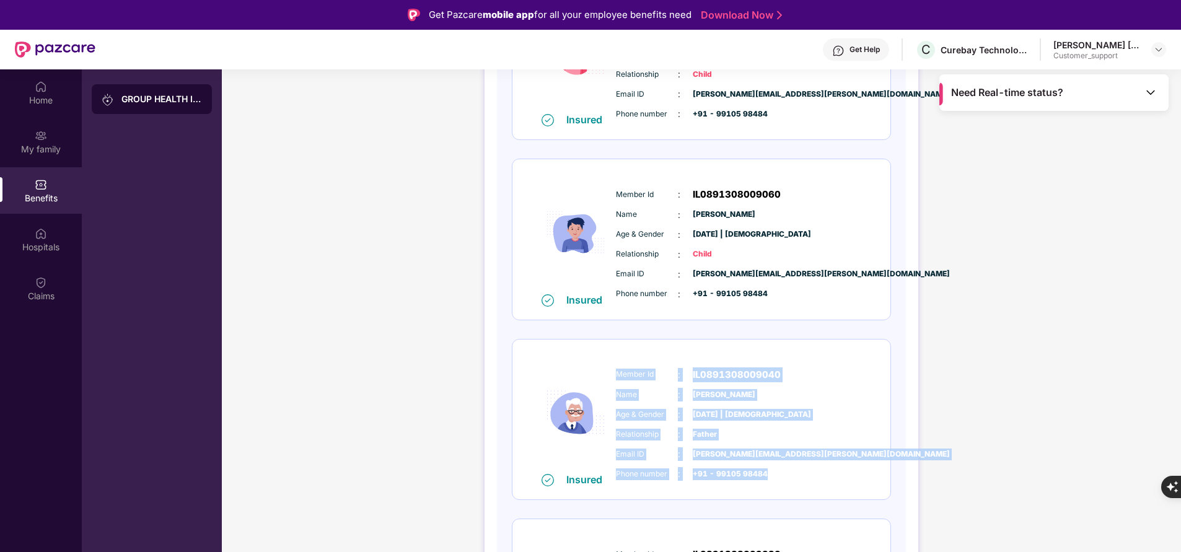
drag, startPoint x: 613, startPoint y: 369, endPoint x: 782, endPoint y: 484, distance: 204.2
click at [782, 484] on div "Member Id : IL0891308009040 Name : Bapu K Kamble Age & Gender : 14 Apr 1949 | M…" at bounding box center [739, 424] width 252 height 126
copy div "Member Id : IL0891308009040 Name : Bapu K Kamble Age & Gender : 14 Apr 1949 | M…"
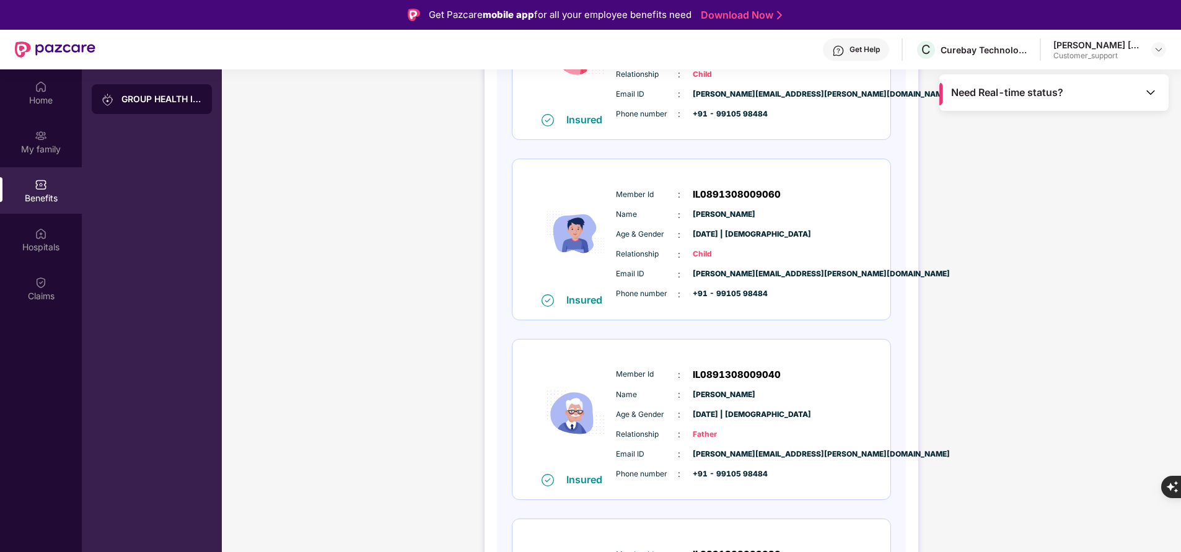
click at [238, 202] on div "GROUP HEALTH INSURANCE DETAILS INCLUSIONS EXCLUSIONS DOCUMENTS Policy No: 4016/…" at bounding box center [701, 99] width 959 height 1318
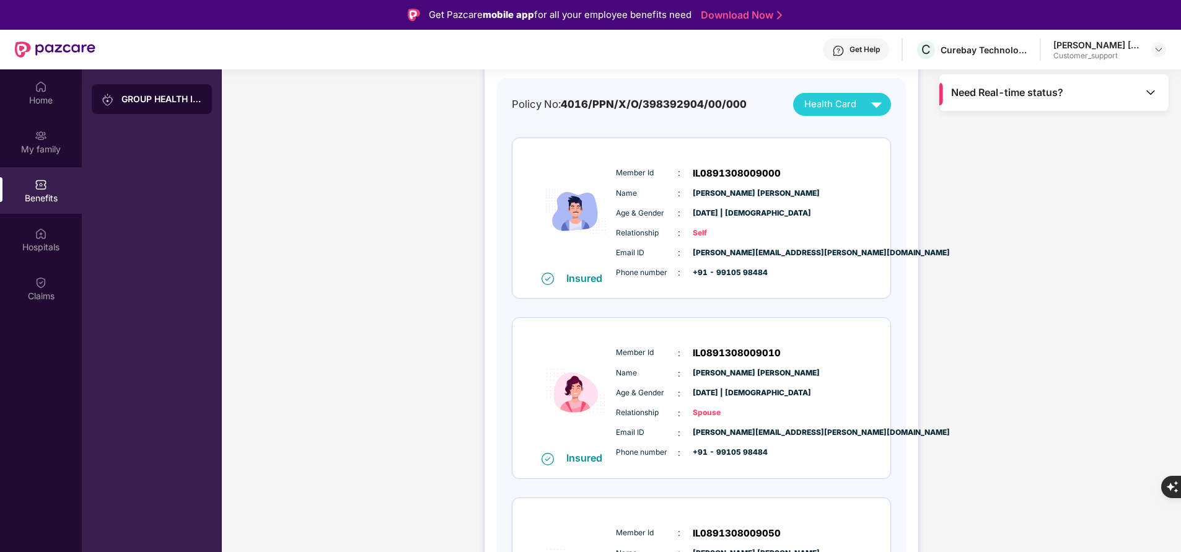
scroll to position [108, 0]
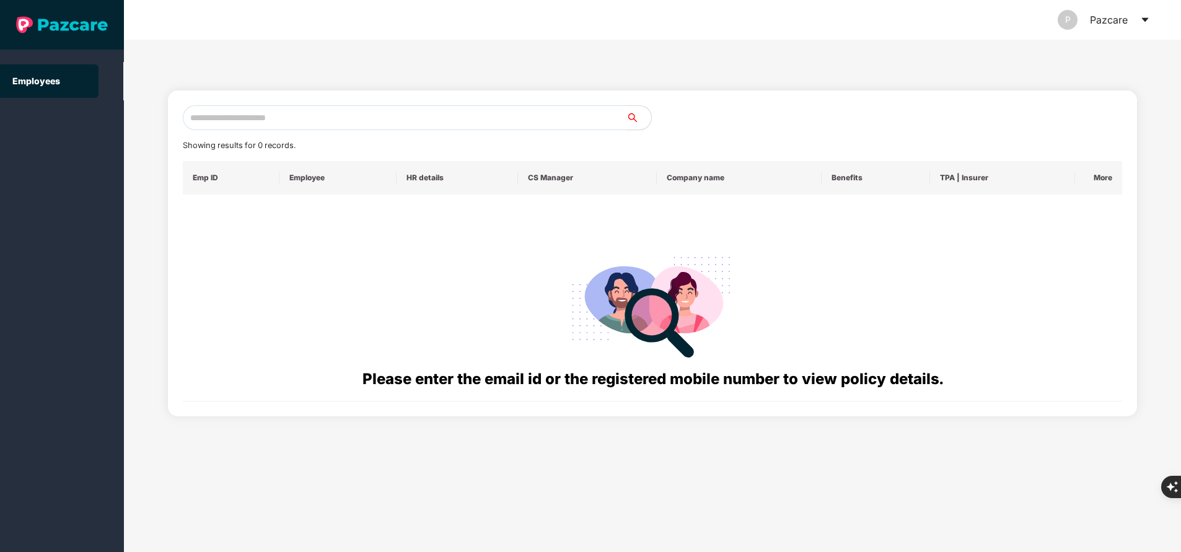
click at [410, 119] on input "text" at bounding box center [405, 117] width 444 height 25
paste input "**********"
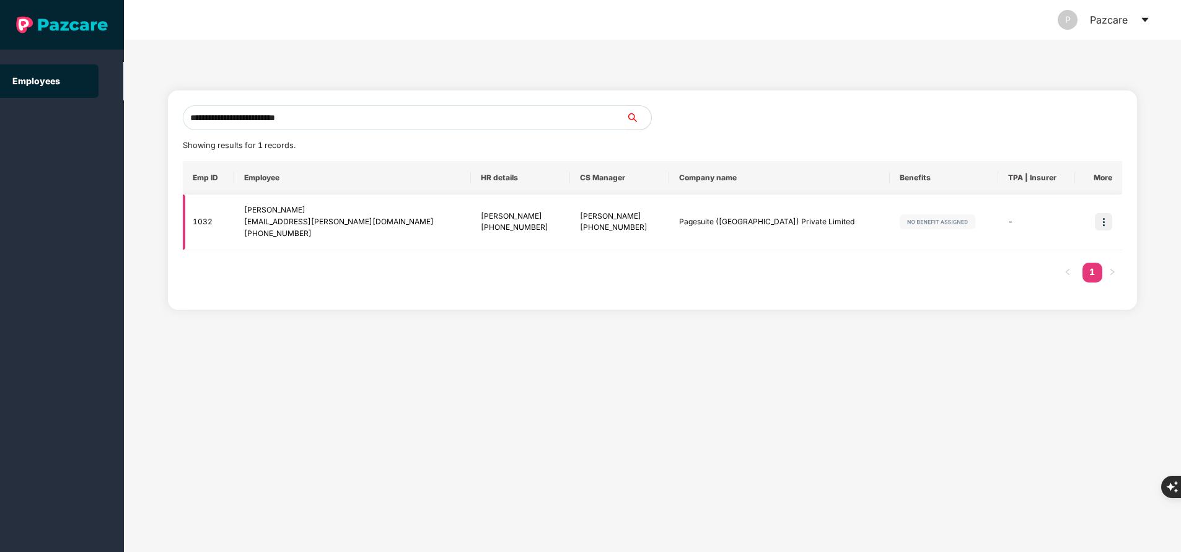
type input "**********"
click at [1103, 226] on img at bounding box center [1103, 221] width 17 height 17
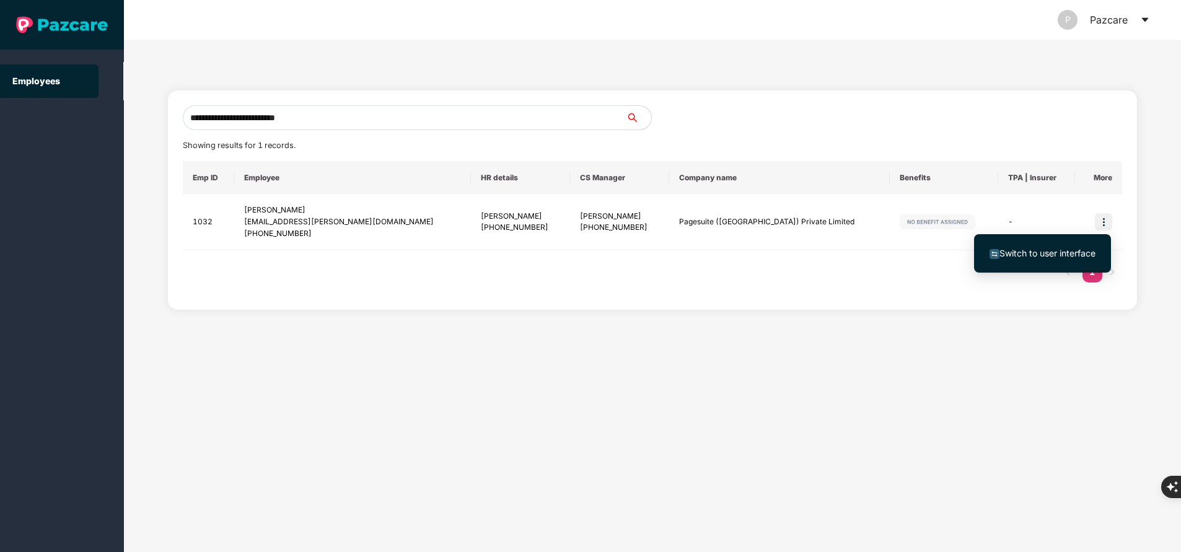
click at [1065, 250] on span "Switch to user interface" at bounding box center [1048, 253] width 96 height 11
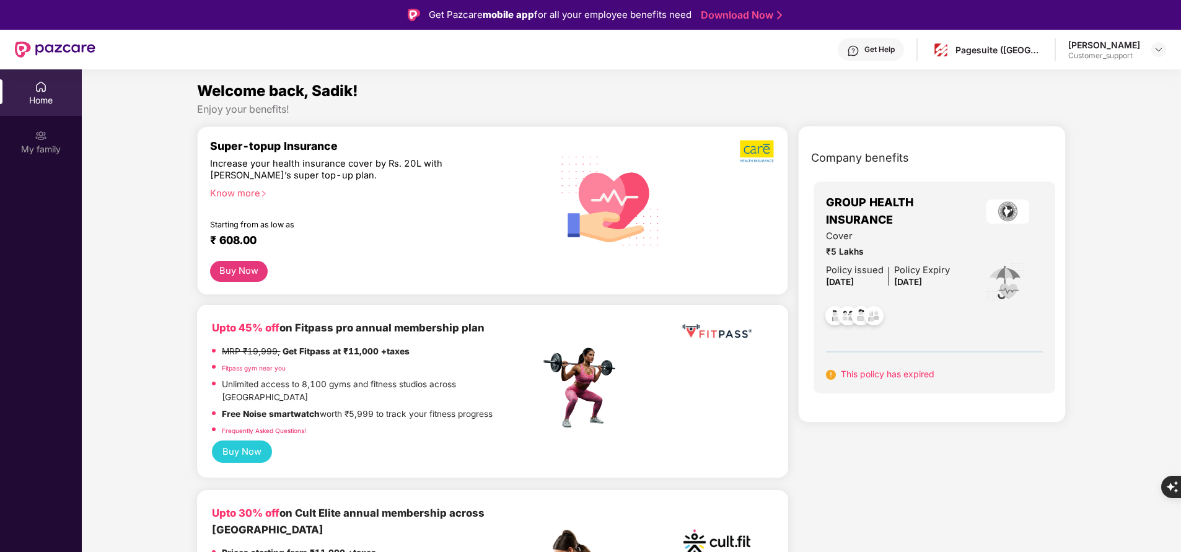
click at [884, 48] on div "Get Help" at bounding box center [880, 50] width 30 height 10
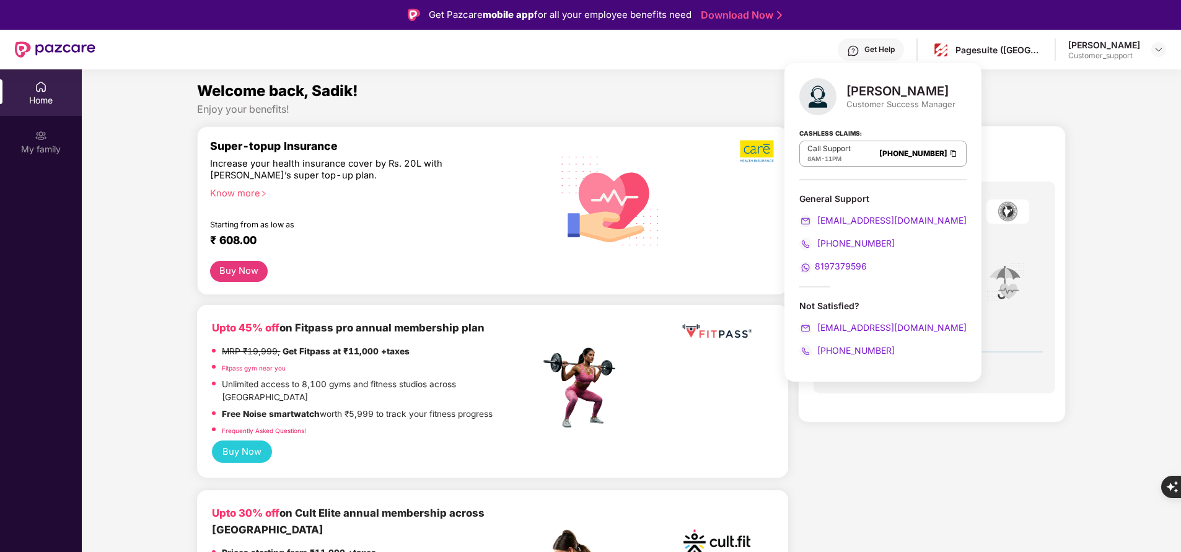
click at [862, 242] on span "080-3783-4753" at bounding box center [855, 243] width 80 height 11
drag, startPoint x: 894, startPoint y: 248, endPoint x: 814, endPoint y: 248, distance: 80.6
click at [814, 248] on div "080-3783-4753" at bounding box center [883, 244] width 167 height 14
copy span "080-3783-4753"
click at [882, 47] on div "Get Help" at bounding box center [880, 50] width 30 height 10
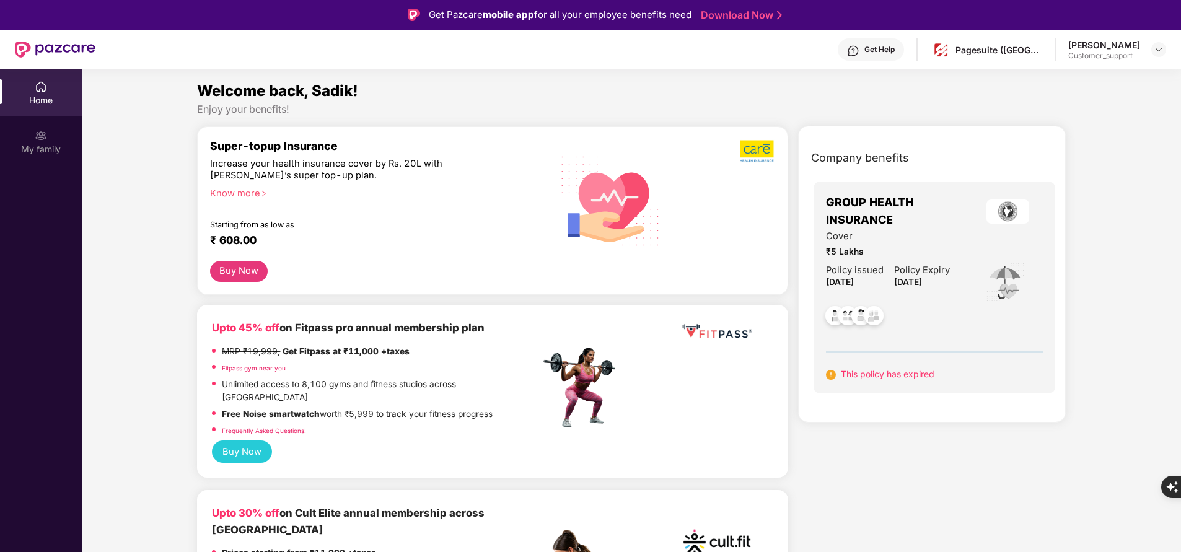
click at [882, 47] on div "Get Help" at bounding box center [880, 50] width 30 height 10
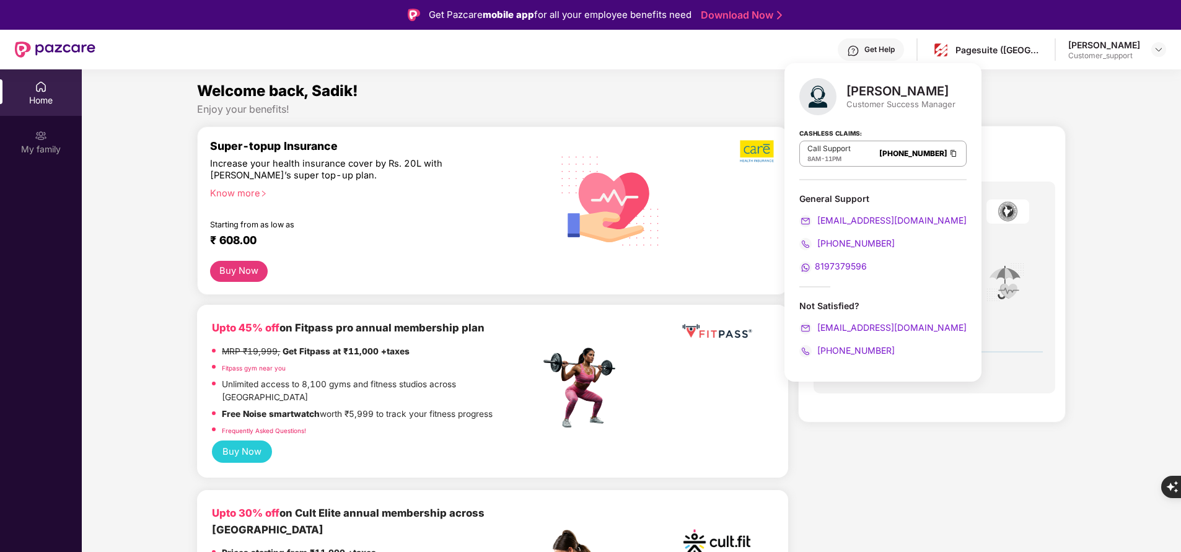
click at [817, 355] on span "+917999697186" at bounding box center [855, 350] width 80 height 11
drag, startPoint x: 884, startPoint y: 351, endPoint x: 818, endPoint y: 350, distance: 67.0
click at [818, 350] on span "+917999697186" at bounding box center [855, 350] width 80 height 11
drag, startPoint x: 904, startPoint y: 342, endPoint x: 858, endPoint y: 353, distance: 46.6
drag, startPoint x: 858, startPoint y: 353, endPoint x: 852, endPoint y: 345, distance: 10.7
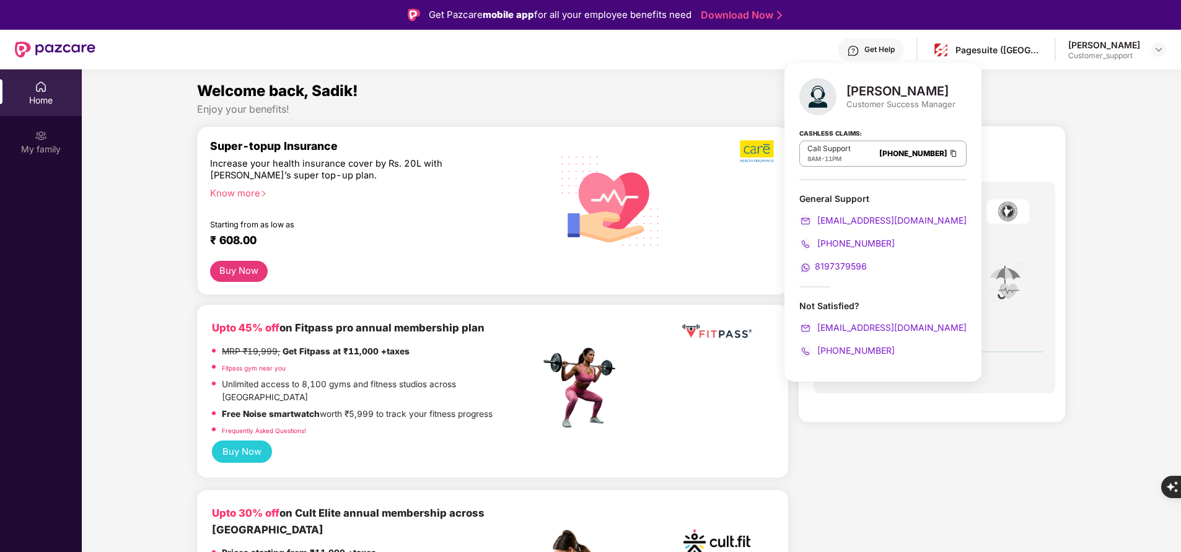
click at [852, 345] on div "+917999697186" at bounding box center [883, 351] width 167 height 14
click at [852, 345] on span "+917999697186" at bounding box center [855, 350] width 80 height 11
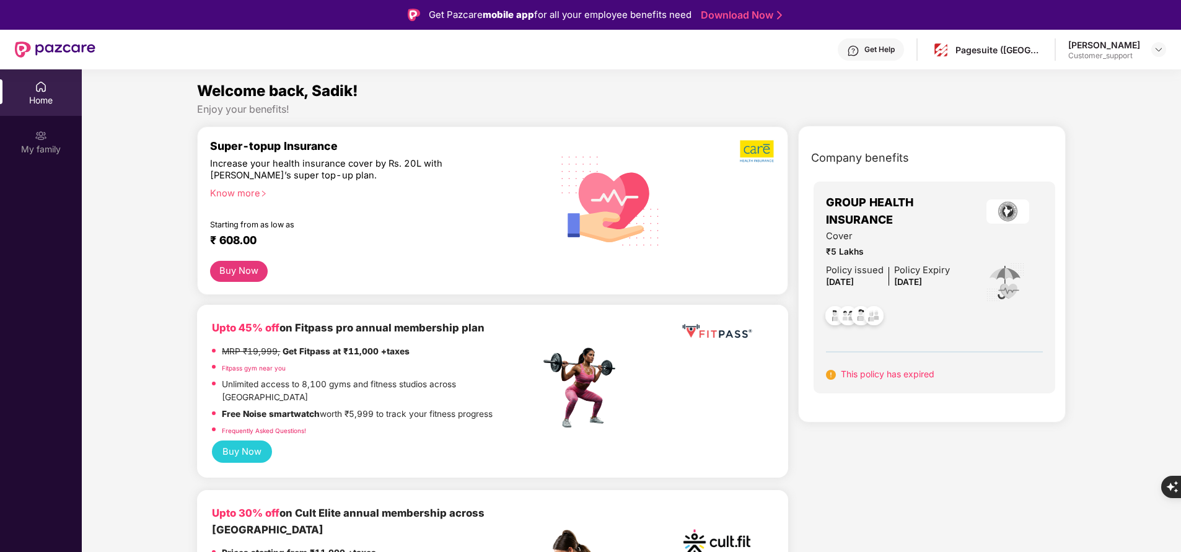
click at [1063, 81] on div "Welcome back, Sadik!" at bounding box center [631, 91] width 868 height 24
click at [31, 138] on div "My family" at bounding box center [41, 141] width 82 height 46
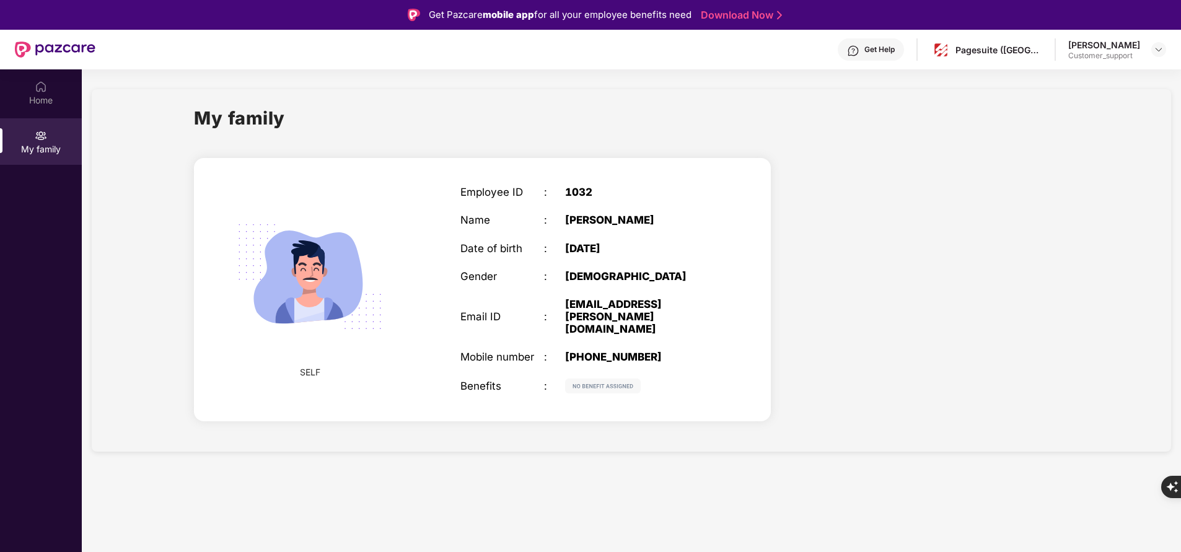
click at [623, 351] on div "+918149504696" at bounding box center [638, 357] width 146 height 12
copy div "918149504696"
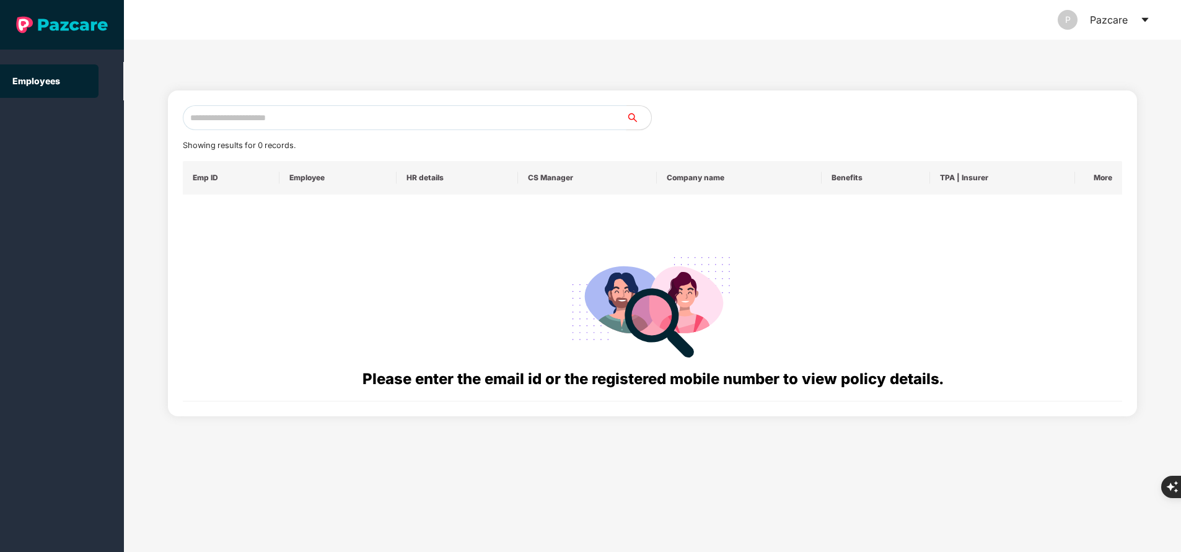
click at [474, 111] on input "text" at bounding box center [405, 117] width 444 height 25
paste input "**********"
click at [206, 122] on input "**********" at bounding box center [405, 117] width 444 height 25
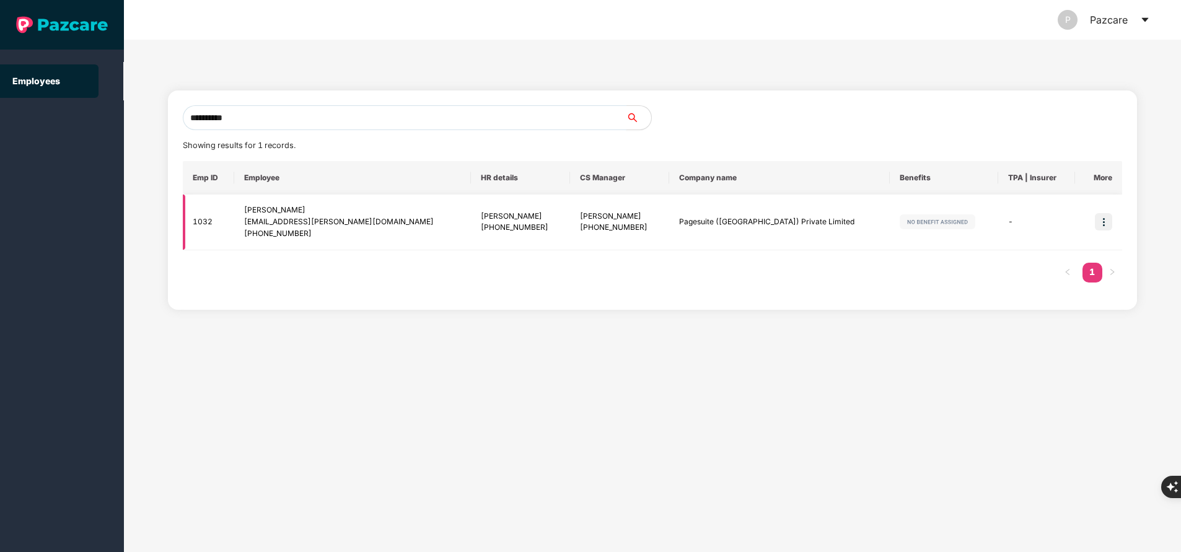
type input "**********"
click at [606, 229] on div "+917999697186" at bounding box center [619, 228] width 79 height 12
copy div "917999697186"
click at [1103, 223] on img at bounding box center [1103, 221] width 17 height 17
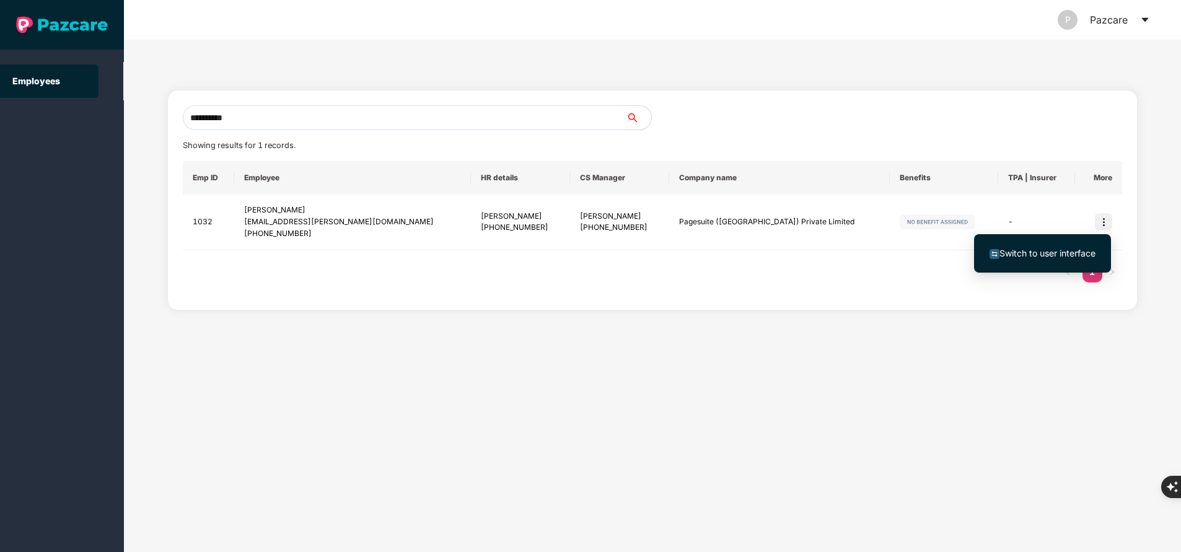
click at [1036, 253] on span "Switch to user interface" at bounding box center [1048, 253] width 96 height 11
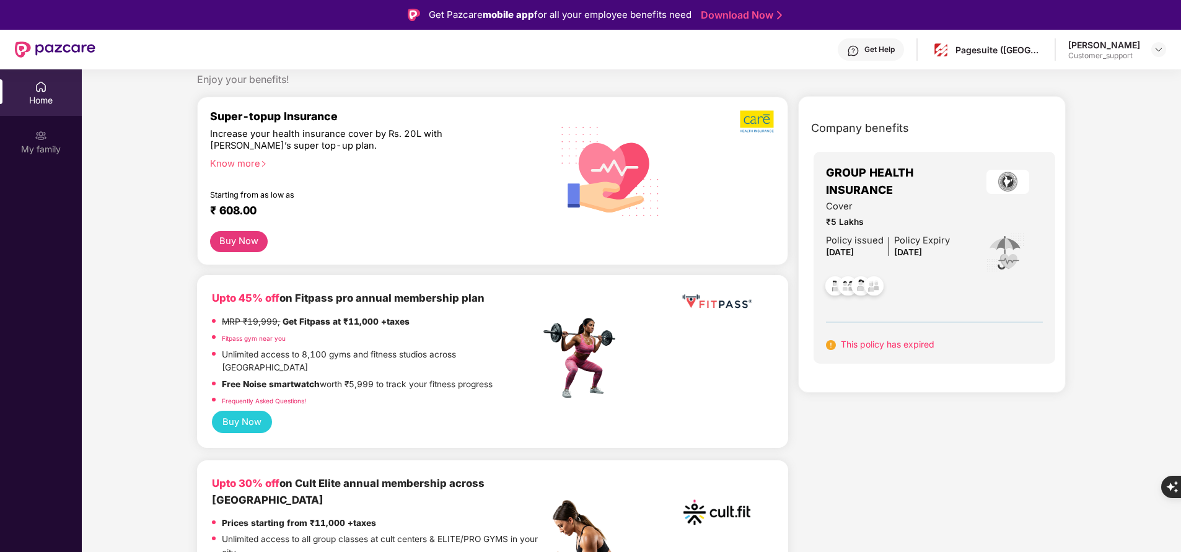
scroll to position [0, 0]
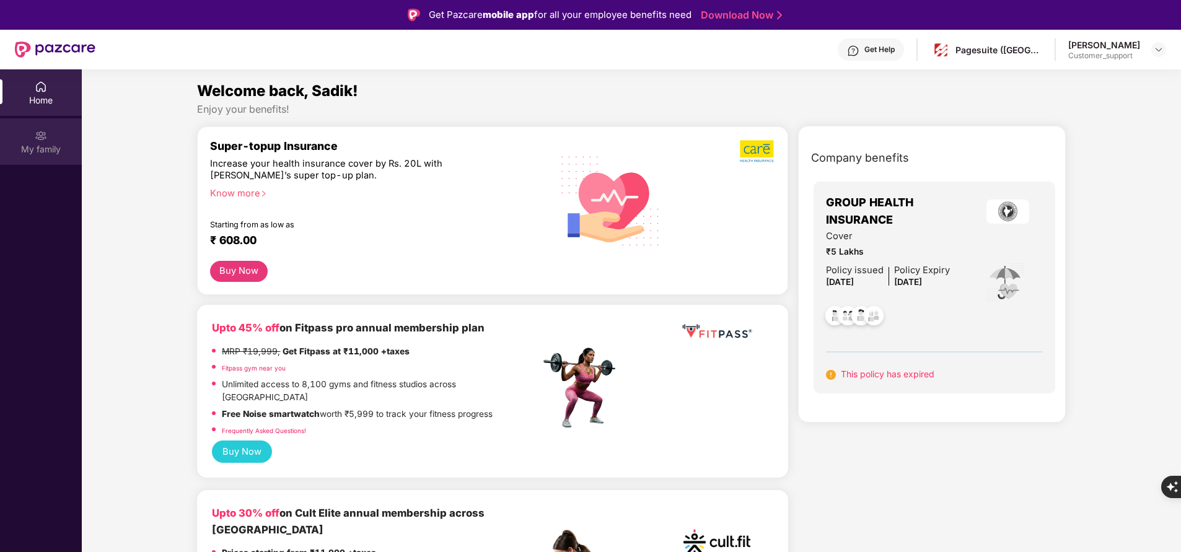
click at [44, 133] on img at bounding box center [41, 136] width 12 height 12
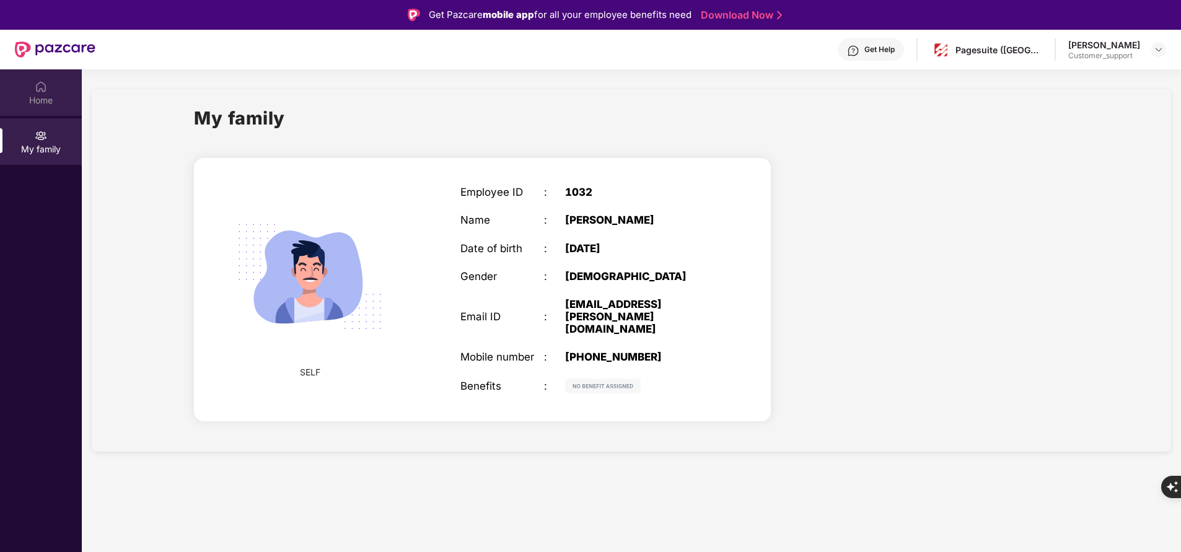
click at [50, 87] on div "Home" at bounding box center [41, 92] width 82 height 46
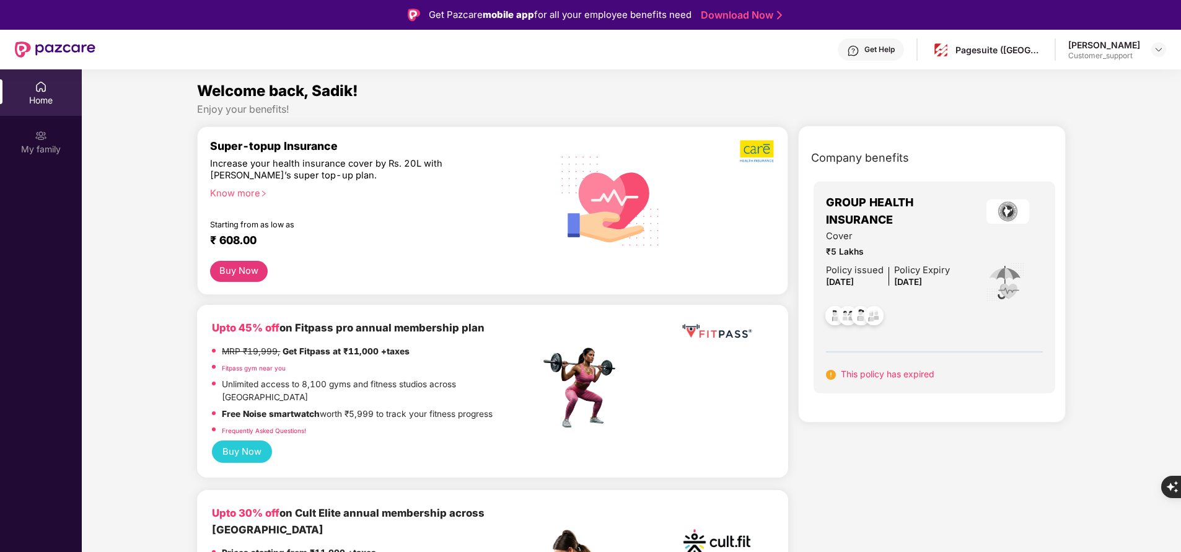
click at [675, 459] on div "Upto 45% off on Fitpass pro annual membership plan MRP ₹19,999, Get Fitpass at …" at bounding box center [492, 391] width 591 height 173
click at [57, 144] on div "My family" at bounding box center [41, 149] width 82 height 12
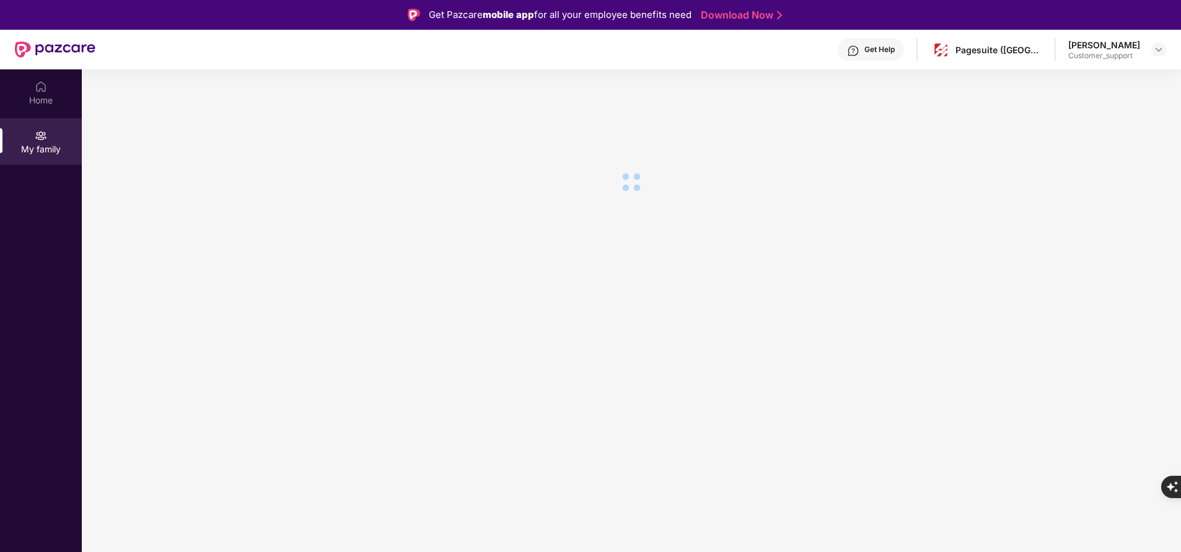
click at [881, 45] on div "Get Help" at bounding box center [880, 50] width 30 height 10
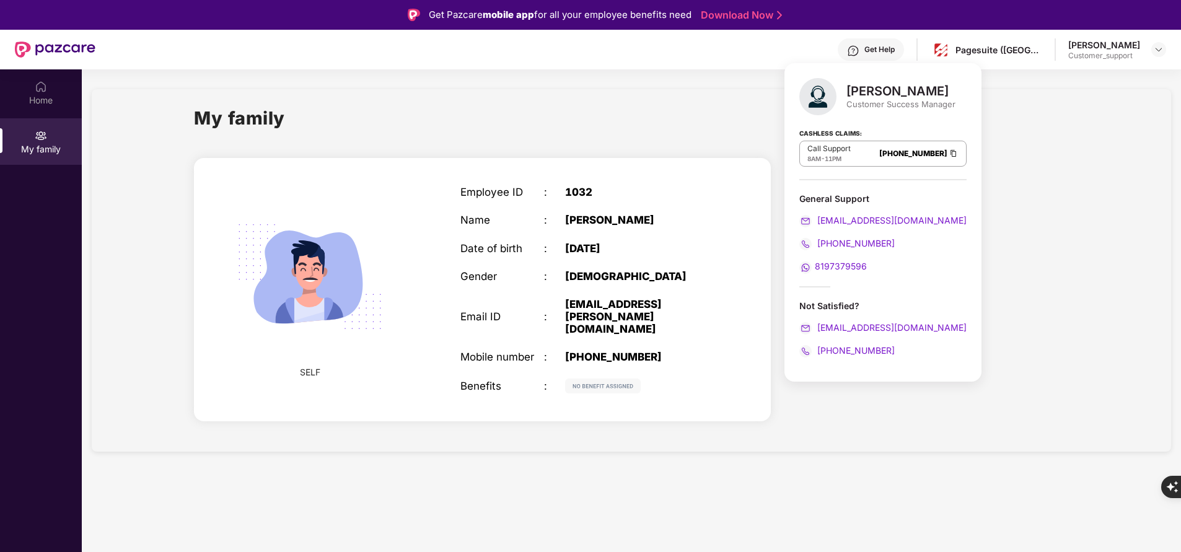
click at [629, 351] on div "+918149504696" at bounding box center [638, 357] width 146 height 12
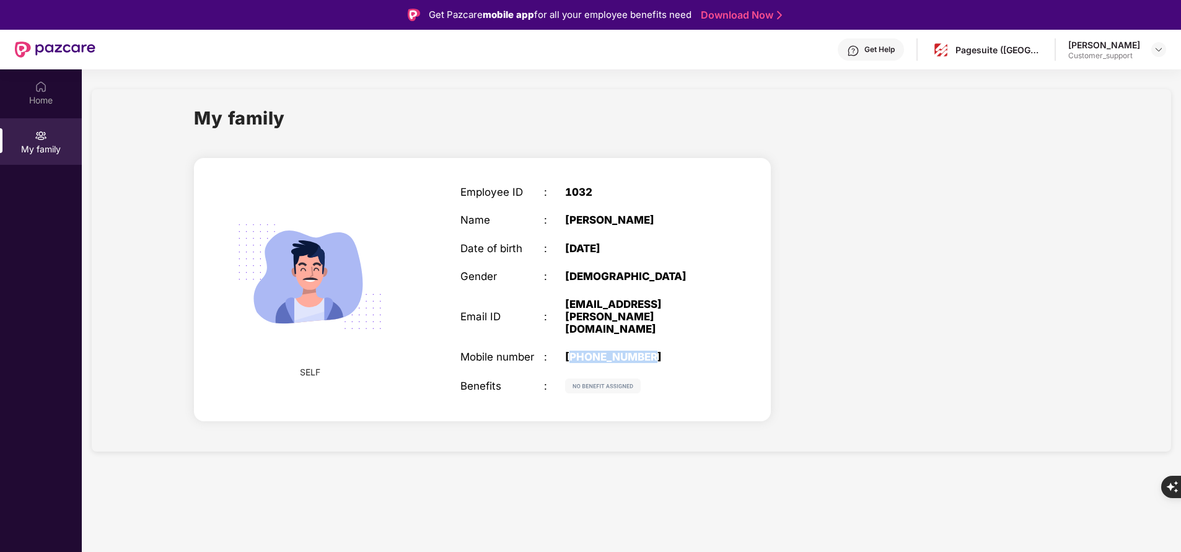
click at [629, 351] on div "+918149504696" at bounding box center [638, 357] width 146 height 12
copy div "+918149504696"
click at [223, 312] on img at bounding box center [310, 277] width 178 height 178
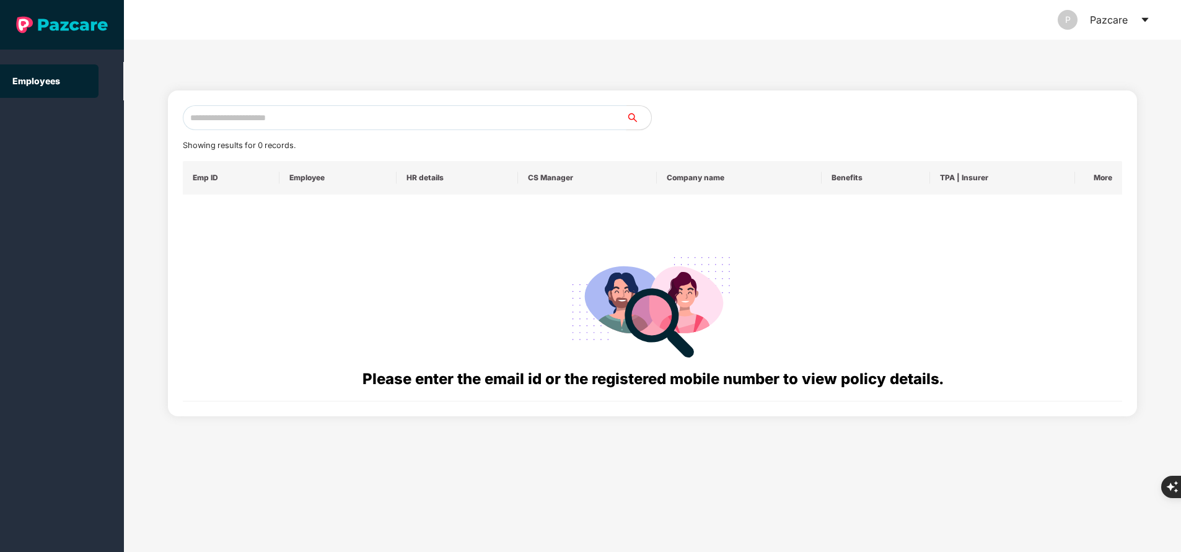
click at [258, 121] on input "text" at bounding box center [405, 117] width 444 height 25
paste input "**********"
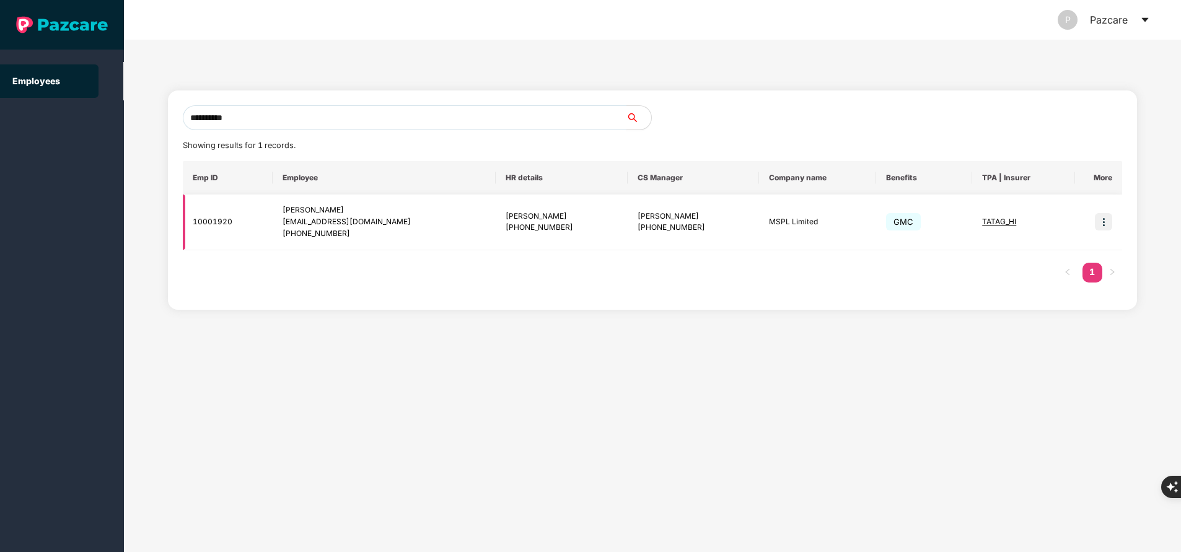
type input "**********"
click at [1106, 227] on img at bounding box center [1103, 221] width 17 height 17
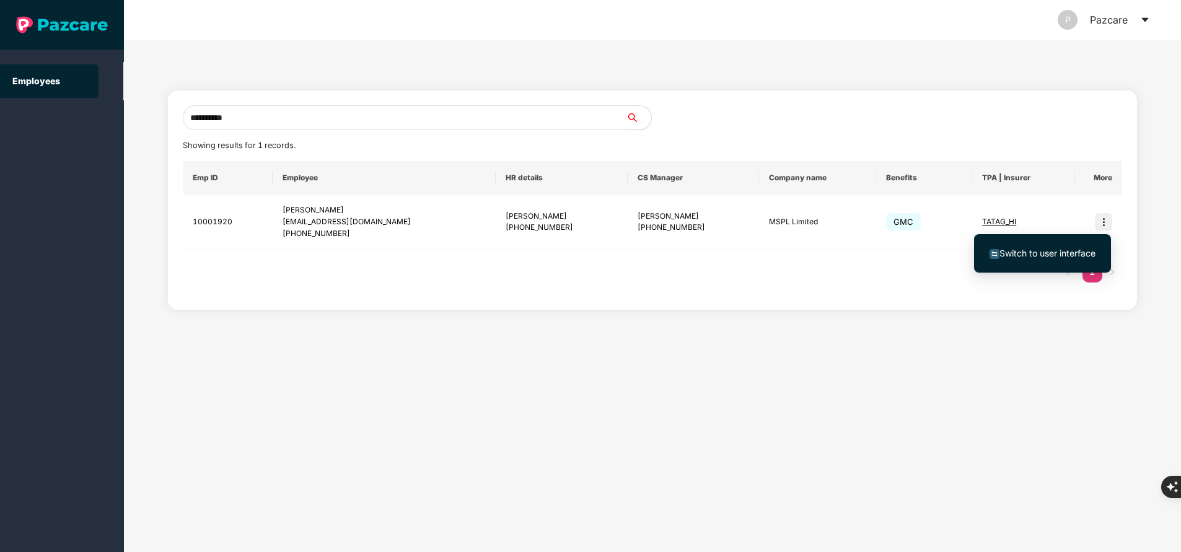
click at [1059, 248] on span "Switch to user interface" at bounding box center [1048, 253] width 96 height 11
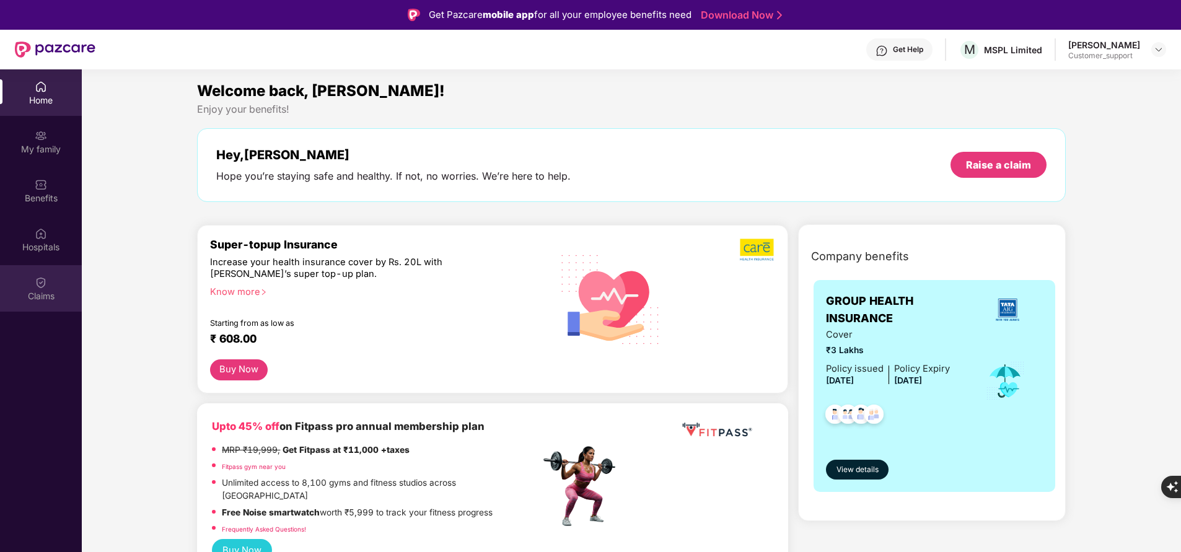
click at [51, 298] on div "Claims" at bounding box center [41, 296] width 82 height 12
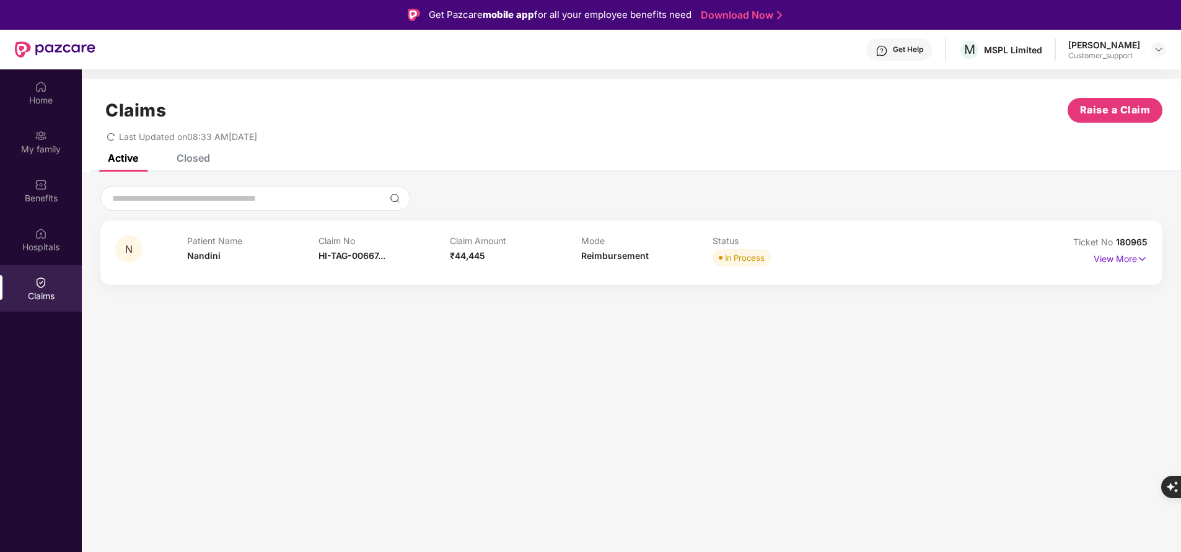
click at [1137, 238] on span "180965" at bounding box center [1132, 242] width 32 height 11
click at [303, 516] on section "Claims Raise a Claim Last Updated on 08:33 AM, 14 Oct 2025 Active Closed N Pati…" at bounding box center [632, 345] width 1100 height 552
click at [1126, 262] on p "View More" at bounding box center [1121, 257] width 54 height 17
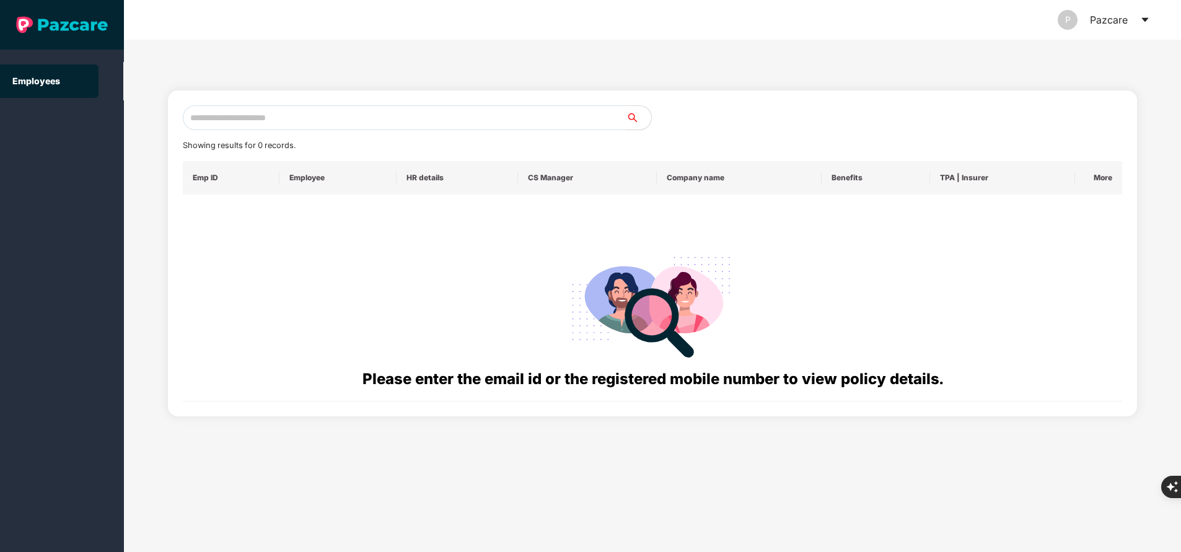
click at [347, 130] on input "text" at bounding box center [405, 117] width 444 height 25
paste input "**********"
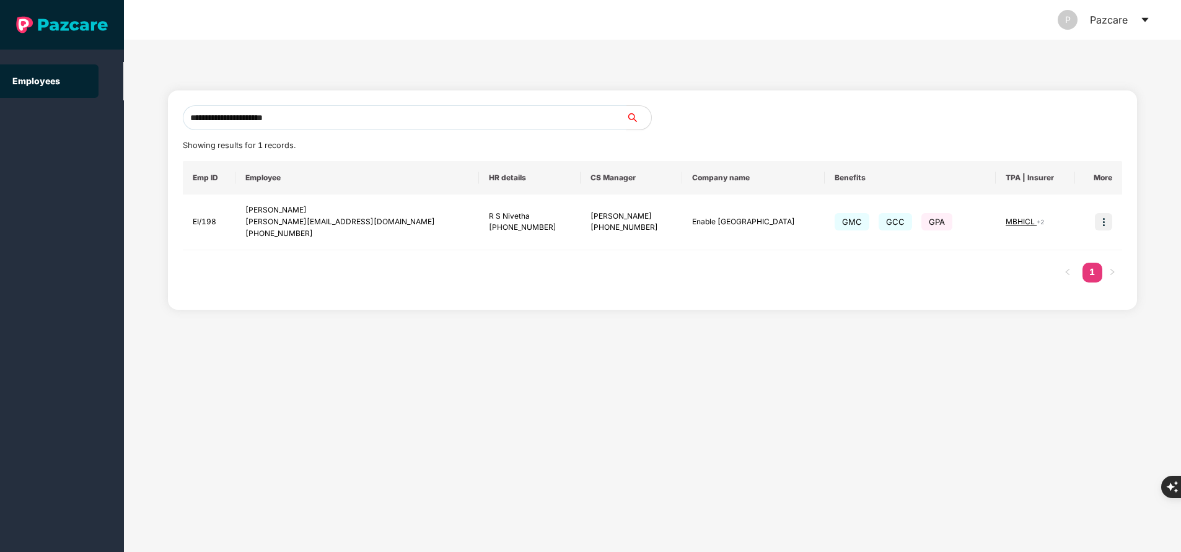
type input "**********"
paste input "**********"
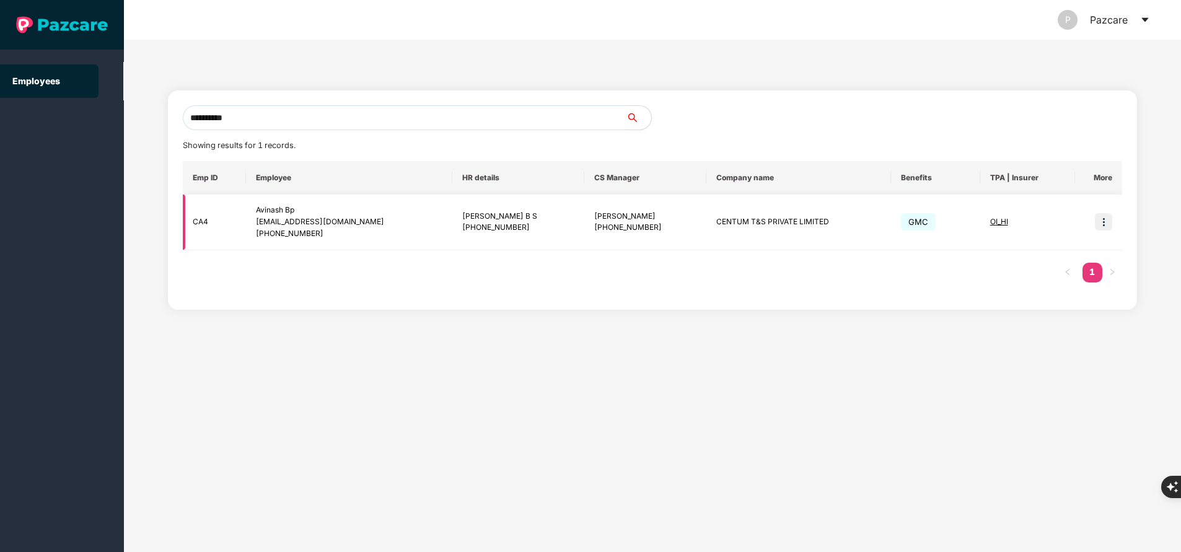
type input "**********"
click at [1101, 219] on img at bounding box center [1103, 221] width 17 height 17
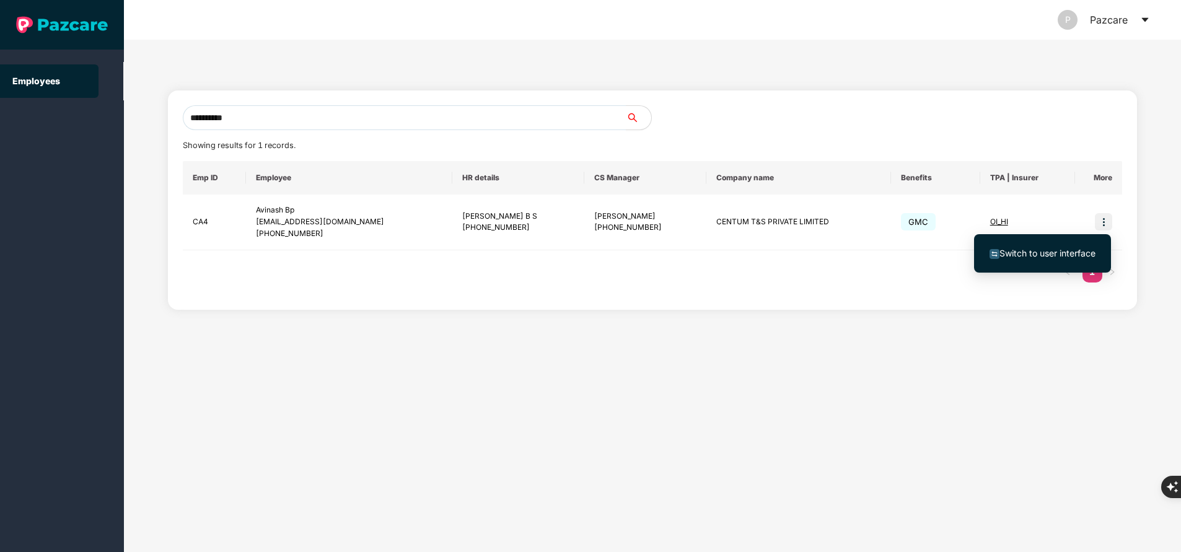
click at [1025, 257] on span "Switch to user interface" at bounding box center [1048, 253] width 96 height 11
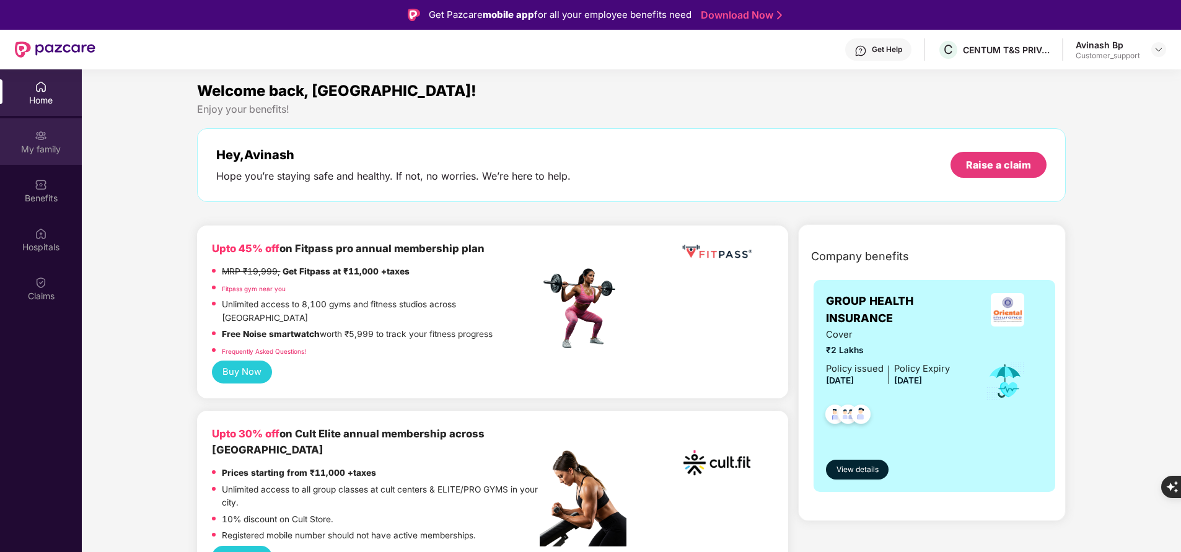
click at [63, 146] on div "My family" at bounding box center [41, 149] width 82 height 12
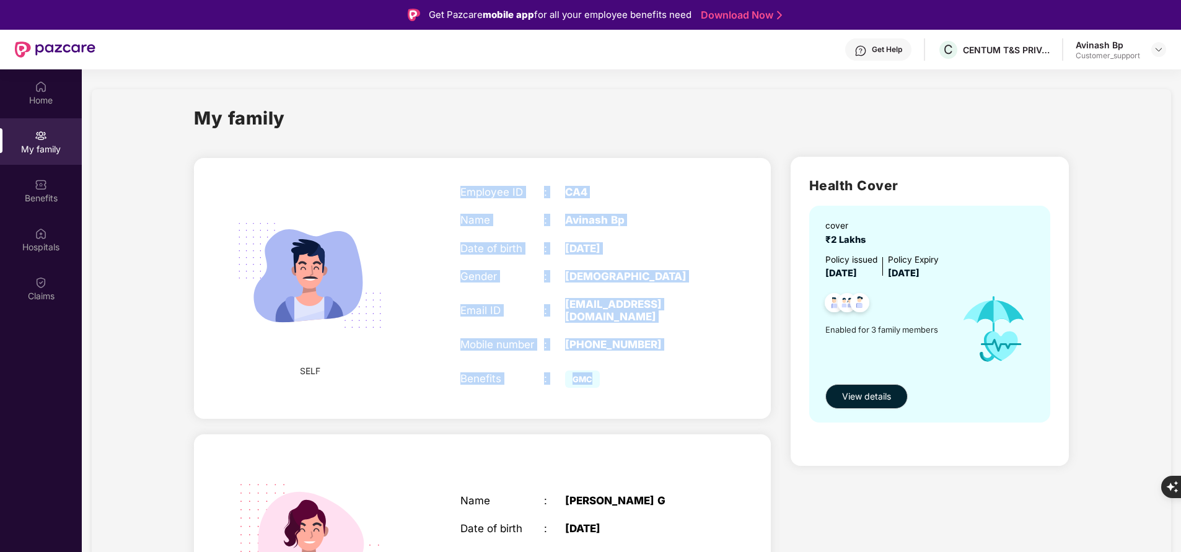
drag, startPoint x: 456, startPoint y: 183, endPoint x: 671, endPoint y: 361, distance: 278.7
click at [671, 361] on div "Employee ID : CA4 Name : Avinash Bp Date of birth : 03 Mar 1989 Gender : MALE E…" at bounding box center [586, 288] width 276 height 236
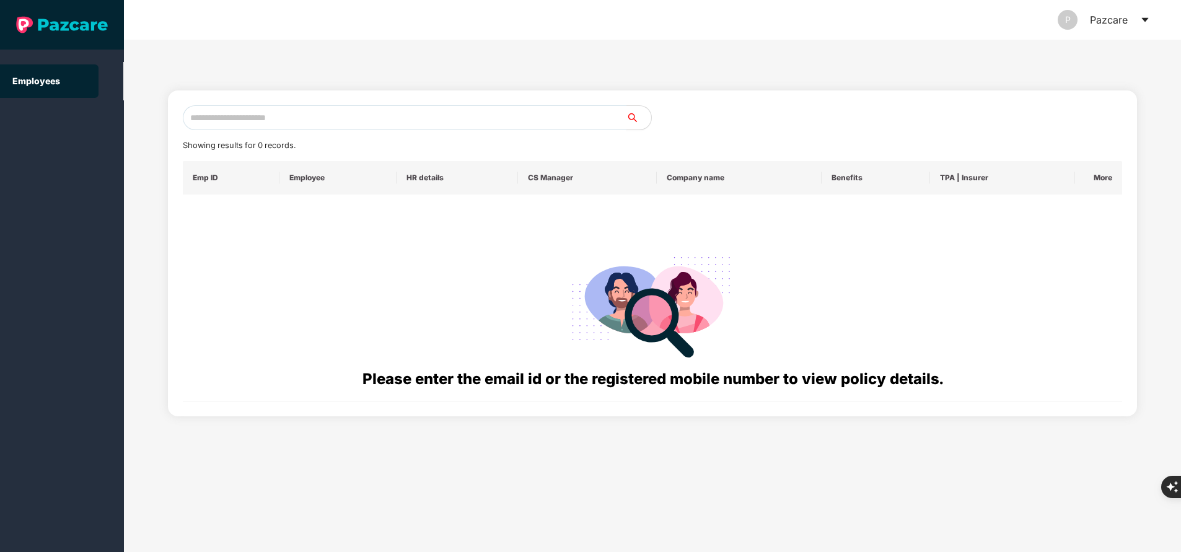
click at [330, 115] on input "text" at bounding box center [405, 117] width 444 height 25
paste input "**********"
type input "**********"
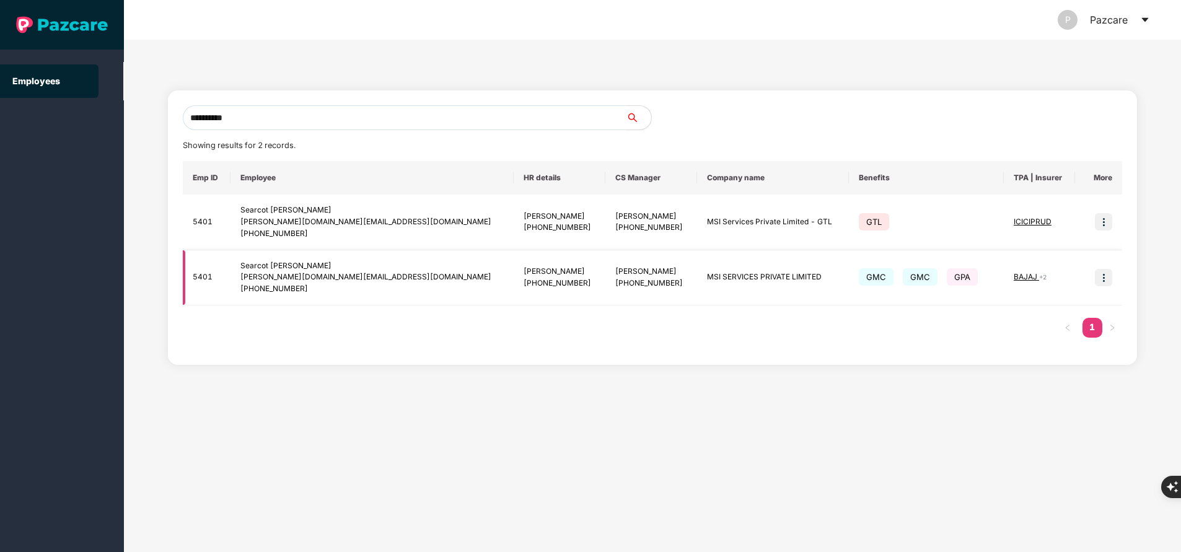
type input "**********"
click at [1107, 272] on img at bounding box center [1103, 277] width 17 height 17
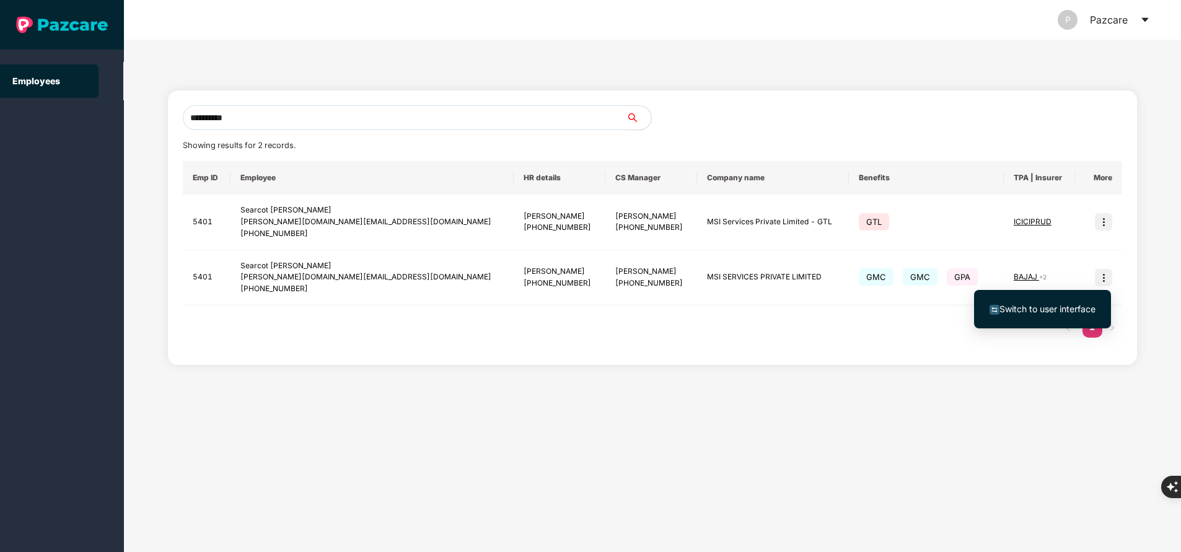
click at [1077, 307] on span "Switch to user interface" at bounding box center [1048, 309] width 96 height 11
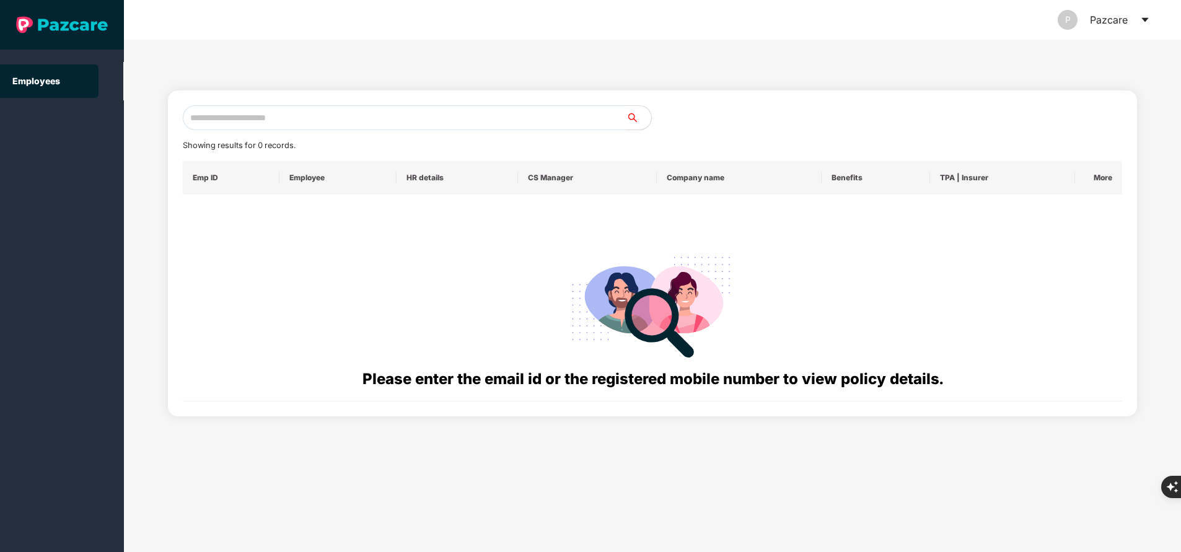
paste input "**********"
click at [292, 120] on input "text" at bounding box center [405, 117] width 444 height 25
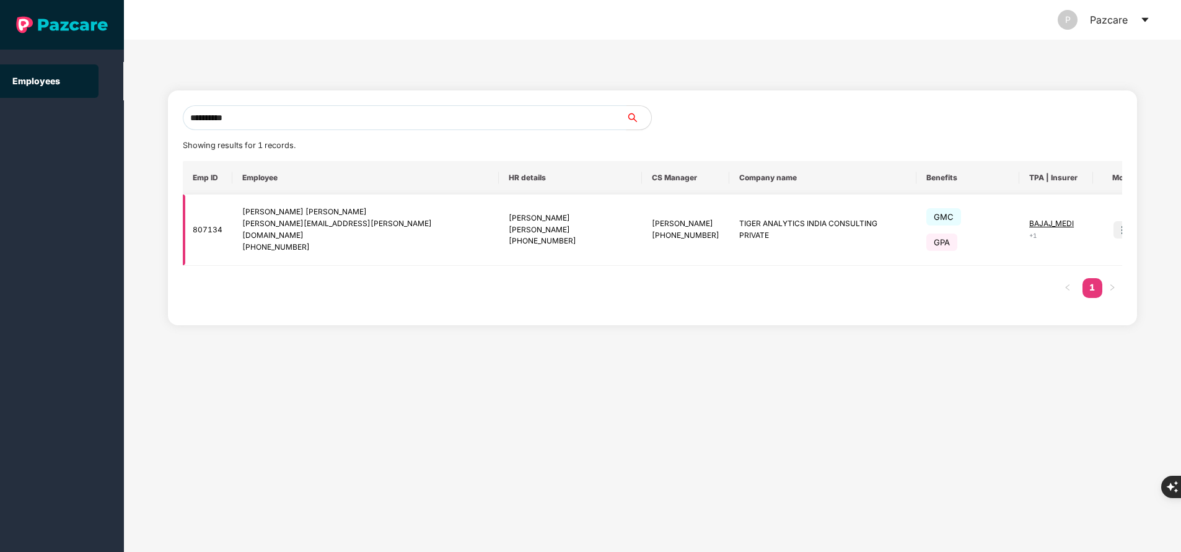
type input "**********"
click at [1104, 232] on td at bounding box center [1117, 230] width 48 height 71
click at [1114, 223] on img at bounding box center [1122, 229] width 17 height 17
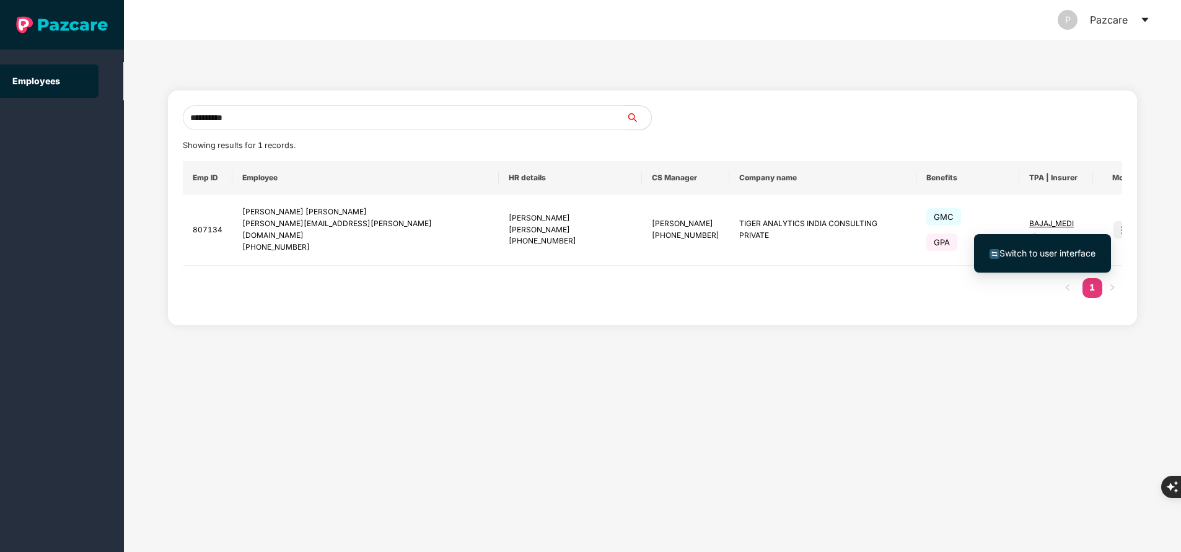
click at [1059, 253] on span "Switch to user interface" at bounding box center [1048, 253] width 96 height 11
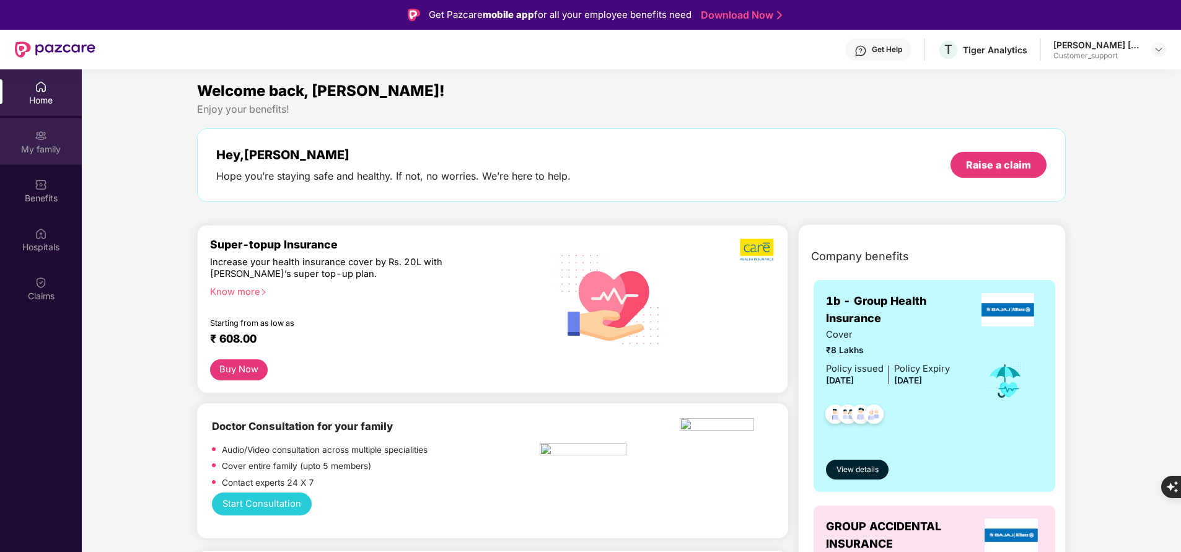
click at [52, 146] on div "My family" at bounding box center [41, 149] width 82 height 12
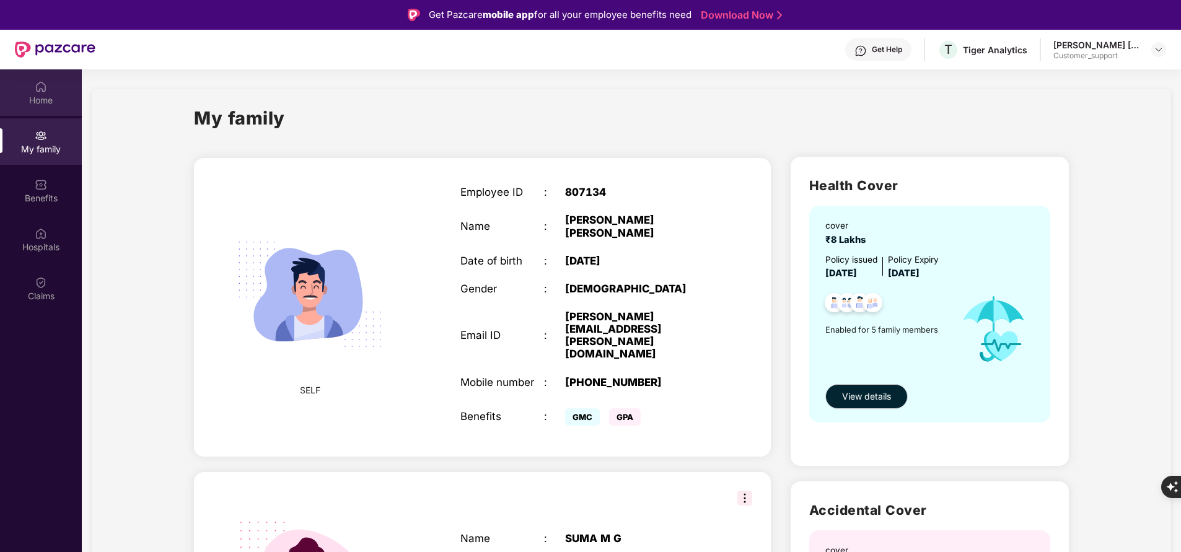
click at [55, 97] on div "Home" at bounding box center [41, 100] width 82 height 12
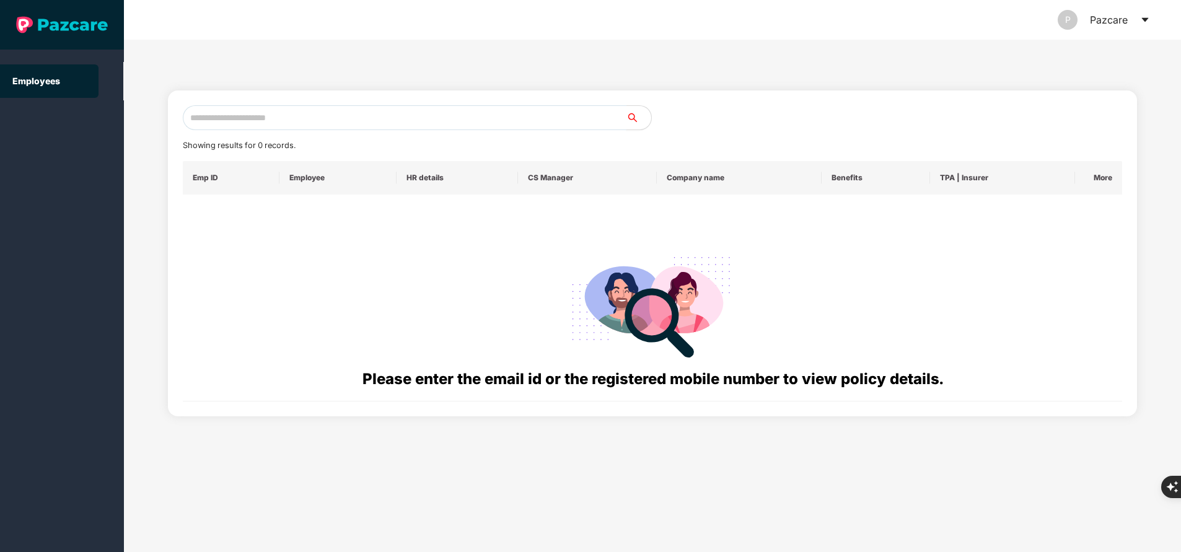
paste input "**********"
click at [451, 119] on input "**********" at bounding box center [405, 117] width 444 height 25
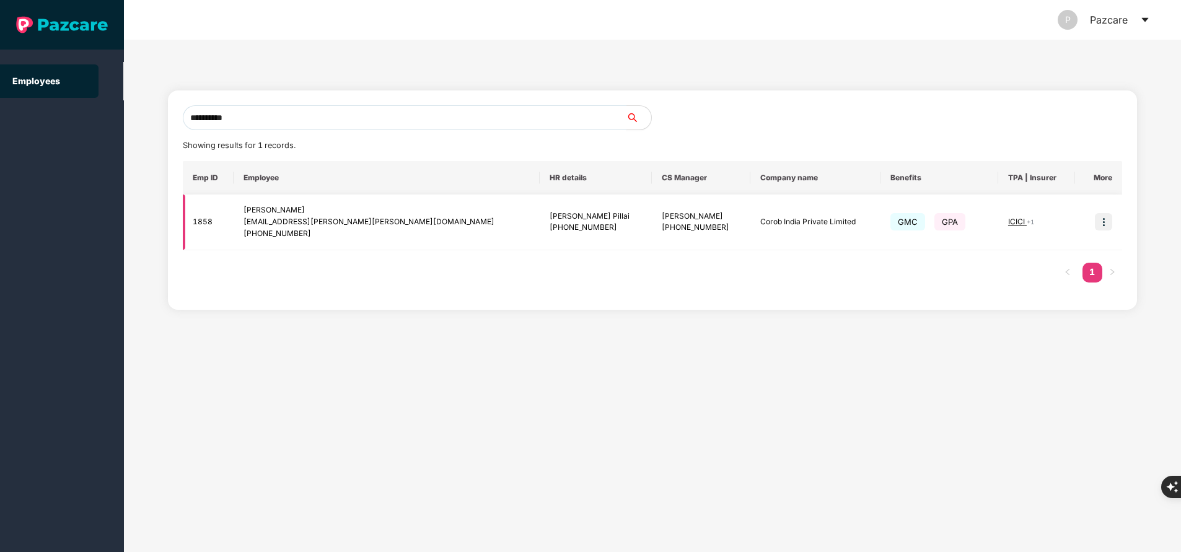
type input "**********"
click at [1106, 218] on img at bounding box center [1103, 221] width 17 height 17
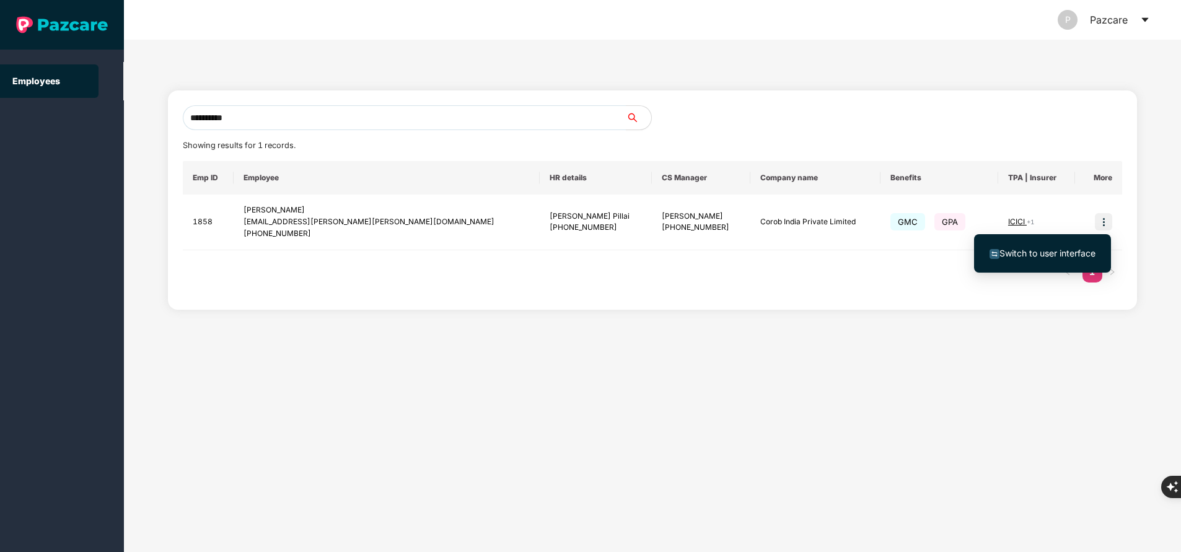
click at [1039, 260] on li "Switch to user interface" at bounding box center [1042, 253] width 137 height 26
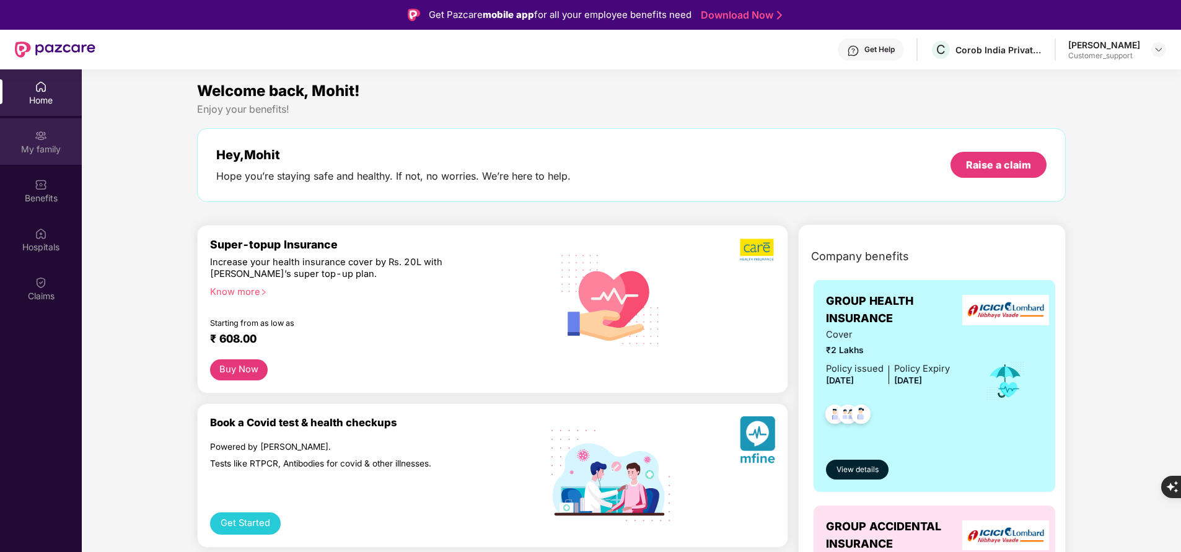
click at [25, 141] on div "My family" at bounding box center [41, 141] width 82 height 46
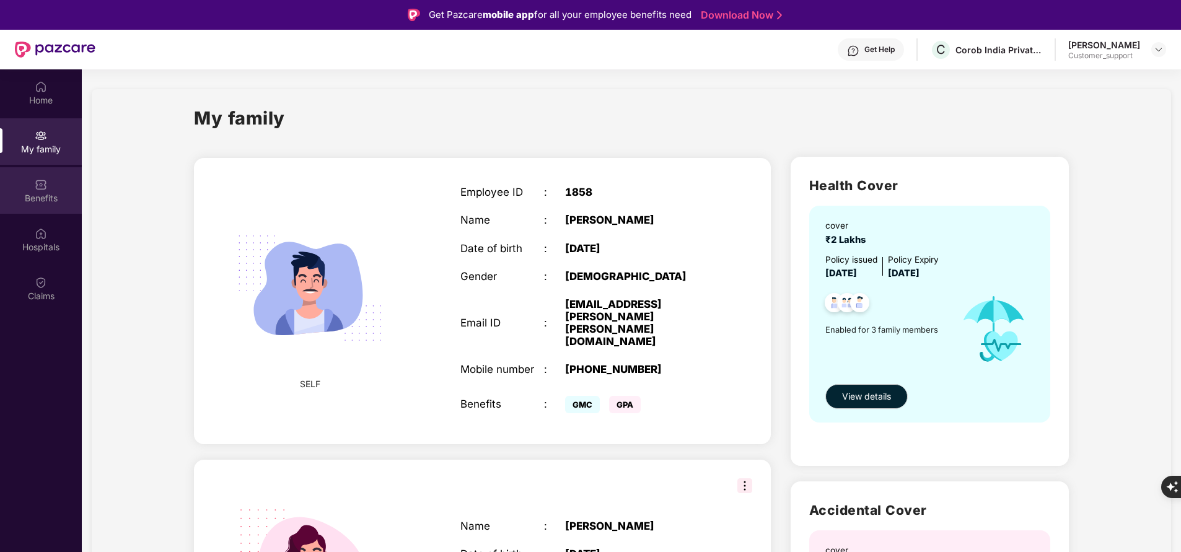
click at [32, 199] on div "Benefits" at bounding box center [41, 198] width 82 height 12
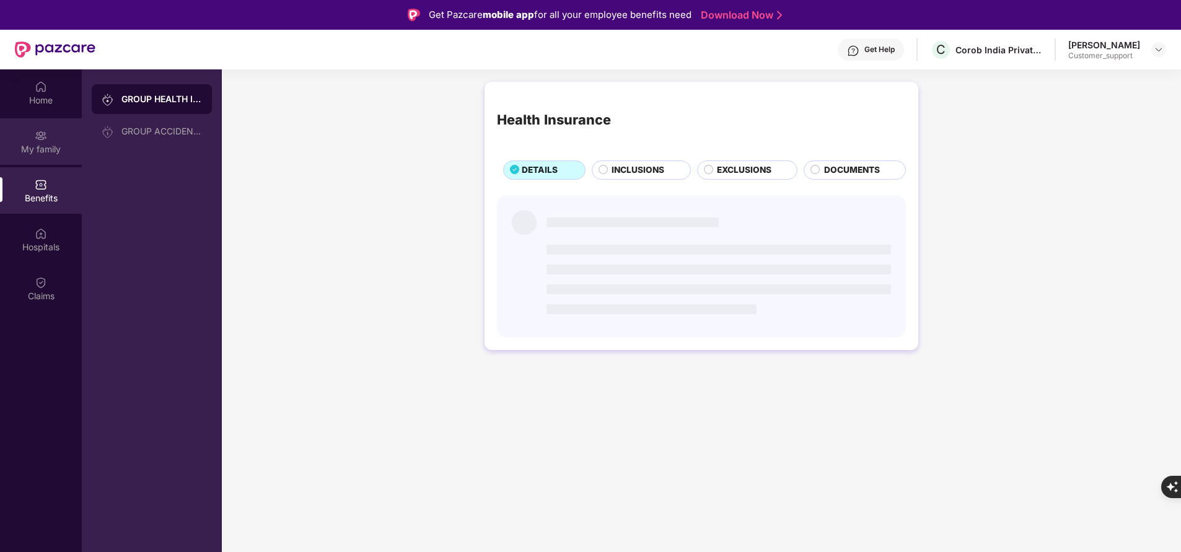
click at [43, 146] on div "My family" at bounding box center [41, 149] width 82 height 12
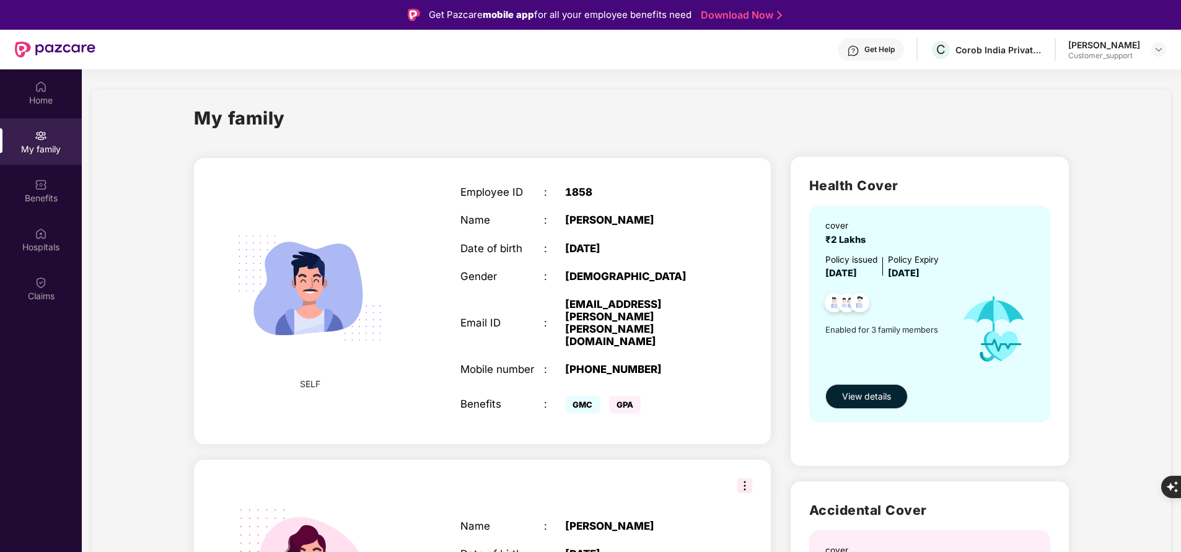
scroll to position [324, 0]
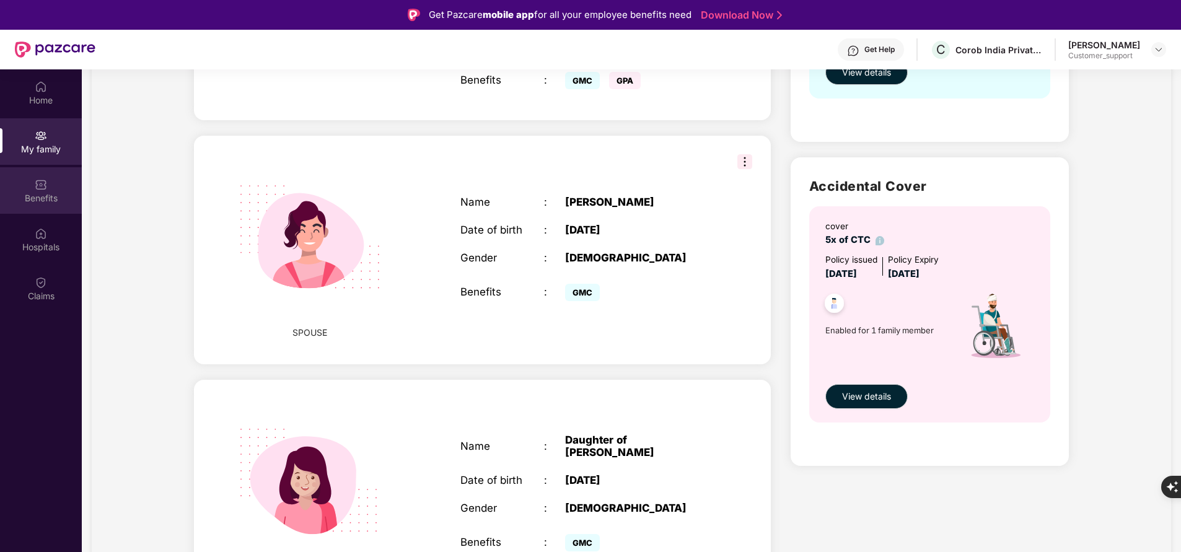
click at [50, 204] on div "Benefits" at bounding box center [41, 198] width 82 height 12
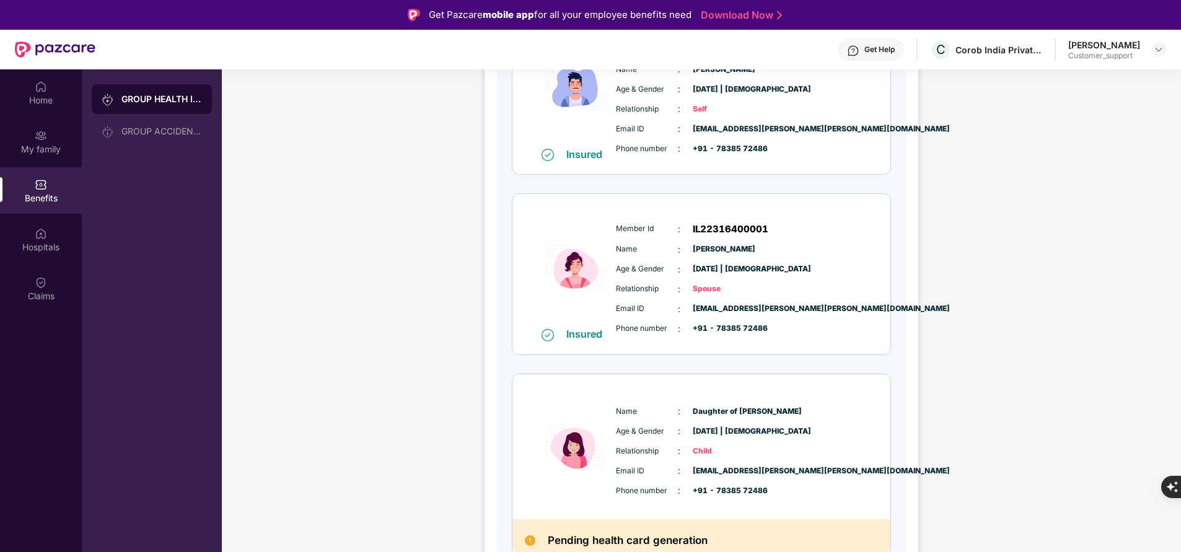
scroll to position [242, 0]
click at [59, 231] on div "Hospitals" at bounding box center [41, 239] width 82 height 46
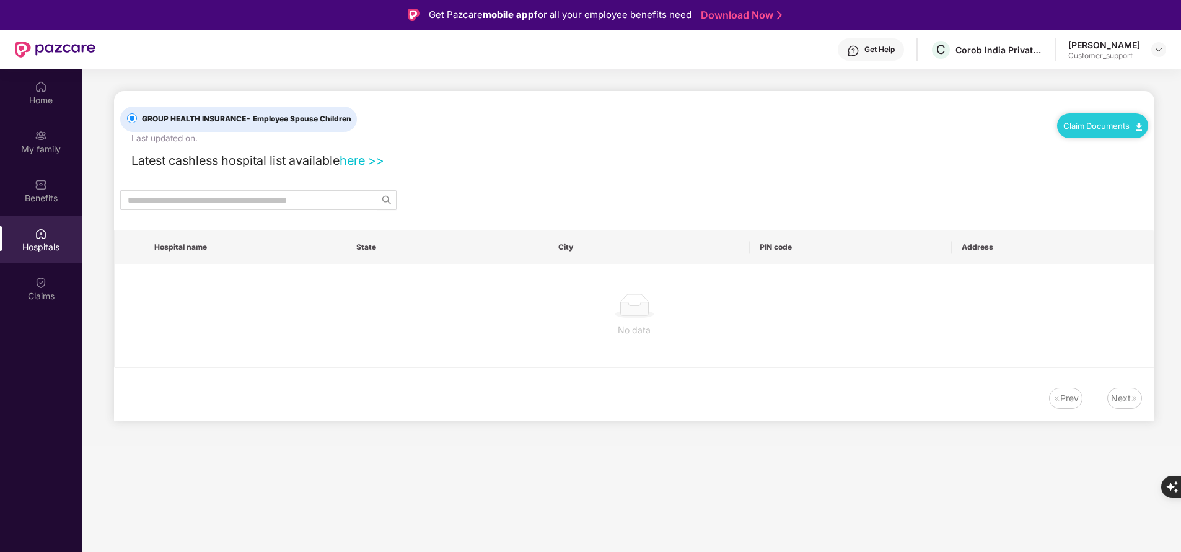
scroll to position [0, 0]
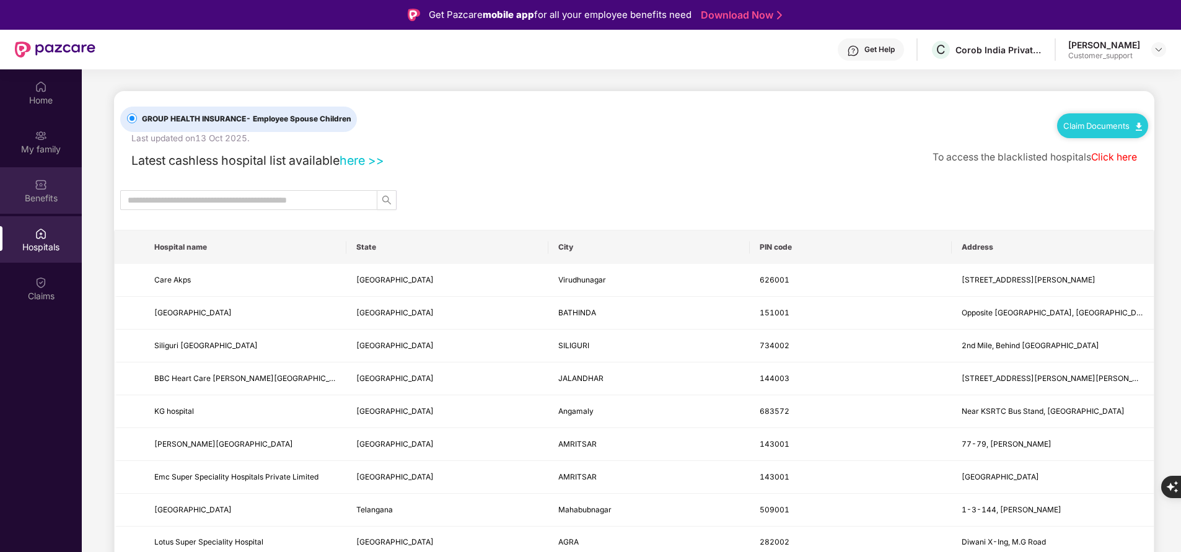
click at [30, 203] on div "Benefits" at bounding box center [41, 198] width 82 height 12
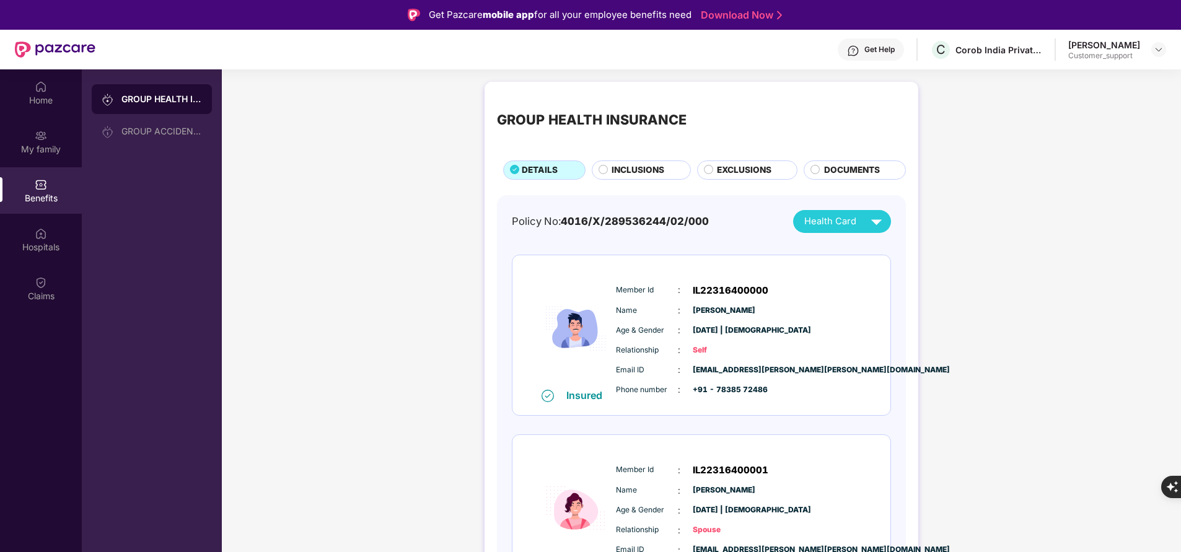
click at [738, 171] on span "EXCLUSIONS" at bounding box center [744, 170] width 55 height 13
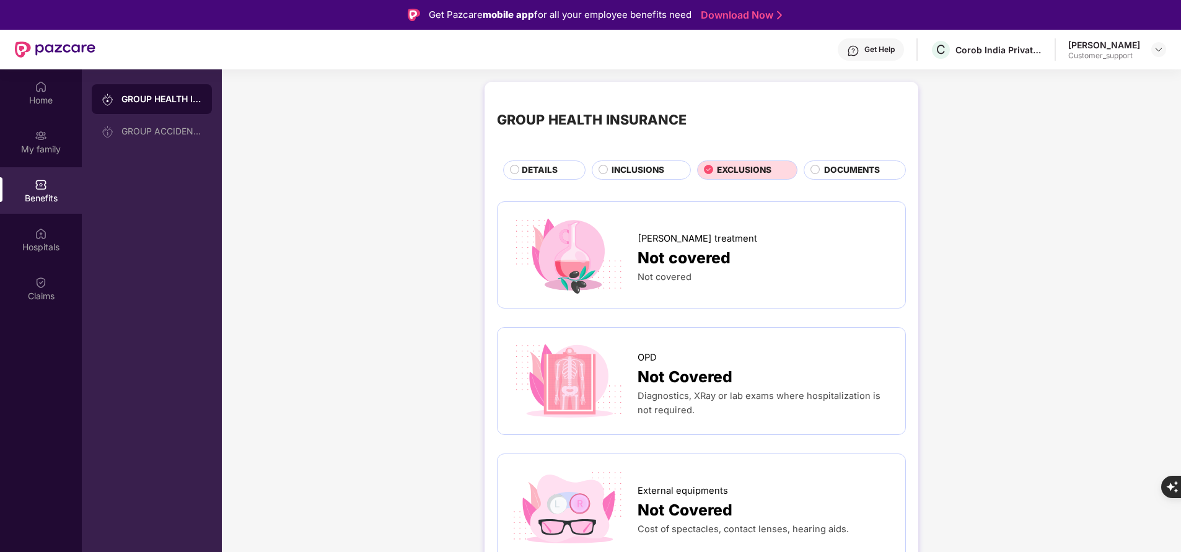
click at [852, 166] on span "DOCUMENTS" at bounding box center [852, 170] width 56 height 13
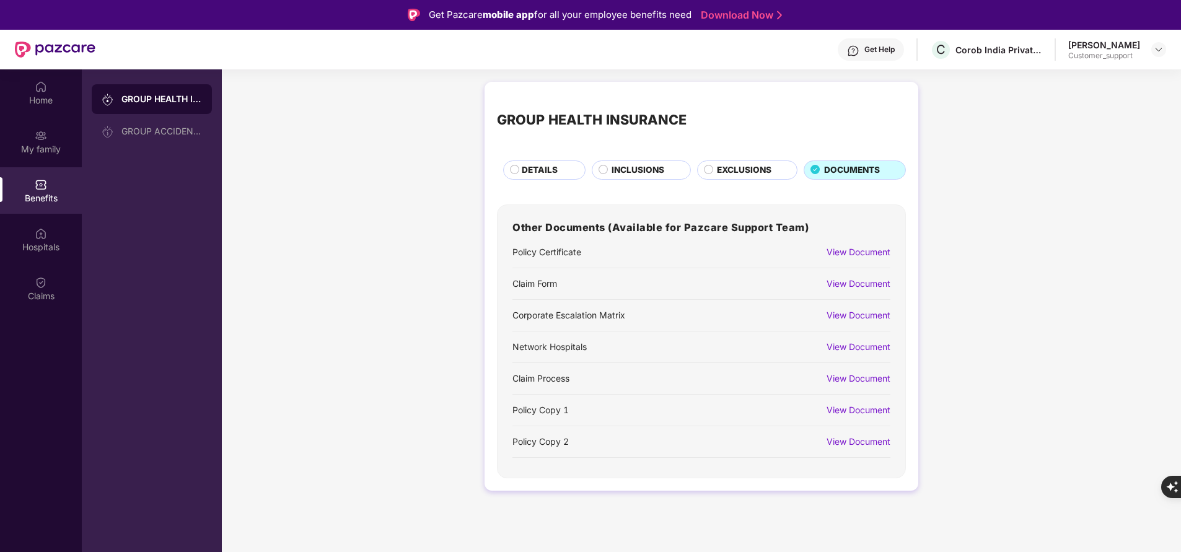
click at [850, 286] on div "View Document" at bounding box center [859, 284] width 64 height 14
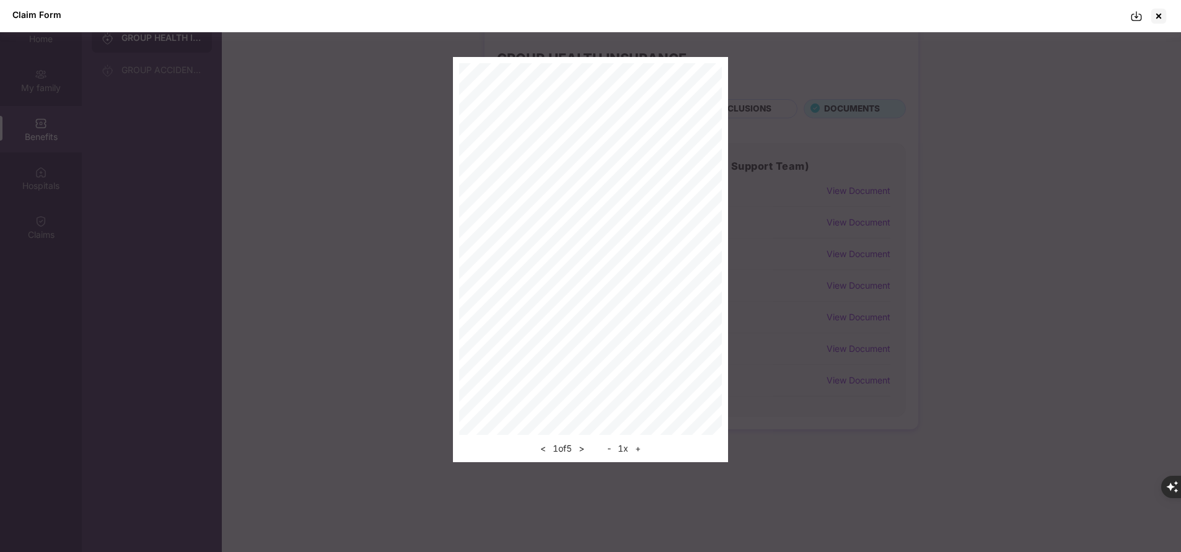
scroll to position [69, 0]
click at [1139, 14] on img at bounding box center [1137, 16] width 12 height 12
click at [1160, 8] on div at bounding box center [1159, 16] width 20 height 20
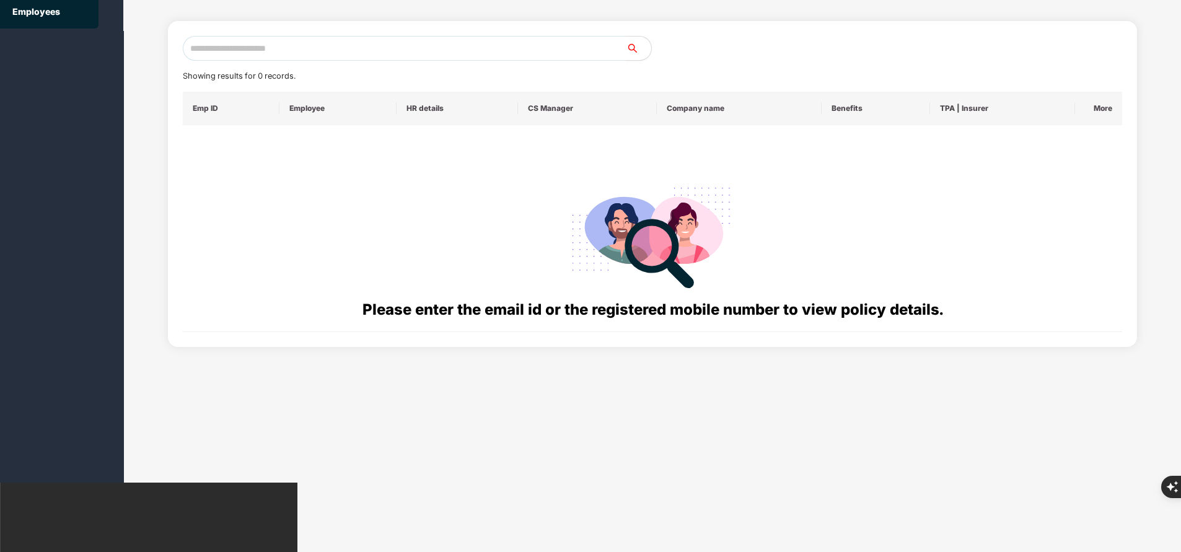
scroll to position [0, 0]
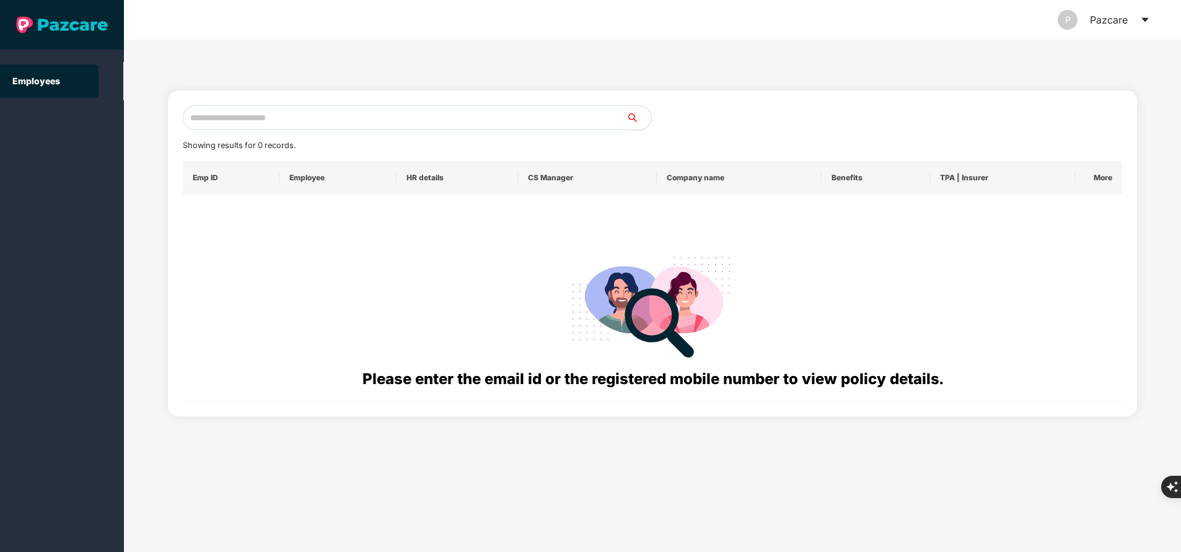
click at [366, 118] on input "text" at bounding box center [405, 117] width 444 height 25
paste input "**********"
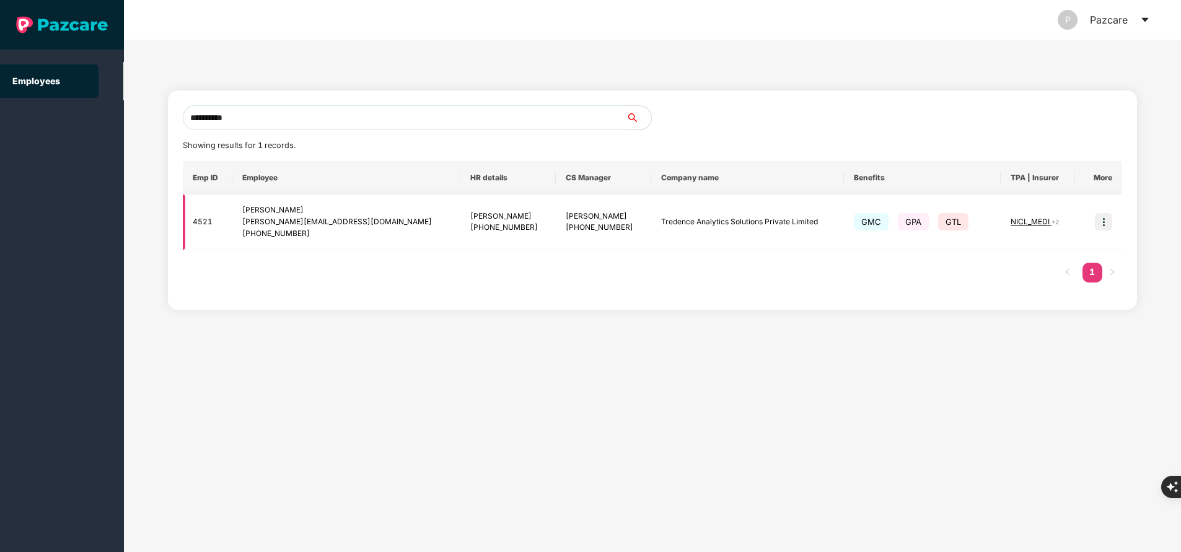
type input "**********"
click at [1104, 223] on img at bounding box center [1103, 221] width 17 height 17
click at [1110, 223] on img at bounding box center [1103, 221] width 17 height 17
click at [1106, 227] on img at bounding box center [1103, 221] width 17 height 17
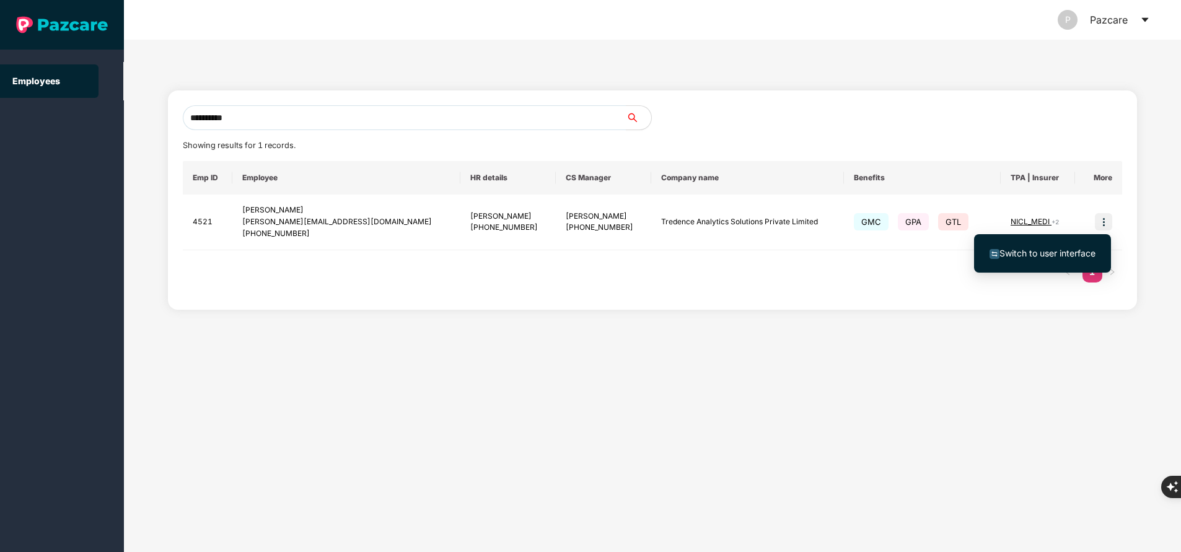
click at [1068, 247] on span "Switch to user interface" at bounding box center [1043, 254] width 106 height 14
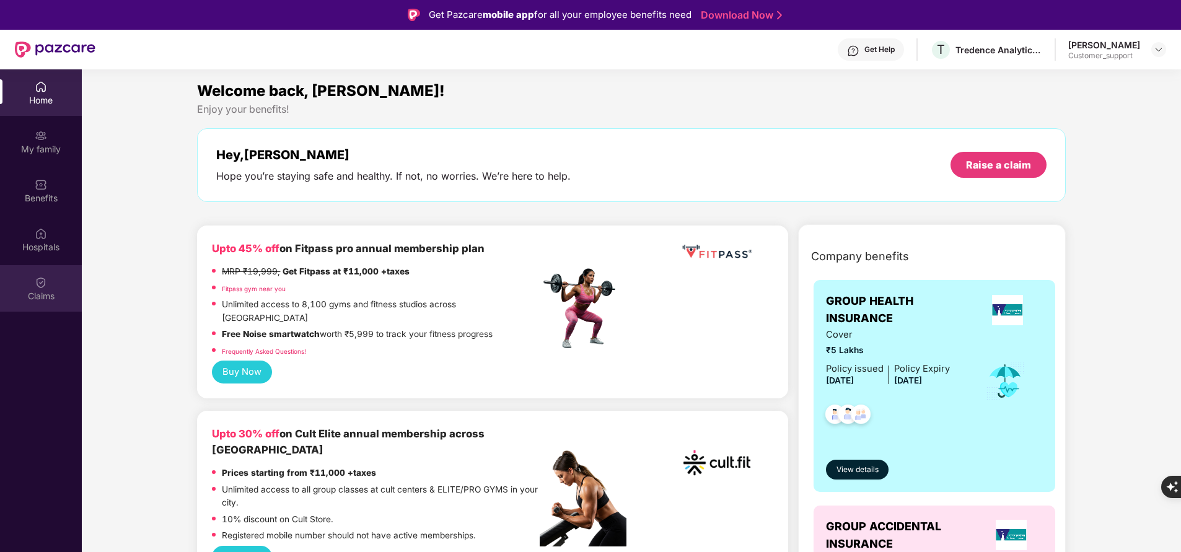
click at [39, 290] on div "Claims" at bounding box center [41, 296] width 82 height 12
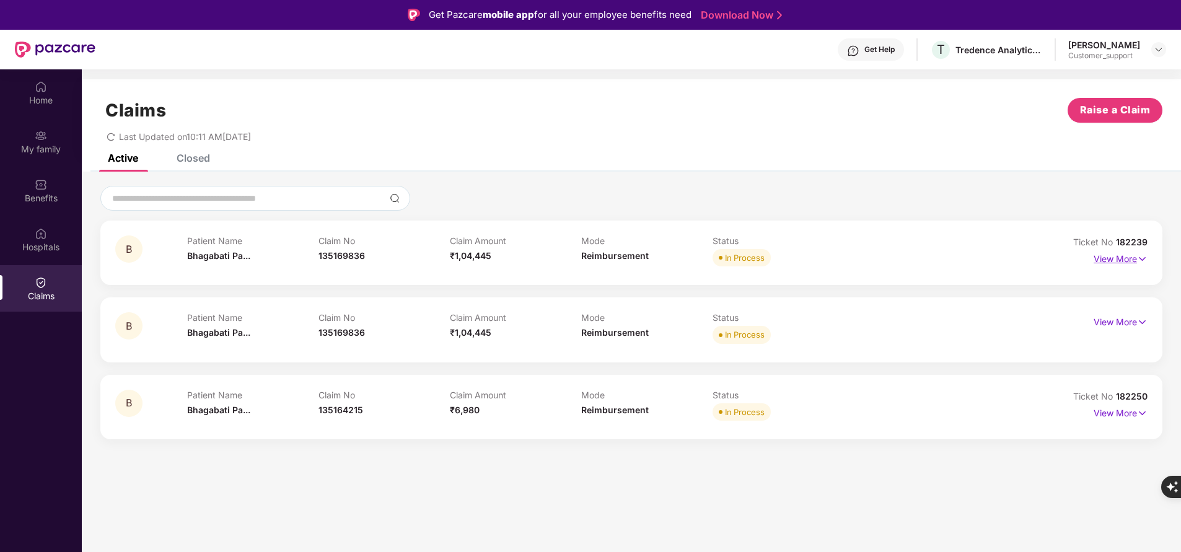
click at [1122, 263] on p "View More" at bounding box center [1121, 257] width 54 height 17
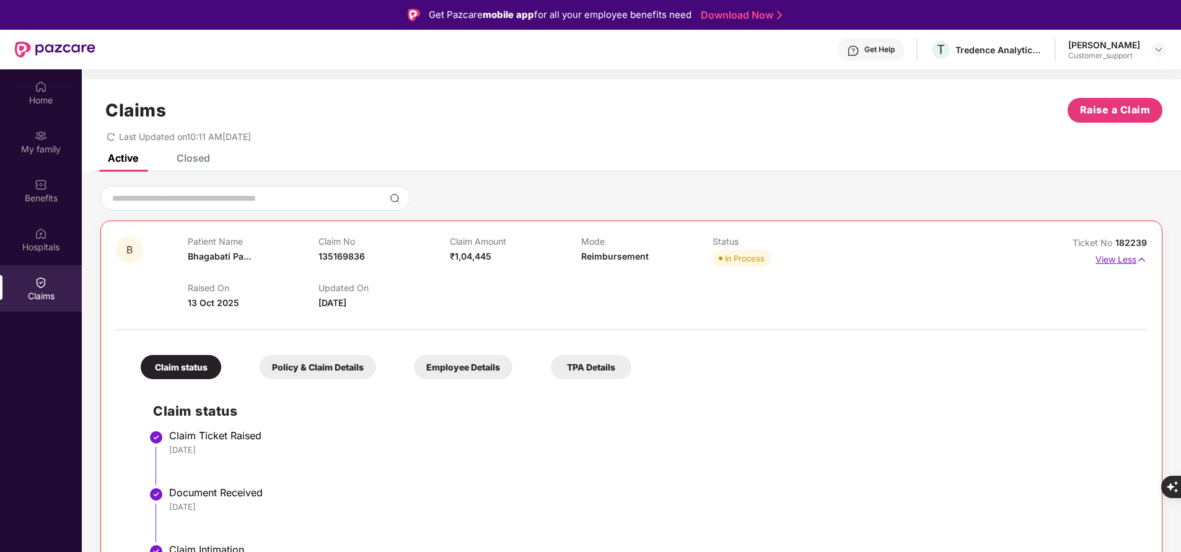
click at [1137, 257] on img at bounding box center [1142, 260] width 11 height 14
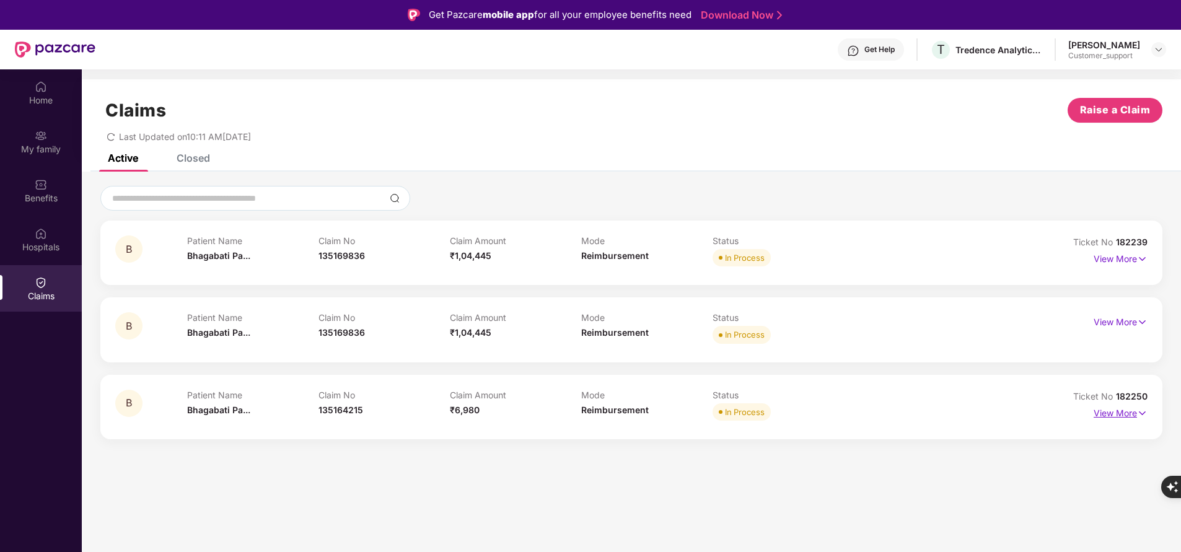
click at [1125, 410] on p "View More" at bounding box center [1121, 411] width 54 height 17
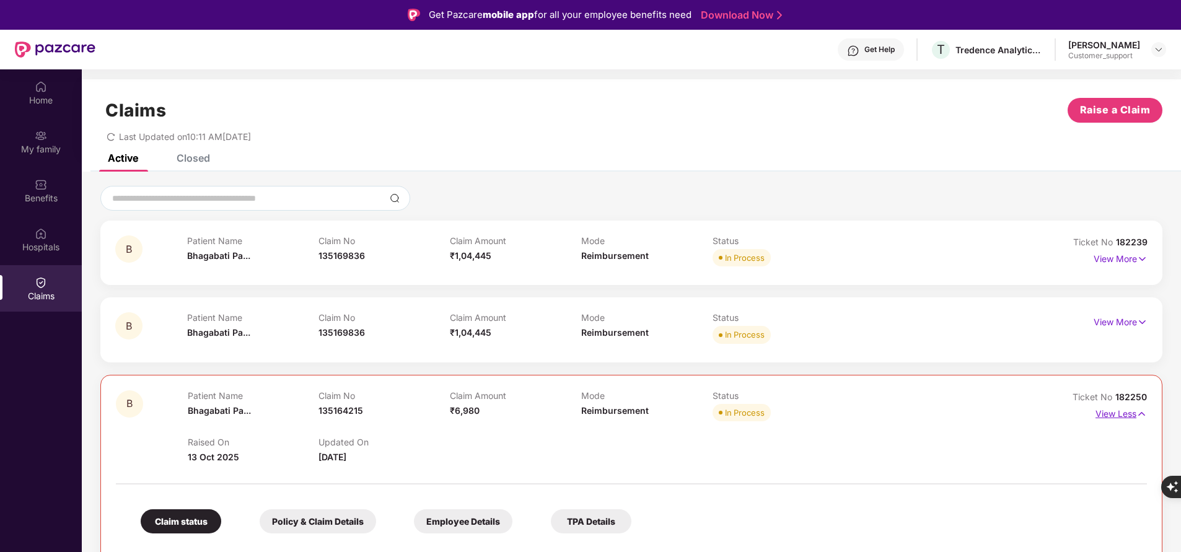
click at [1124, 419] on p "View Less" at bounding box center [1121, 412] width 51 height 17
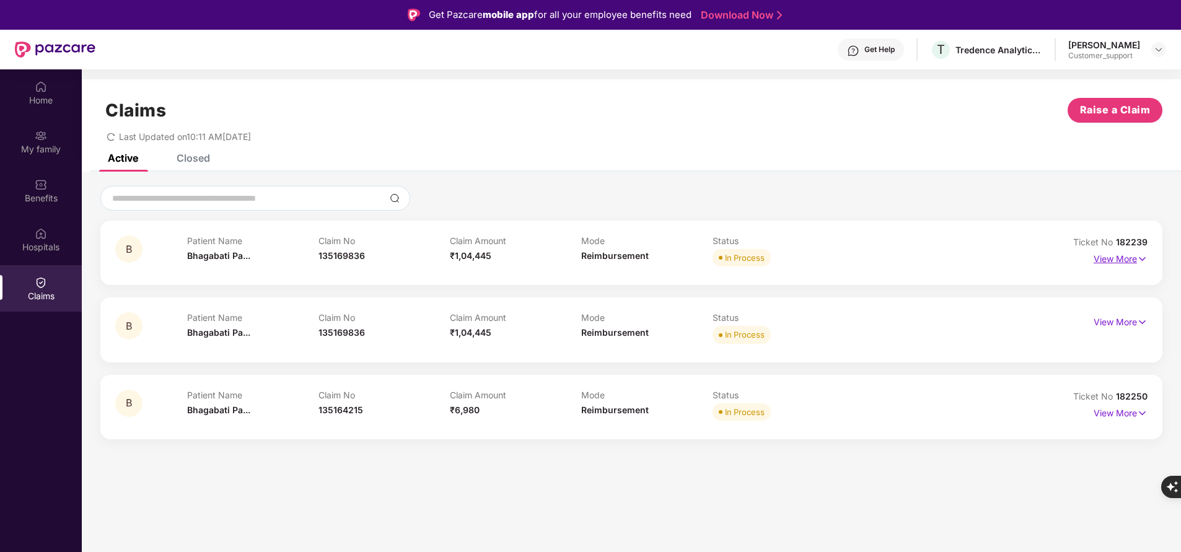
click at [1114, 260] on p "View More" at bounding box center [1121, 257] width 54 height 17
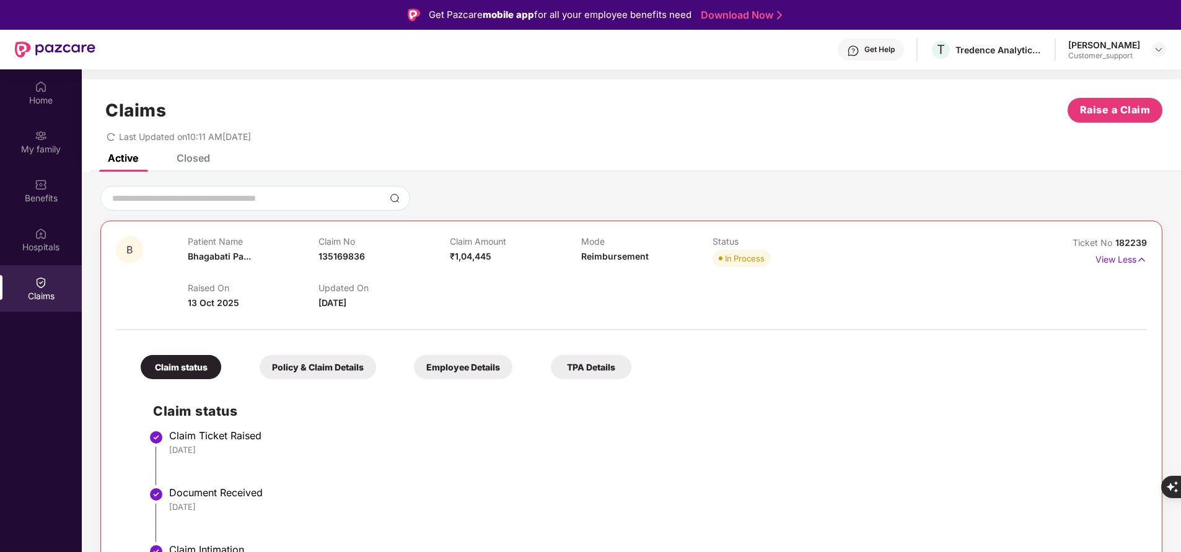
click at [1129, 237] on span "182239" at bounding box center [1132, 242] width 32 height 11
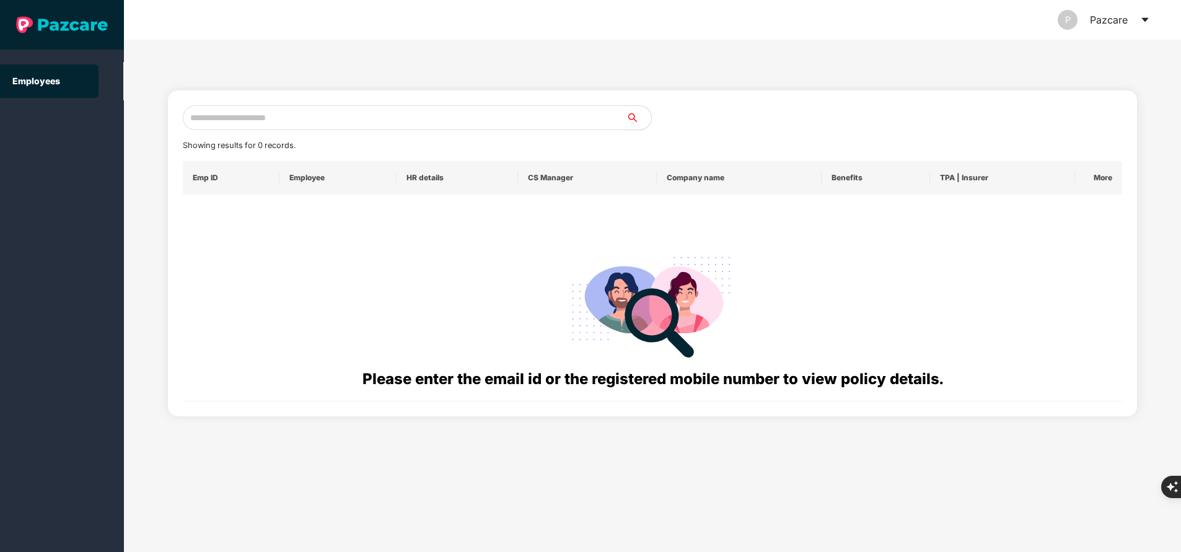
click at [297, 123] on input "text" at bounding box center [405, 117] width 444 height 25
paste input "**********"
type input "**********"
paste input "**********"
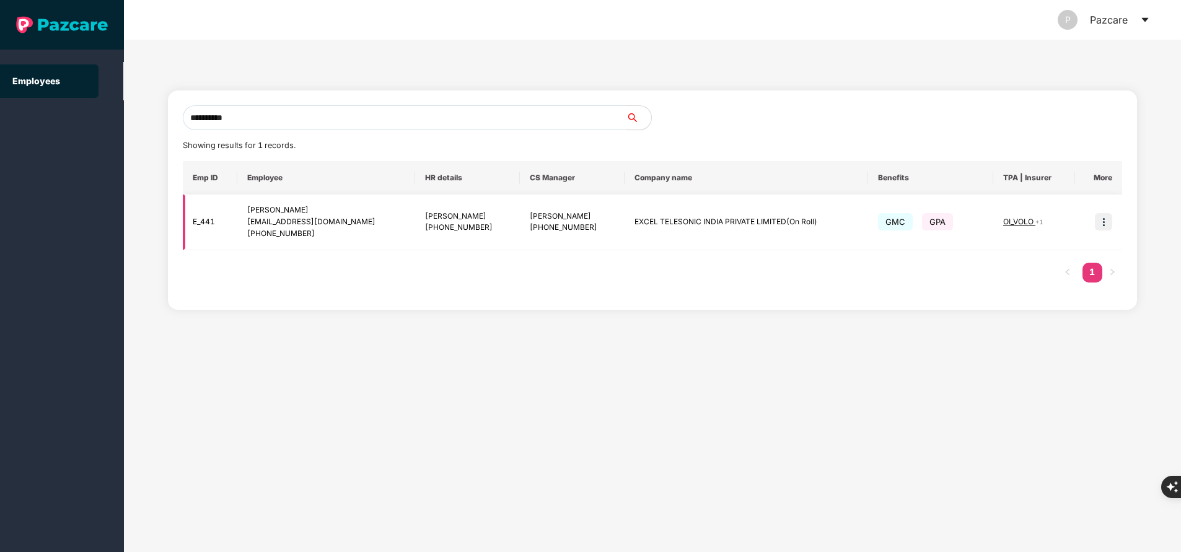
type input "**********"
click at [1110, 213] on img at bounding box center [1103, 221] width 17 height 17
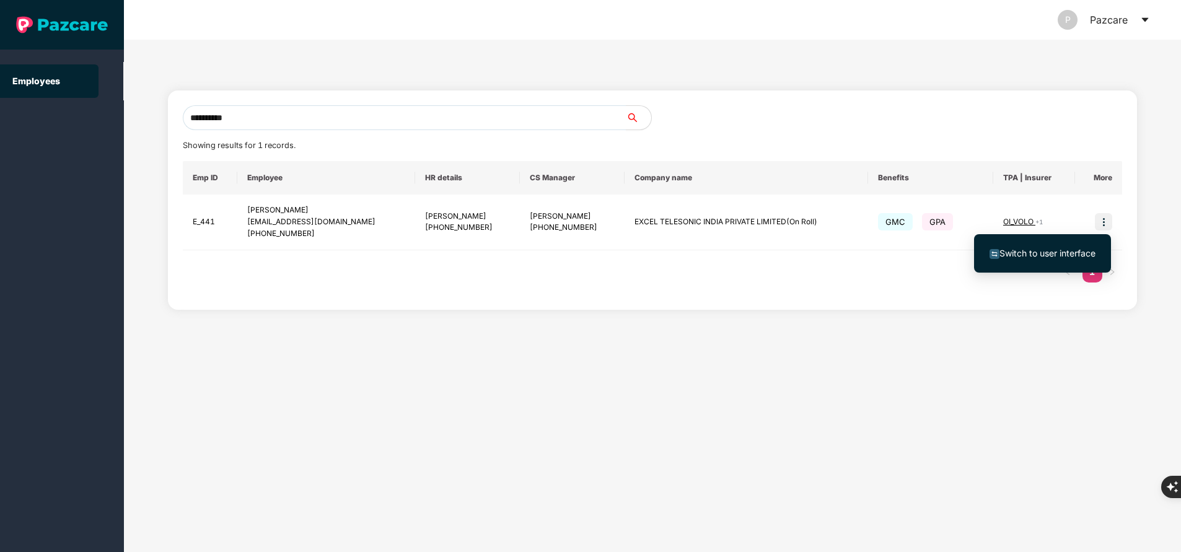
click at [1061, 256] on span "Switch to user interface" at bounding box center [1048, 253] width 96 height 11
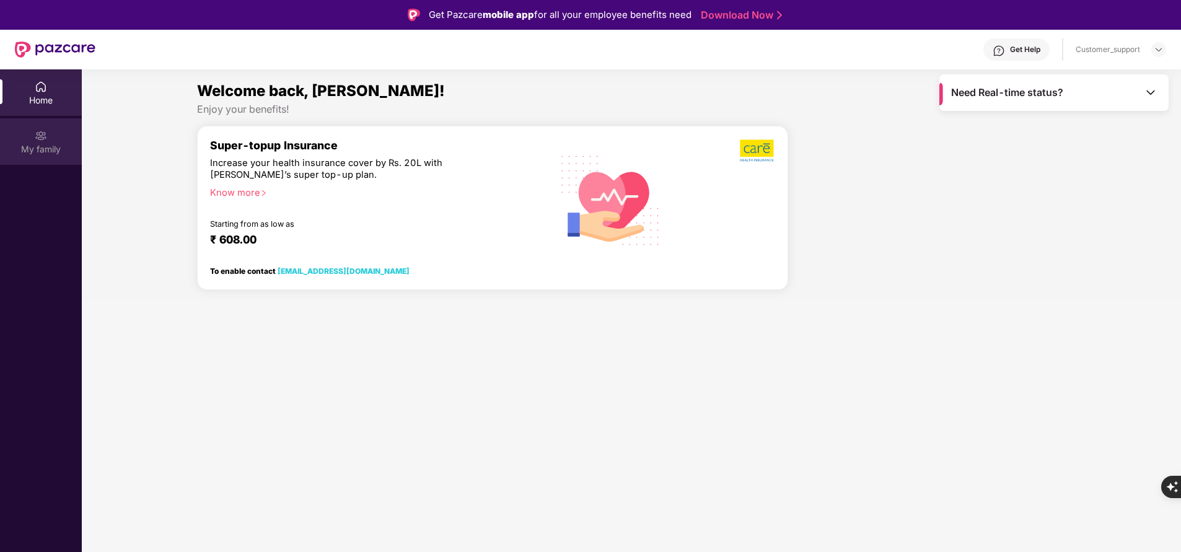
click at [38, 150] on div "My family" at bounding box center [41, 149] width 82 height 12
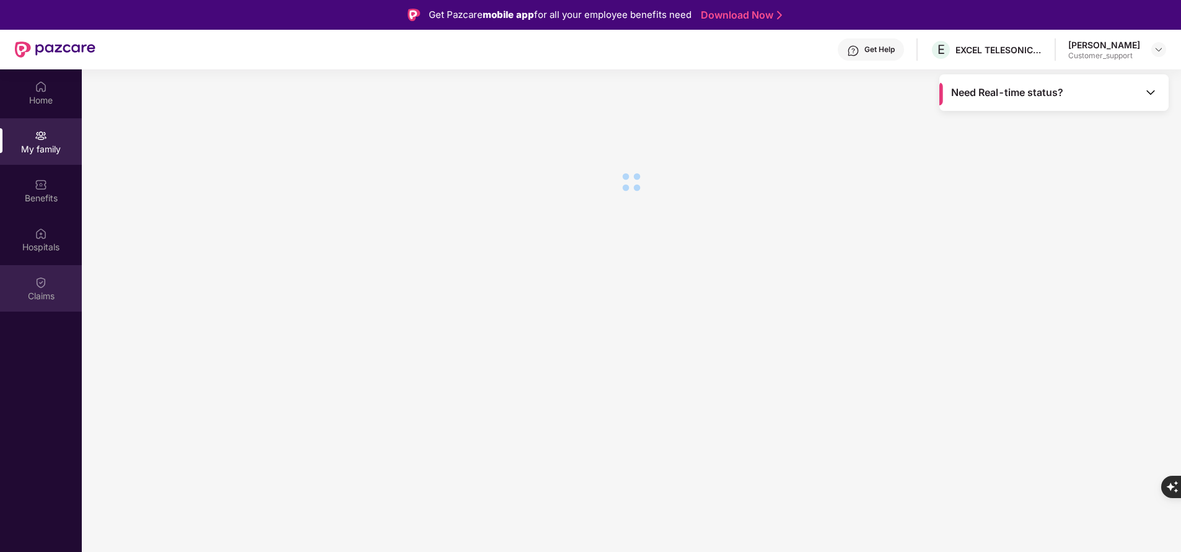
click at [53, 293] on div "Claims" at bounding box center [41, 296] width 82 height 12
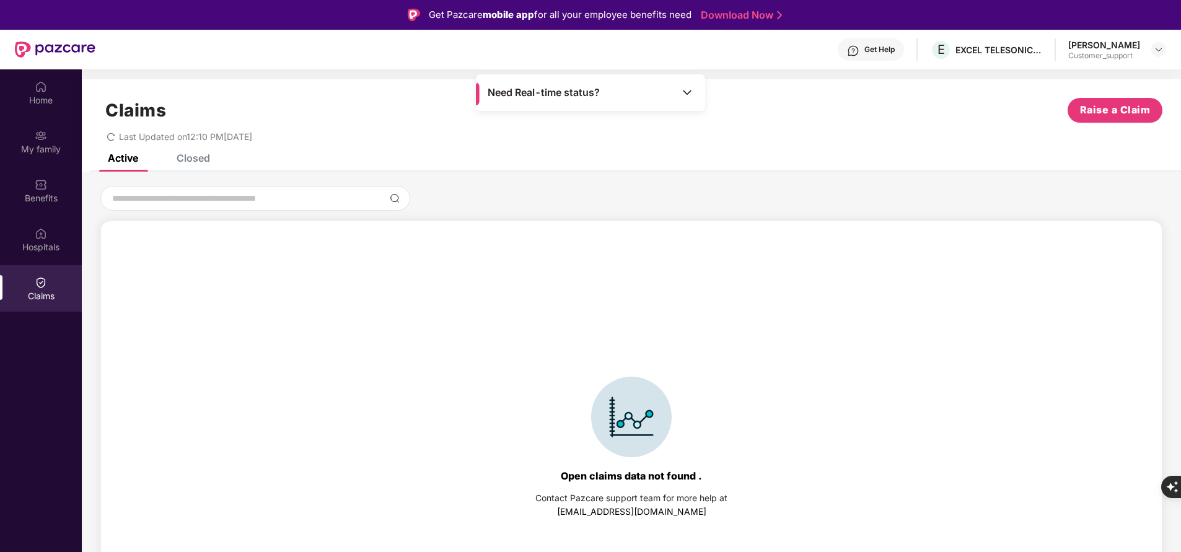
click at [205, 157] on div "Closed" at bounding box center [193, 158] width 33 height 12
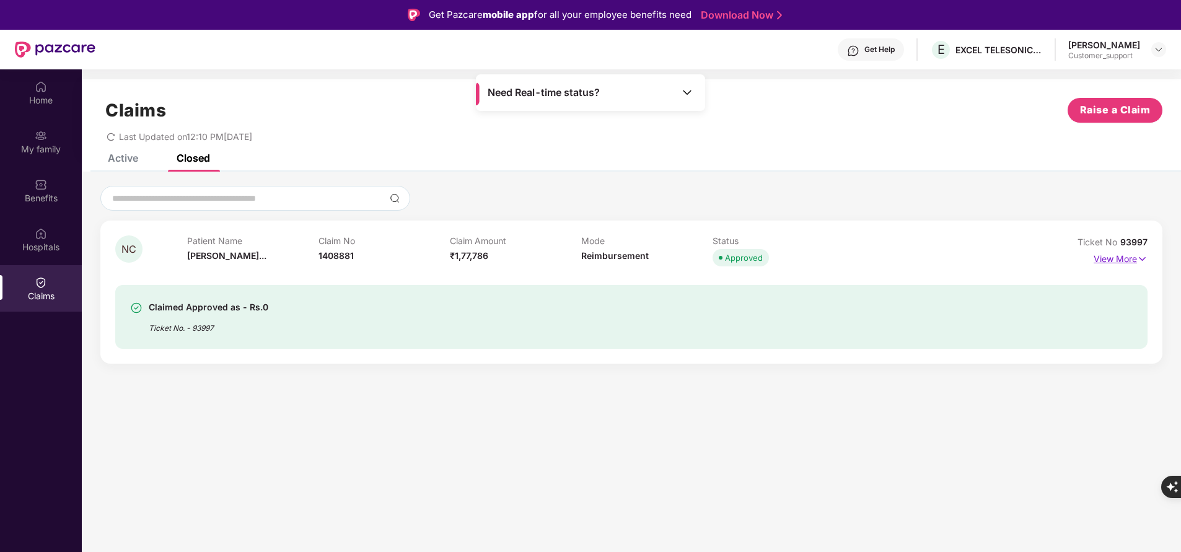
click at [1124, 257] on p "View More" at bounding box center [1121, 257] width 54 height 17
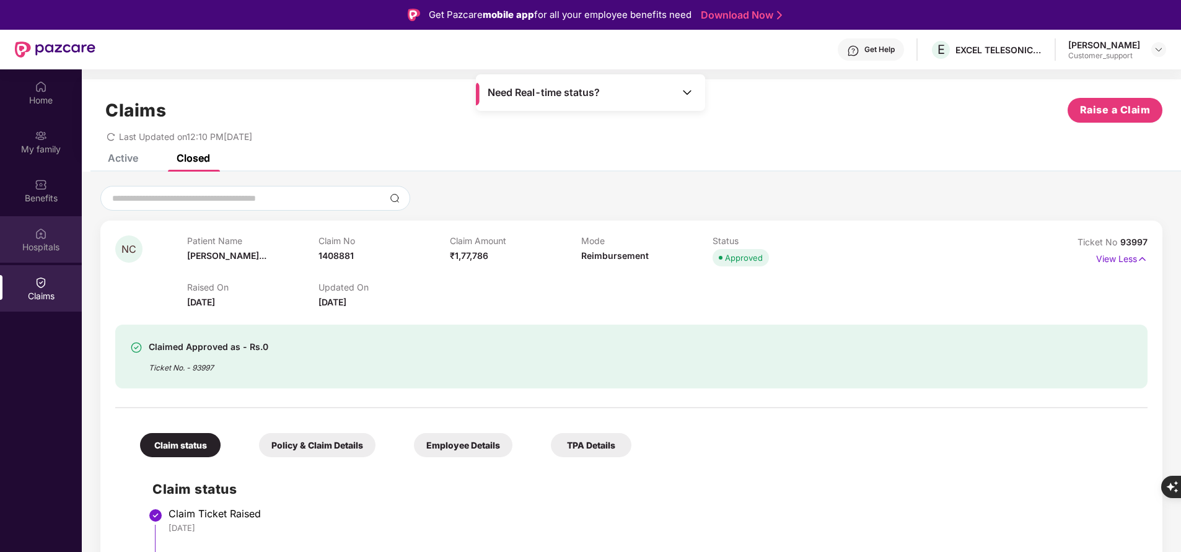
click at [59, 242] on div "Hospitals" at bounding box center [41, 247] width 82 height 12
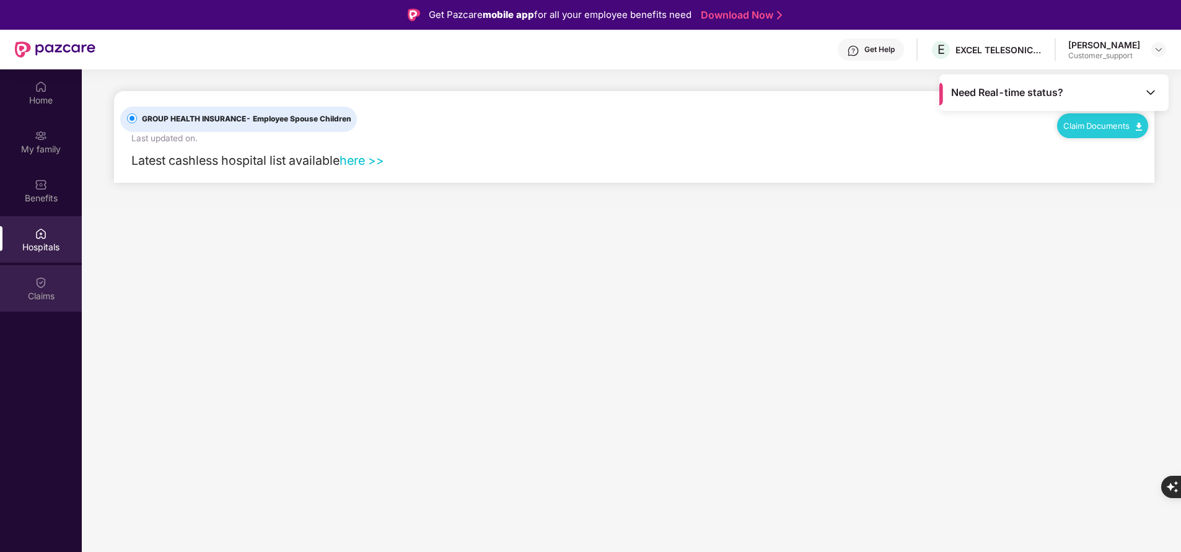
click at [50, 294] on div "Claims" at bounding box center [41, 296] width 82 height 12
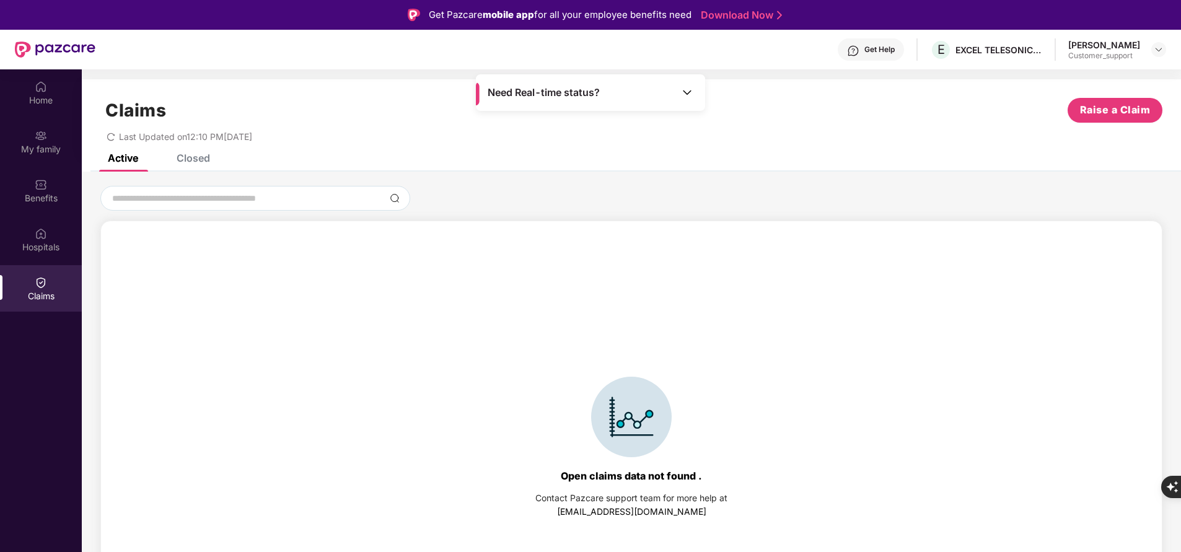
click at [195, 159] on div "Closed" at bounding box center [193, 158] width 33 height 12
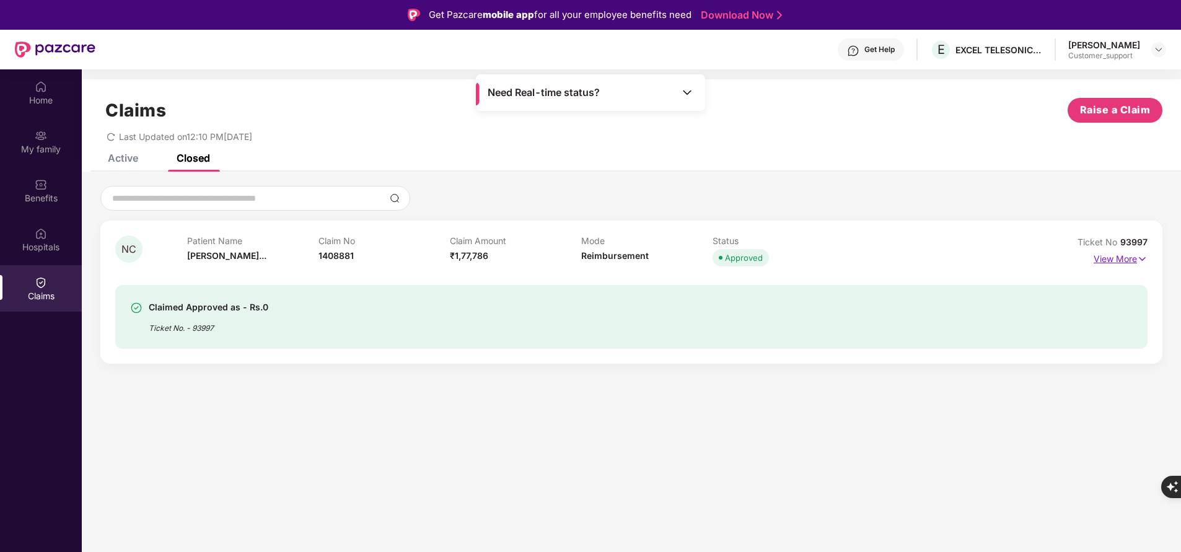
click at [1123, 257] on p "View More" at bounding box center [1121, 257] width 54 height 17
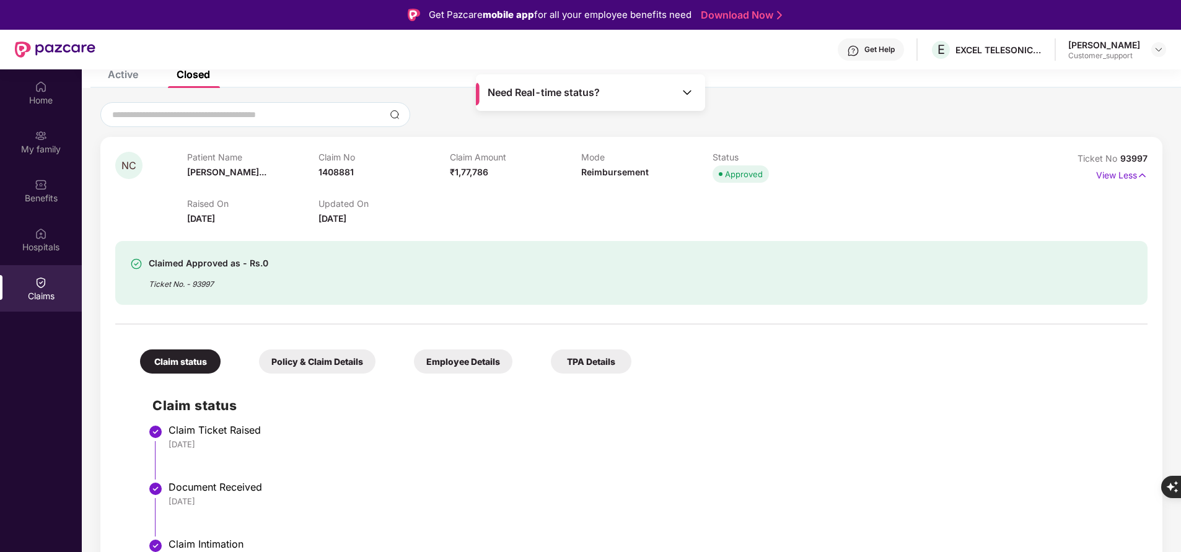
scroll to position [84, 0]
click at [37, 252] on div "Hospitals" at bounding box center [41, 247] width 82 height 12
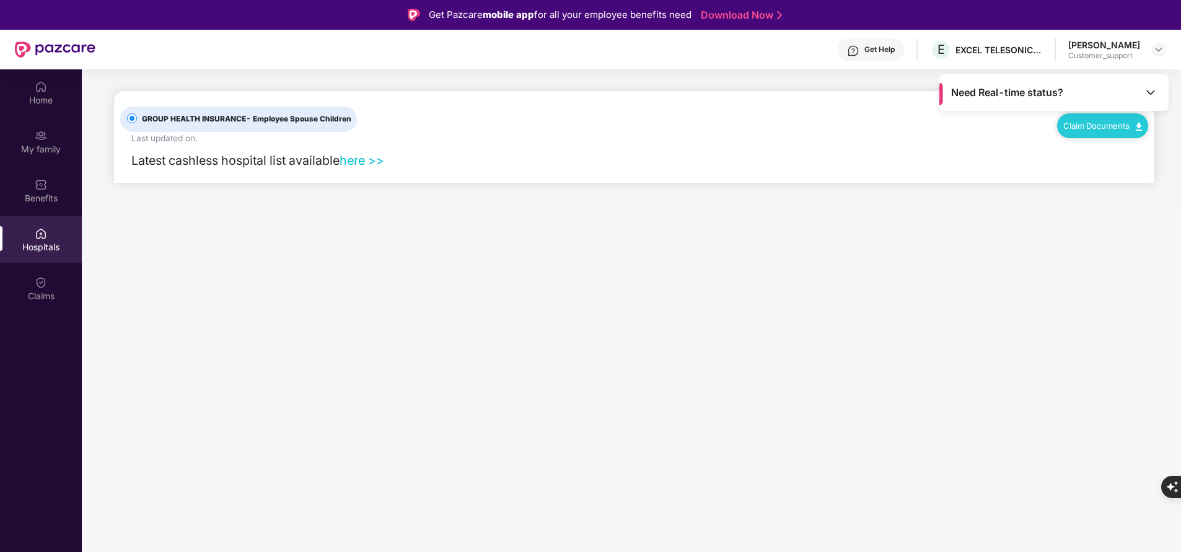
scroll to position [0, 0]
click at [55, 199] on div "Benefits" at bounding box center [41, 198] width 82 height 12
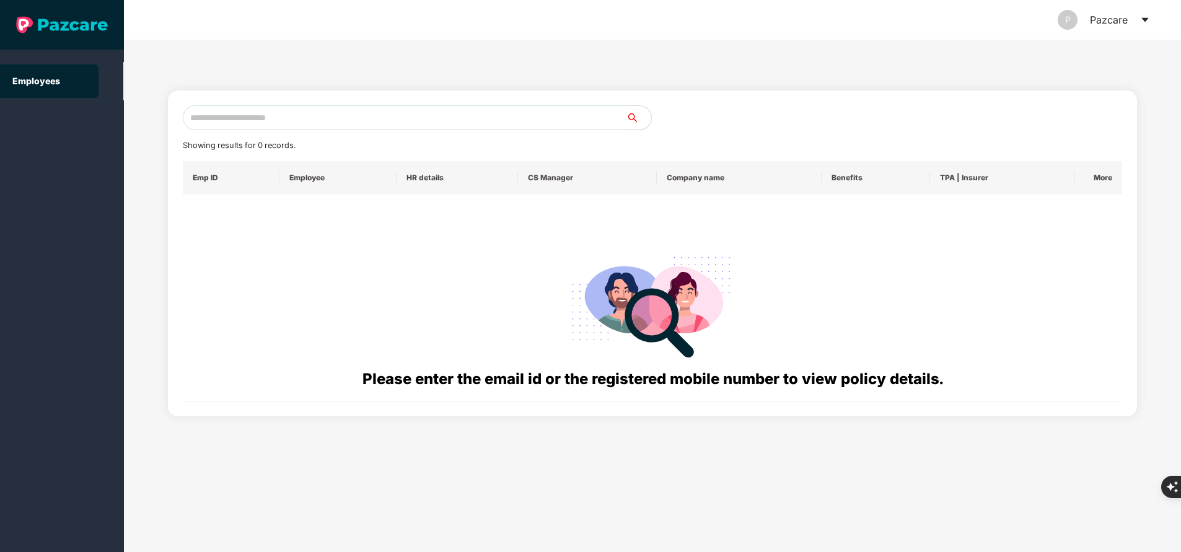
click at [329, 113] on input "text" at bounding box center [405, 117] width 444 height 25
paste input "**********"
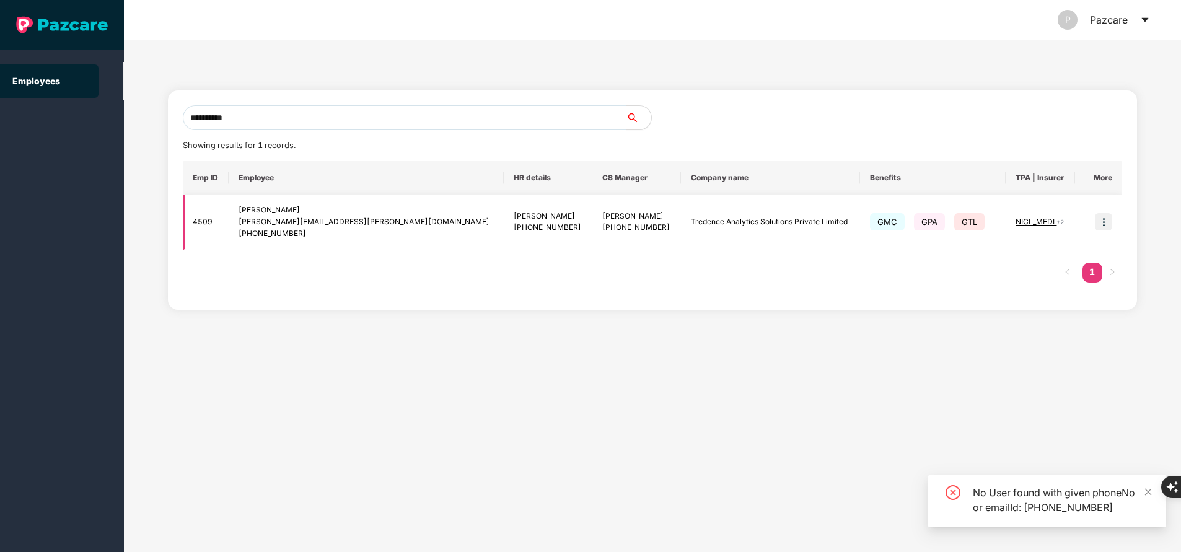
type input "**********"
click at [1105, 222] on img at bounding box center [1103, 221] width 17 height 17
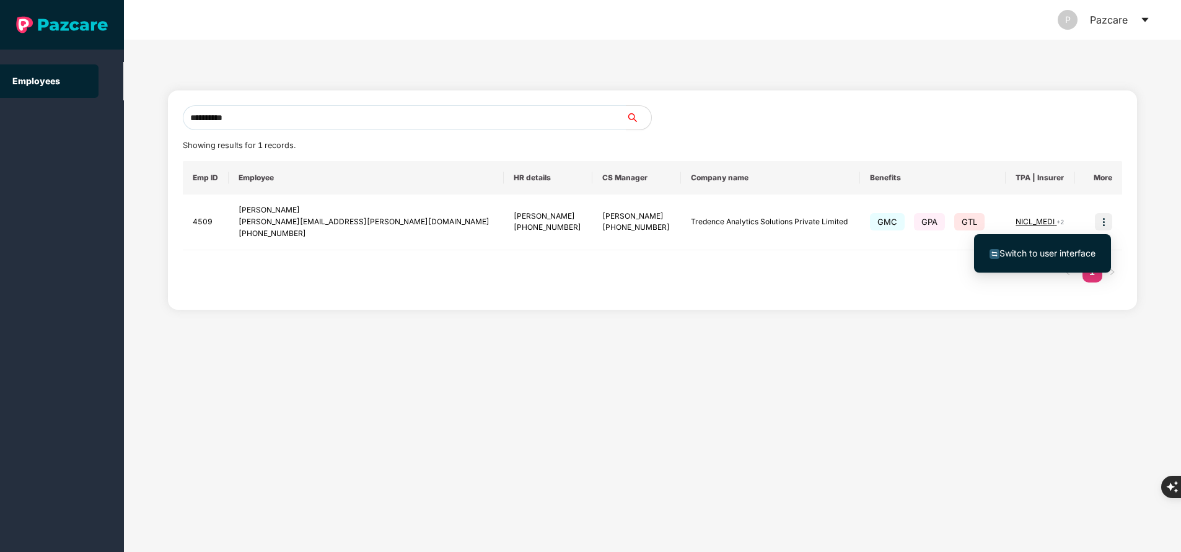
click at [1046, 253] on span "Switch to user interface" at bounding box center [1048, 253] width 96 height 11
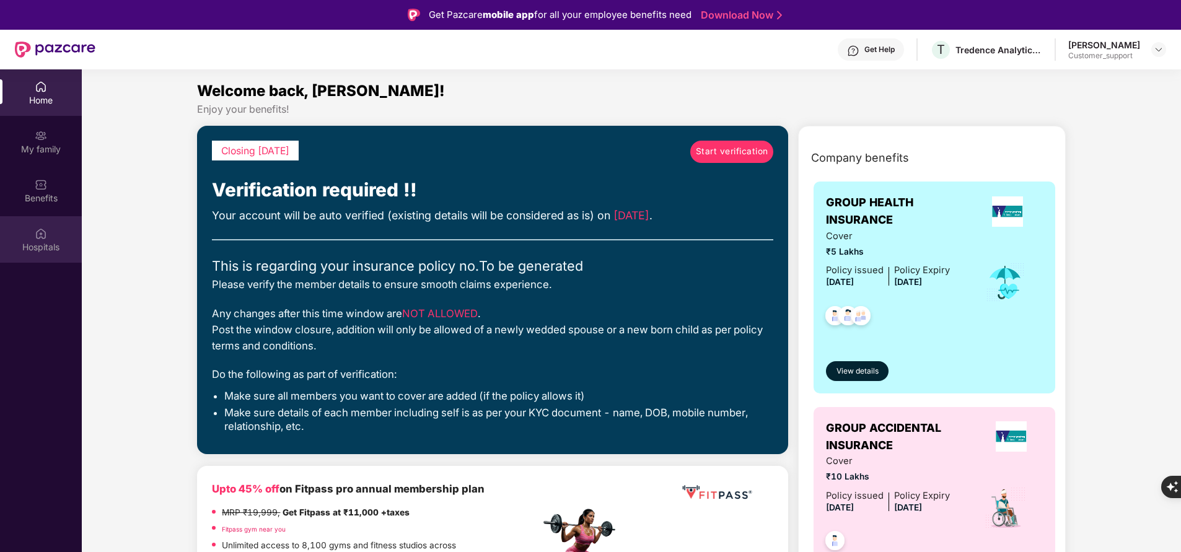
click at [50, 235] on div "Hospitals" at bounding box center [41, 239] width 82 height 46
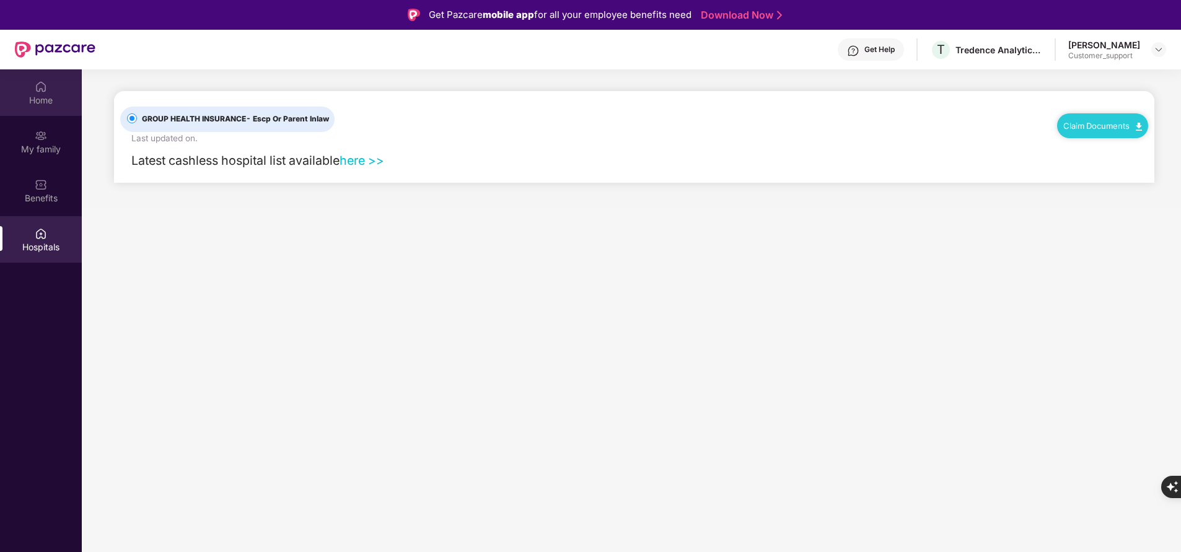
click at [43, 94] on div "Home" at bounding box center [41, 100] width 82 height 12
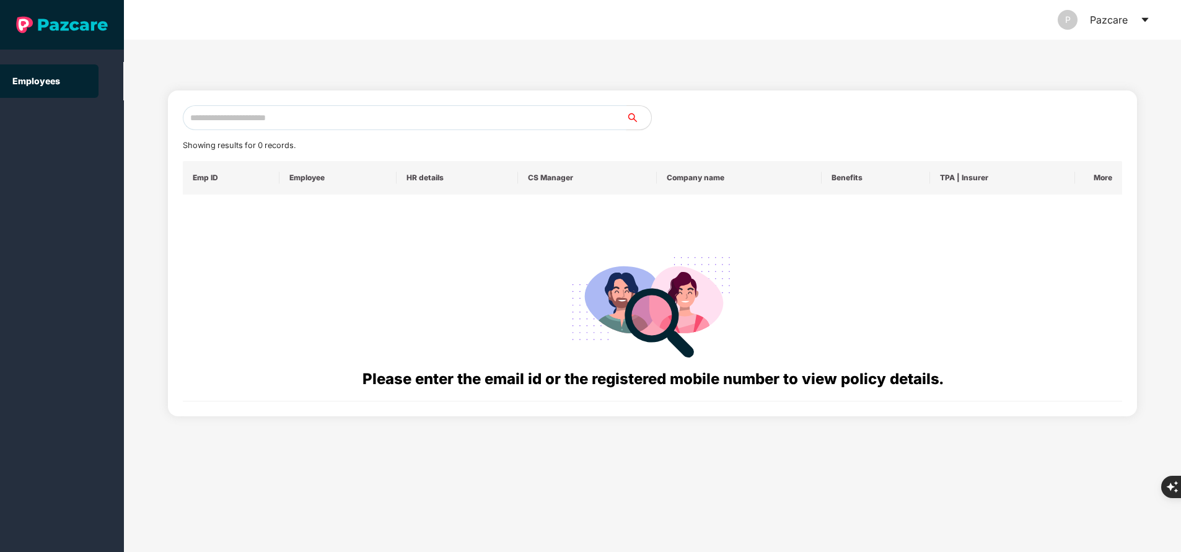
click at [273, 116] on input "text" at bounding box center [405, 117] width 444 height 25
paste input "**********"
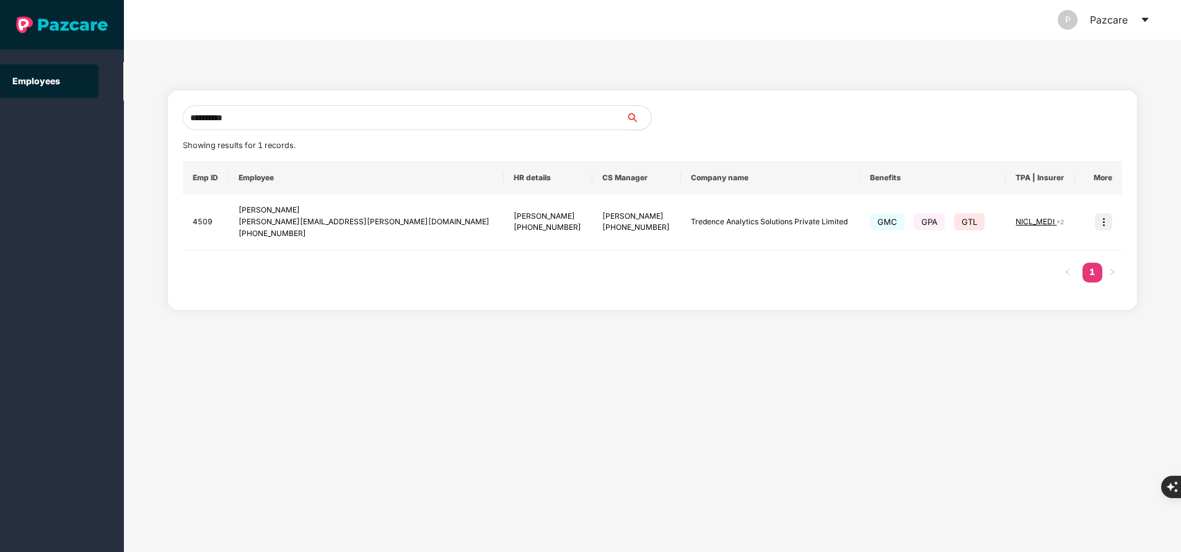
type input "**********"
click at [1103, 221] on img at bounding box center [1103, 221] width 17 height 17
click at [1056, 256] on span "Switch to user interface" at bounding box center [1048, 253] width 96 height 11
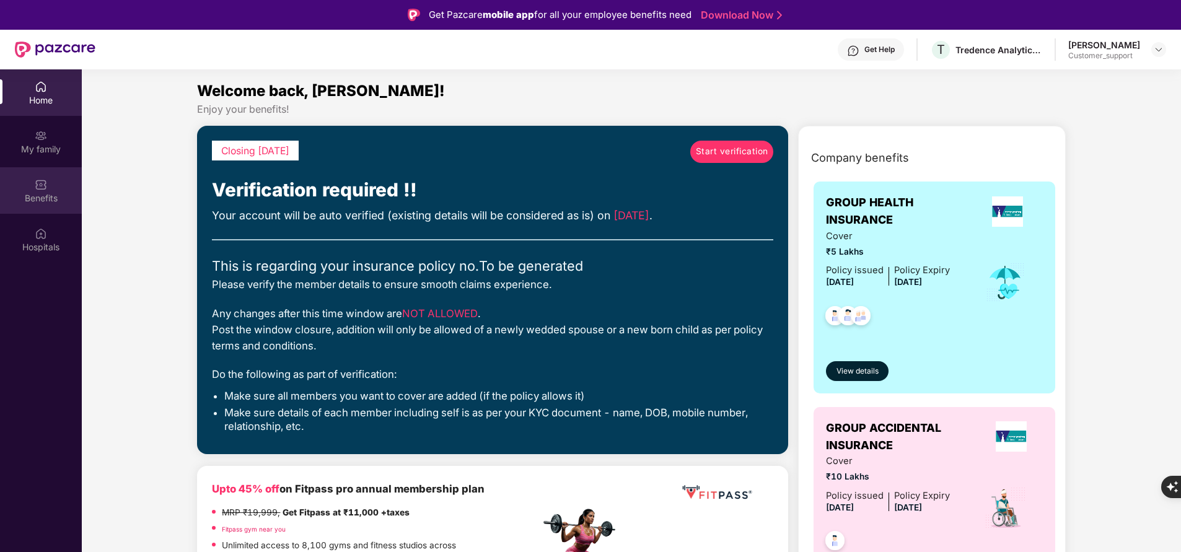
click at [55, 190] on div "Benefits" at bounding box center [41, 190] width 82 height 46
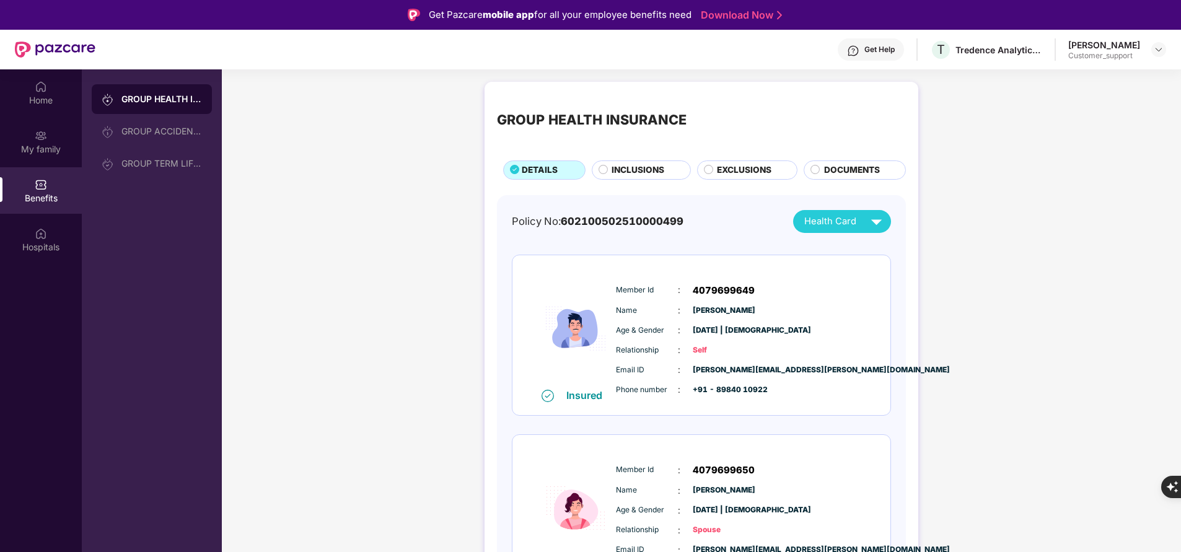
click at [853, 168] on span "DOCUMENTS" at bounding box center [852, 170] width 56 height 13
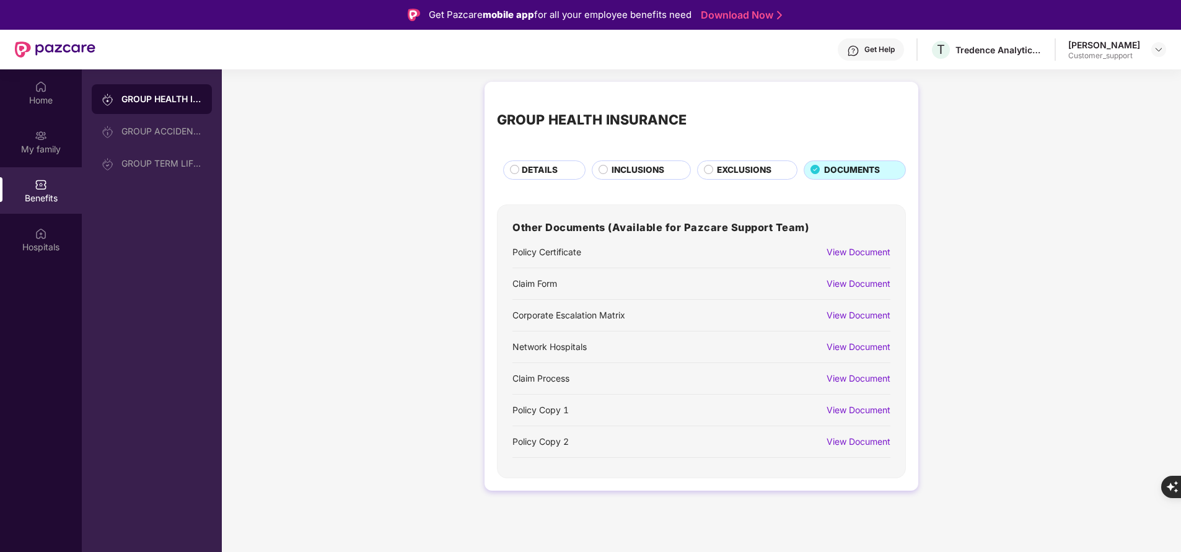
click at [548, 169] on span "DETAILS" at bounding box center [540, 170] width 36 height 13
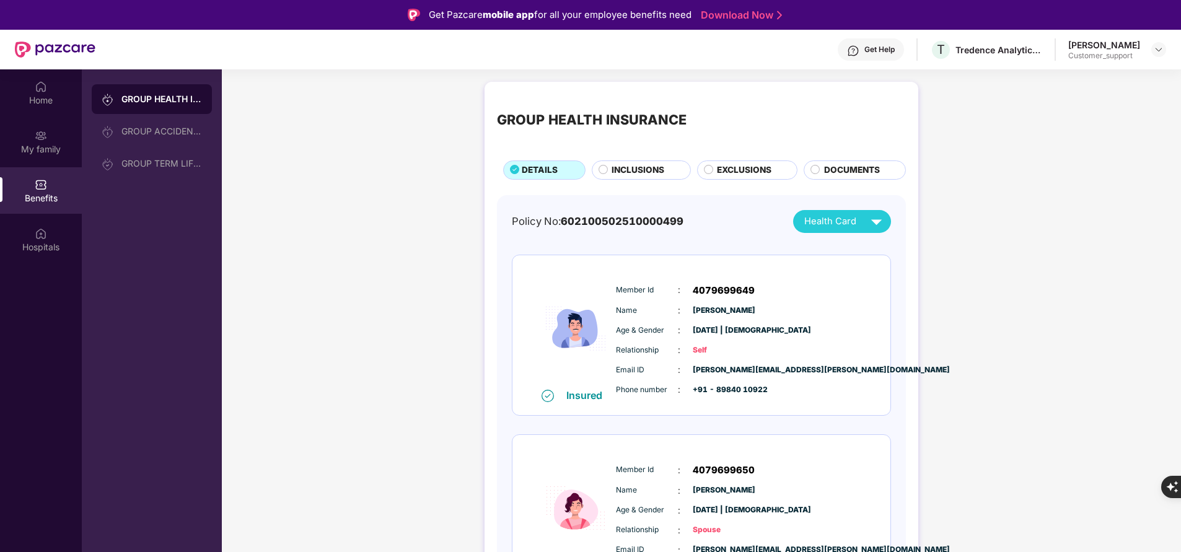
click at [548, 169] on span "DETAILS" at bounding box center [540, 170] width 36 height 13
click at [63, 138] on div "My family" at bounding box center [41, 141] width 82 height 46
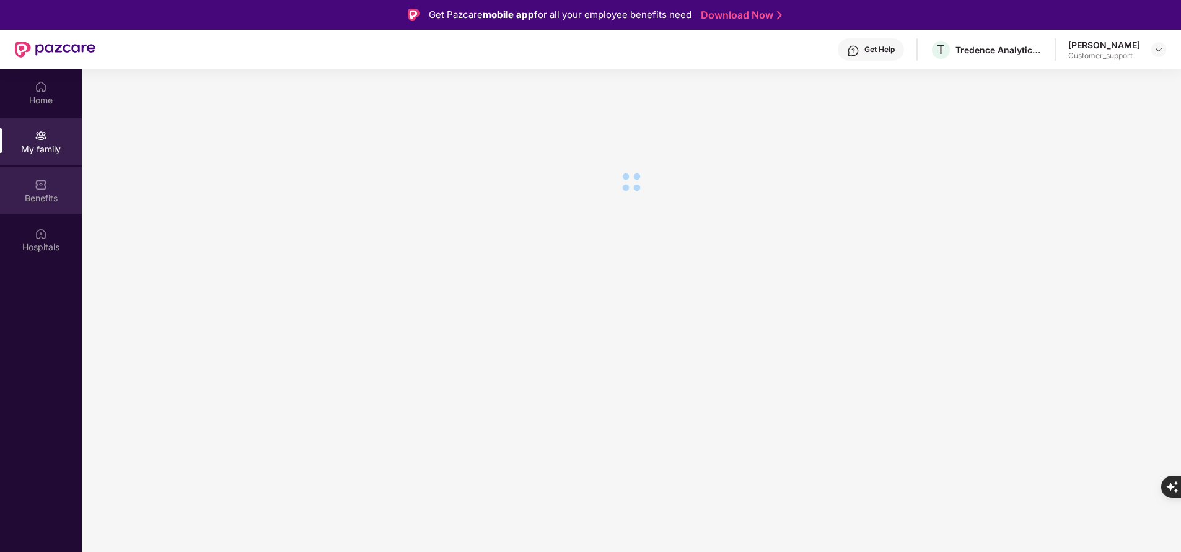
click at [33, 197] on div "Benefits" at bounding box center [41, 198] width 82 height 12
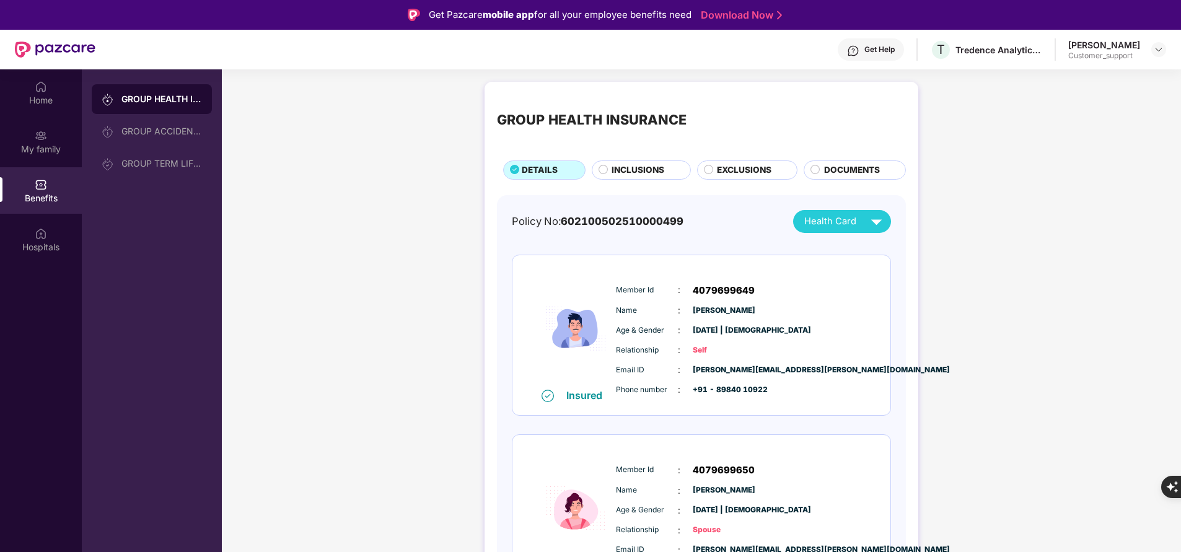
click at [849, 169] on span "DOCUMENTS" at bounding box center [852, 170] width 56 height 13
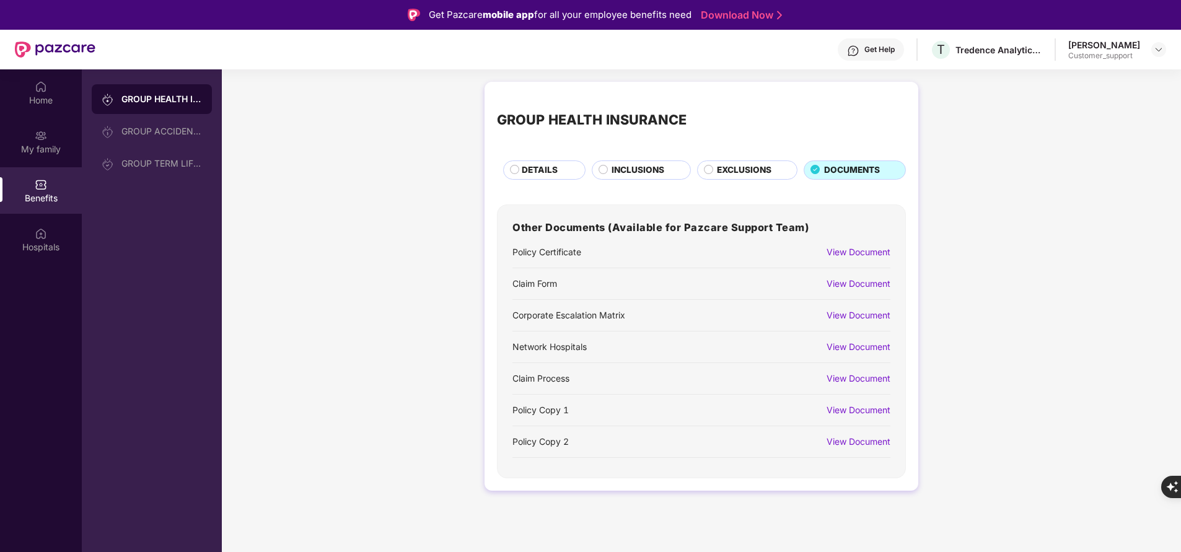
click at [875, 280] on div "View Document" at bounding box center [859, 284] width 64 height 14
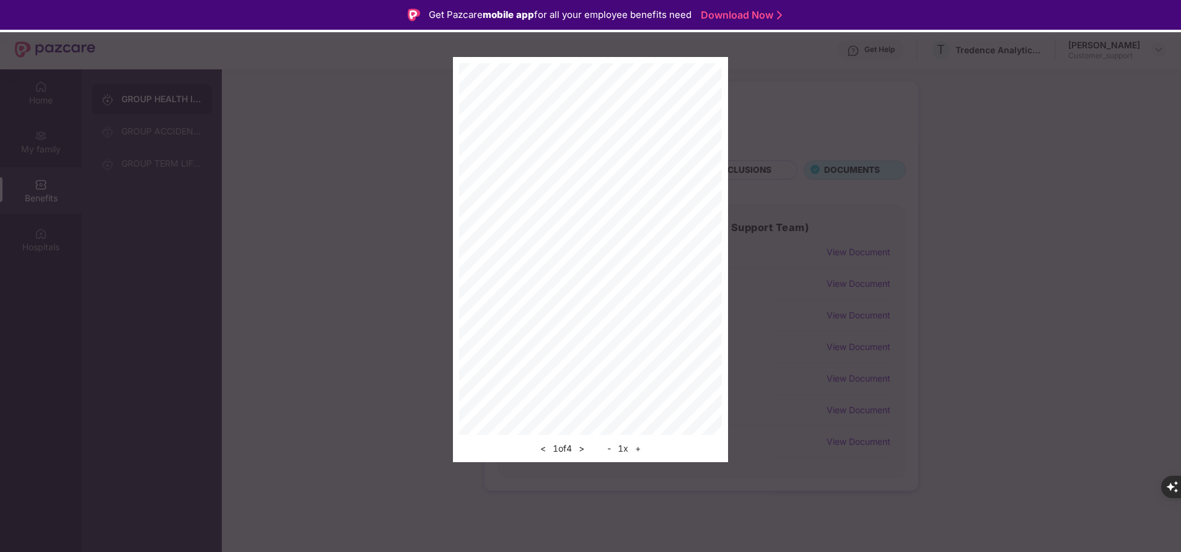
scroll to position [69, 0]
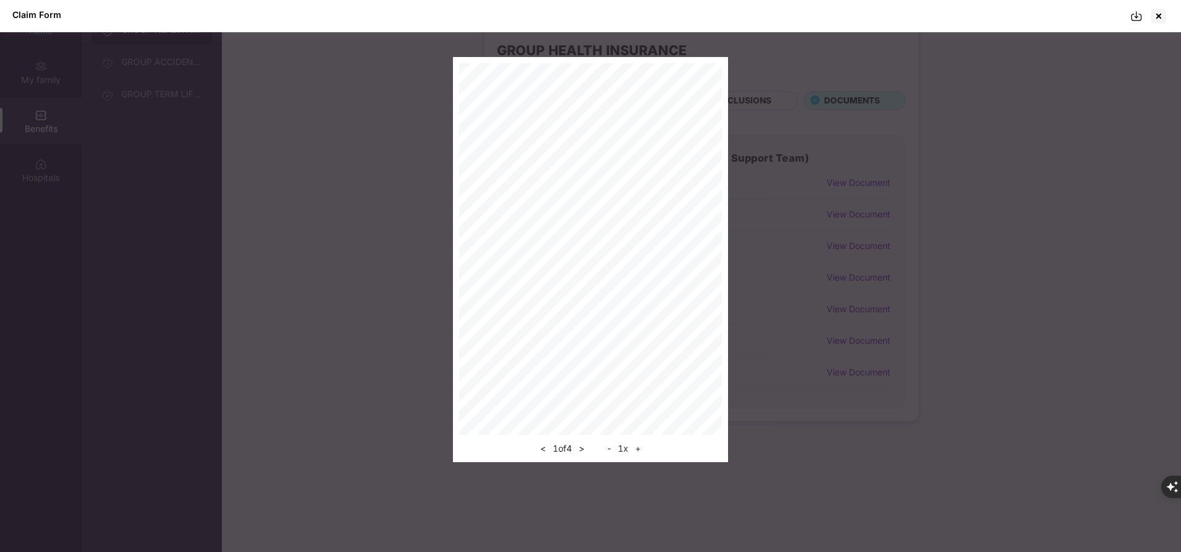
click at [1139, 19] on img at bounding box center [1137, 16] width 12 height 12
click at [1166, 22] on div at bounding box center [1159, 16] width 20 height 20
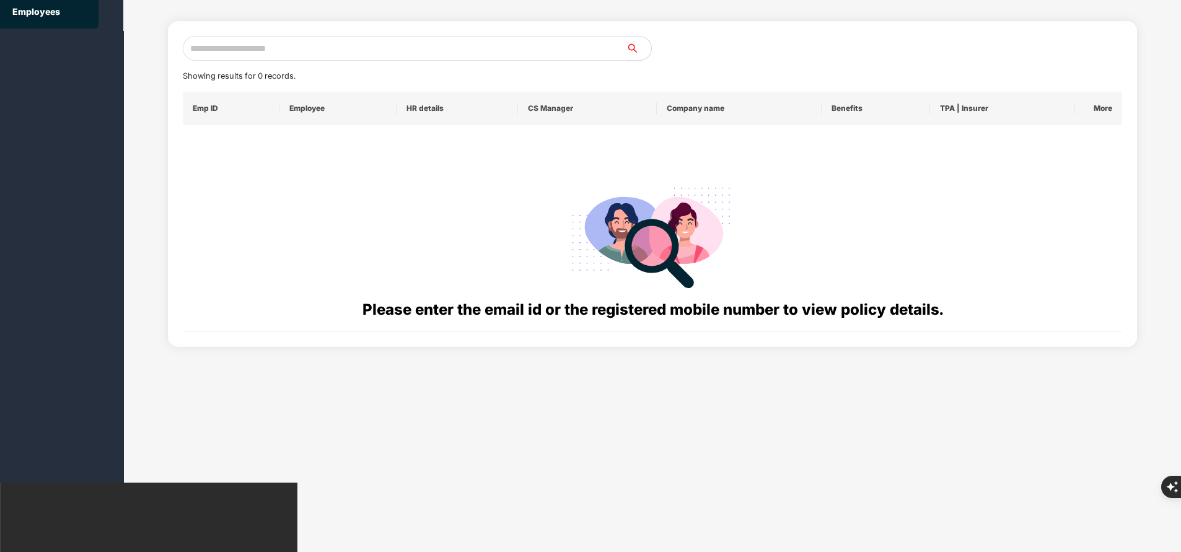
scroll to position [0, 0]
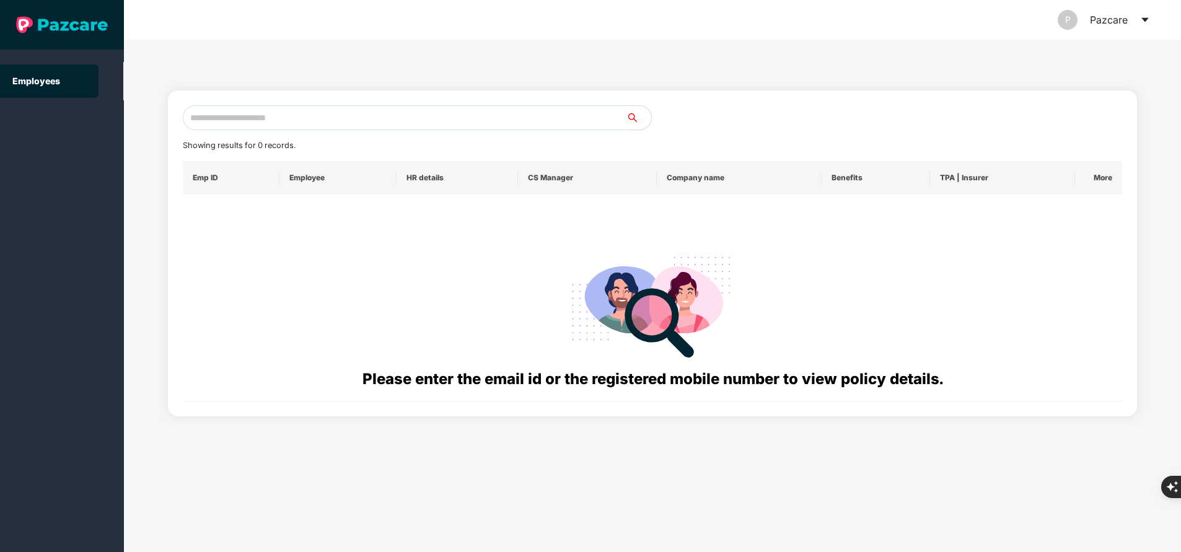
click at [421, 120] on input "text" at bounding box center [405, 117] width 444 height 25
paste input "**********"
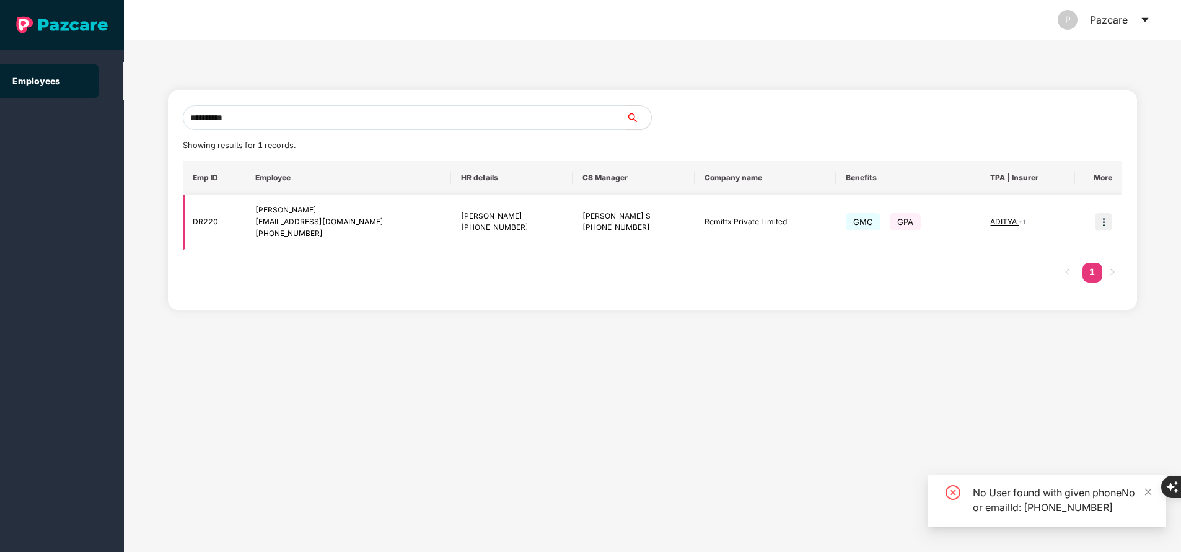
type input "**********"
click at [1106, 222] on img at bounding box center [1103, 221] width 17 height 17
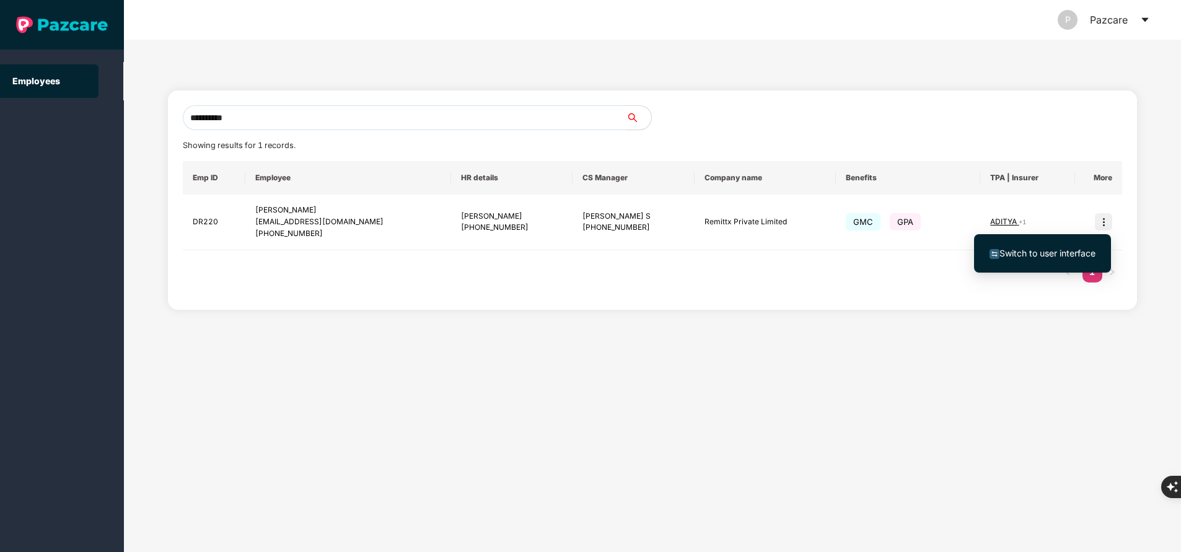
click at [1079, 255] on span "Switch to user interface" at bounding box center [1048, 253] width 96 height 11
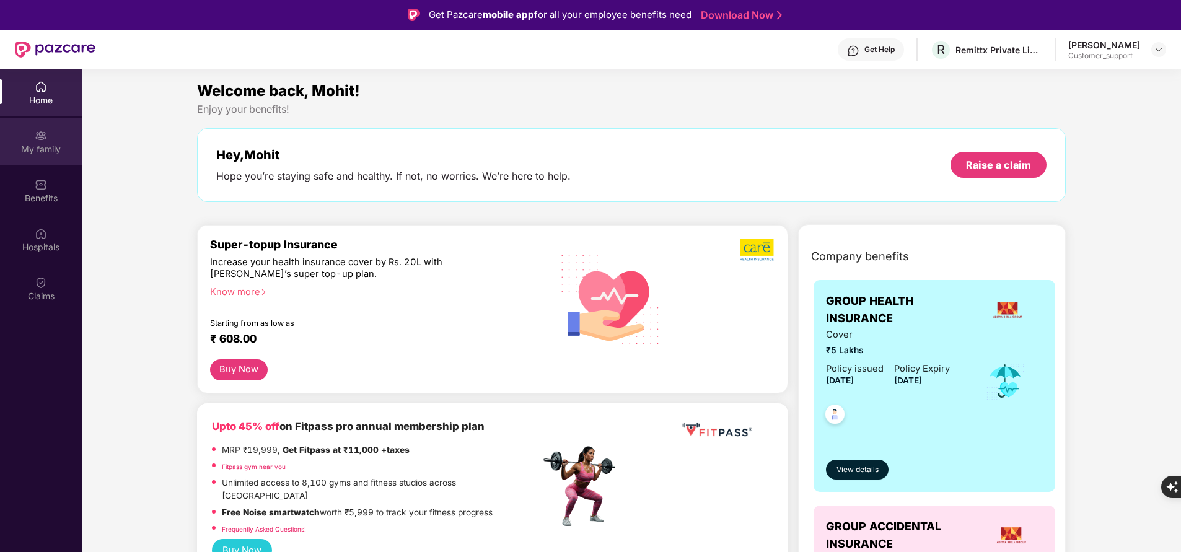
click at [37, 159] on div "My family" at bounding box center [41, 141] width 82 height 46
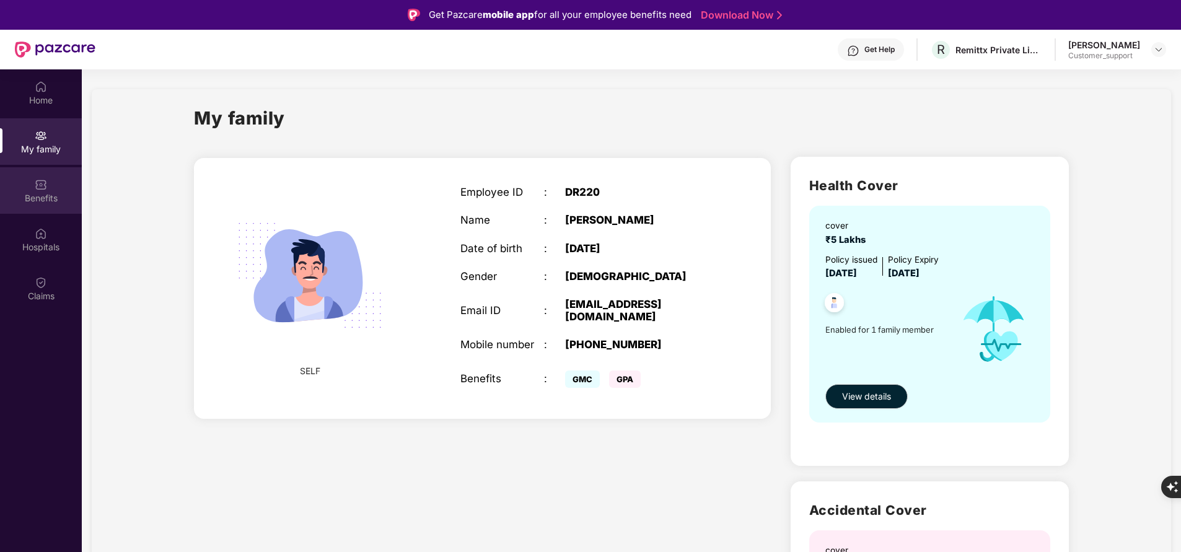
click at [40, 185] on img at bounding box center [41, 185] width 12 height 12
